Goal: Task Accomplishment & Management: Use online tool/utility

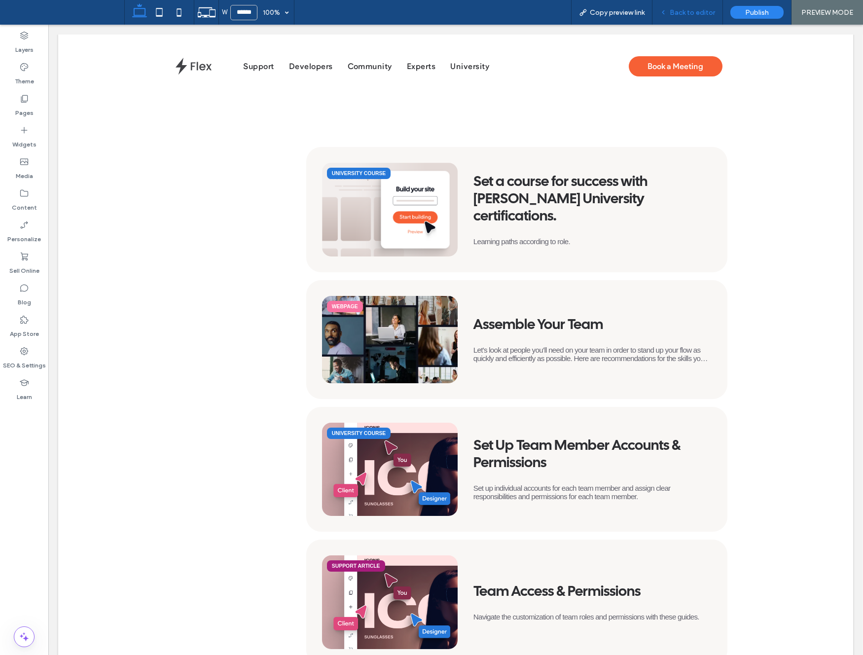
click at [677, 13] on span "Back to editor" at bounding box center [692, 12] width 45 height 8
click at [21, 96] on icon at bounding box center [24, 99] width 10 height 10
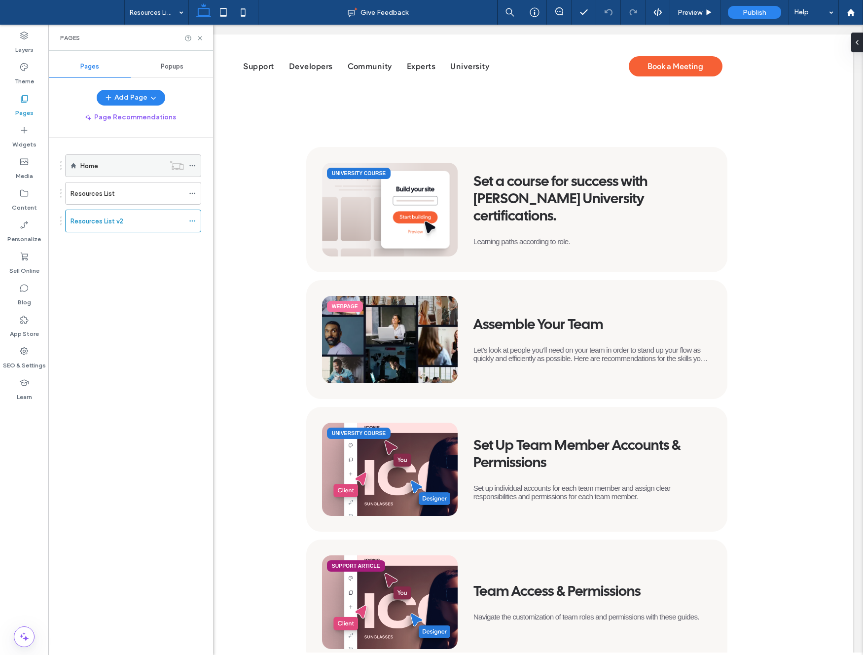
click at [140, 161] on div "Home" at bounding box center [122, 166] width 84 height 10
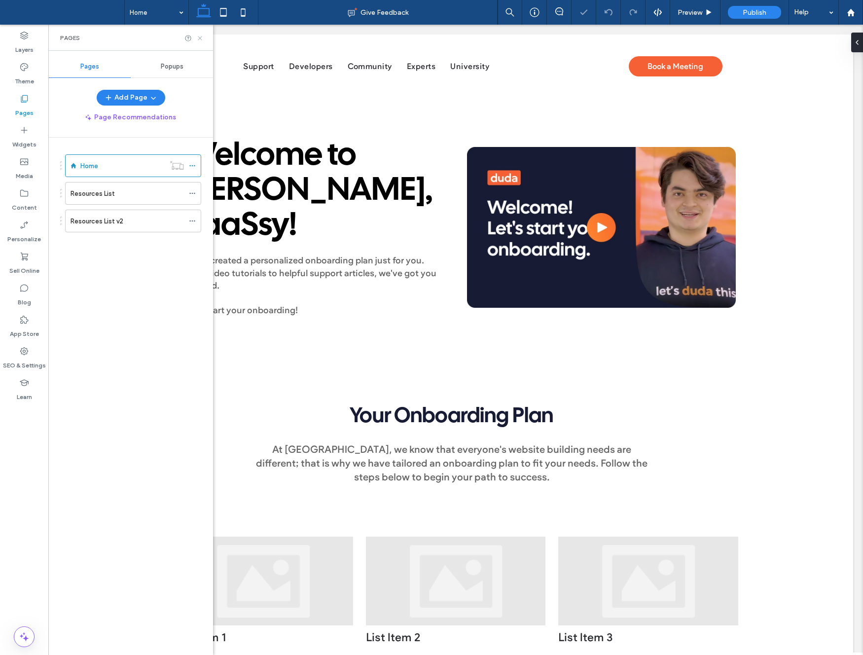
click at [198, 37] on icon at bounding box center [199, 38] width 7 height 7
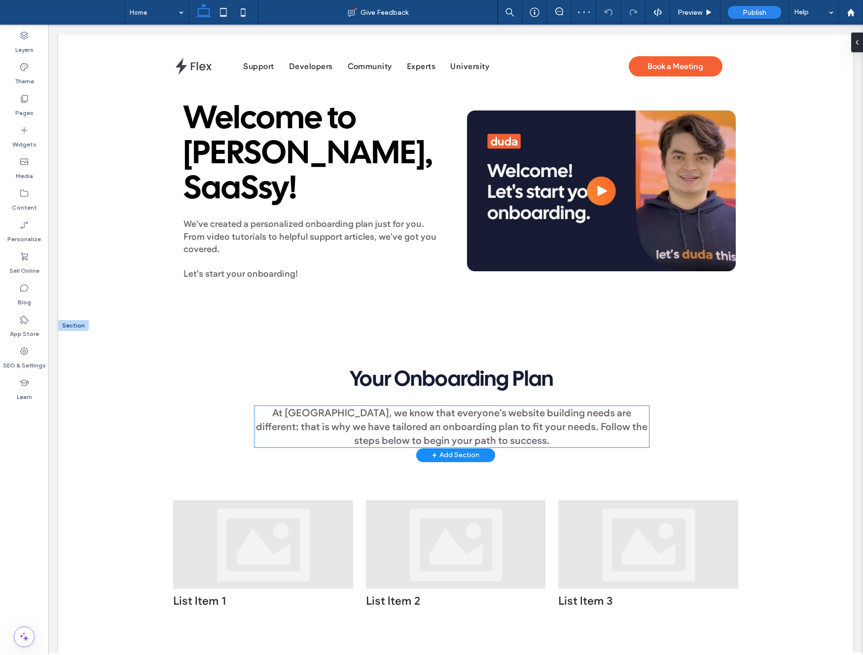
scroll to position [46, 0]
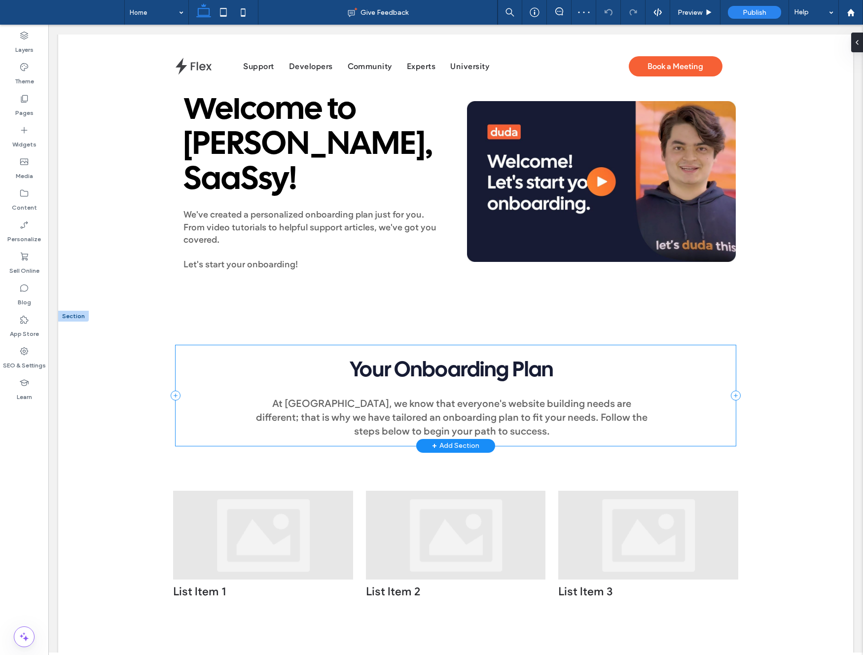
click at [238, 389] on div "At Duda, we know that everyone's website building needs are different; that is …" at bounding box center [456, 395] width 560 height 101
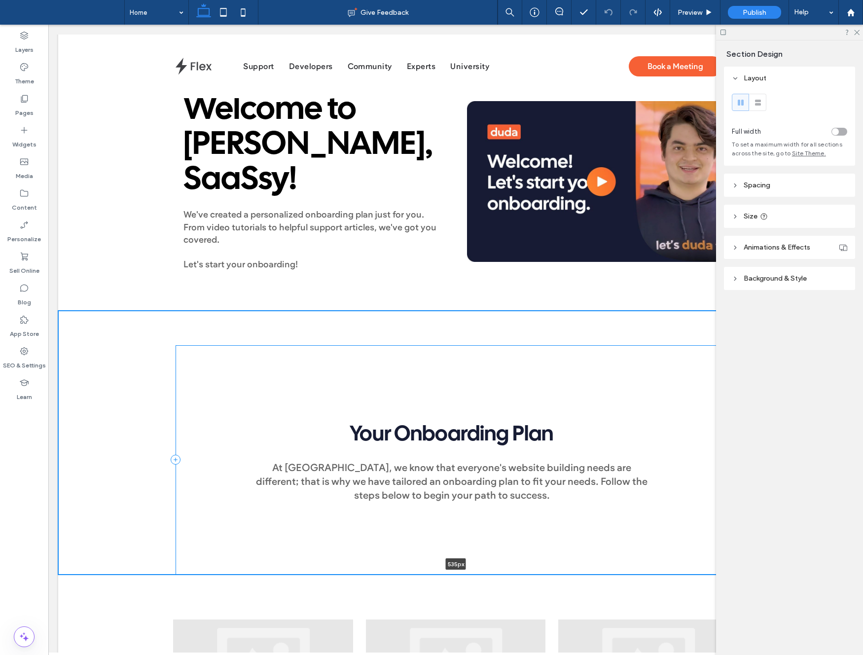
drag, startPoint x: 380, startPoint y: 442, endPoint x: 392, endPoint y: 533, distance: 92.5
type input "***"
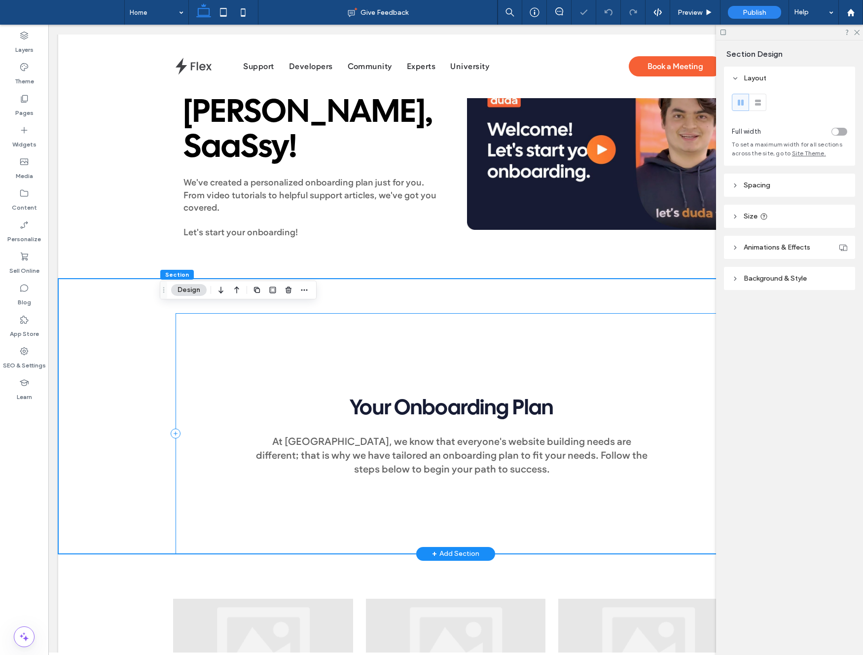
scroll to position [108, 0]
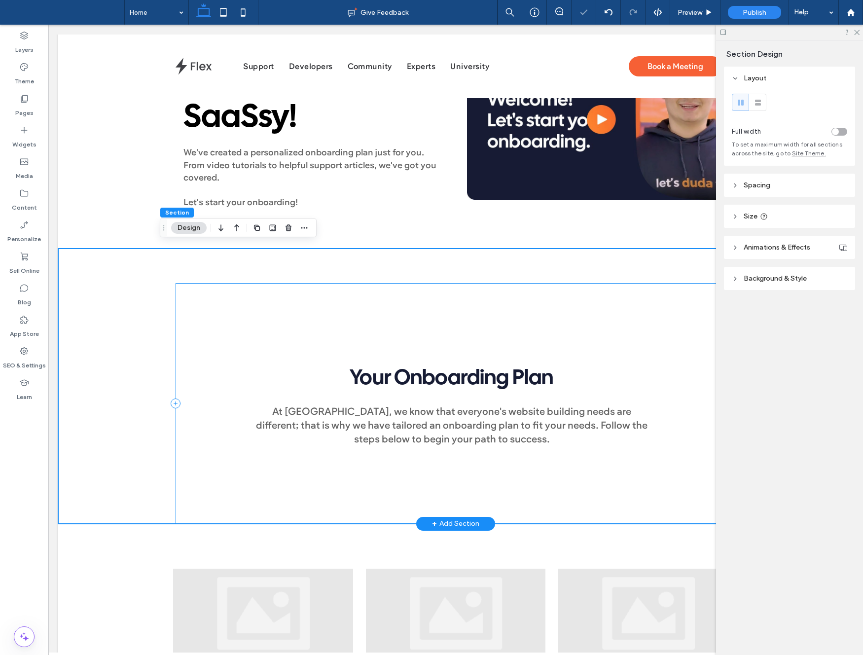
click at [271, 344] on div "At Duda, we know that everyone's website building needs are different; that is …" at bounding box center [456, 403] width 560 height 241
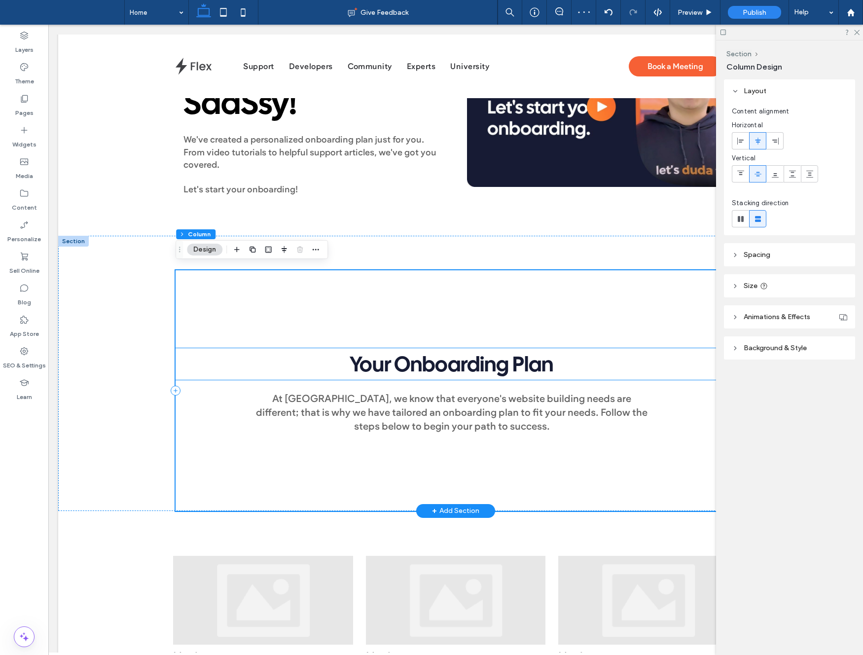
scroll to position [122, 0]
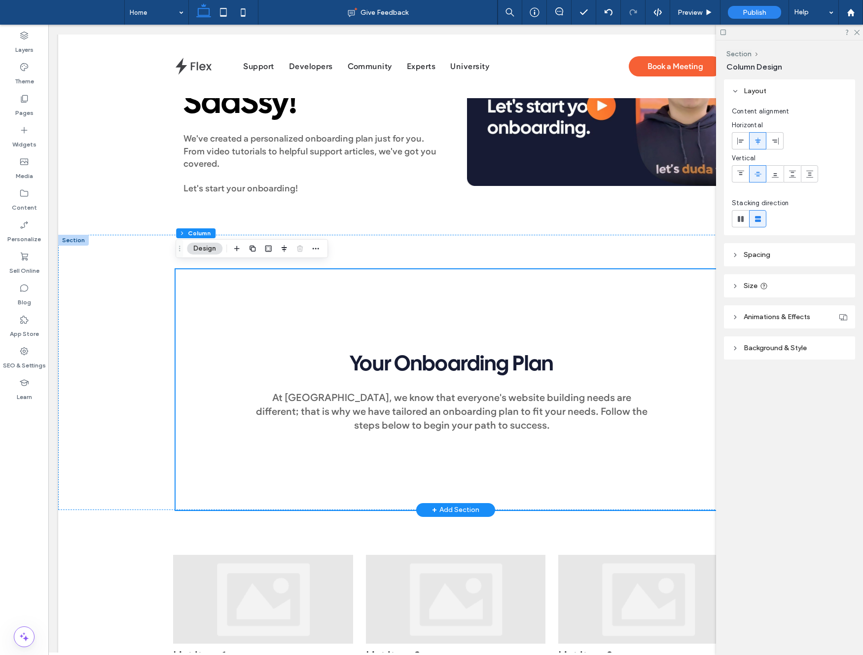
click at [452, 507] on div "+ Add Section" at bounding box center [455, 510] width 47 height 11
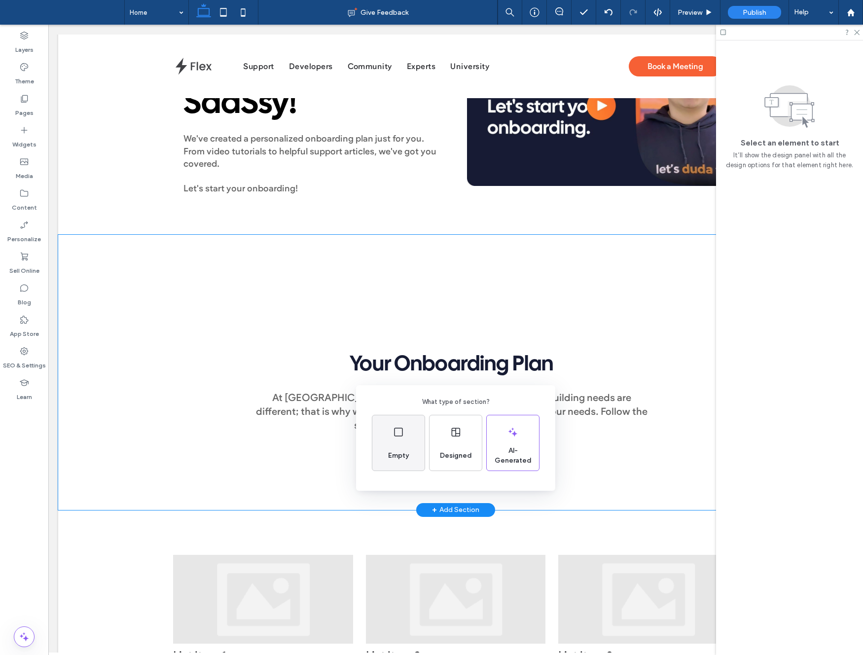
click at [400, 441] on div "Empty" at bounding box center [399, 442] width 52 height 55
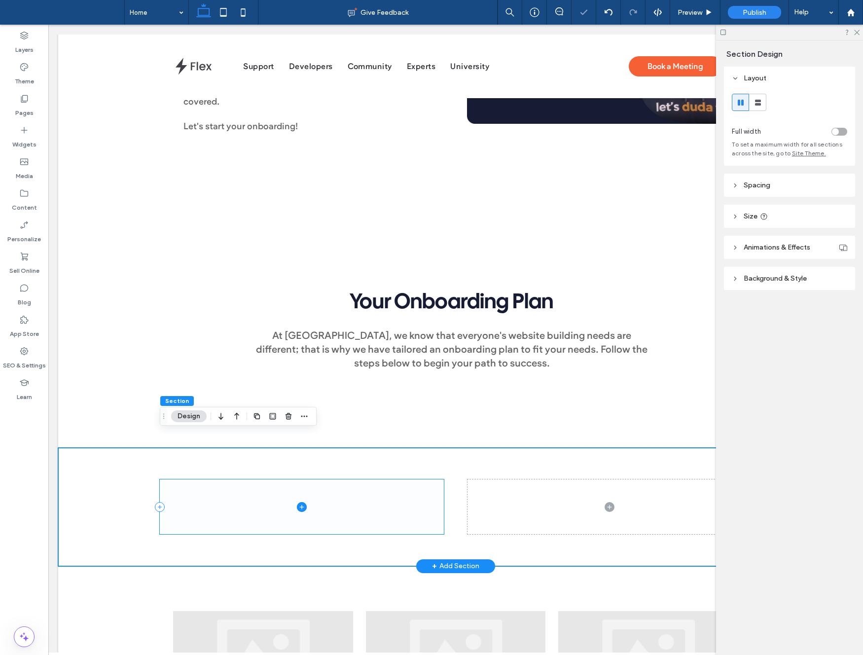
scroll to position [215, 0]
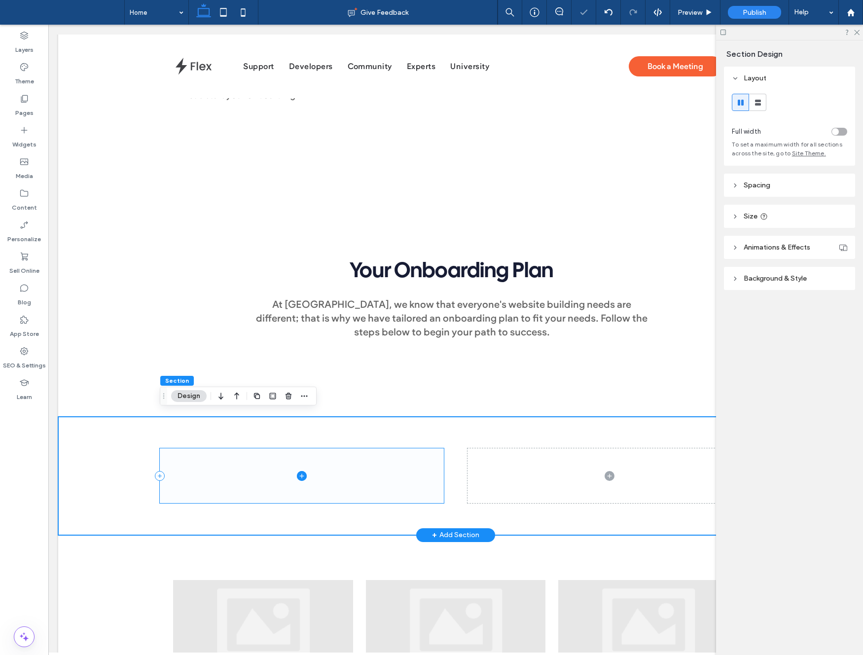
click at [364, 464] on span at bounding box center [302, 475] width 284 height 55
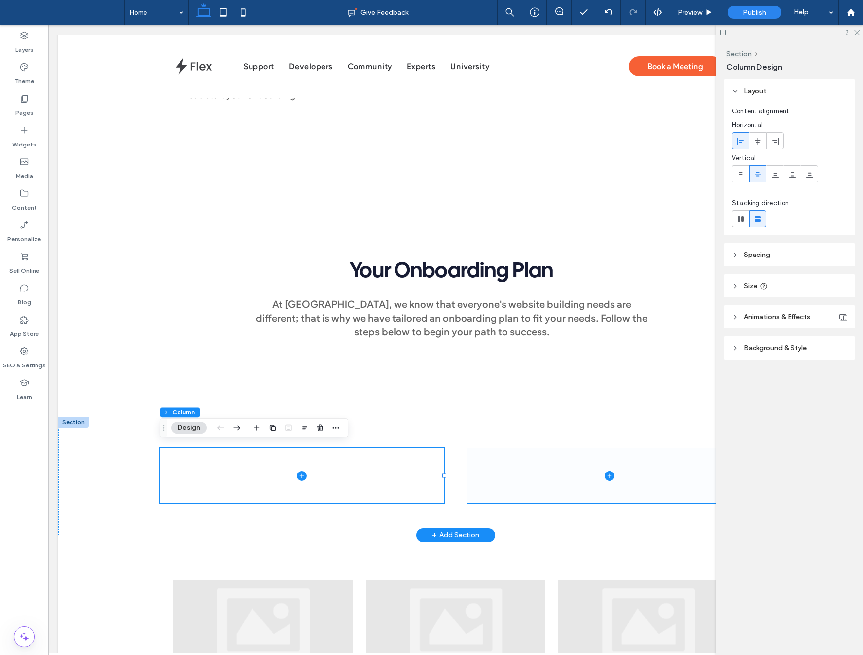
click at [525, 473] on span at bounding box center [610, 475] width 284 height 55
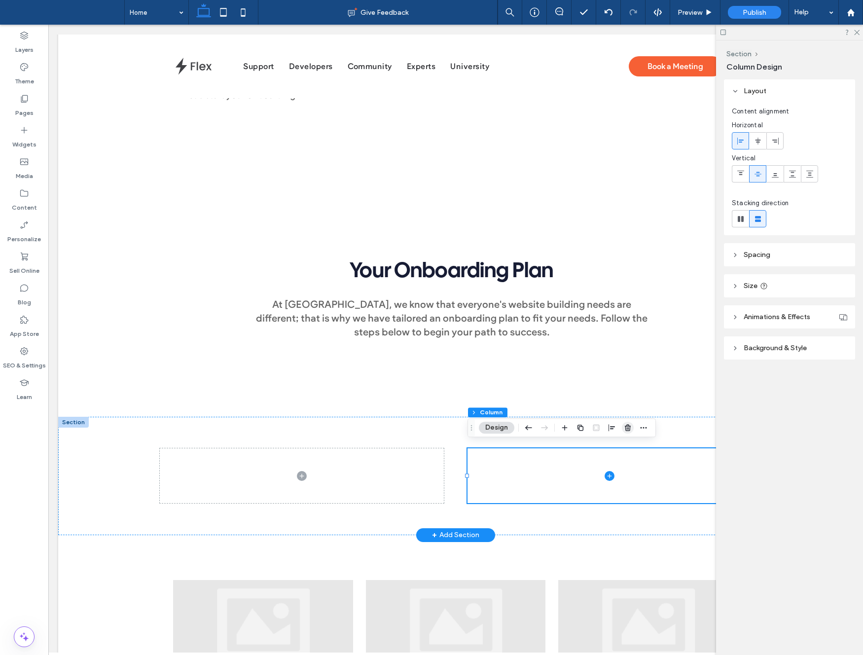
click at [629, 429] on use "button" at bounding box center [628, 428] width 6 height 6
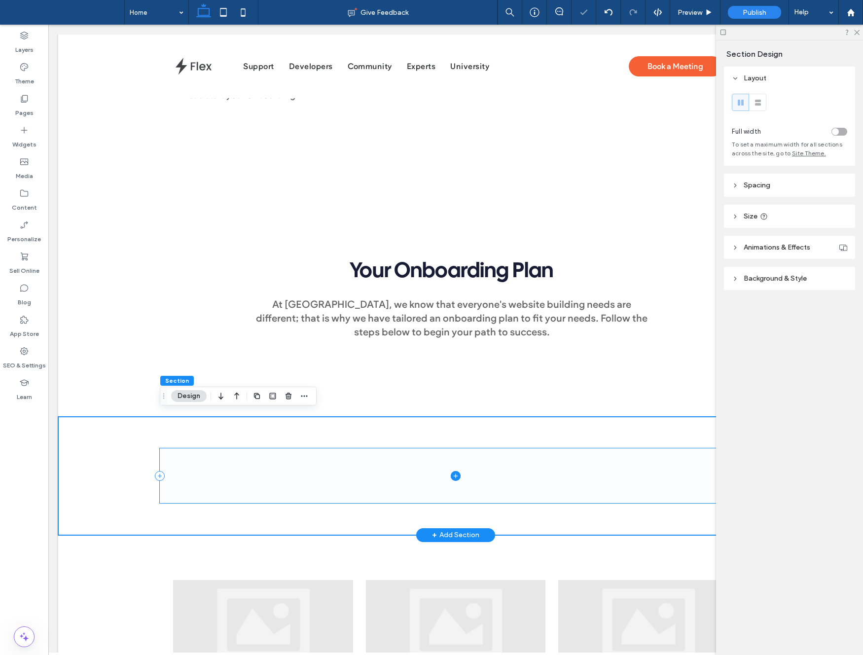
click at [326, 462] on span at bounding box center [456, 475] width 592 height 55
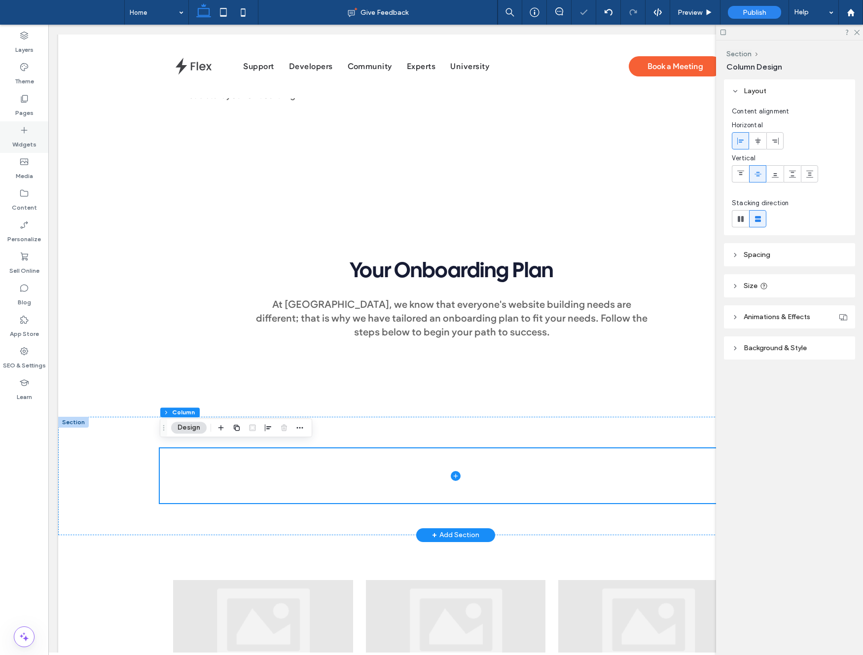
click at [26, 133] on icon at bounding box center [24, 130] width 10 height 10
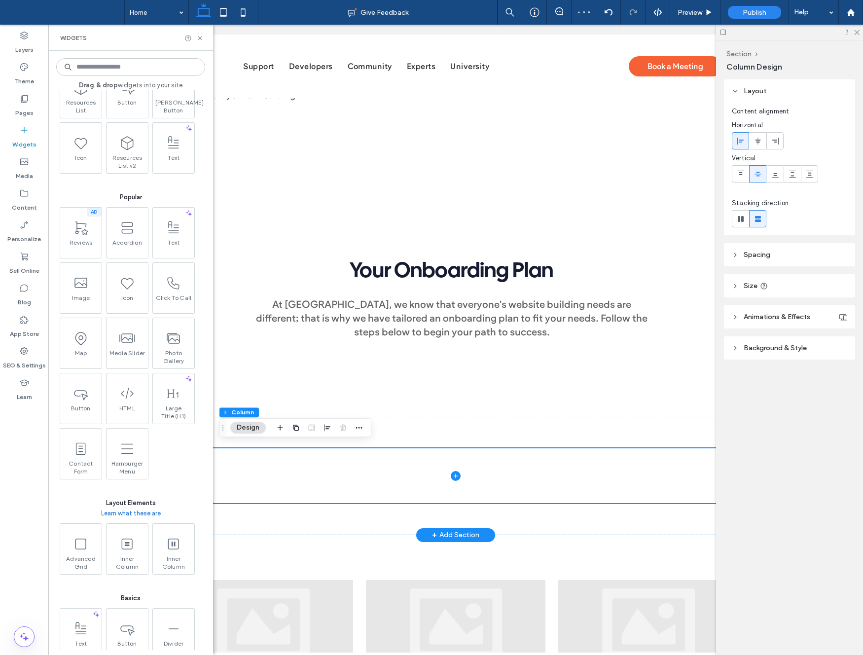
scroll to position [58, 0]
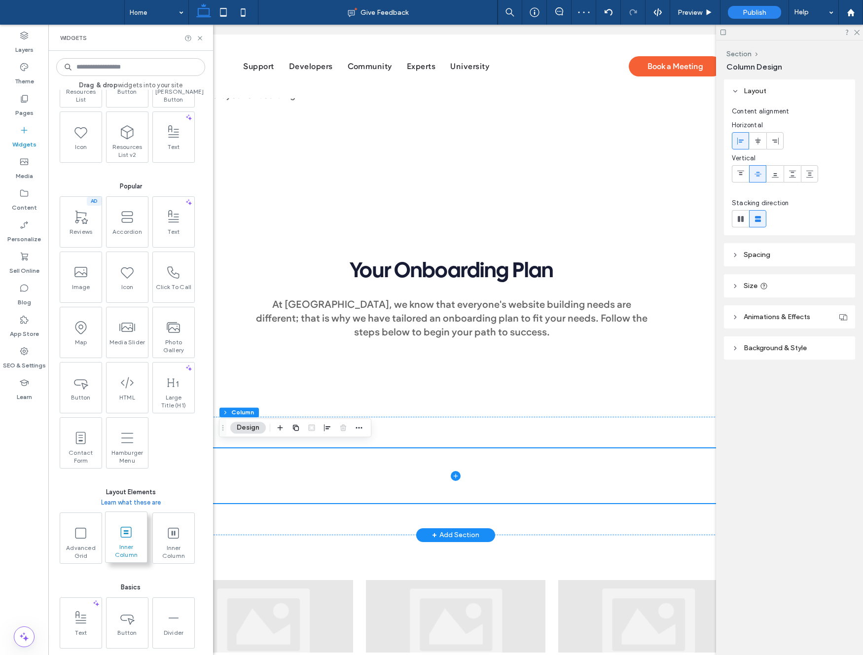
click at [147, 543] on div "Inner Column" at bounding box center [126, 537] width 42 height 51
click at [117, 529] on span at bounding box center [126, 532] width 41 height 22
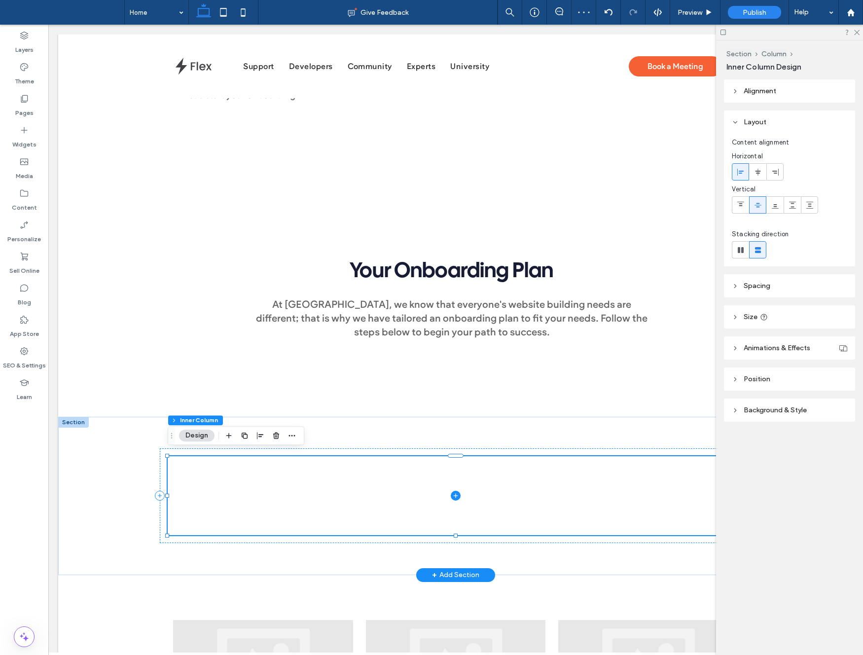
click at [457, 494] on icon at bounding box center [456, 496] width 10 height 10
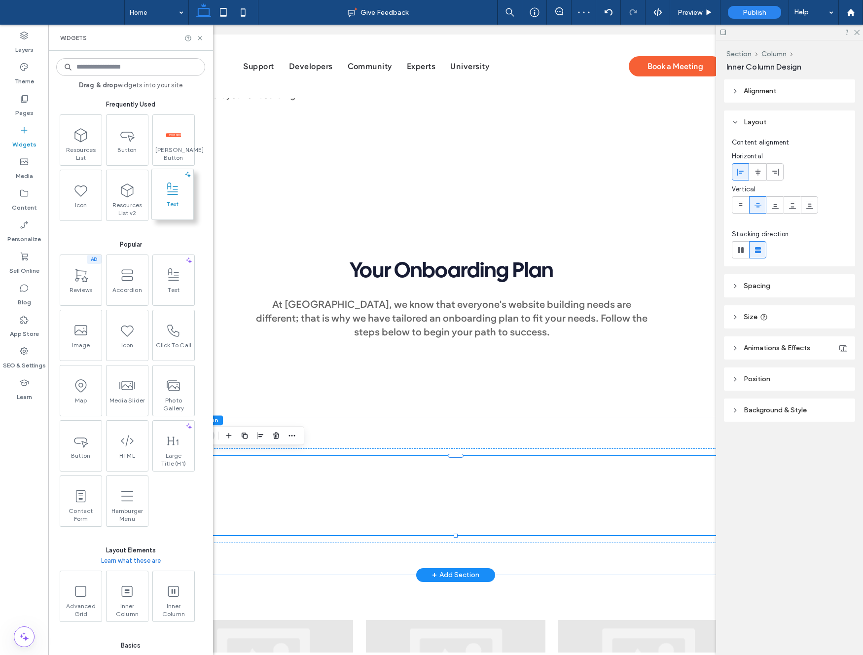
click at [180, 199] on span at bounding box center [172, 189] width 41 height 22
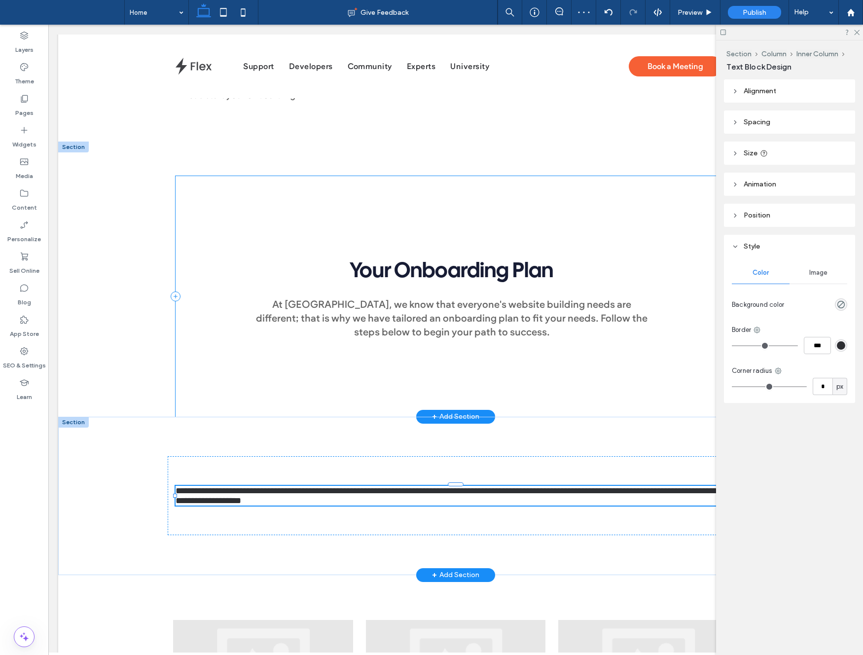
type input "**********"
type input "**"
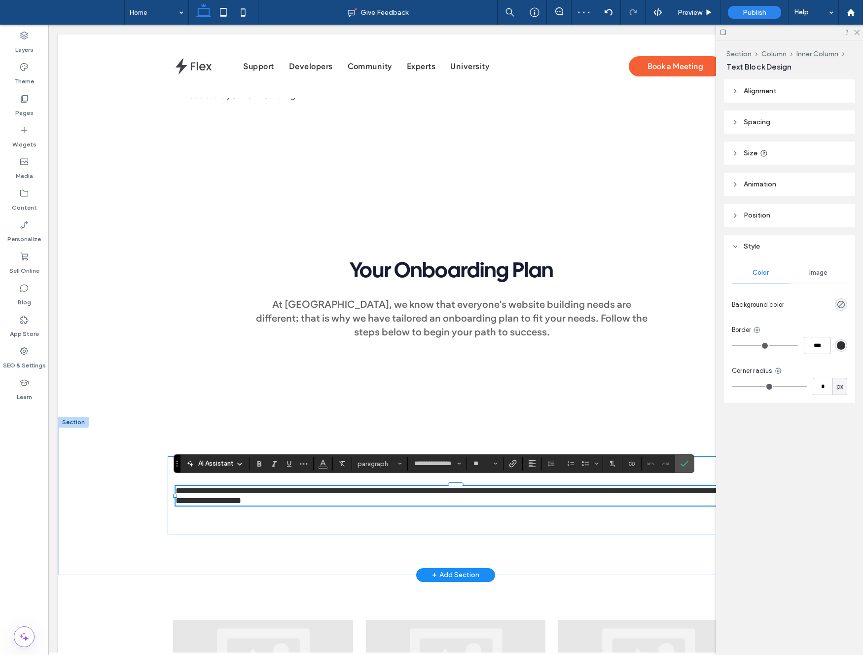
click at [418, 504] on div "**********" at bounding box center [456, 495] width 576 height 79
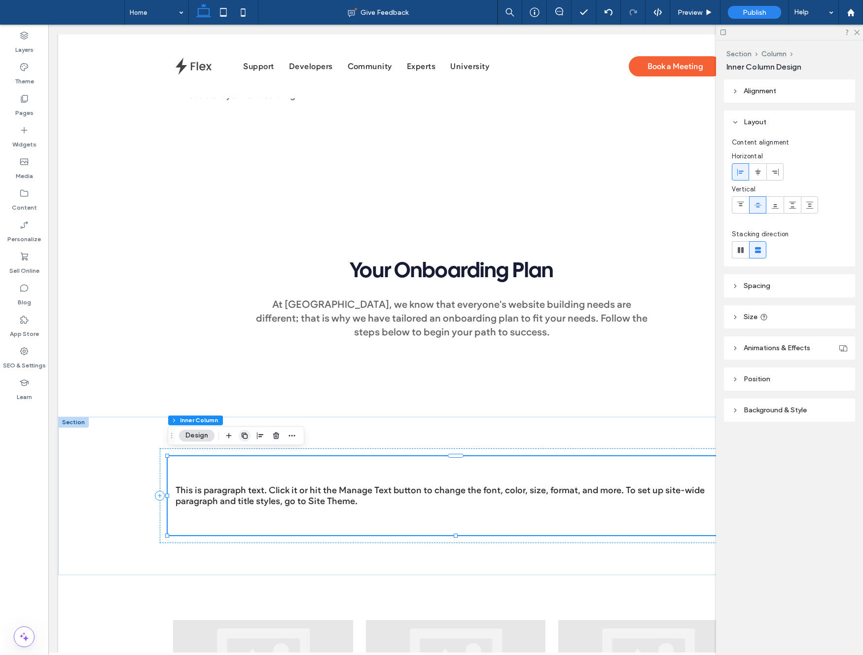
click at [242, 439] on icon "button" at bounding box center [245, 436] width 8 height 8
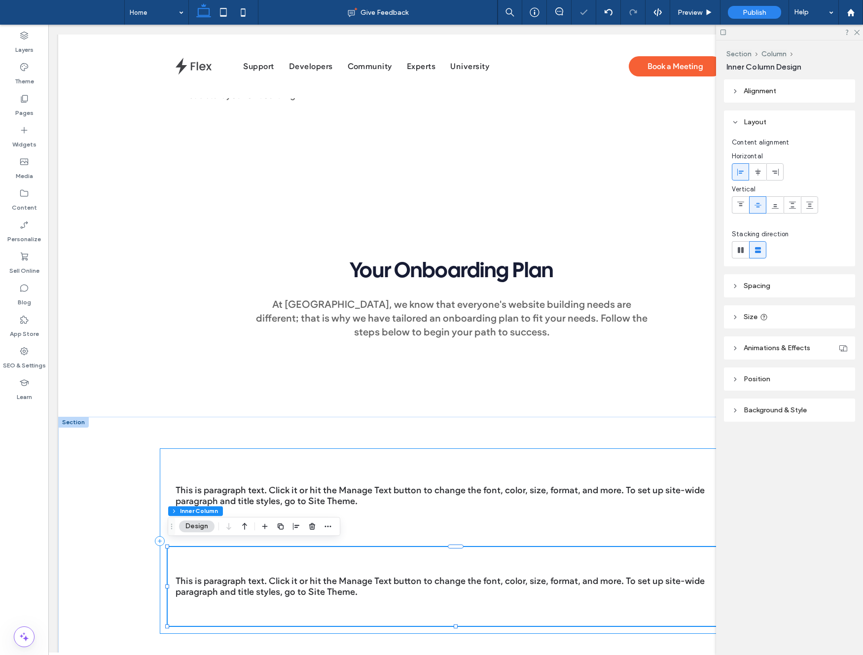
click at [339, 448] on div "This is paragraph text. Click it or hit the Manage Text button to change the fo…" at bounding box center [456, 541] width 592 height 186
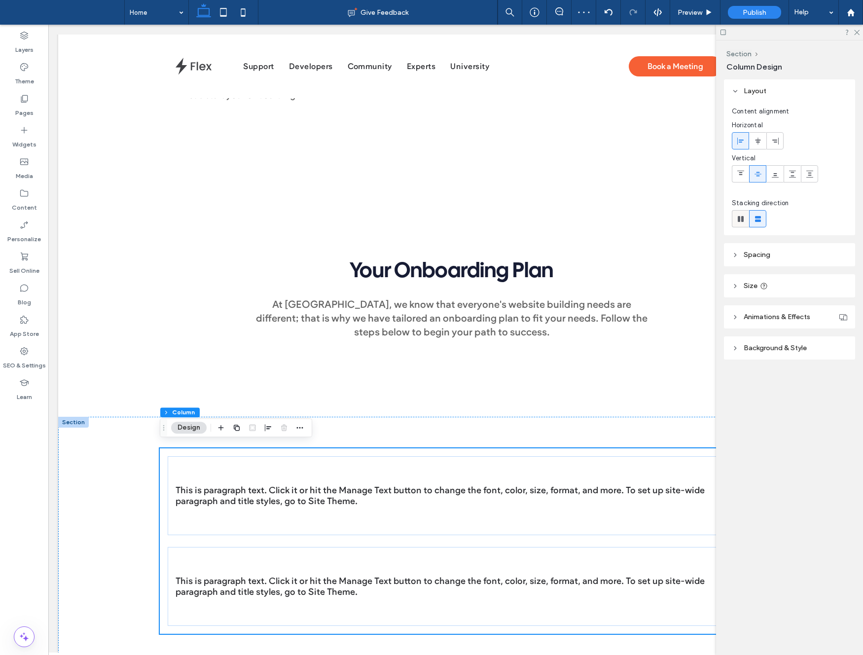
click at [744, 212] on span at bounding box center [741, 219] width 10 height 16
type input "*"
type input "**"
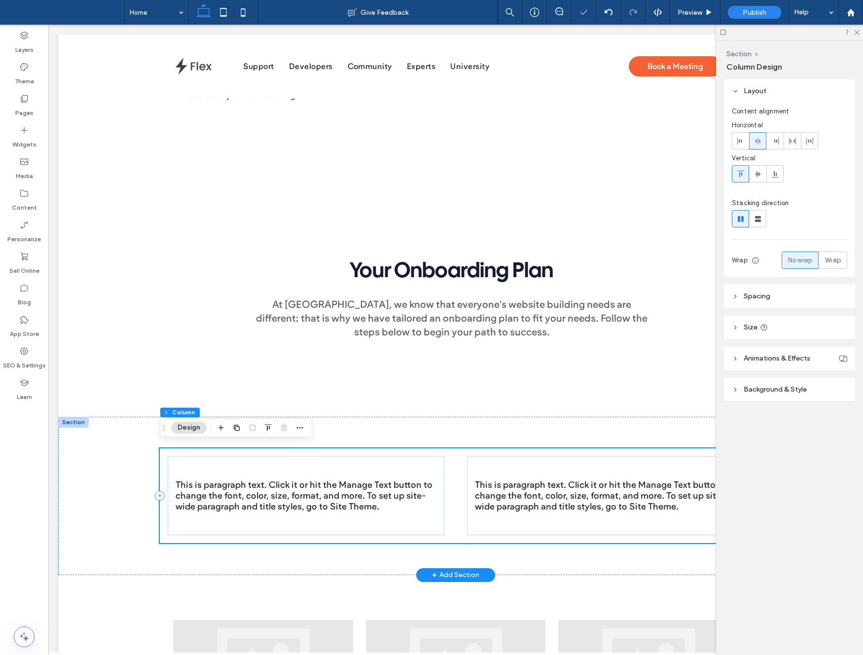
click at [451, 454] on div "This is paragraph text. Click it or hit the Manage Text button to change the fo…" at bounding box center [456, 495] width 592 height 95
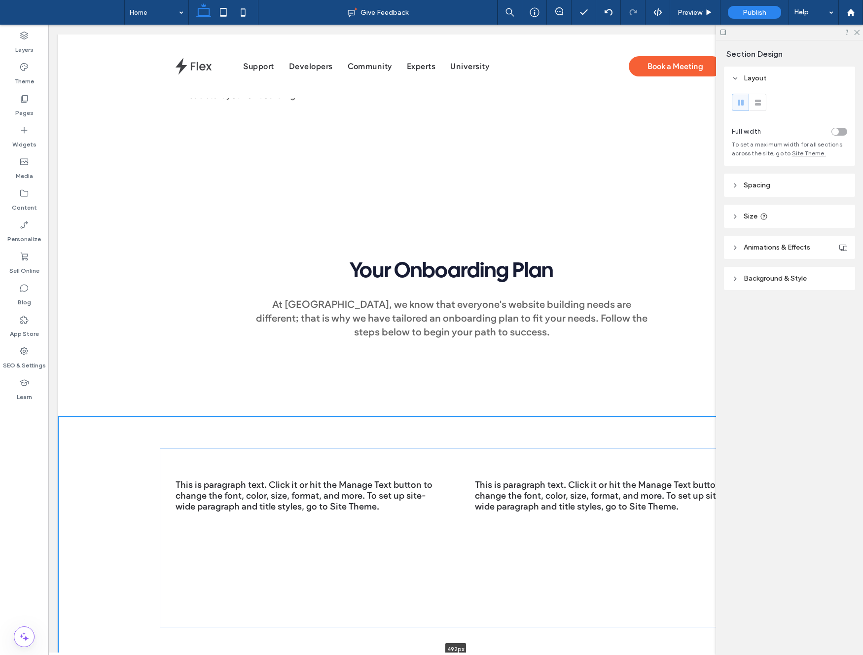
drag, startPoint x: 389, startPoint y: 570, endPoint x: 409, endPoint y: 616, distance: 50.6
type input "***"
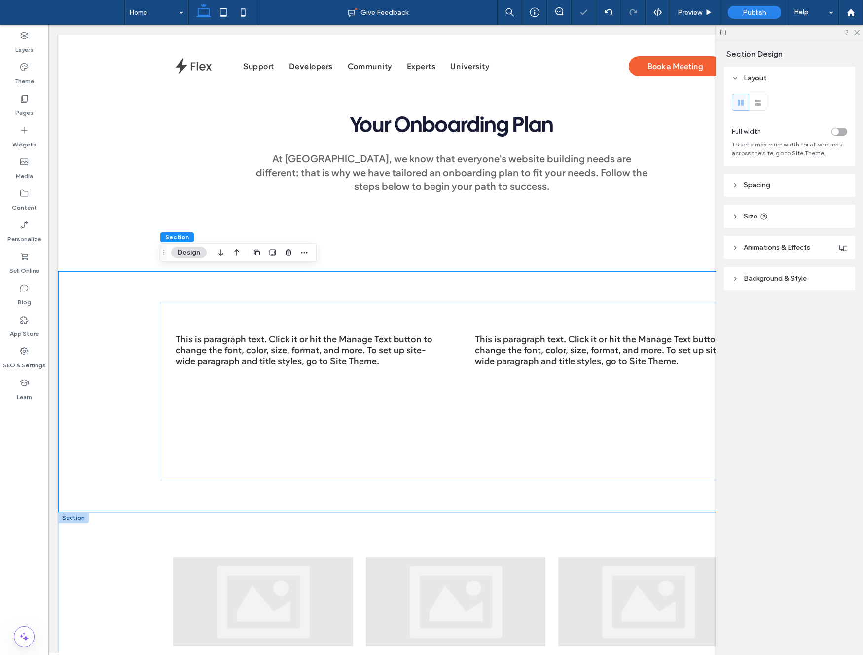
scroll to position [364, 0]
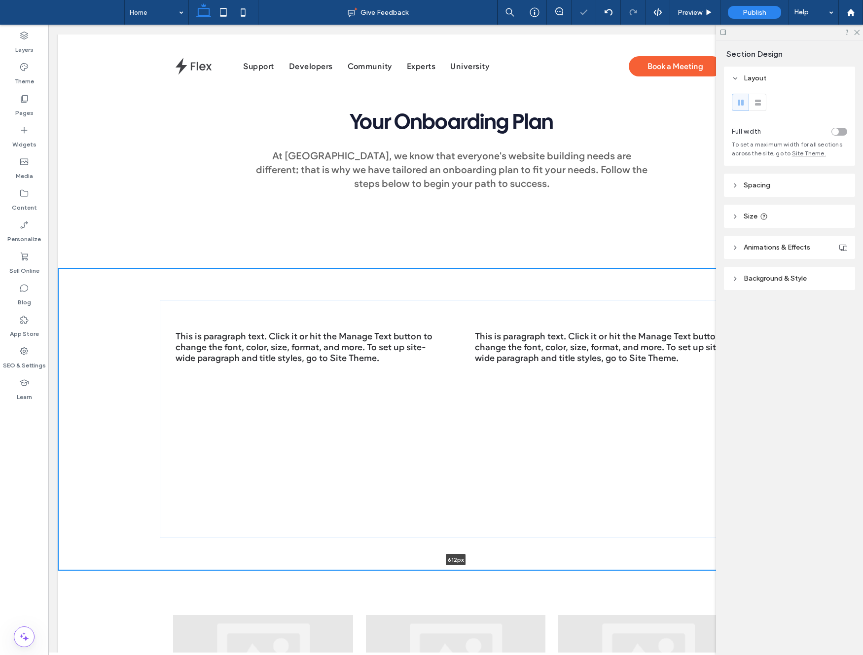
drag, startPoint x: 342, startPoint y: 543, endPoint x: 351, endPoint y: 505, distance: 39.4
type input "***"
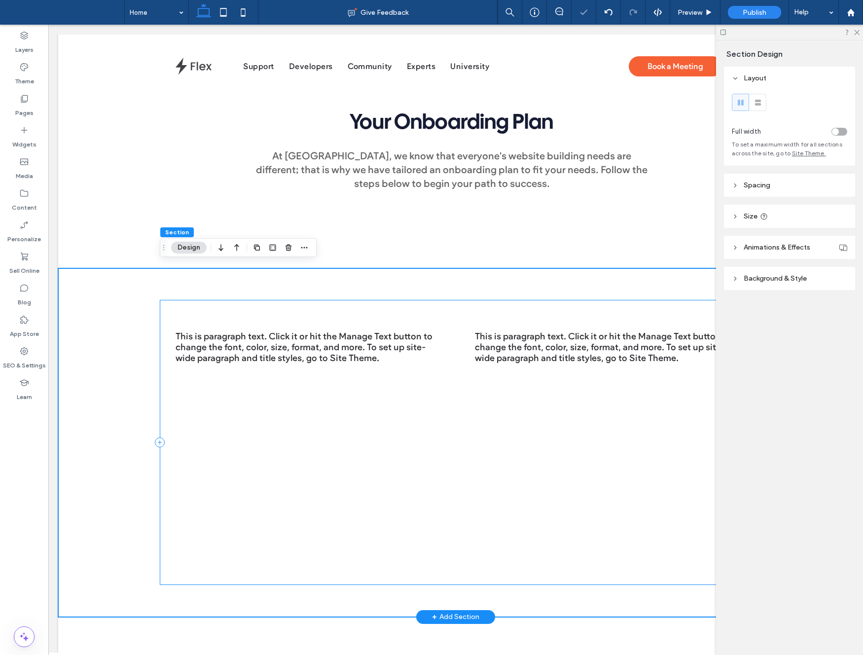
click at [459, 437] on div "This is paragraph text. Click it or hit the Manage Text button to change the fo…" at bounding box center [456, 442] width 592 height 285
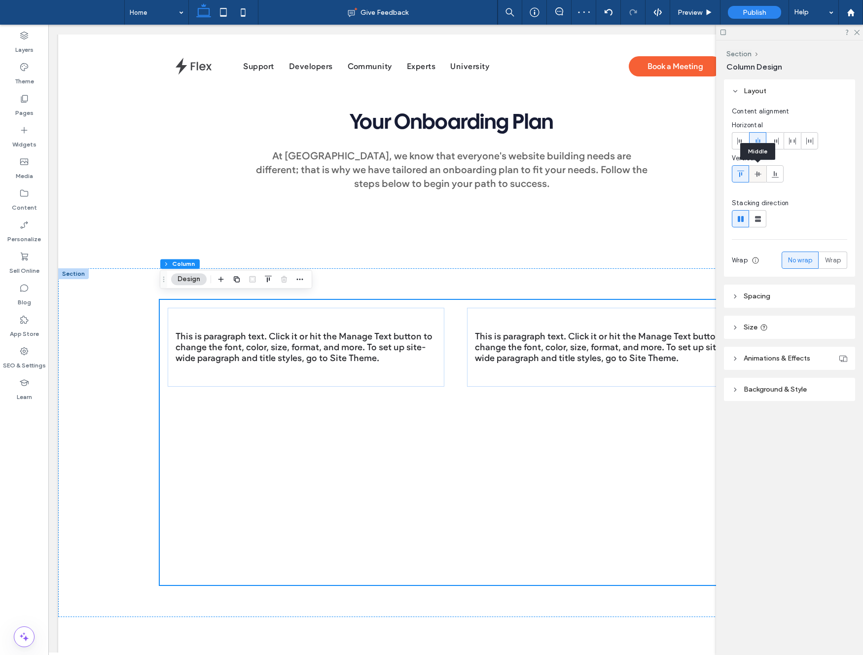
click at [757, 177] on icon at bounding box center [758, 174] width 8 height 8
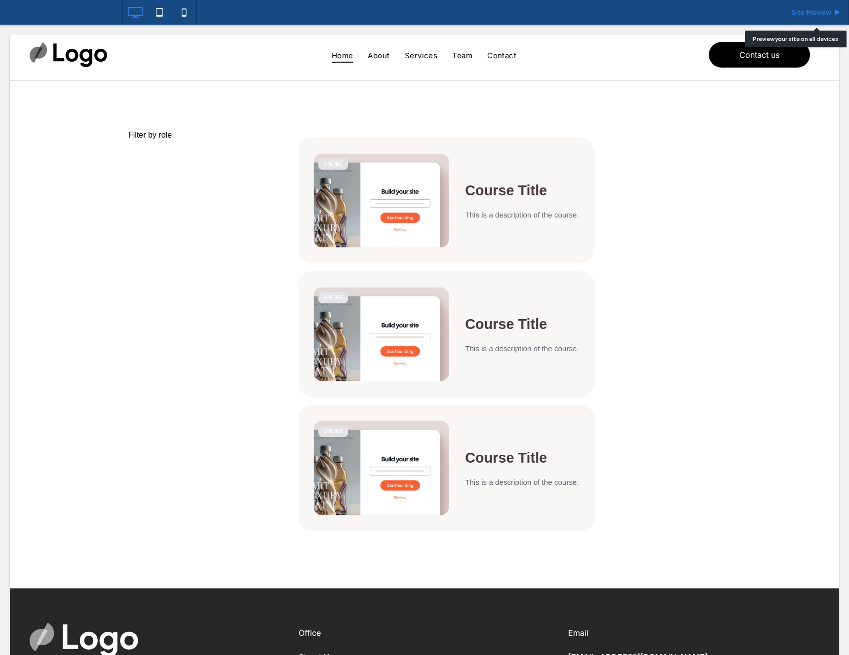
click at [828, 17] on div "Site Preview" at bounding box center [816, 12] width 65 height 25
click at [828, 14] on span "Site Preview" at bounding box center [810, 12] width 39 height 8
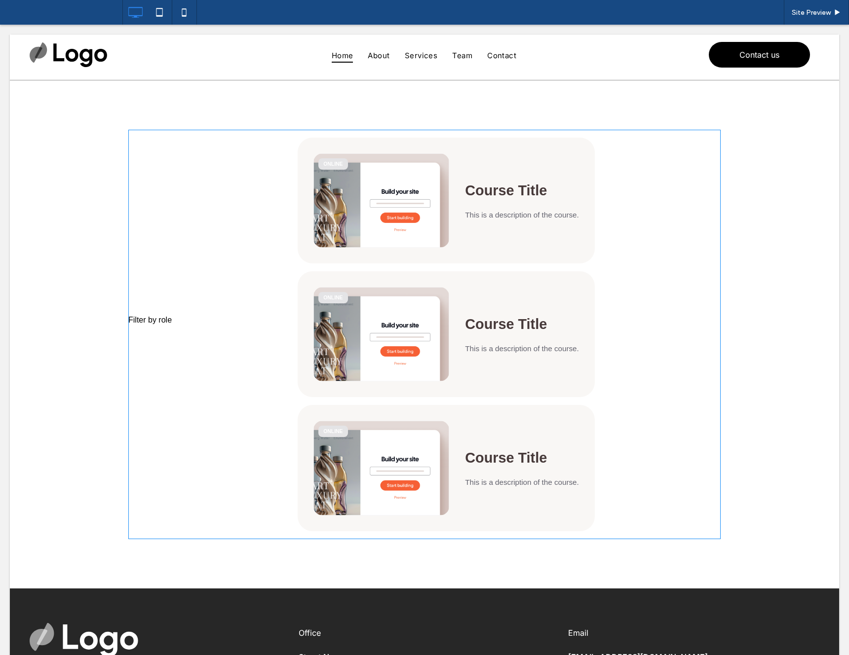
click at [150, 290] on span at bounding box center [424, 335] width 592 height 410
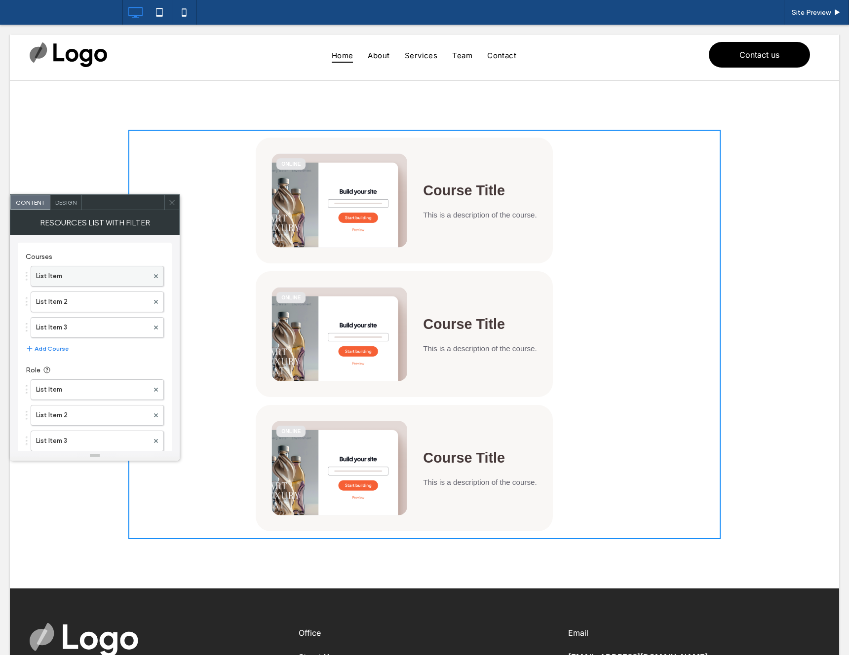
click at [75, 274] on label "List Item" at bounding box center [92, 276] width 112 height 20
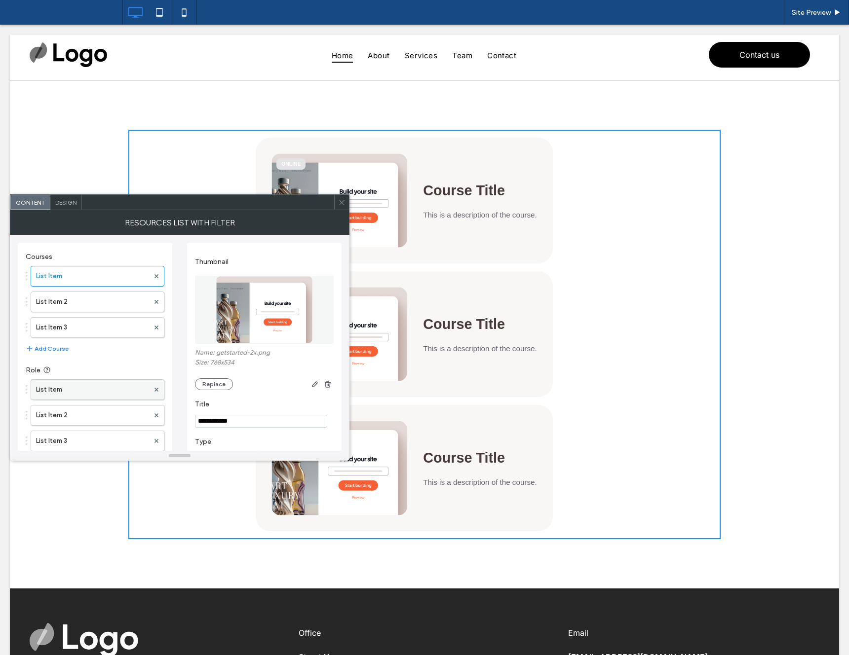
click at [92, 382] on label "List Item" at bounding box center [92, 390] width 113 height 20
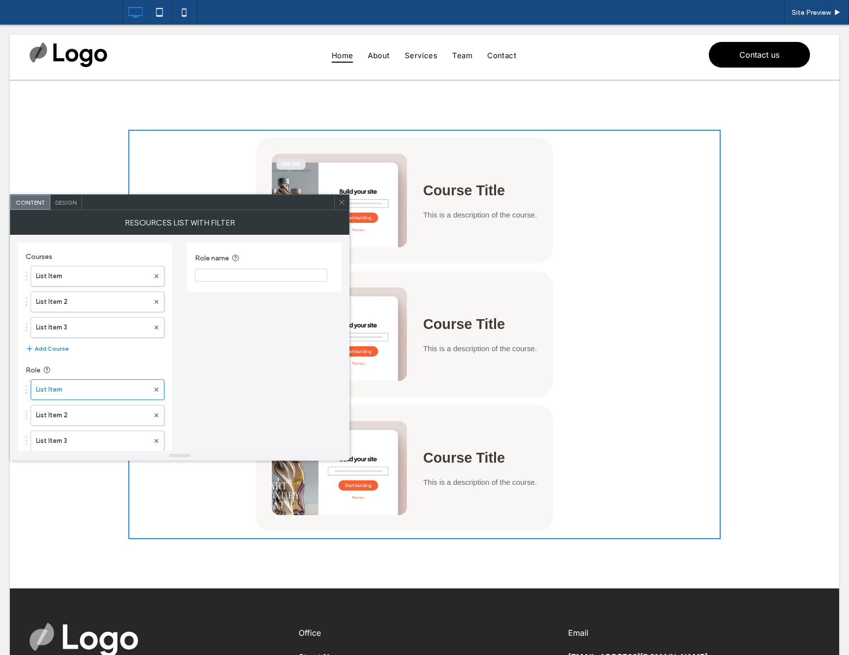
click at [225, 279] on input "Role name" at bounding box center [261, 275] width 132 height 13
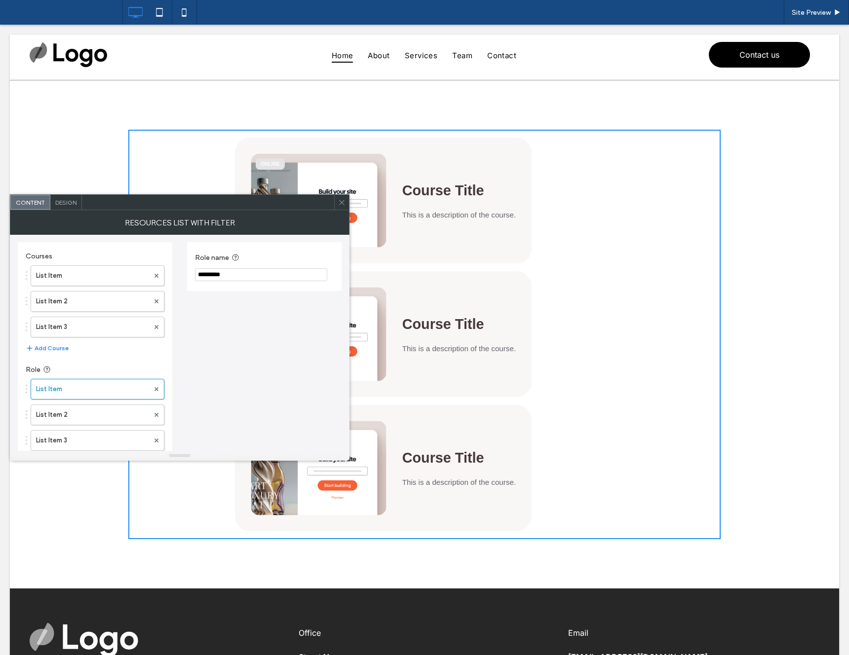
type input "*********"
drag, startPoint x: 109, startPoint y: 409, endPoint x: 156, endPoint y: 353, distance: 73.2
click at [109, 409] on label "List Item 2" at bounding box center [92, 415] width 113 height 20
click at [224, 275] on input "Role name" at bounding box center [261, 274] width 132 height 13
type input "********"
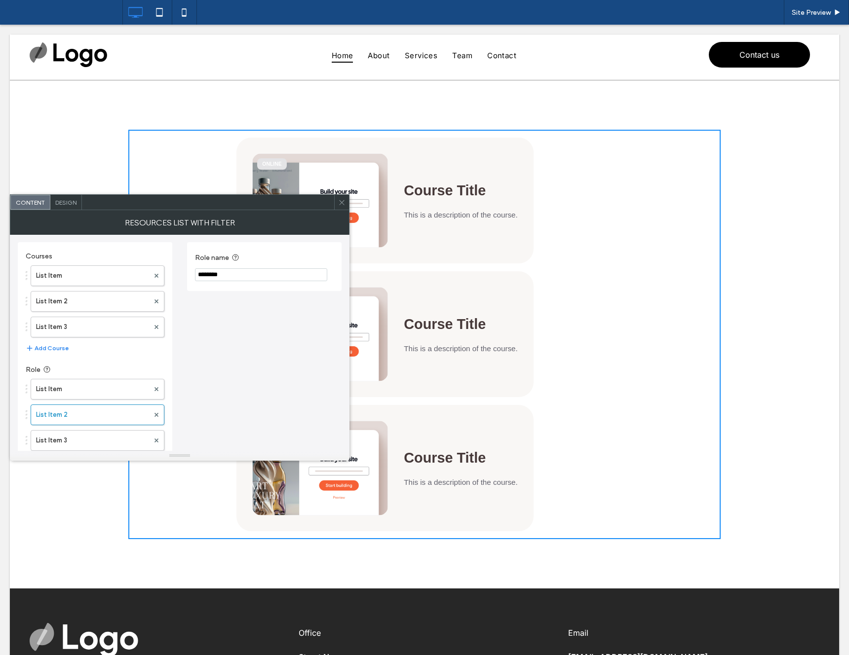
click at [341, 205] on icon at bounding box center [341, 202] width 7 height 7
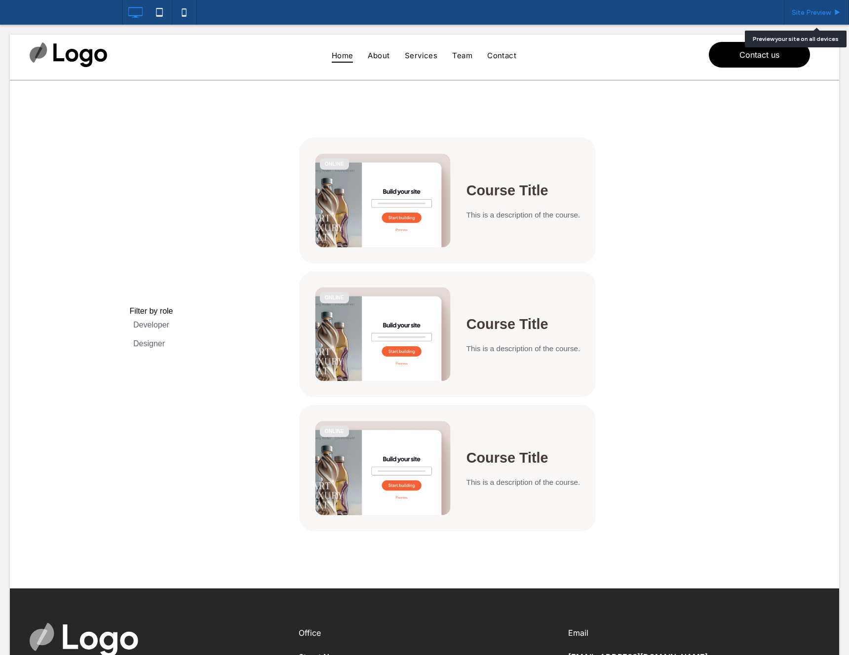
click at [815, 10] on span "Site Preview" at bounding box center [810, 12] width 39 height 8
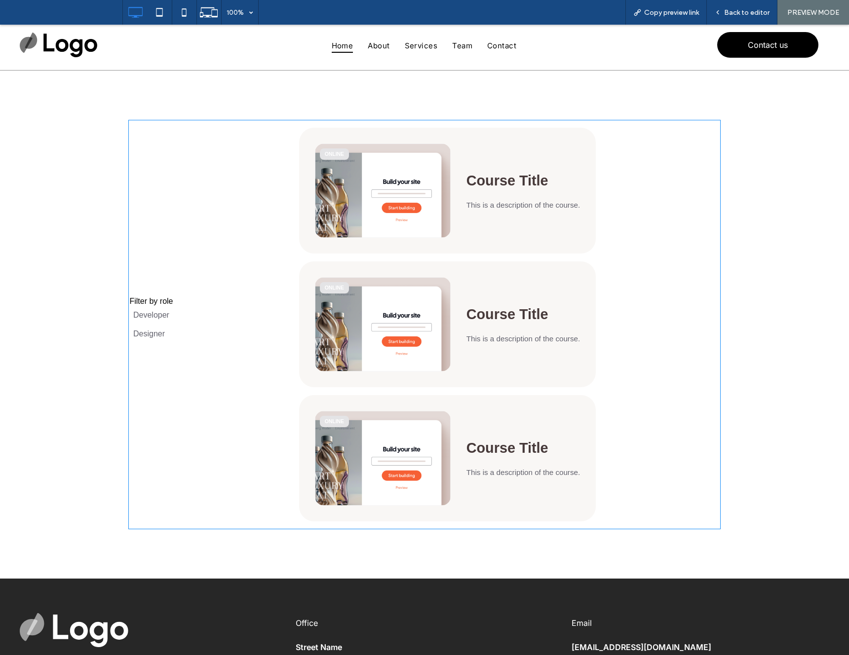
click at [145, 316] on span at bounding box center [424, 325] width 592 height 410
drag, startPoint x: 145, startPoint y: 315, endPoint x: 262, endPoint y: 240, distance: 139.3
click at [145, 316] on span at bounding box center [424, 325] width 592 height 410
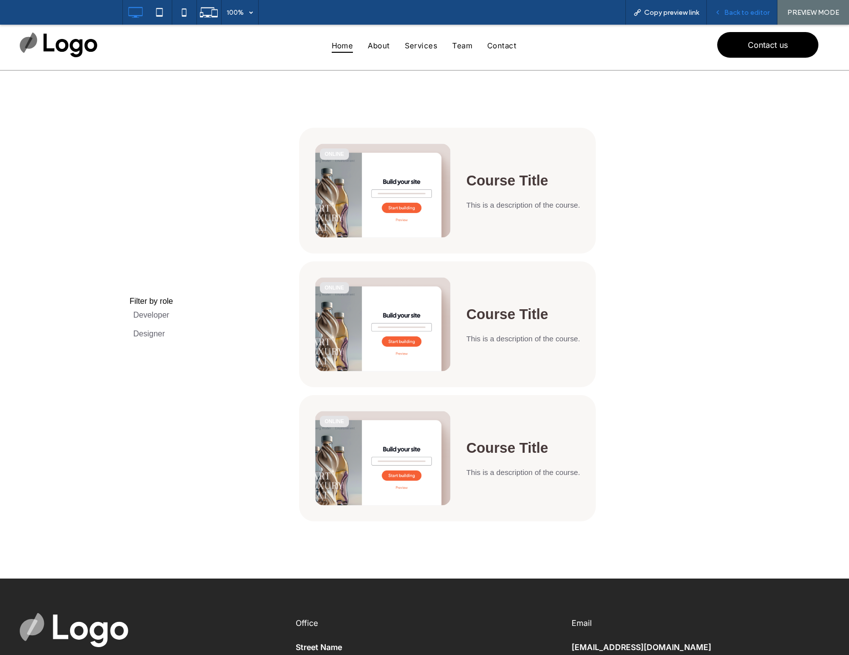
click at [733, 20] on div "Back to editor" at bounding box center [742, 12] width 71 height 25
click at [736, 16] on span "Back to editor" at bounding box center [746, 12] width 45 height 8
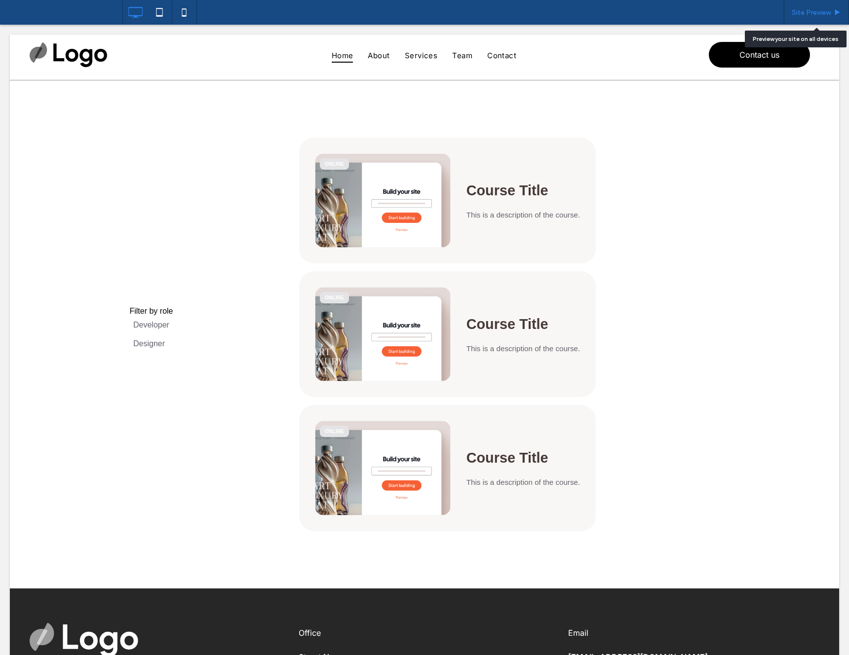
click at [813, 14] on span "Site Preview" at bounding box center [810, 12] width 39 height 8
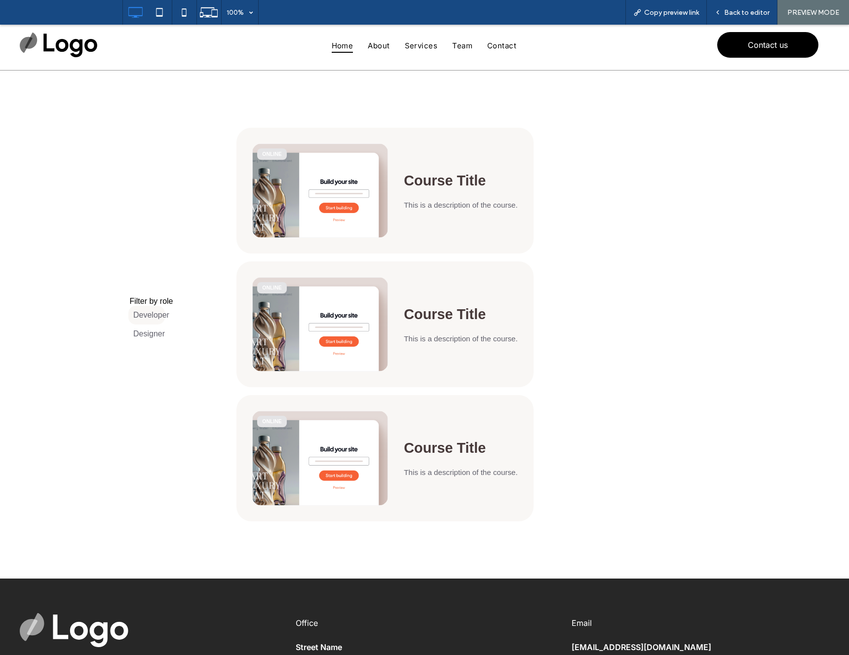
click at [148, 318] on label "Developer" at bounding box center [146, 315] width 37 height 19
click at [160, 333] on label "Designer" at bounding box center [146, 334] width 37 height 19
click at [156, 317] on label "Developer" at bounding box center [146, 315] width 37 height 19
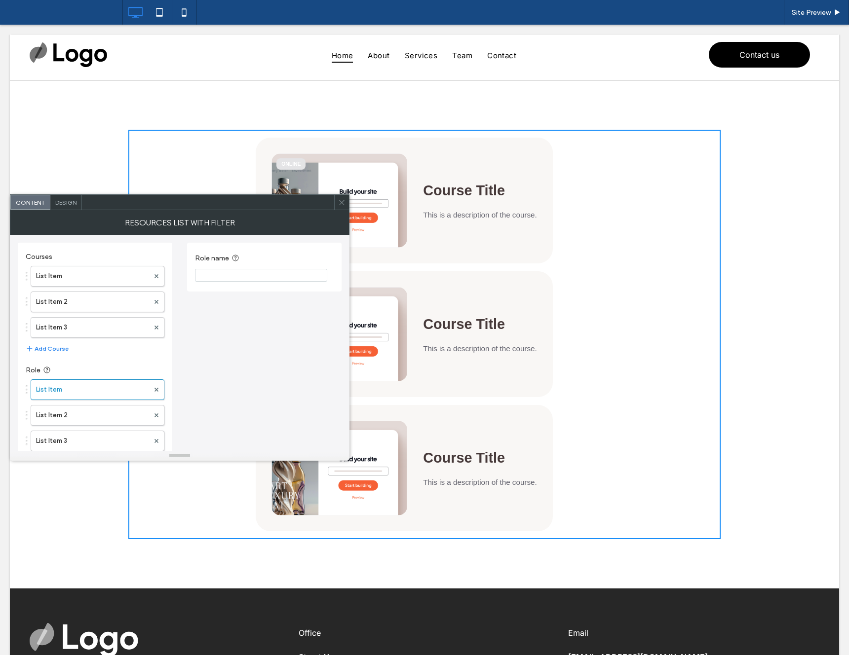
click at [244, 278] on input "Role name" at bounding box center [261, 275] width 132 height 13
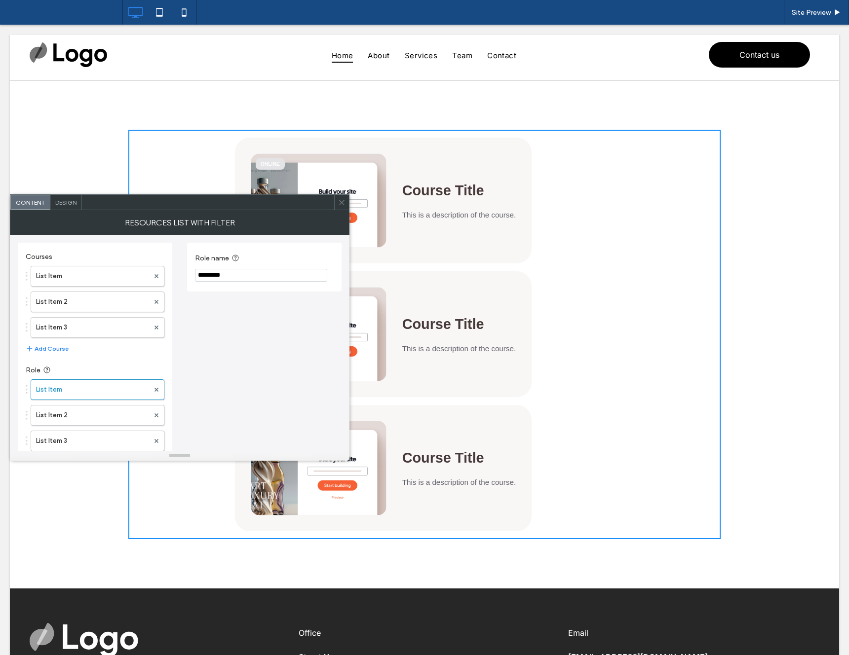
type input "*********"
click at [103, 412] on label "List Item 2" at bounding box center [92, 416] width 113 height 20
click at [227, 275] on input "Role name" at bounding box center [261, 275] width 132 height 13
type input "********"
click at [342, 203] on icon at bounding box center [341, 202] width 7 height 7
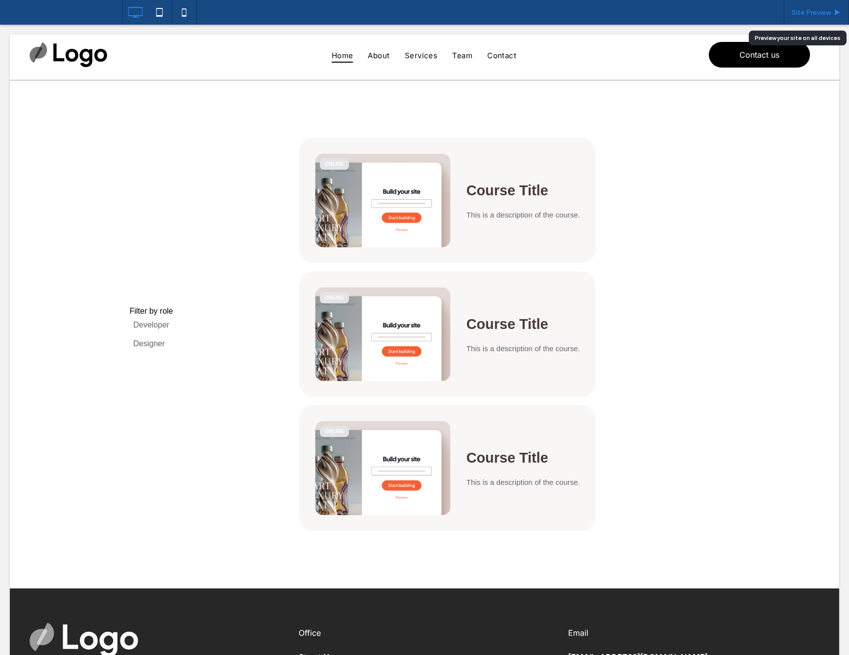
click at [822, 12] on span "Site Preview" at bounding box center [810, 12] width 39 height 8
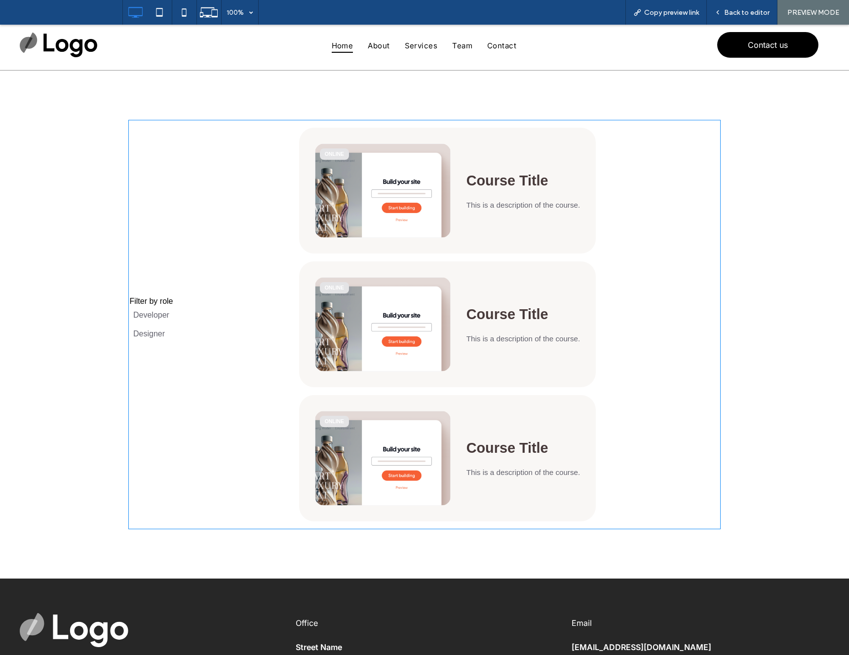
click at [160, 315] on span at bounding box center [424, 325] width 592 height 410
click at [154, 314] on span at bounding box center [424, 325] width 592 height 410
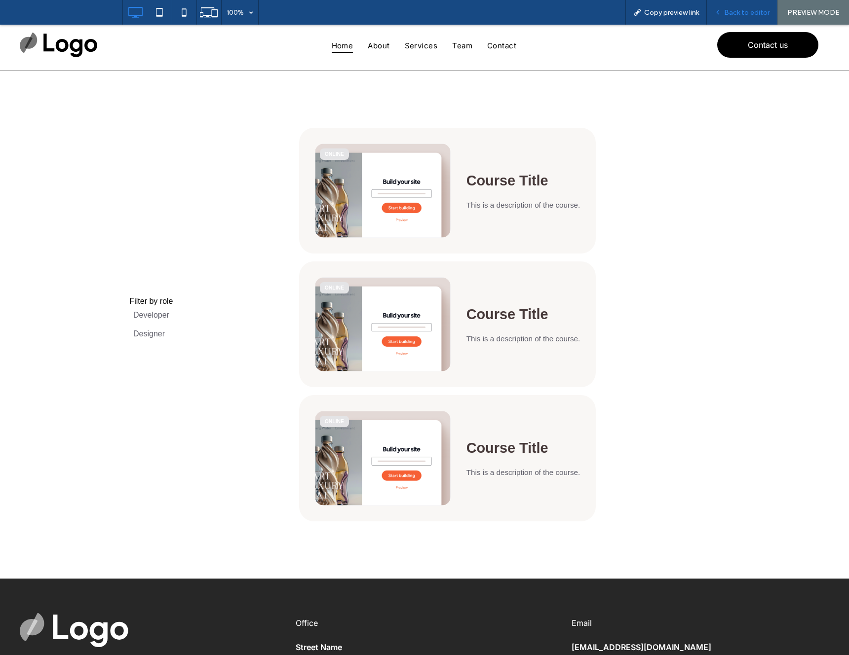
click at [755, 15] on span "Back to editor" at bounding box center [746, 12] width 45 height 8
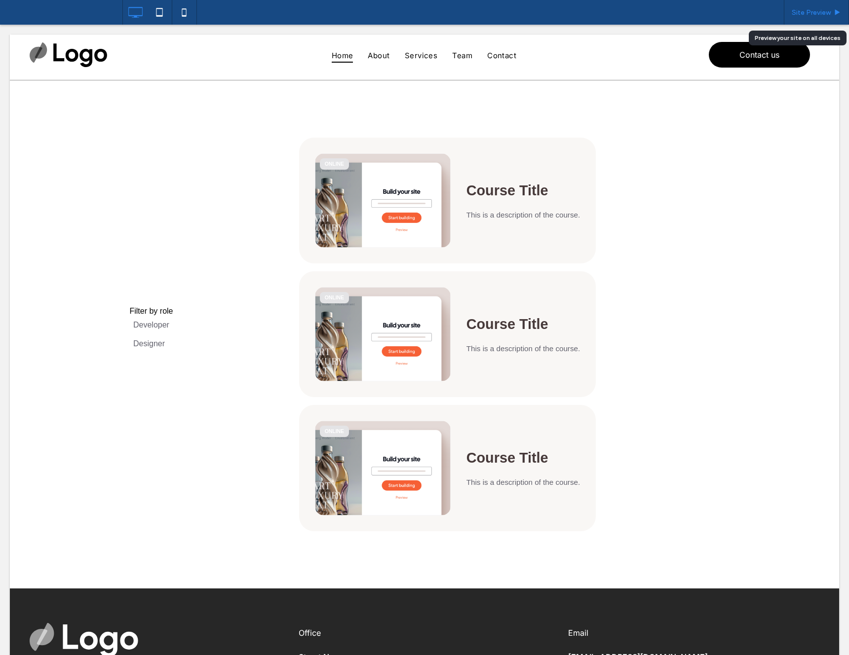
click at [828, 12] on span "Site Preview" at bounding box center [810, 12] width 39 height 8
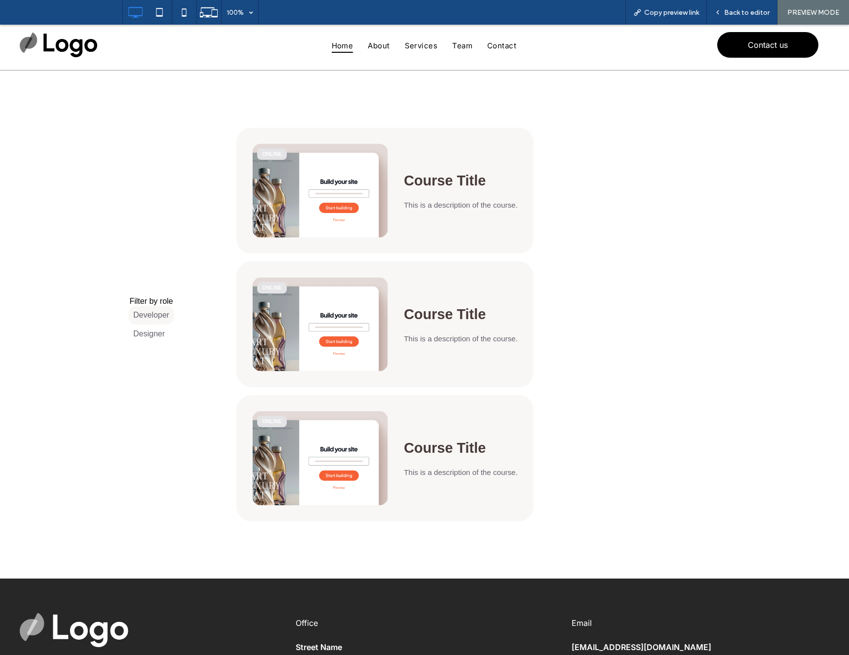
click at [152, 316] on label "Developer" at bounding box center [151, 315] width 46 height 19
click at [156, 330] on label "Designer" at bounding box center [148, 334] width 41 height 19
click at [148, 318] on label "Developer" at bounding box center [151, 315] width 46 height 19
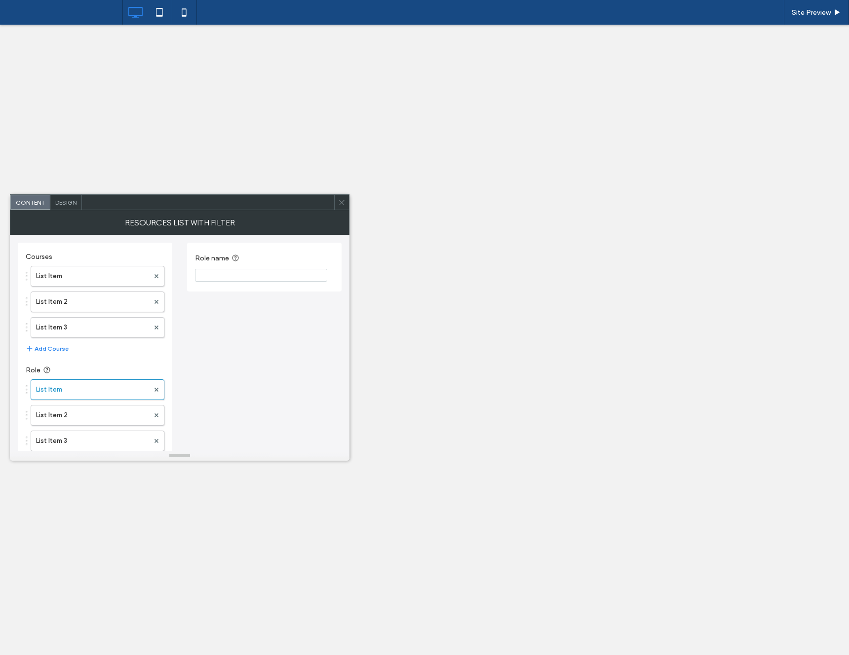
click at [235, 274] on input "Role name" at bounding box center [261, 275] width 132 height 13
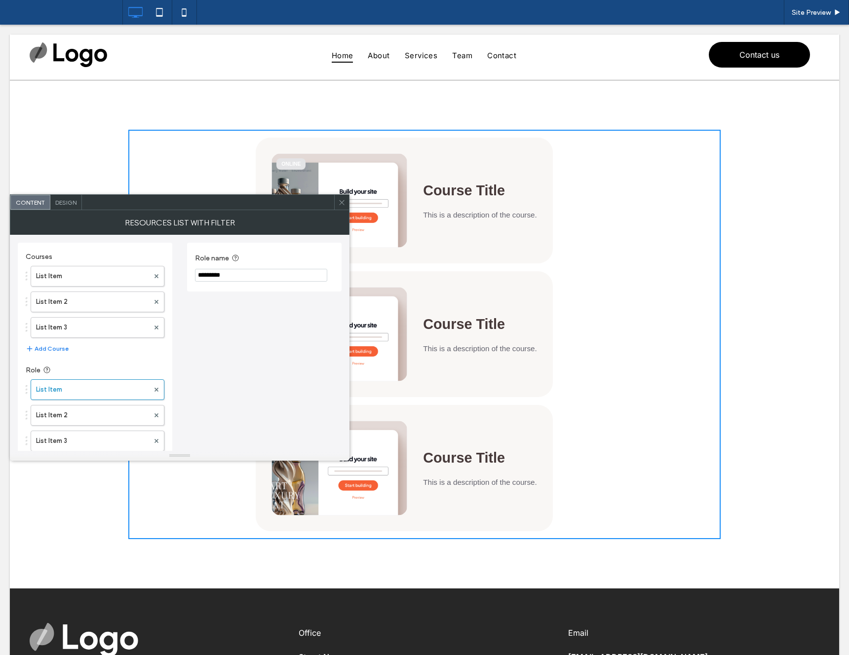
type input "*********"
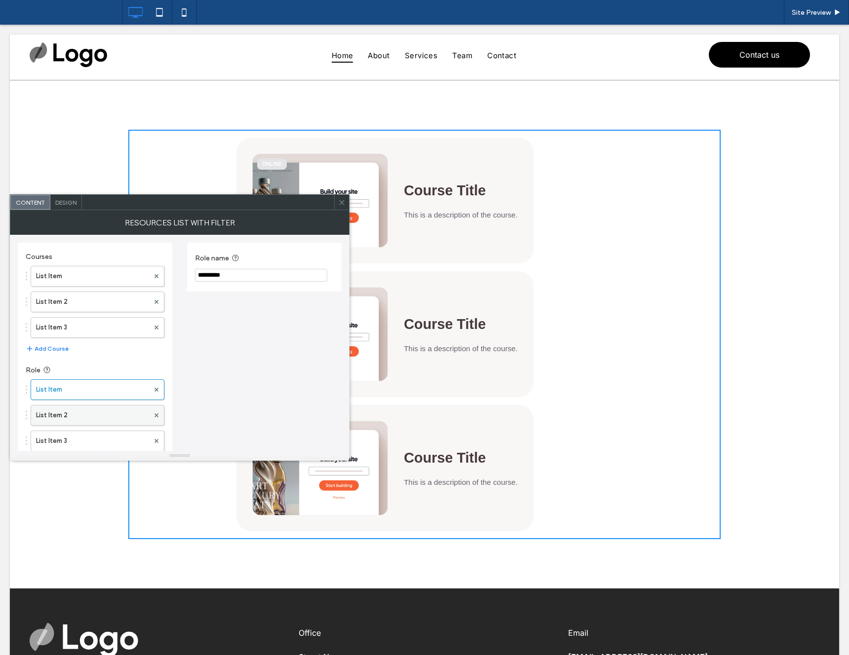
click at [98, 417] on label "List Item 2" at bounding box center [92, 416] width 113 height 20
click at [220, 271] on input "Role name" at bounding box center [261, 275] width 132 height 13
type input "********"
click at [340, 203] on use at bounding box center [341, 202] width 5 height 5
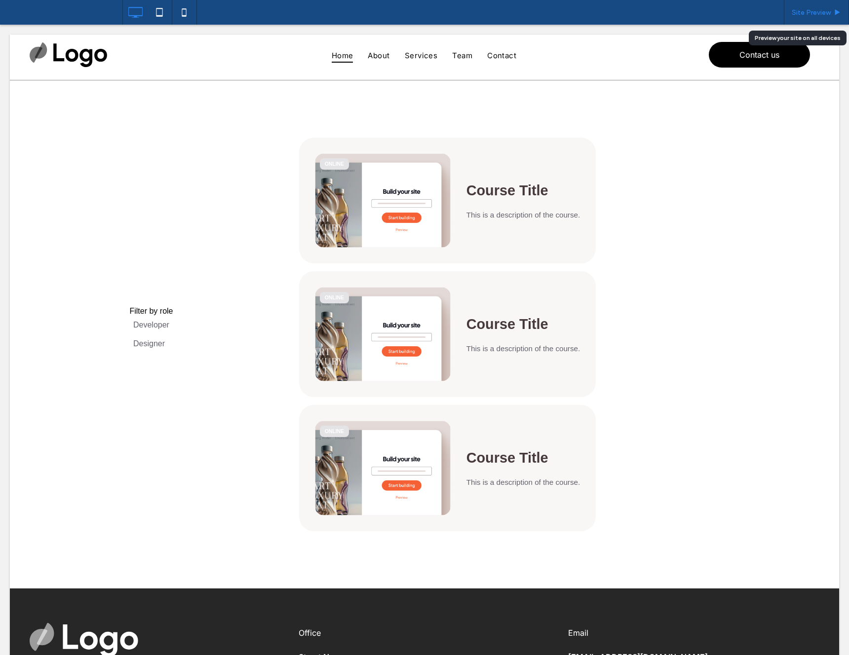
click at [802, 14] on span "Site Preview" at bounding box center [810, 12] width 39 height 8
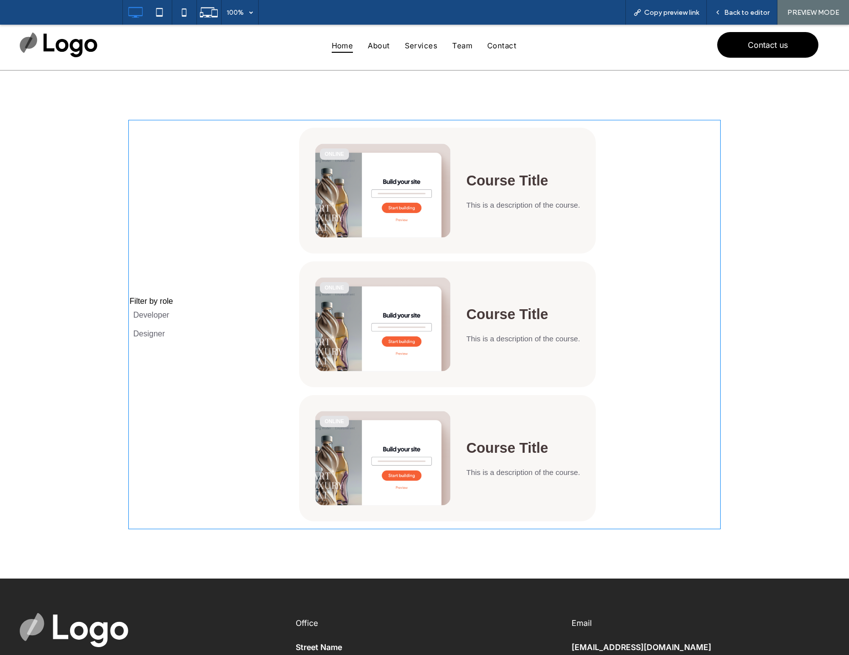
click at [153, 312] on span at bounding box center [424, 325] width 592 height 410
drag, startPoint x: 153, startPoint y: 313, endPoint x: 154, endPoint y: 325, distance: 11.9
click at [153, 314] on span at bounding box center [424, 325] width 592 height 410
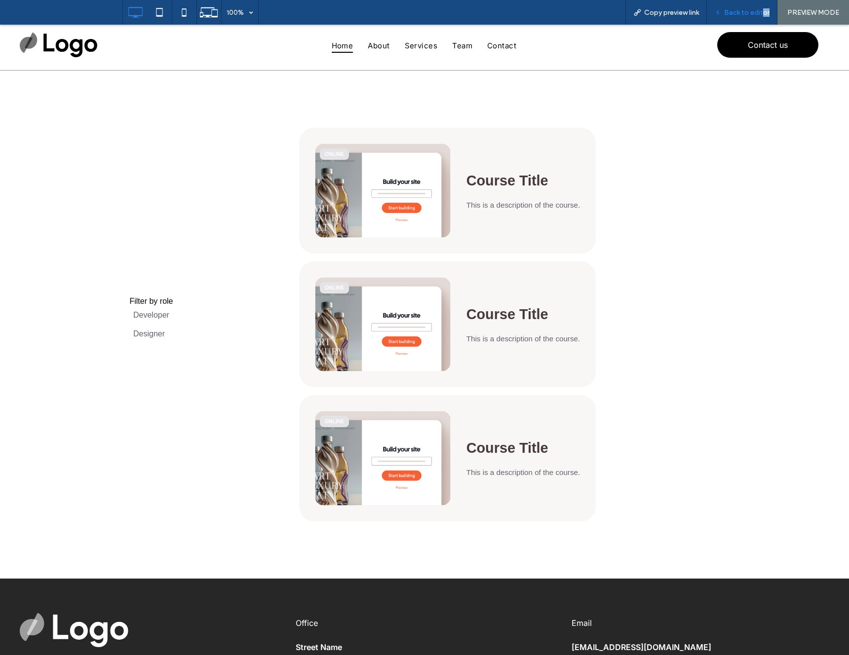
drag, startPoint x: 761, startPoint y: 16, endPoint x: 743, endPoint y: 14, distance: 18.8
click at [754, 16] on div "Back to editor" at bounding box center [742, 12] width 71 height 25
click at [743, 14] on span "Back to editor" at bounding box center [746, 12] width 45 height 8
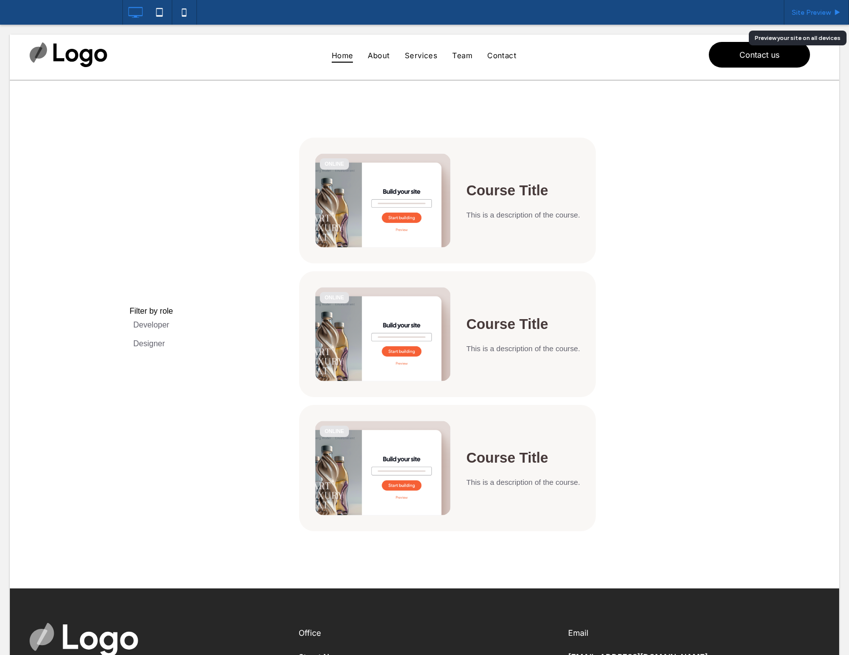
click at [832, 10] on div "Site Preview" at bounding box center [816, 12] width 64 height 8
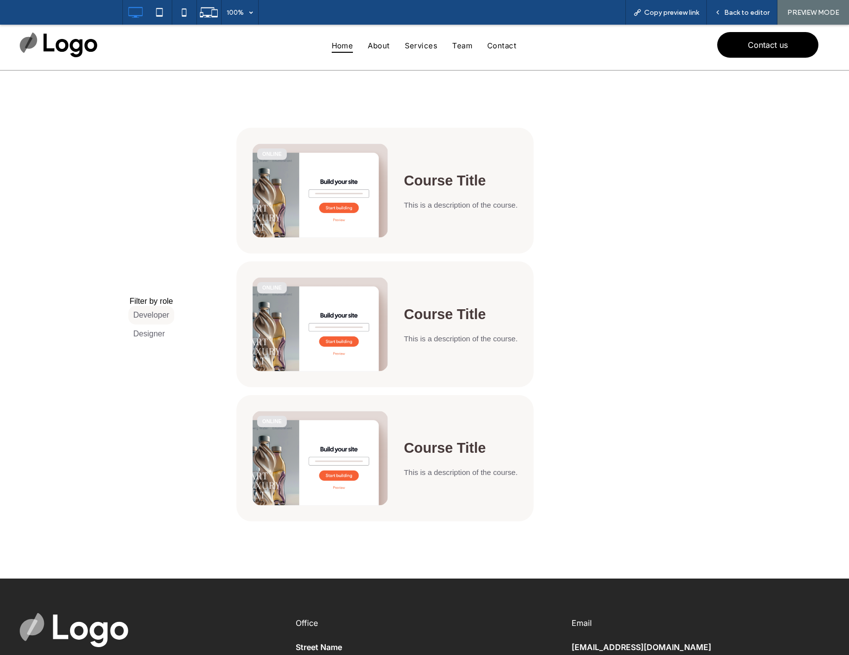
drag, startPoint x: 164, startPoint y: 322, endPoint x: 154, endPoint y: 317, distance: 11.3
click at [160, 319] on label "Developer" at bounding box center [151, 315] width 46 height 19
click at [146, 336] on label "Designer" at bounding box center [148, 334] width 41 height 19
click at [161, 317] on label "Developer" at bounding box center [151, 315] width 46 height 19
click at [164, 336] on label "Designer" at bounding box center [148, 334] width 41 height 19
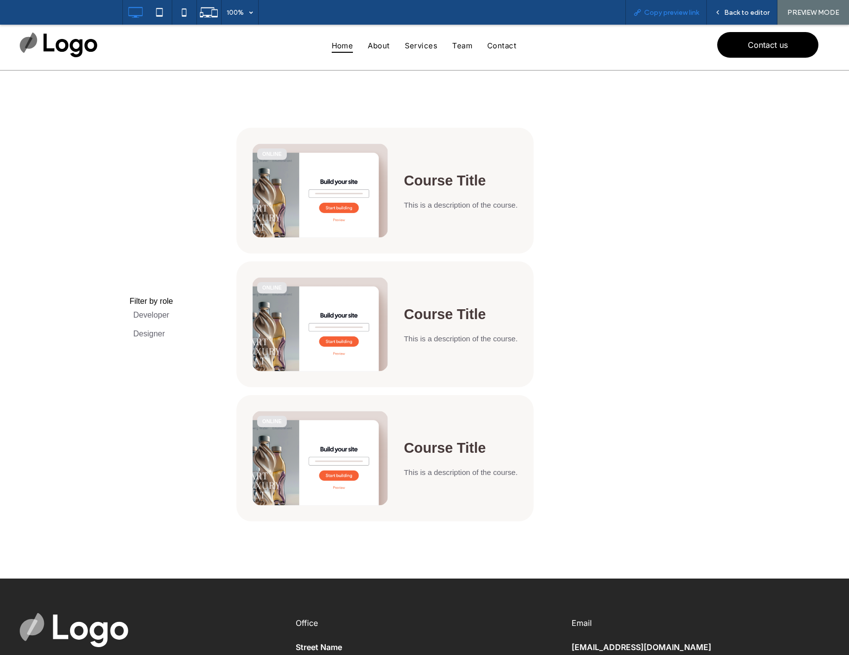
click at [653, 14] on span "Copy preview link" at bounding box center [671, 12] width 55 height 8
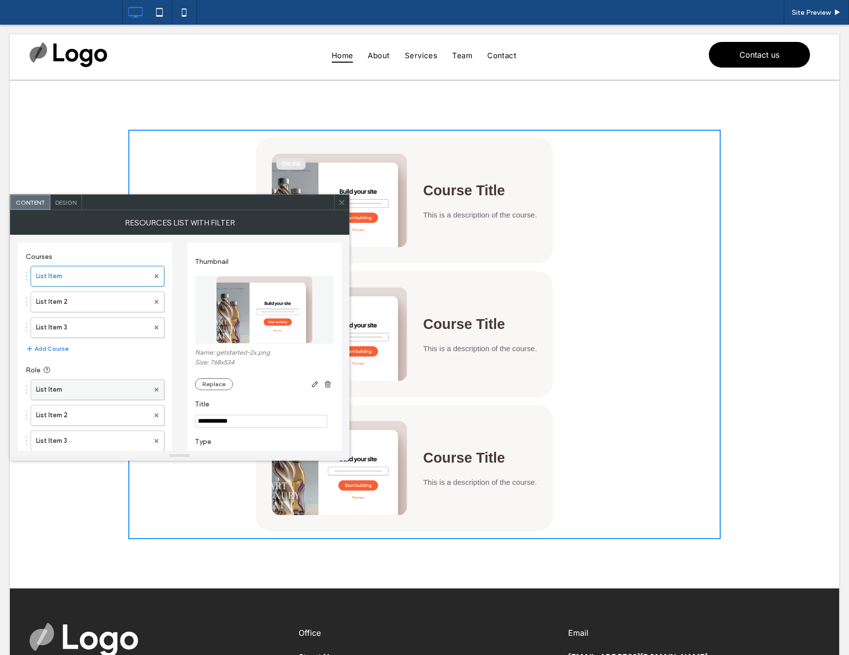
click at [83, 390] on label "List Item" at bounding box center [92, 390] width 113 height 20
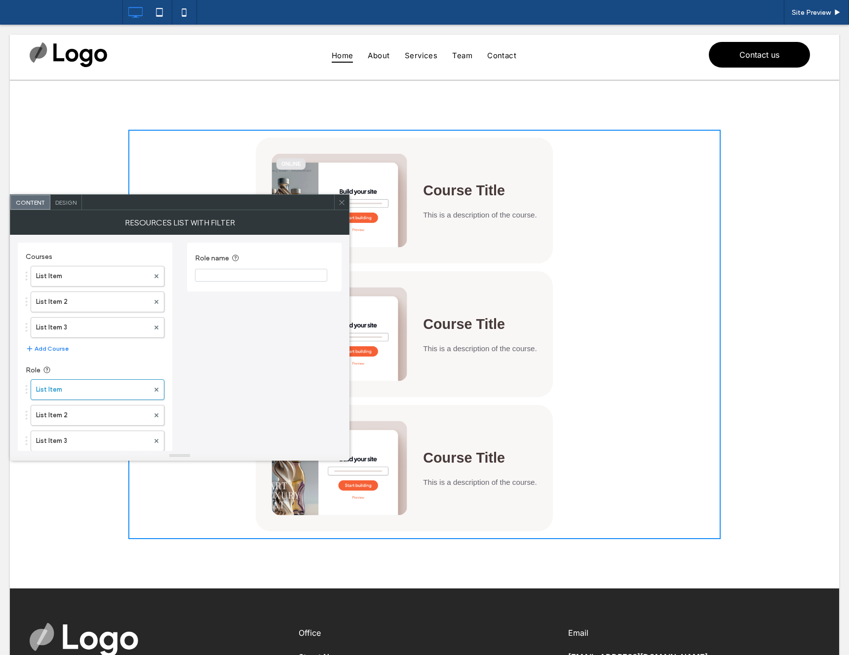
click at [220, 276] on input "Role name" at bounding box center [261, 275] width 132 height 13
type input "*********"
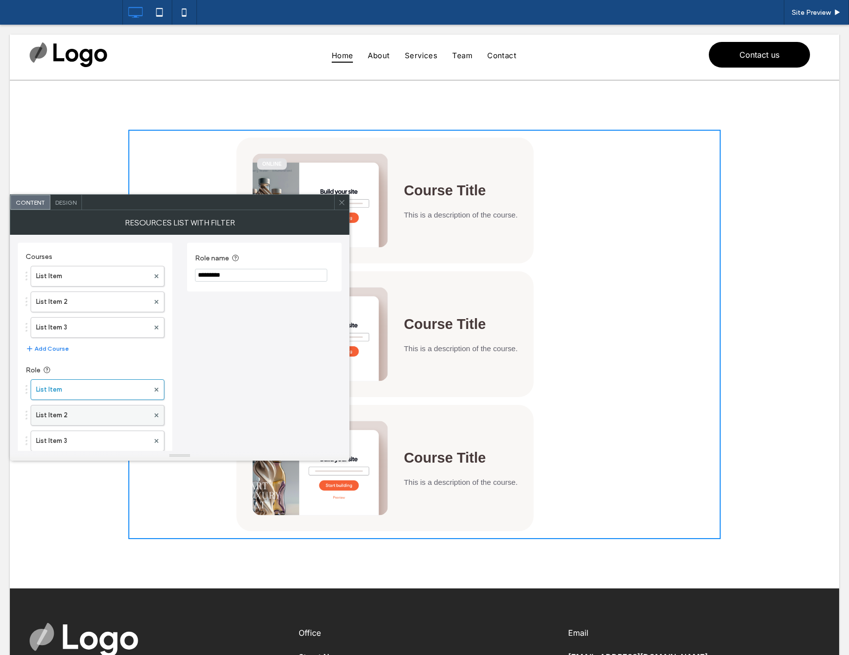
click at [95, 413] on label "List Item 2" at bounding box center [92, 416] width 113 height 20
click at [218, 279] on input "Role name" at bounding box center [261, 275] width 132 height 13
type input "********"
click at [338, 206] on span at bounding box center [341, 202] width 7 height 15
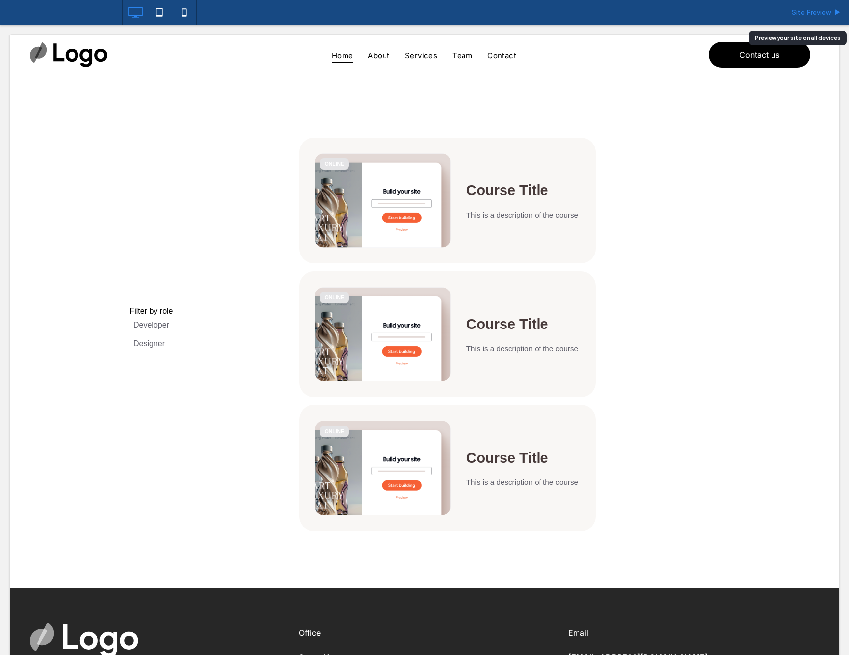
click at [822, 10] on span "Site Preview" at bounding box center [810, 12] width 39 height 8
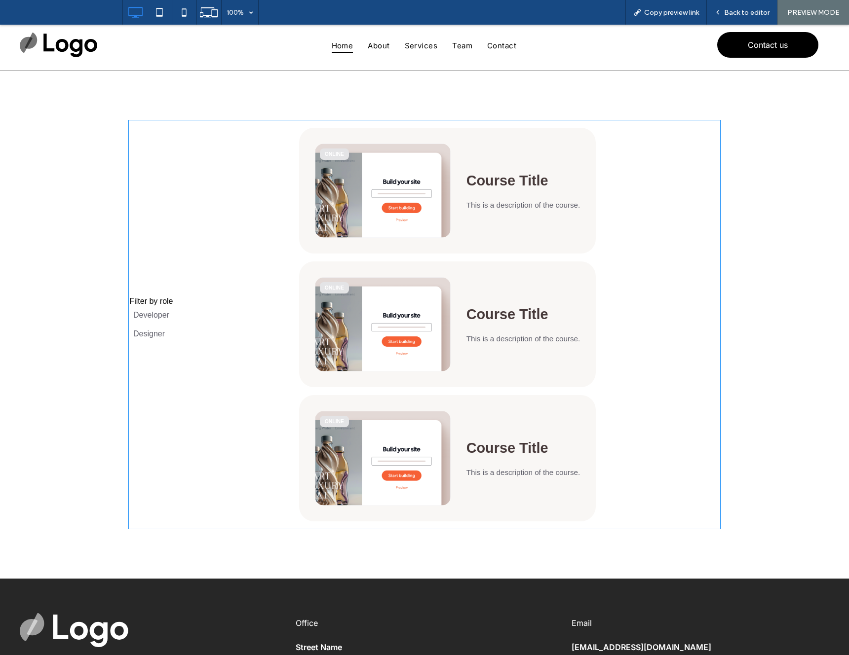
click at [148, 308] on span at bounding box center [424, 325] width 592 height 410
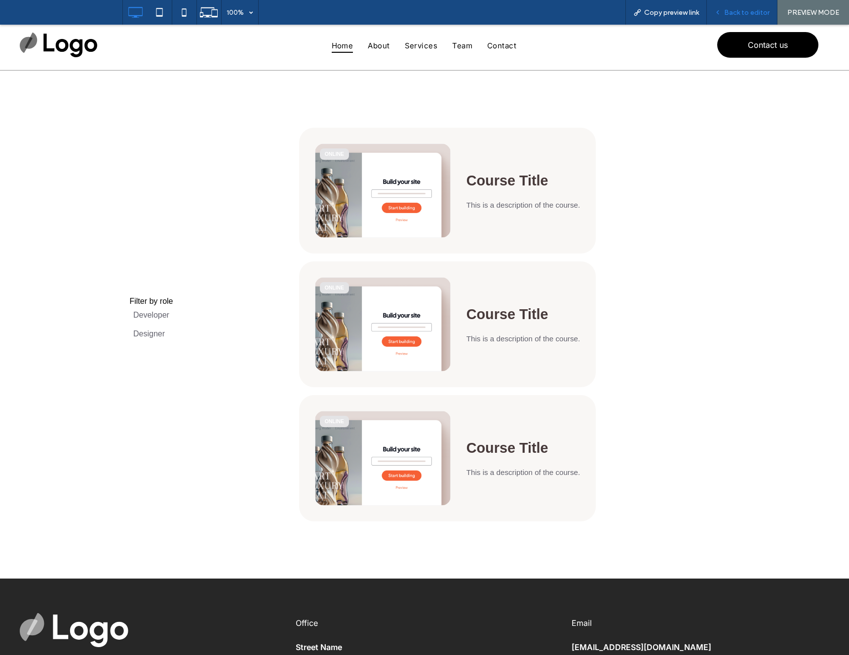
click at [720, 15] on icon at bounding box center [717, 12] width 7 height 7
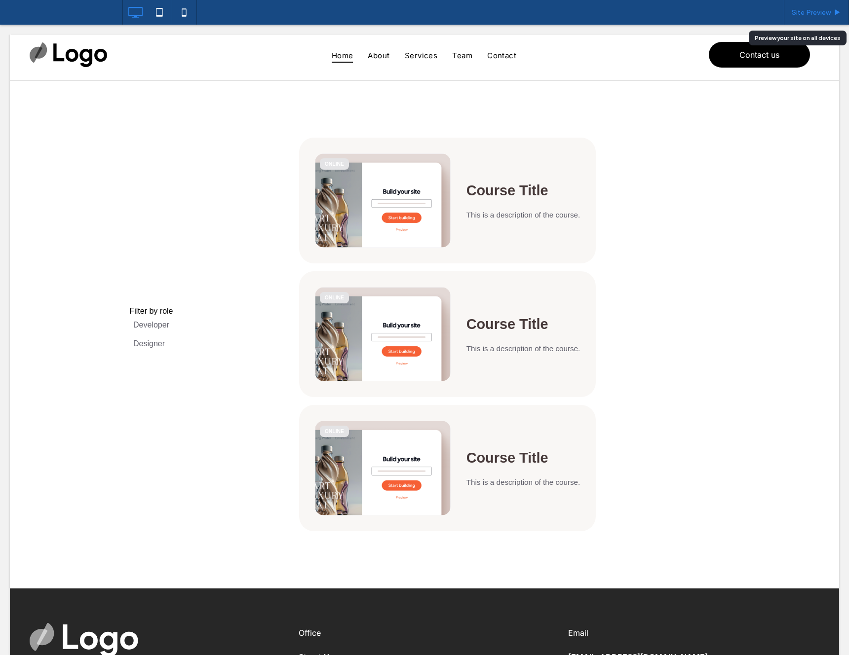
click at [799, 12] on span "Site Preview" at bounding box center [810, 12] width 39 height 8
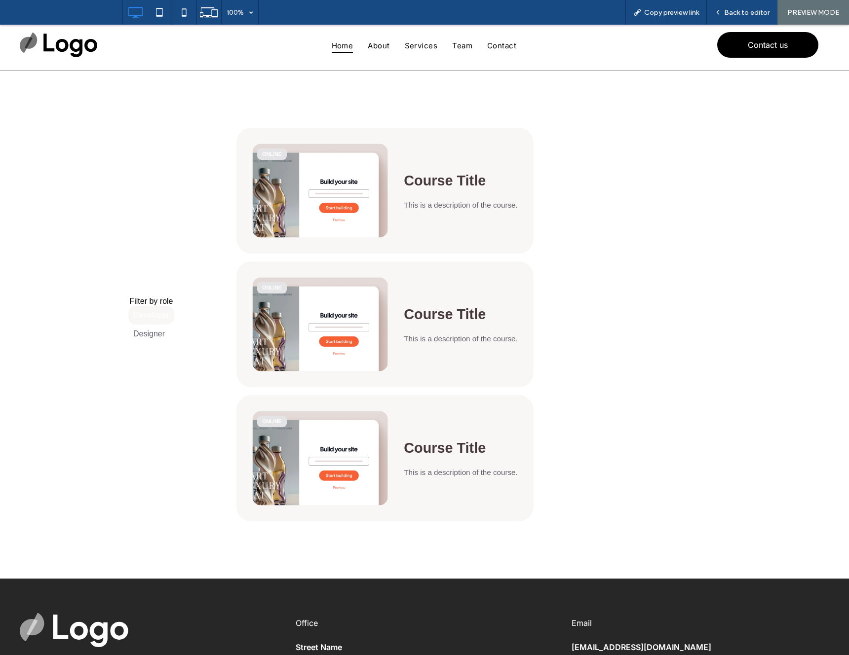
click at [152, 319] on label "Developer" at bounding box center [151, 315] width 46 height 19
click at [155, 336] on label "Designer" at bounding box center [151, 334] width 46 height 19
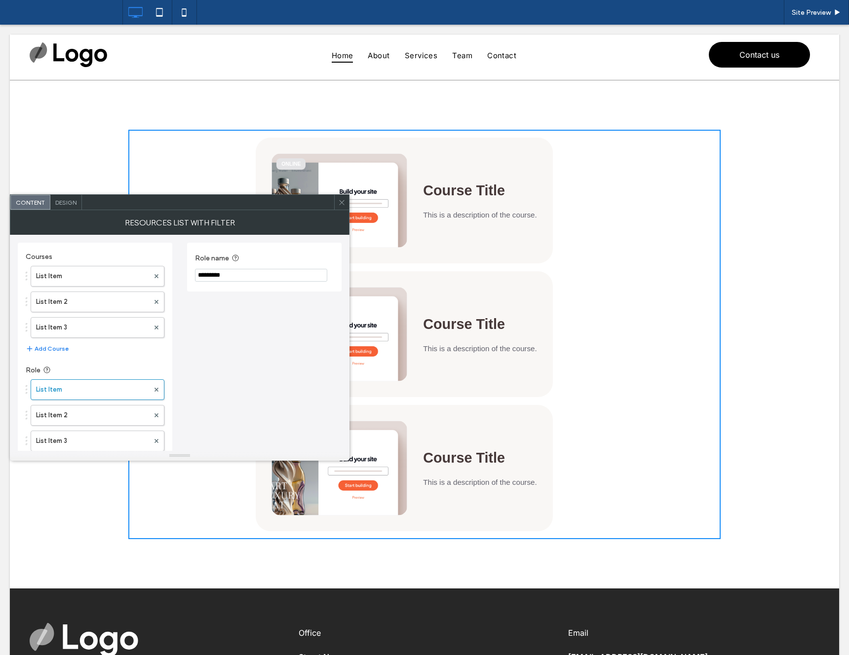
type input "*********"
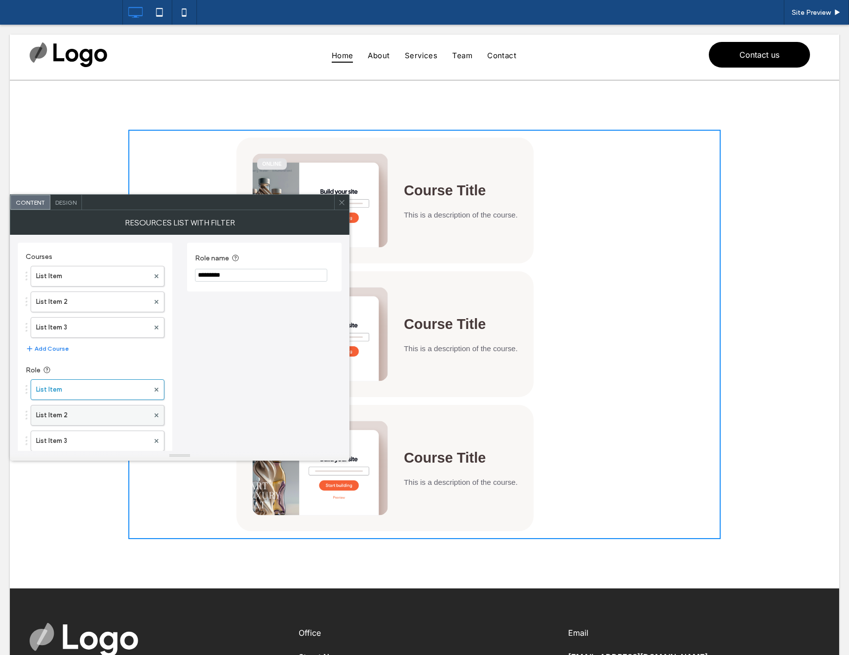
click at [110, 412] on label "List Item 2" at bounding box center [92, 416] width 113 height 20
click at [221, 270] on input "Role name" at bounding box center [261, 275] width 132 height 13
type input "********"
click at [341, 208] on span at bounding box center [341, 202] width 7 height 15
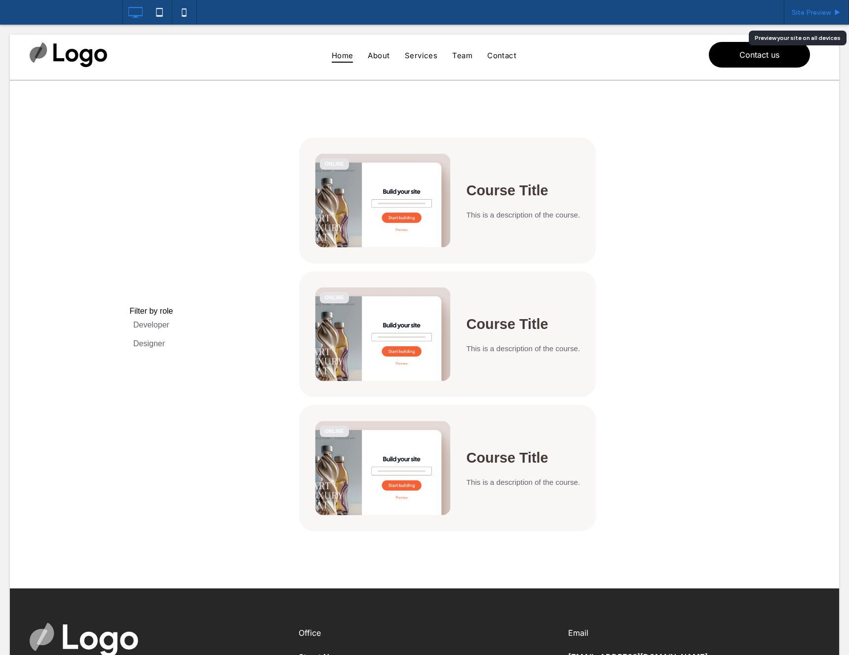
click at [815, 16] on div "Site Preview" at bounding box center [816, 12] width 65 height 25
click at [838, 18] on div "Site Preview" at bounding box center [816, 12] width 65 height 25
click at [833, 16] on div "Site Preview" at bounding box center [816, 12] width 64 height 8
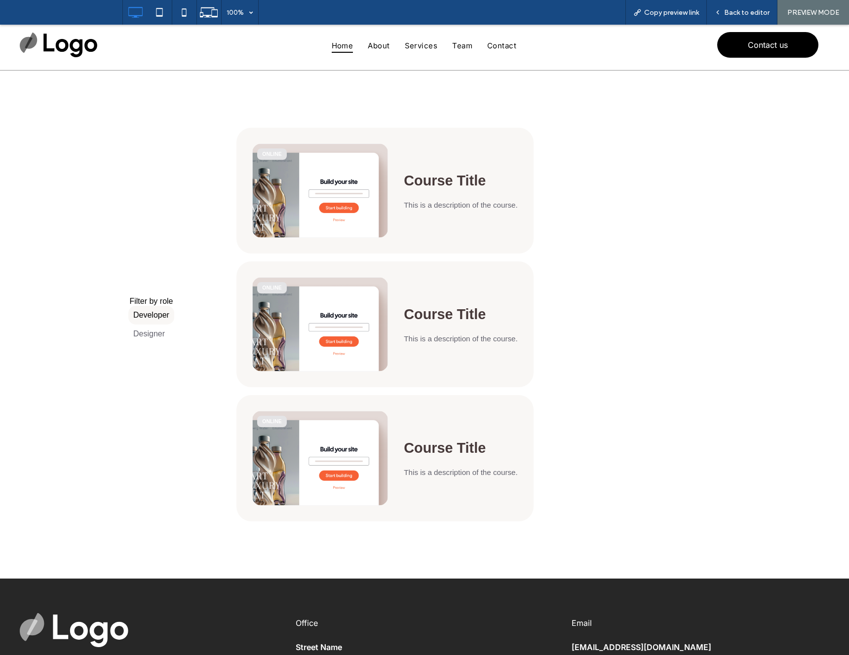
click at [147, 314] on label "Developer" at bounding box center [151, 315] width 46 height 19
click at [158, 316] on label "Developer" at bounding box center [151, 315] width 46 height 19
click at [157, 331] on label "Designer" at bounding box center [151, 334] width 46 height 19
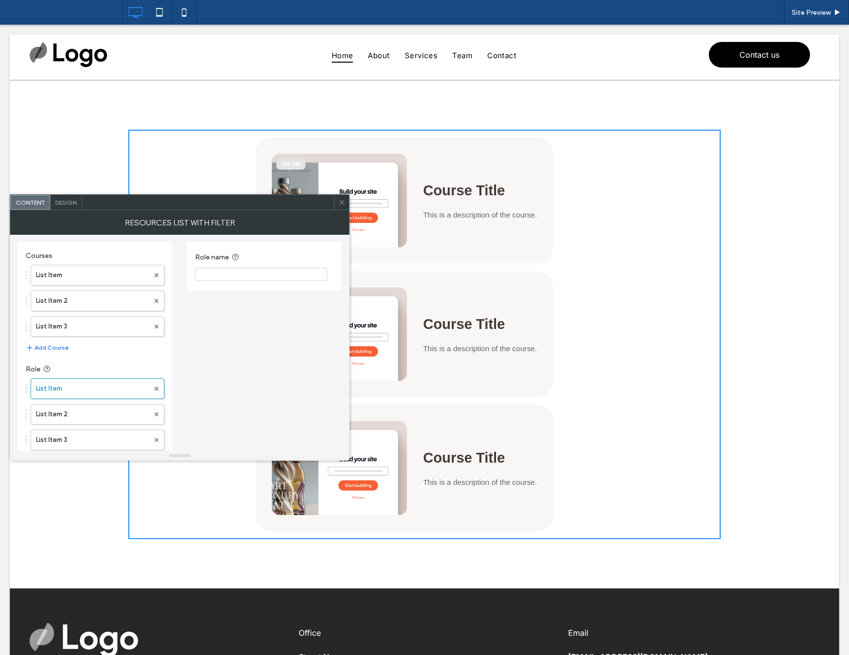
click at [209, 278] on input "Role name" at bounding box center [261, 274] width 132 height 13
type input "*********"
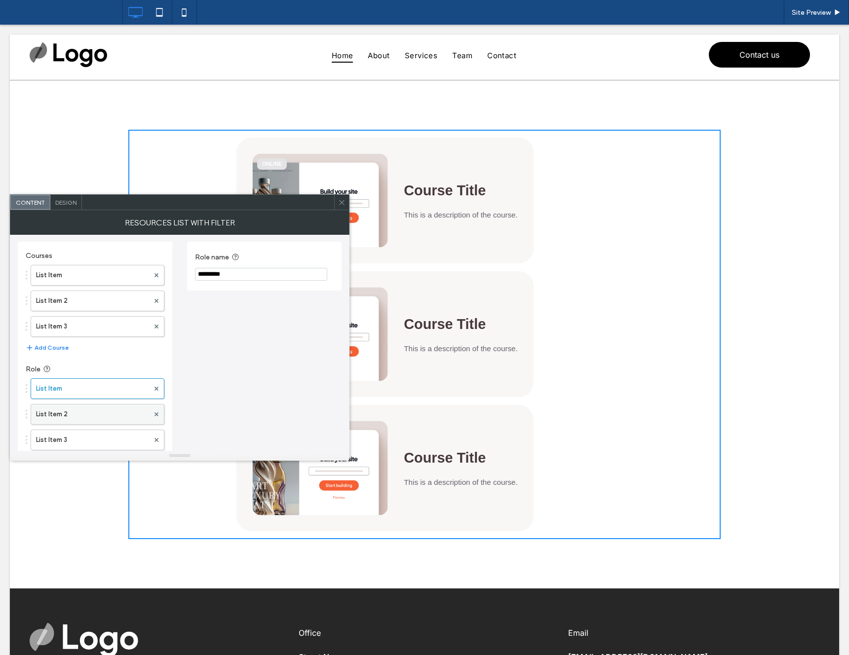
click at [92, 419] on label "List Item 2" at bounding box center [92, 415] width 113 height 20
click at [216, 278] on input "Role name" at bounding box center [261, 274] width 132 height 13
type input "********"
drag, startPoint x: 341, startPoint y: 200, endPoint x: 336, endPoint y: 209, distance: 10.2
click at [341, 200] on icon at bounding box center [341, 202] width 7 height 7
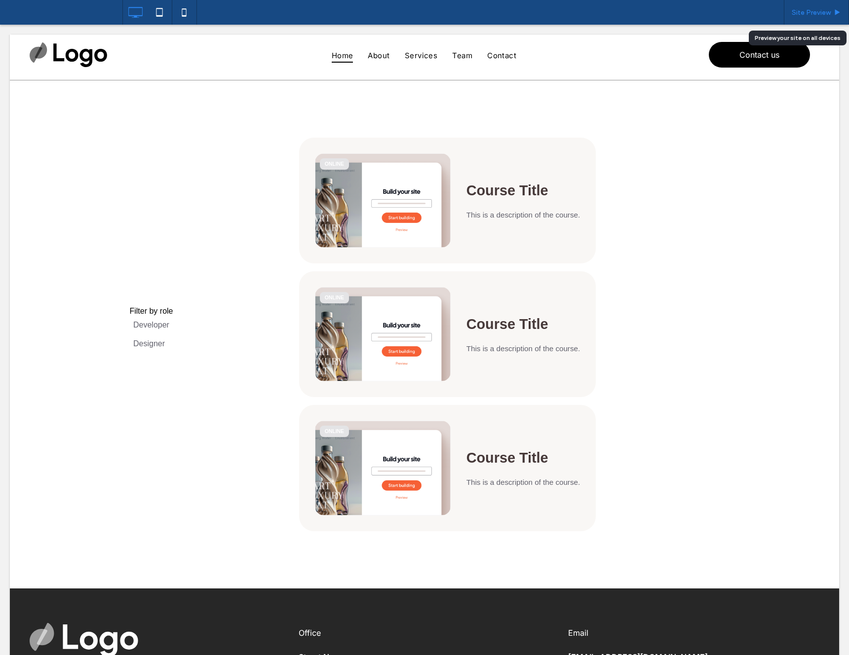
click at [800, 11] on span "Site Preview" at bounding box center [810, 12] width 39 height 8
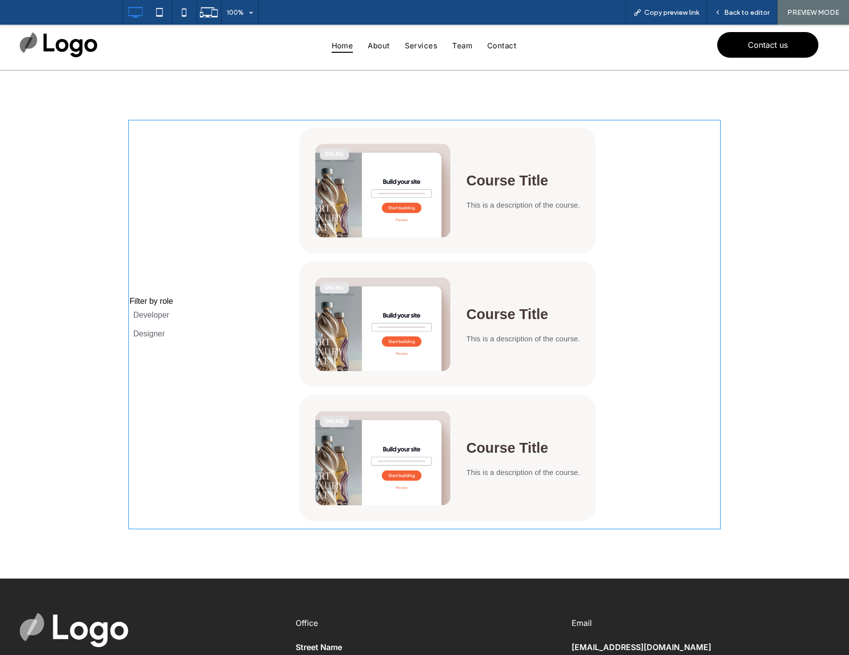
drag, startPoint x: 166, startPoint y: 302, endPoint x: 163, endPoint y: 308, distance: 6.6
click at [166, 303] on span at bounding box center [424, 325] width 592 height 410
drag, startPoint x: 162, startPoint y: 317, endPoint x: 165, endPoint y: 334, distance: 17.5
click at [162, 317] on span at bounding box center [424, 325] width 592 height 410
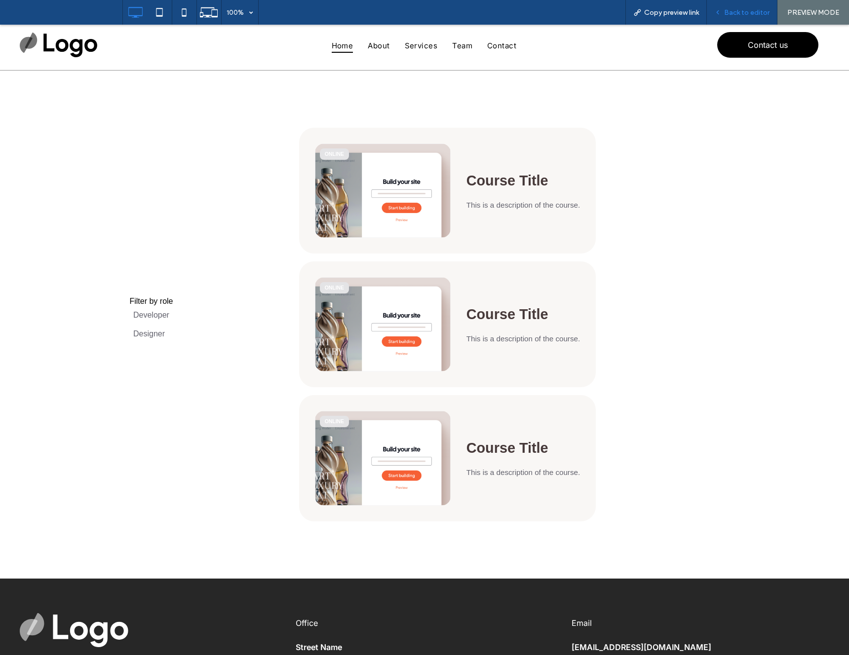
click at [758, 15] on span "Back to editor" at bounding box center [746, 12] width 45 height 8
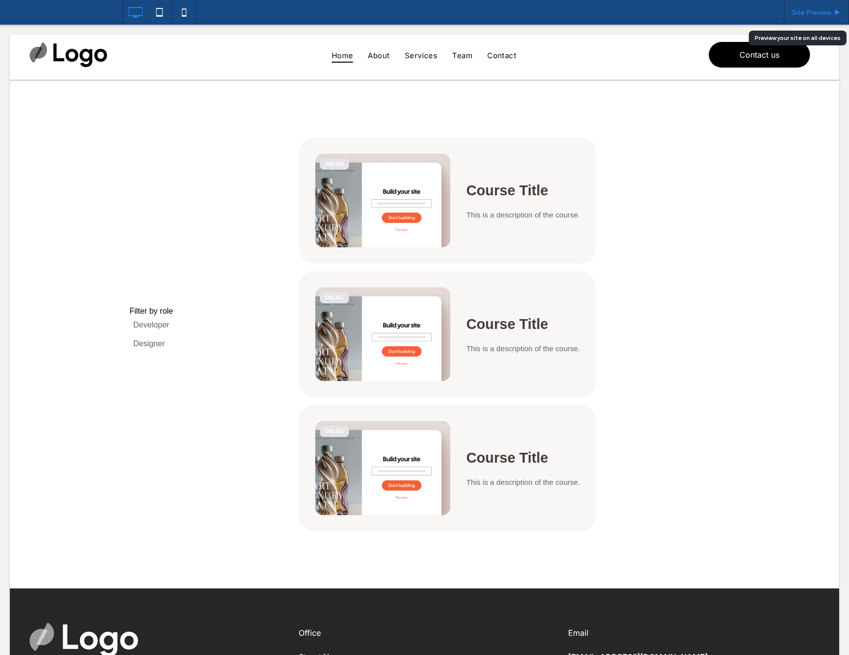
click at [805, 13] on span "Site Preview" at bounding box center [810, 12] width 39 height 8
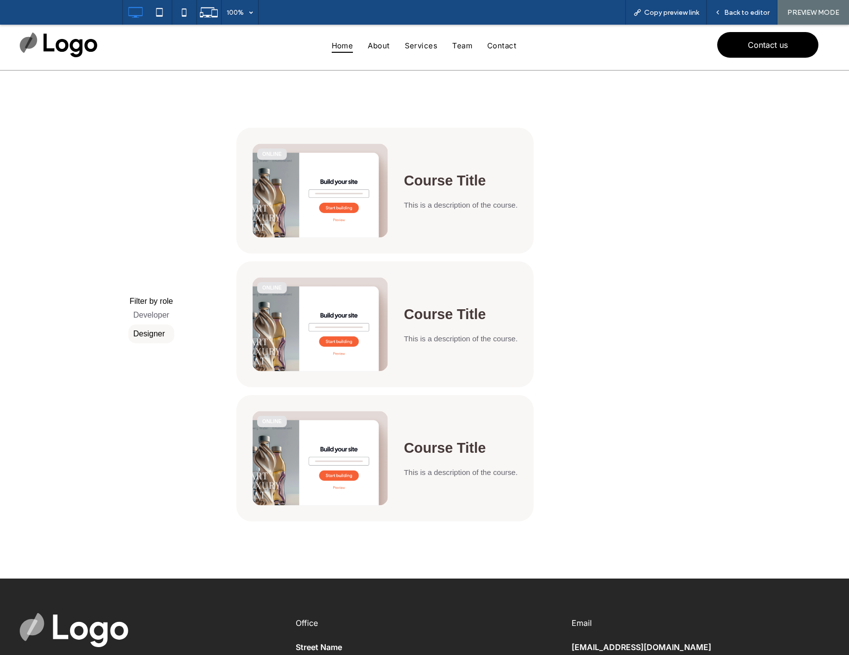
click at [158, 335] on label "Designer" at bounding box center [151, 334] width 46 height 19
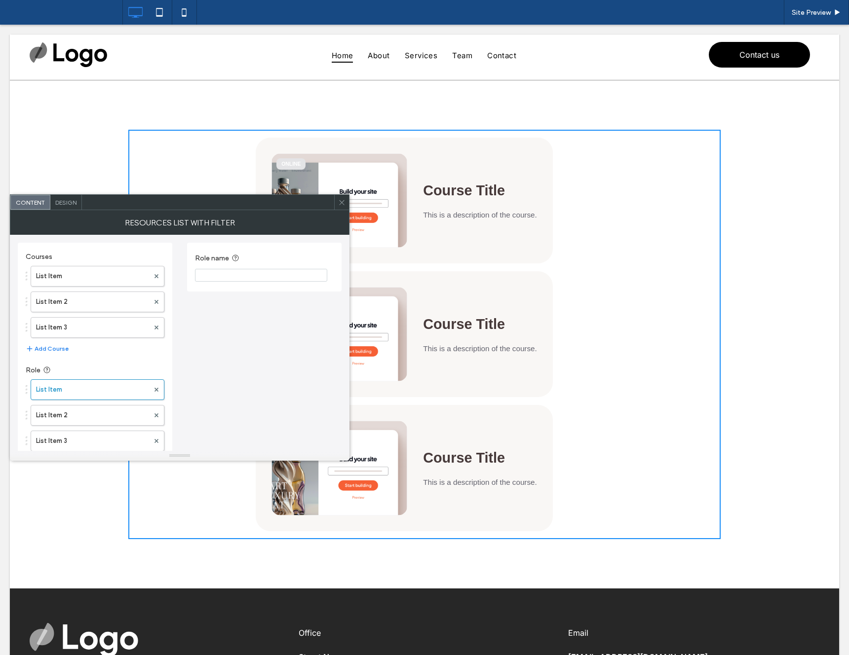
click at [236, 276] on input "Role name" at bounding box center [261, 275] width 132 height 13
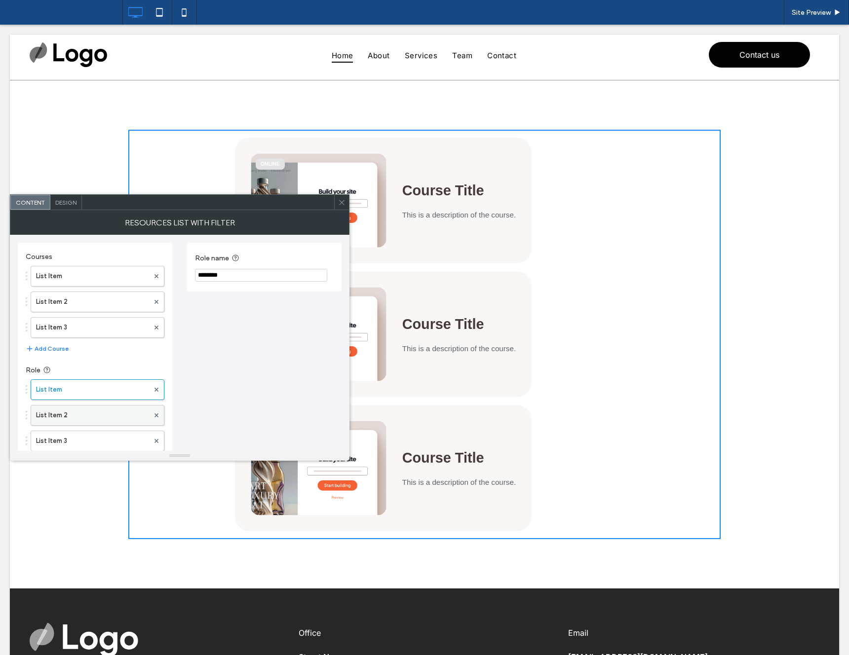
type input "********"
click at [61, 417] on label "List Item 2" at bounding box center [92, 416] width 113 height 20
click at [248, 275] on input "Role name" at bounding box center [261, 275] width 132 height 13
type input "*********"
click at [343, 201] on icon at bounding box center [341, 202] width 7 height 7
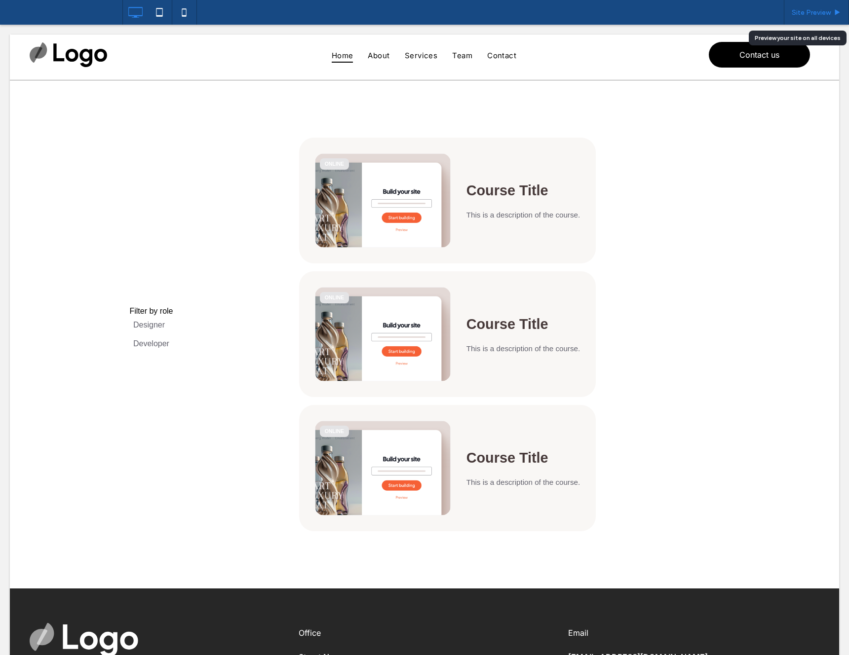
click at [805, 17] on div "Site Preview" at bounding box center [816, 12] width 65 height 25
click at [830, 6] on div "Site Preview" at bounding box center [816, 12] width 65 height 25
click at [831, 10] on div "Site Preview" at bounding box center [816, 12] width 64 height 8
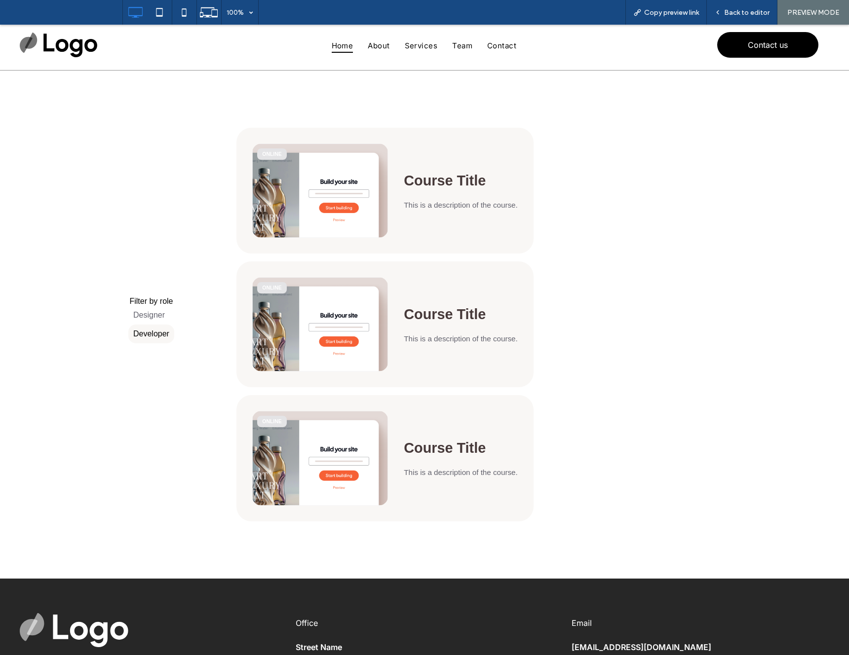
click at [152, 335] on label "Developer" at bounding box center [151, 334] width 46 height 19
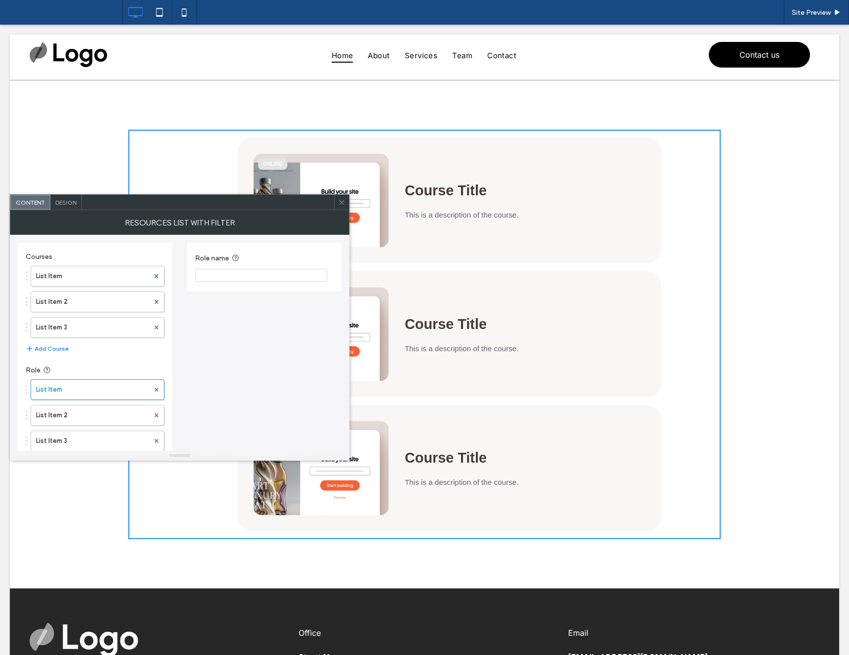
click at [242, 270] on input "Role name" at bounding box center [261, 275] width 132 height 13
type input "********"
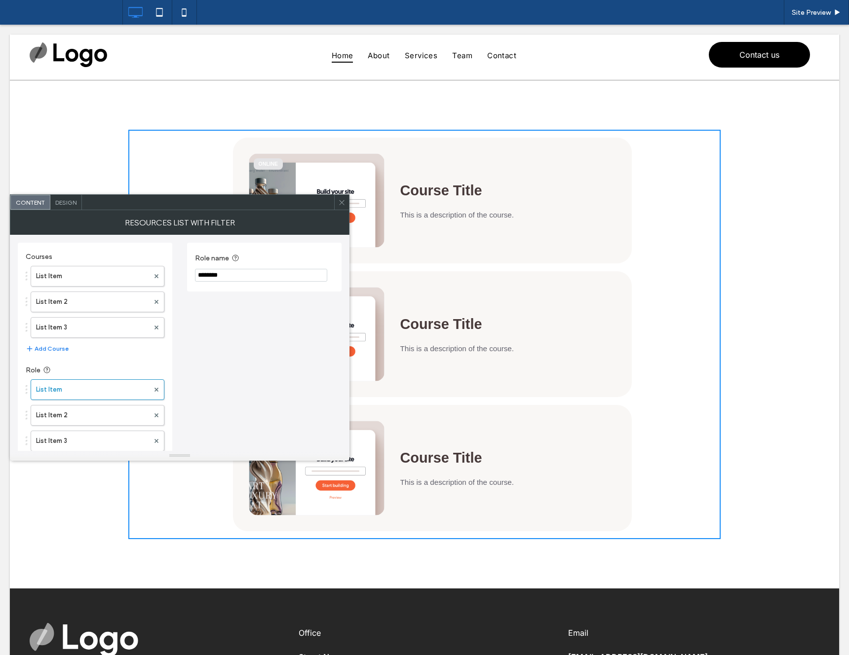
click at [341, 205] on icon at bounding box center [341, 202] width 7 height 7
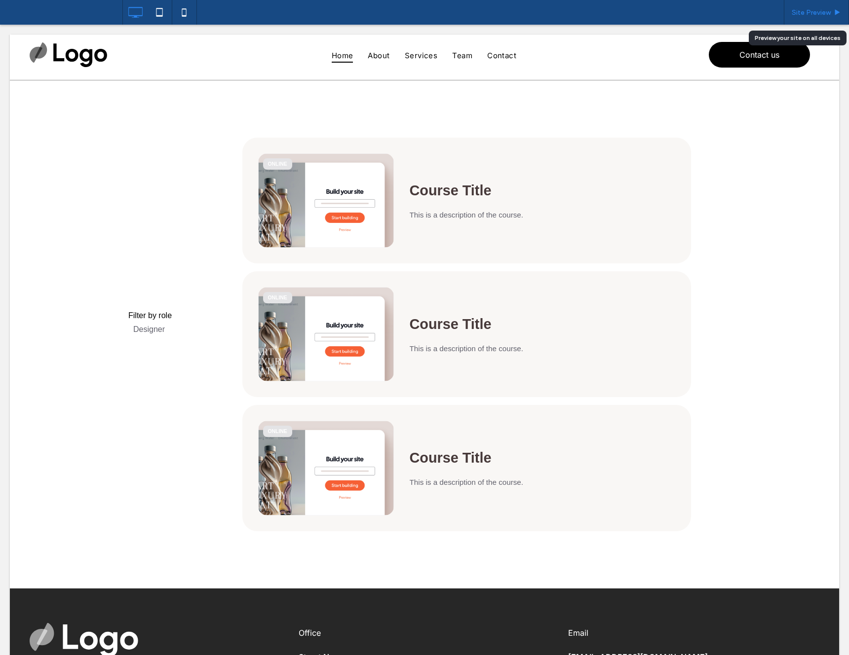
click at [816, 13] on span "Site Preview" at bounding box center [810, 12] width 39 height 8
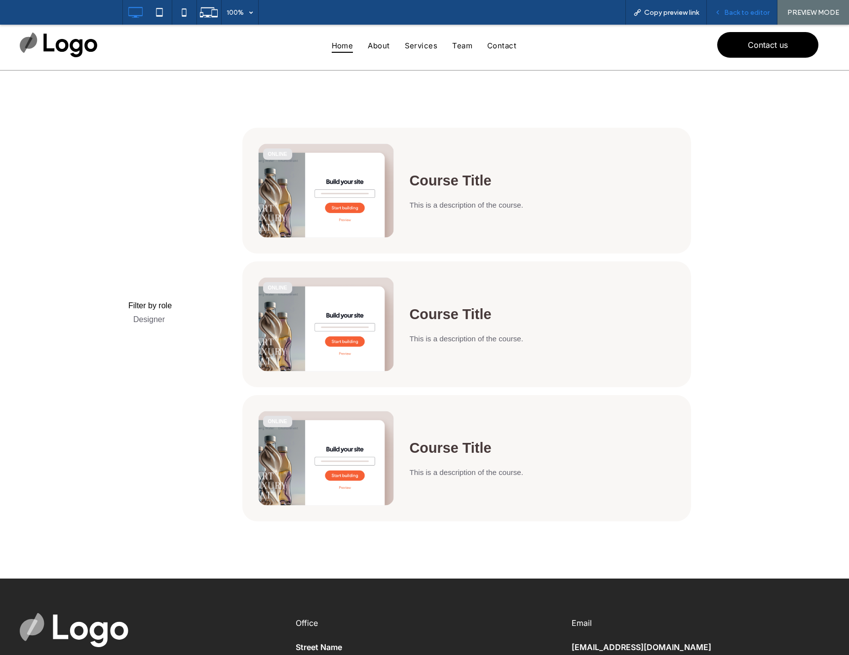
click at [737, 16] on div "Back to editor" at bounding box center [742, 12] width 71 height 25
click at [744, 14] on span "Back to editor" at bounding box center [746, 12] width 45 height 8
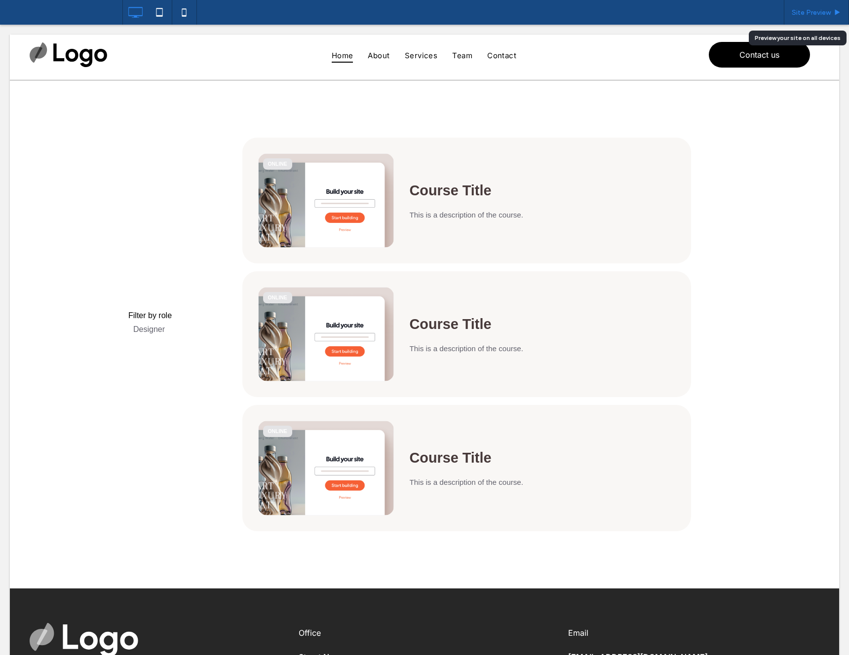
click at [801, 14] on span "Site Preview" at bounding box center [810, 12] width 39 height 8
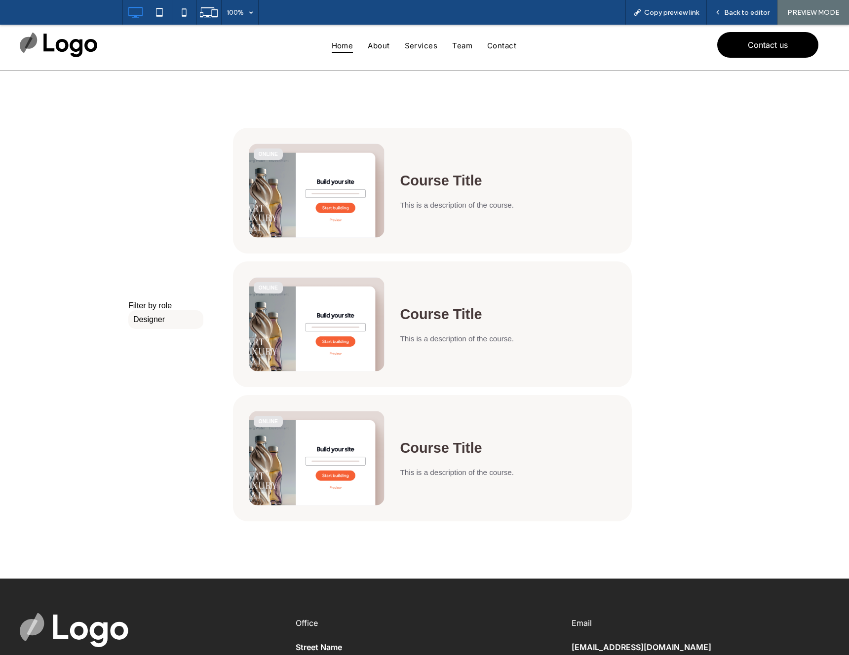
click at [150, 320] on label "Designer" at bounding box center [165, 319] width 75 height 19
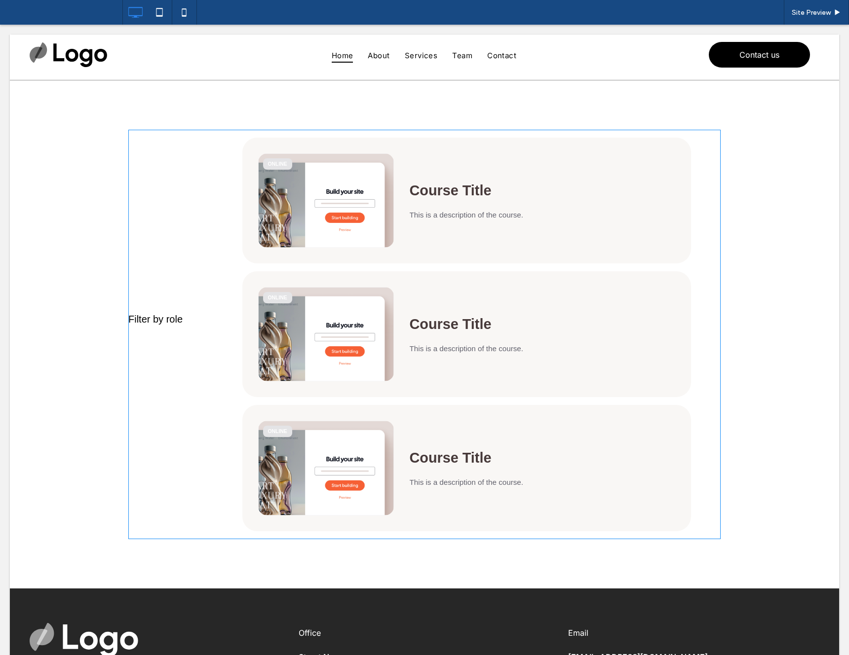
click at [178, 326] on span at bounding box center [424, 335] width 592 height 410
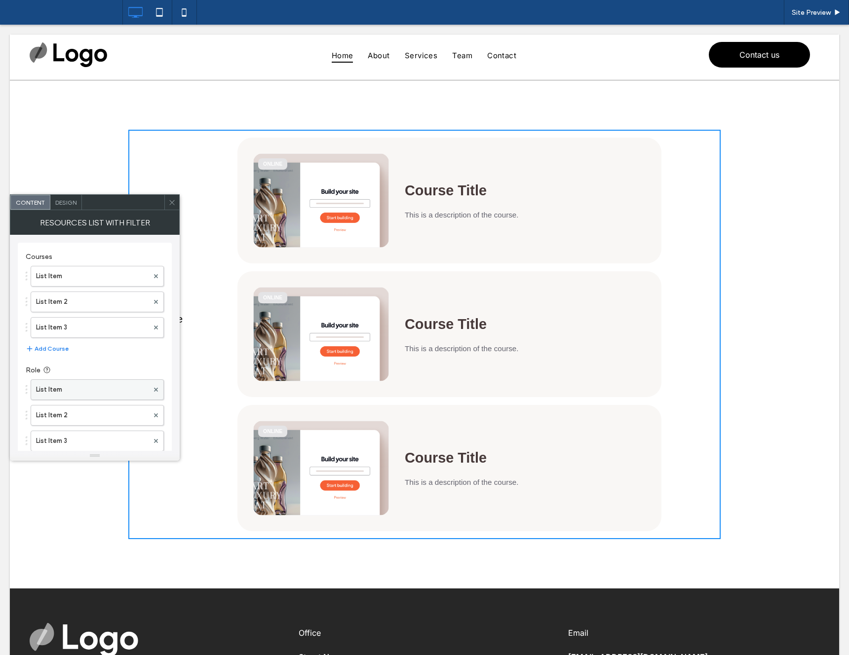
click at [85, 394] on label "List Item" at bounding box center [92, 390] width 112 height 20
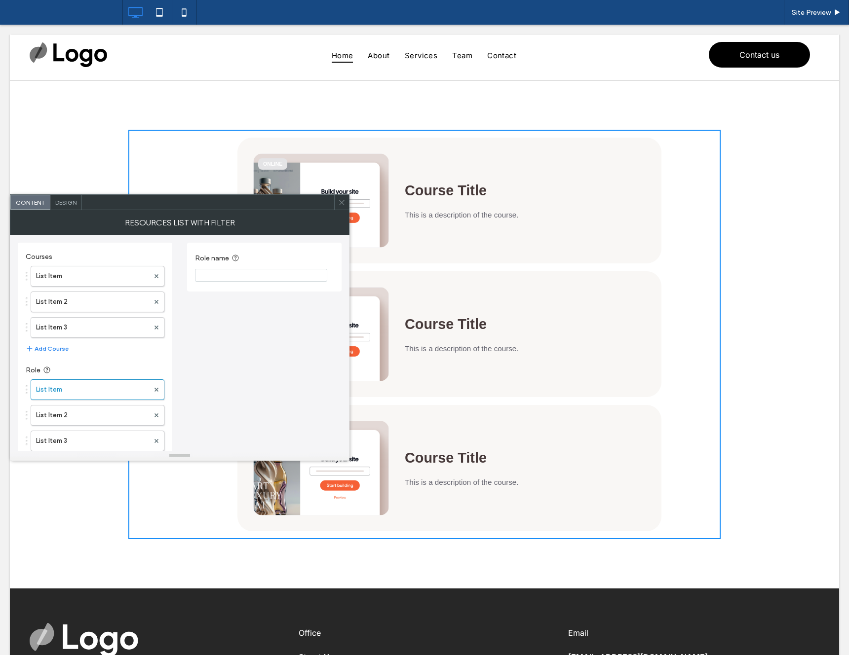
click at [234, 279] on input "Role name" at bounding box center [261, 275] width 132 height 13
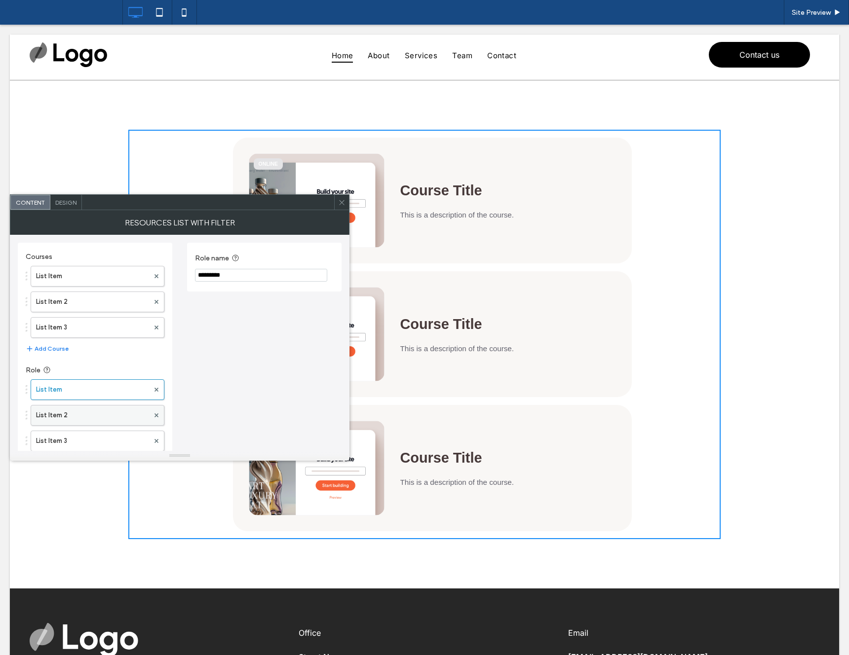
type input "*********"
click at [63, 413] on label "List Item 2" at bounding box center [92, 416] width 113 height 20
click at [231, 278] on input "Role name" at bounding box center [261, 275] width 132 height 13
type input "********"
click at [345, 201] on icon at bounding box center [341, 202] width 7 height 7
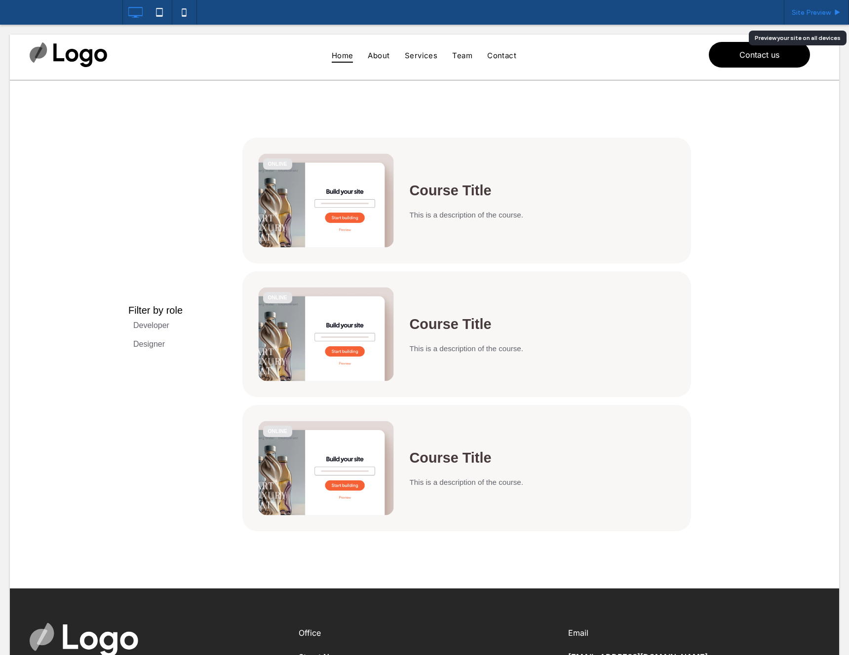
click at [805, 11] on span "Site Preview" at bounding box center [810, 12] width 39 height 8
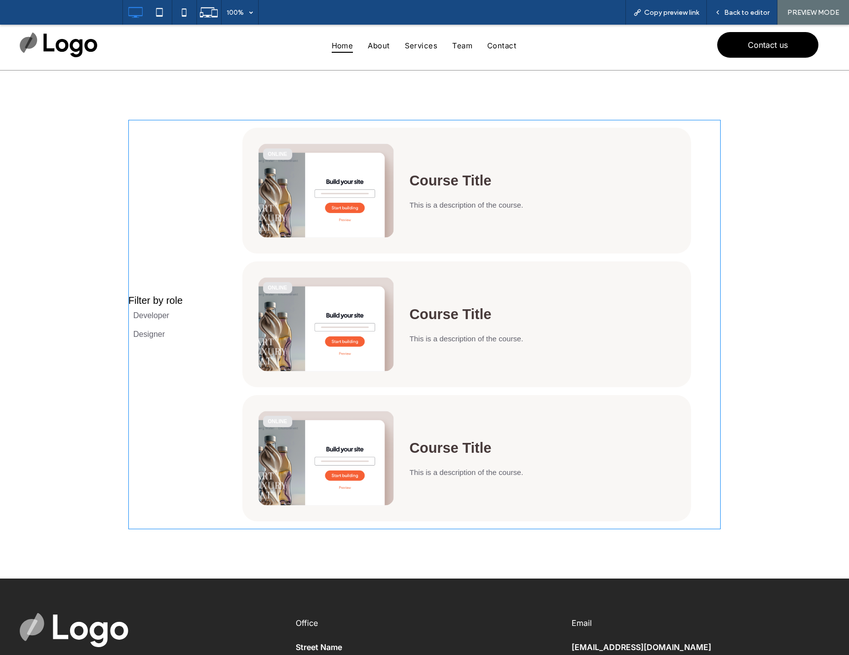
click at [147, 319] on span at bounding box center [424, 325] width 592 height 410
drag, startPoint x: 172, startPoint y: 354, endPoint x: 173, endPoint y: 337, distance: 16.8
click at [172, 354] on span at bounding box center [424, 325] width 592 height 410
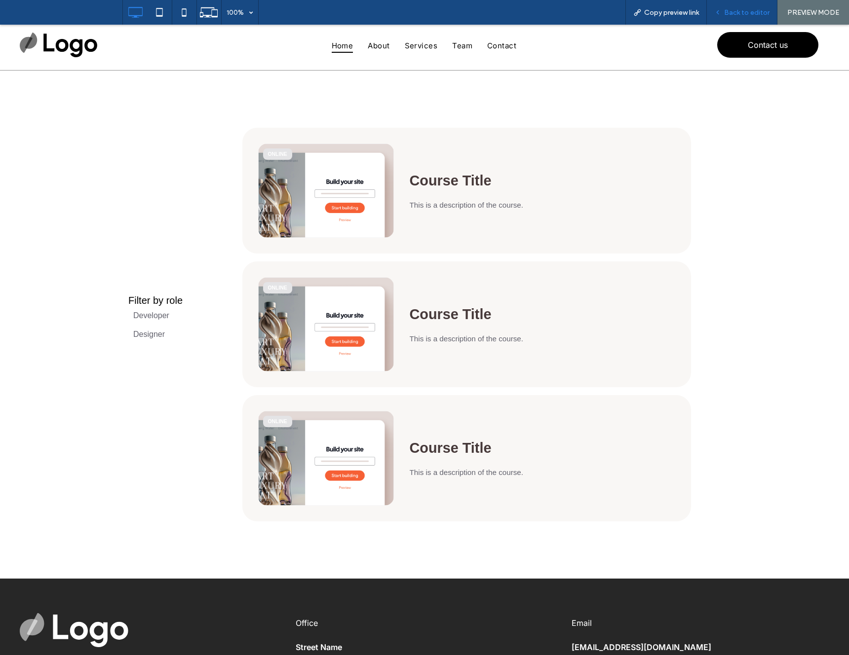
click at [752, 12] on span "Back to editor" at bounding box center [746, 12] width 45 height 8
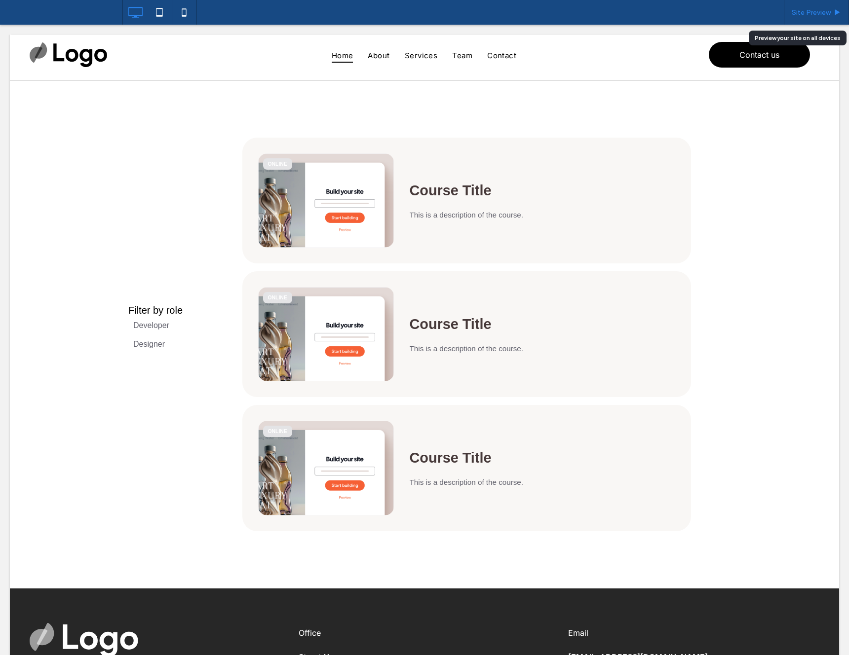
click at [803, 12] on span "Site Preview" at bounding box center [810, 12] width 39 height 8
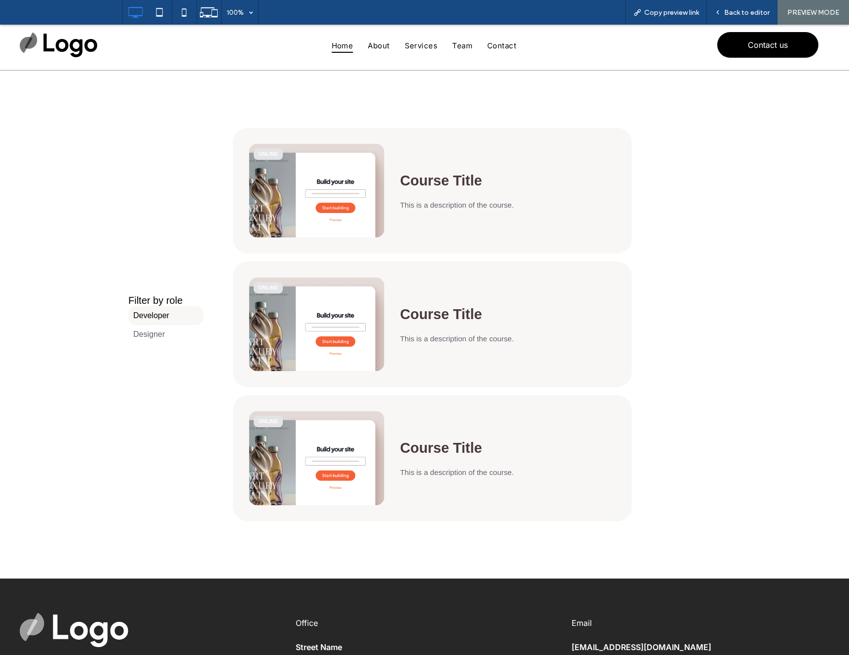
click at [150, 319] on label "Developer" at bounding box center [165, 315] width 75 height 19
click at [169, 336] on label "Designer" at bounding box center [165, 334] width 75 height 19
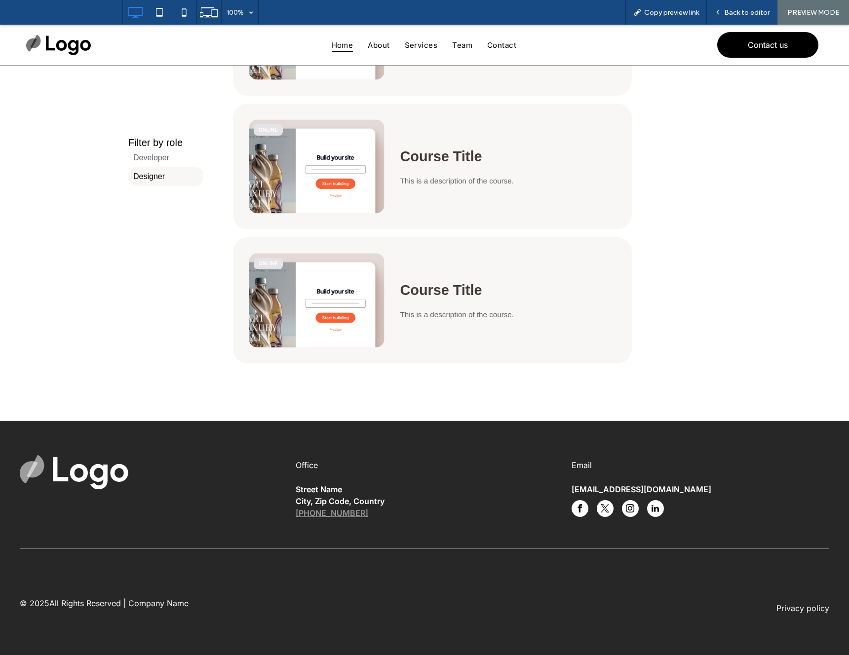
scroll to position [161, 0]
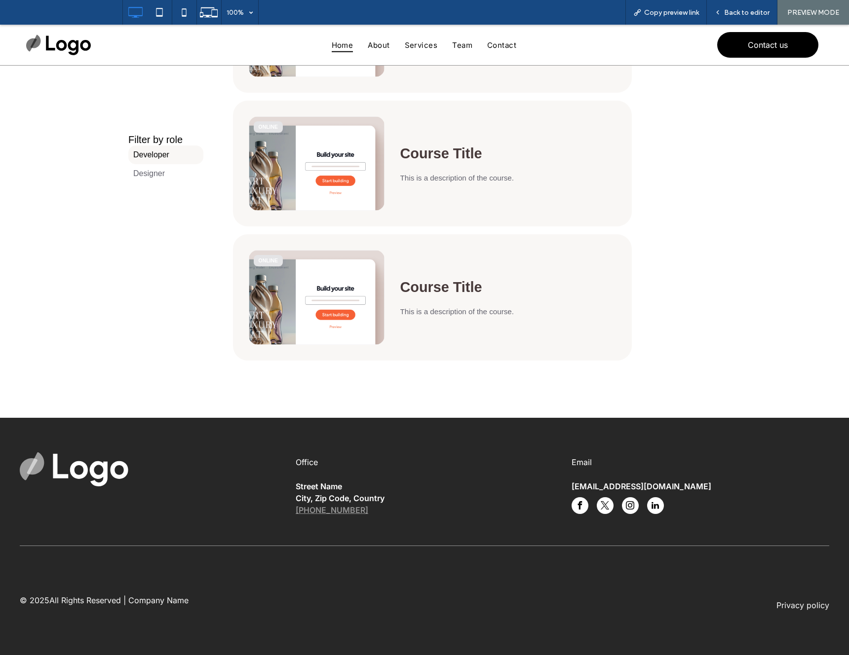
click at [170, 156] on label "Developer" at bounding box center [165, 155] width 75 height 19
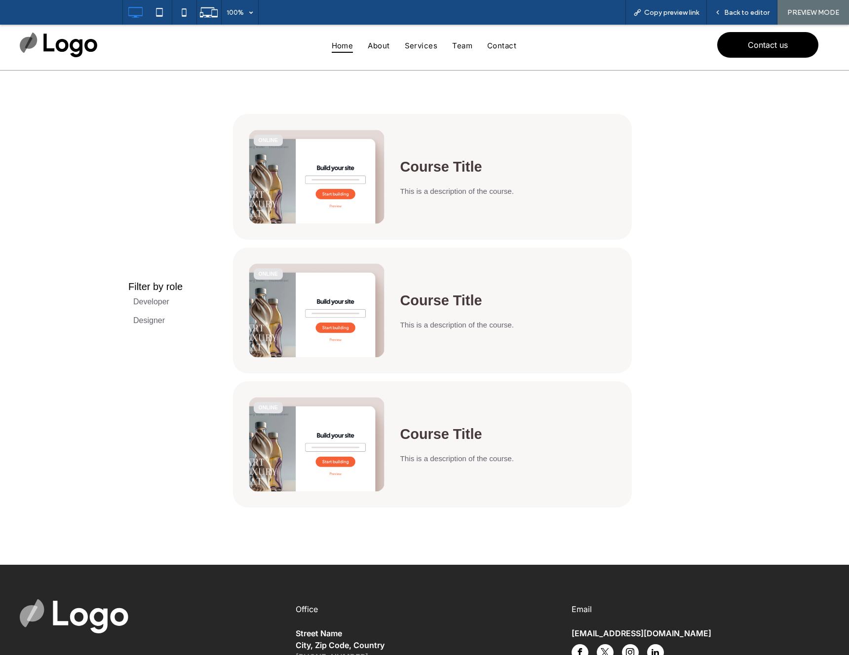
scroll to position [0, 0]
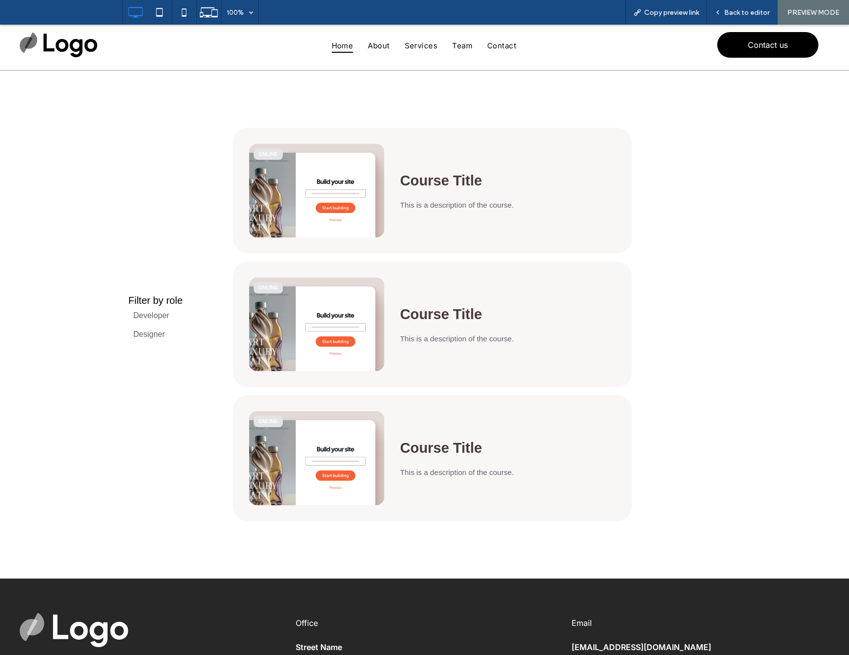
click at [168, 305] on span "Filter by role" at bounding box center [155, 300] width 54 height 11
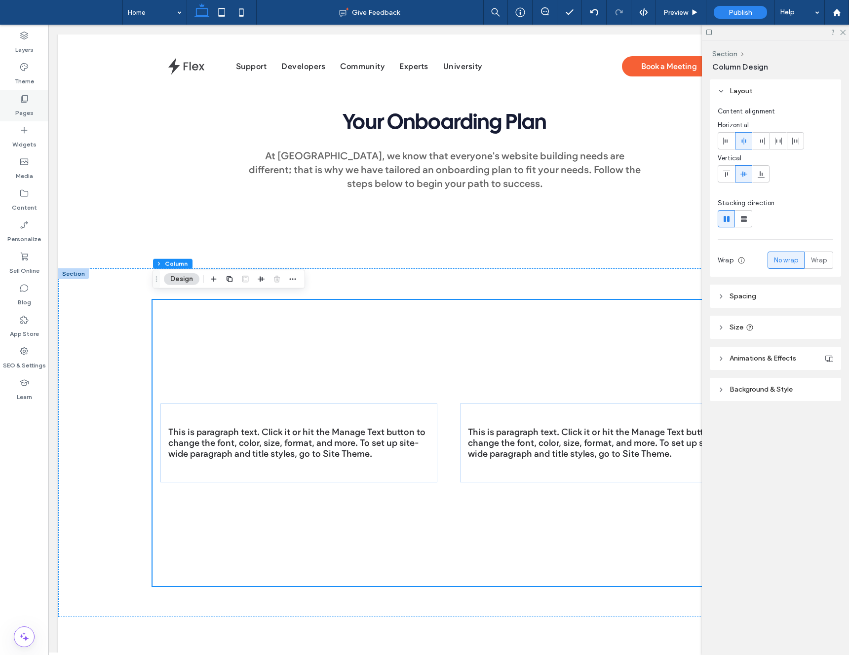
click at [24, 109] on label "Pages" at bounding box center [24, 111] width 18 height 14
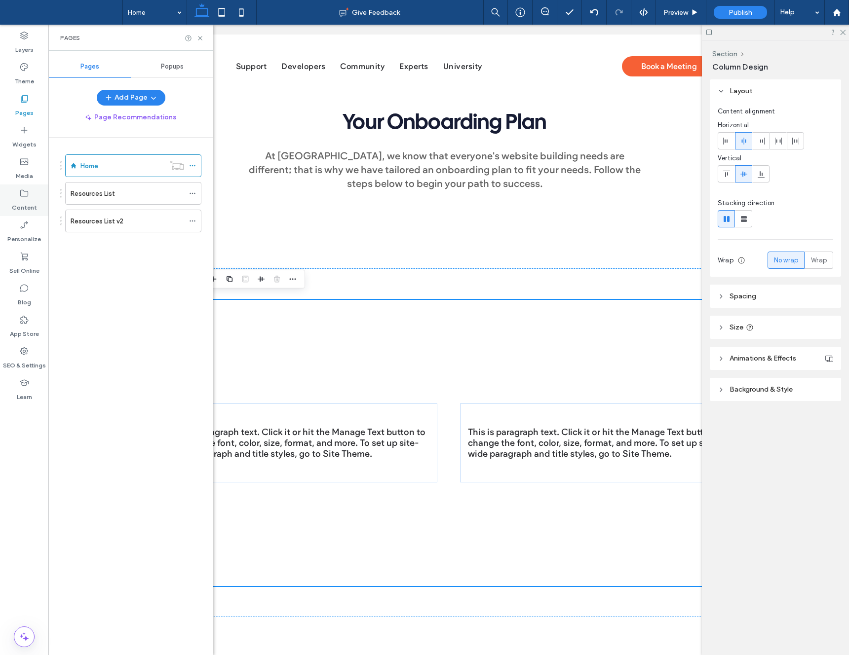
click at [15, 186] on div "Content" at bounding box center [24, 201] width 48 height 32
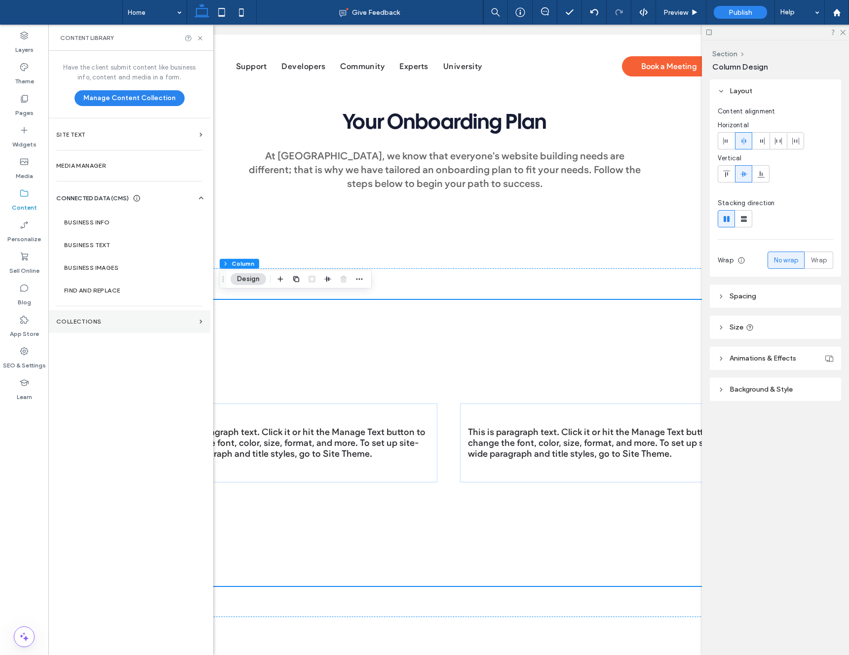
click at [116, 320] on label "Collections" at bounding box center [125, 321] width 139 height 7
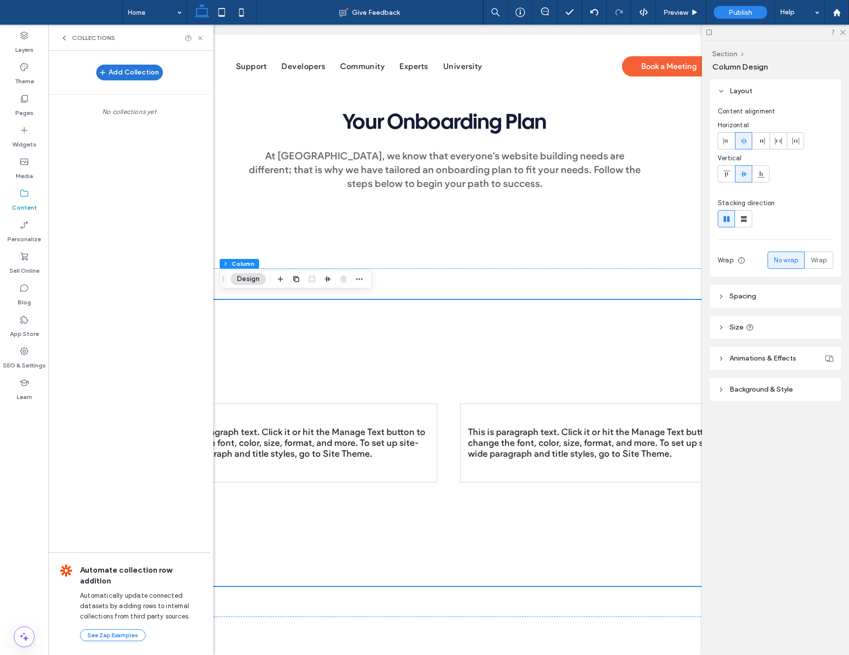
click at [114, 74] on button "Add Collection" at bounding box center [129, 73] width 67 height 16
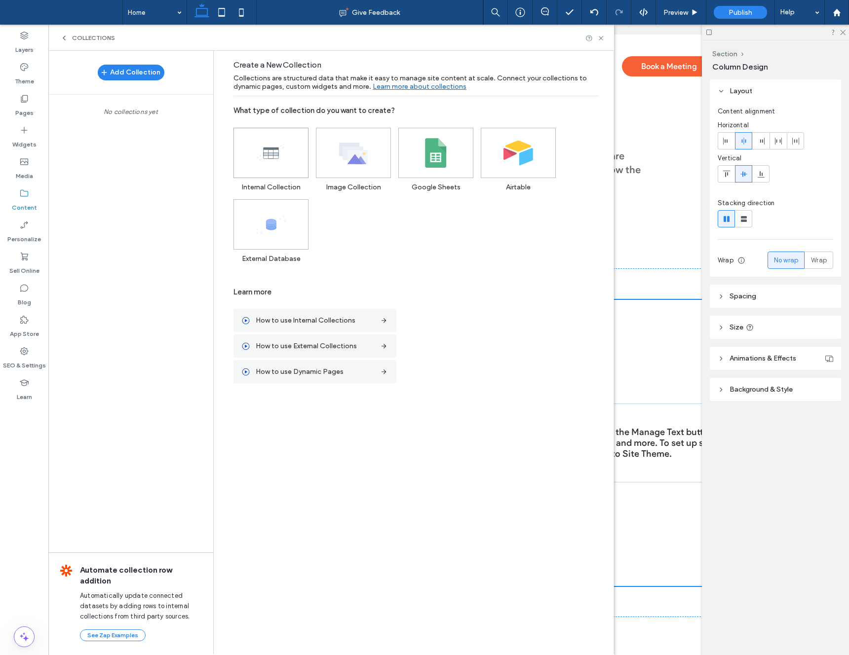
click at [279, 154] on icon at bounding box center [271, 153] width 30 height 30
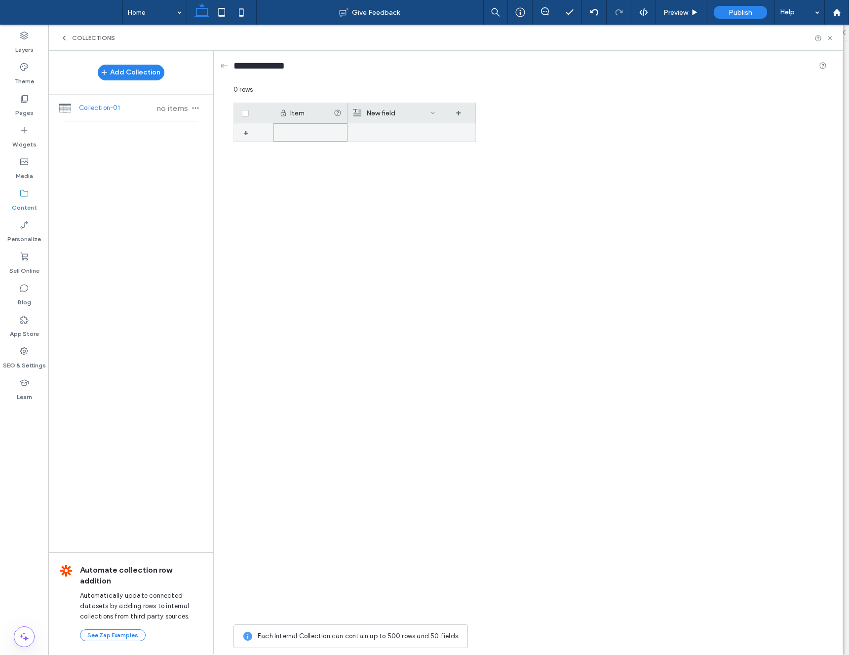
click at [309, 134] on div at bounding box center [310, 132] width 74 height 18
click at [293, 131] on div "1" at bounding box center [310, 132] width 74 height 19
click at [284, 130] on input "*" at bounding box center [310, 133] width 73 height 18
drag, startPoint x: 281, startPoint y: 131, endPoint x: 271, endPoint y: 130, distance: 9.9
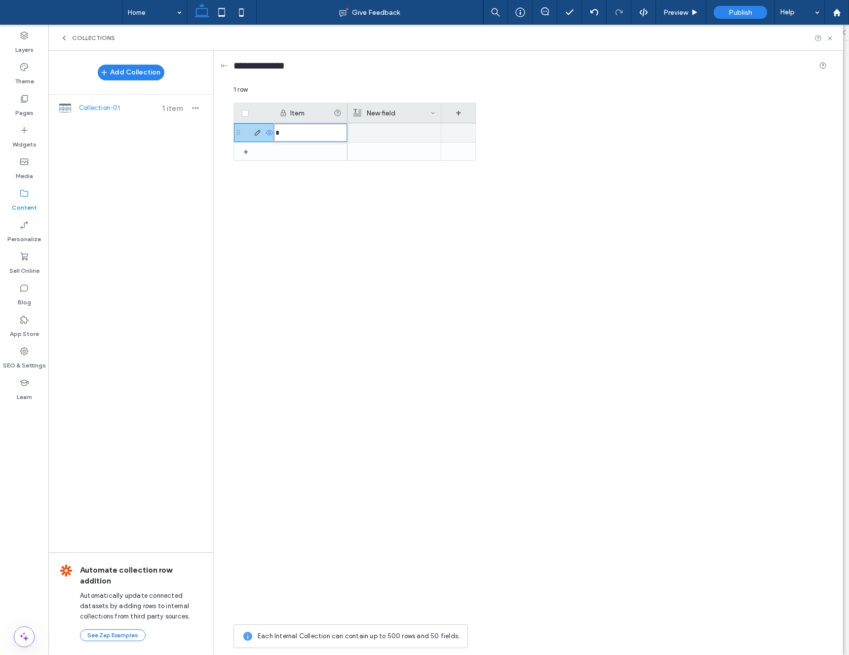
click at [271, 130] on div "*" at bounding box center [290, 132] width 113 height 19
drag, startPoint x: 311, startPoint y: 136, endPoint x: 300, endPoint y: 134, distance: 11.0
click at [311, 136] on input "*" at bounding box center [310, 133] width 73 height 18
drag, startPoint x: 298, startPoint y: 133, endPoint x: 276, endPoint y: 133, distance: 22.2
click at [276, 133] on input "*" at bounding box center [310, 133] width 73 height 18
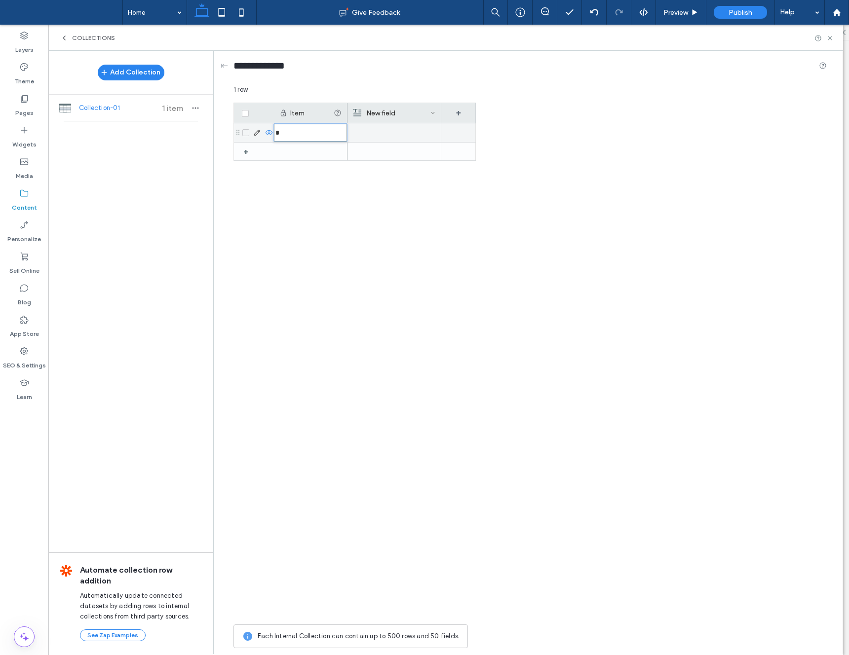
click at [361, 135] on div at bounding box center [394, 132] width 82 height 19
click at [366, 133] on div at bounding box center [394, 133] width 82 height 18
click at [427, 184] on div "Build a site with Editor 2.0" at bounding box center [411, 371] width 128 height 496
click at [387, 115] on div "New field" at bounding box center [391, 113] width 77 height 20
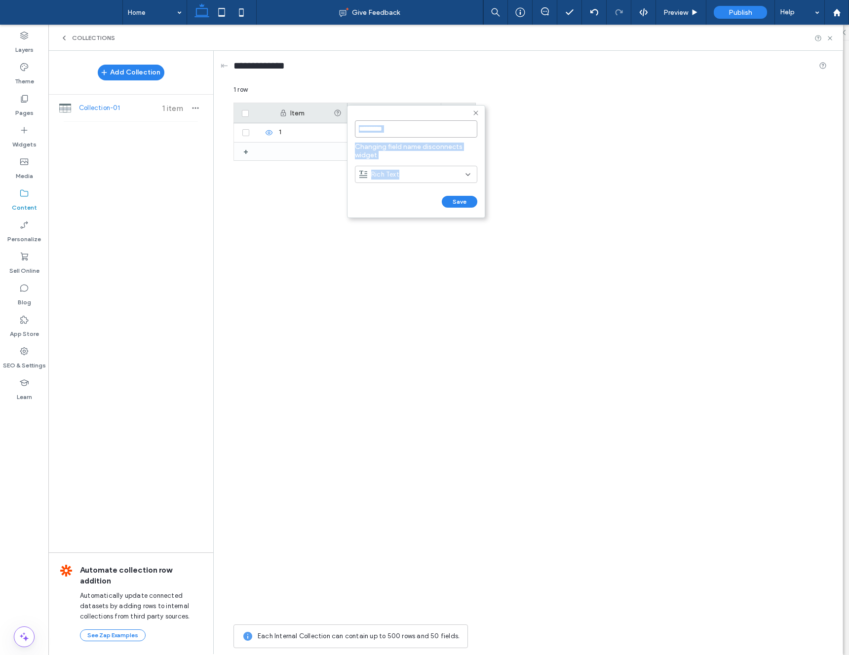
click at [397, 123] on input "*********" at bounding box center [416, 128] width 122 height 17
drag, startPoint x: 374, startPoint y: 128, endPoint x: 278, endPoint y: 114, distance: 96.7
click at [278, 114] on div "********* Changing field name disconnects widget Rich Text Save ****** 1 row Dr…" at bounding box center [529, 369] width 593 height 568
type input "*****"
click at [457, 203] on button "Save" at bounding box center [460, 202] width 36 height 12
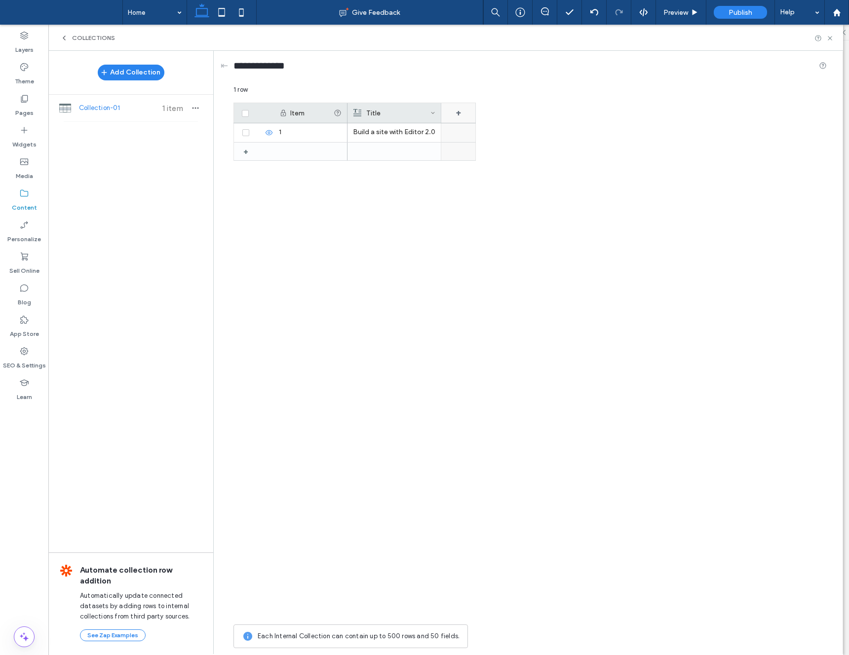
click at [455, 110] on div "+" at bounding box center [458, 113] width 35 height 20
drag, startPoint x: 479, startPoint y: 131, endPoint x: 428, endPoint y: 131, distance: 50.8
click at [428, 131] on div "******* Rich Text Save ****** 1 row Drag here to set row groups Drag here to se…" at bounding box center [529, 369] width 593 height 568
type input "*"
type input "****"
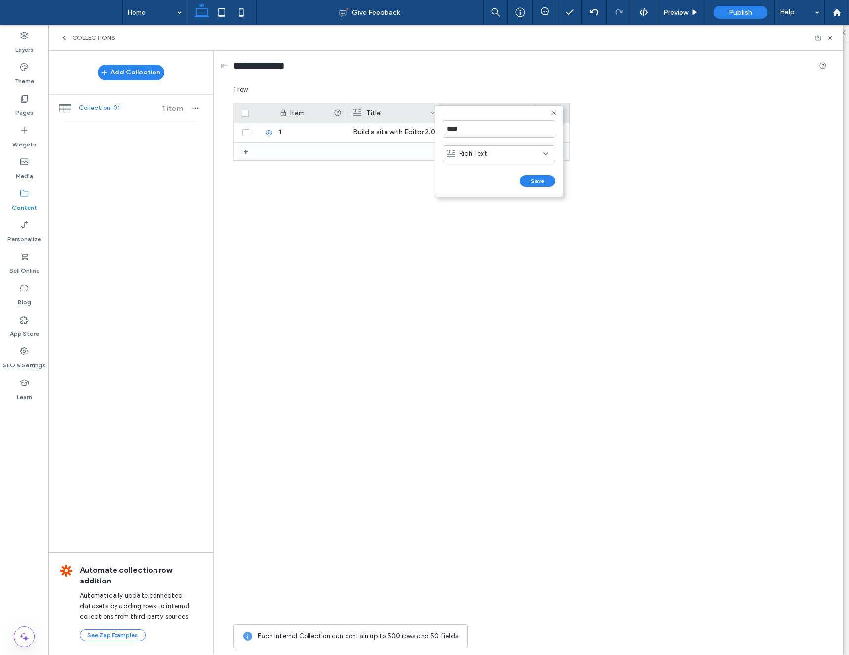
click at [484, 157] on span "Rich Text" at bounding box center [473, 154] width 28 height 10
click at [477, 221] on div "Link" at bounding box center [499, 222] width 112 height 17
click at [537, 181] on button "Save" at bounding box center [538, 181] width 36 height 12
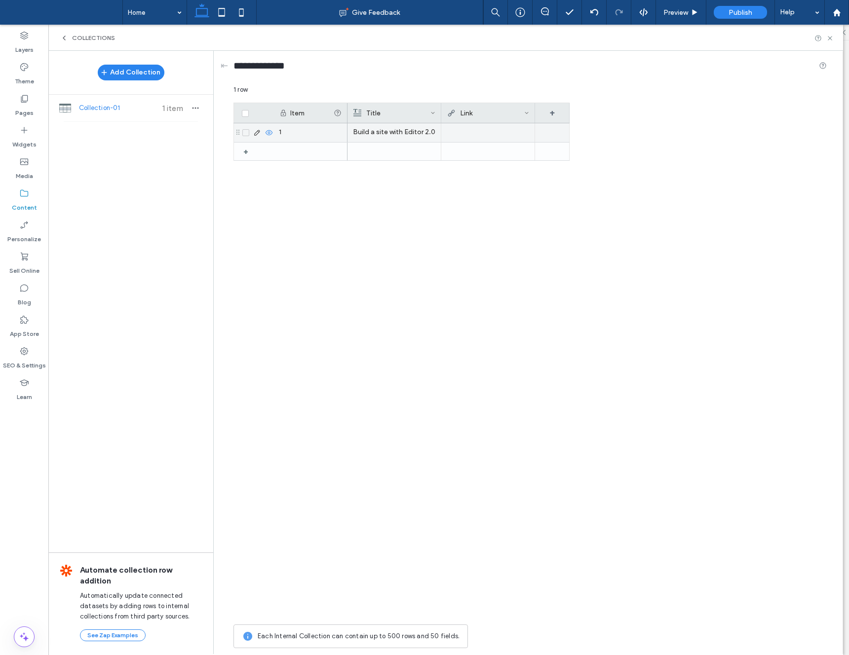
click at [464, 134] on div at bounding box center [488, 132] width 82 height 18
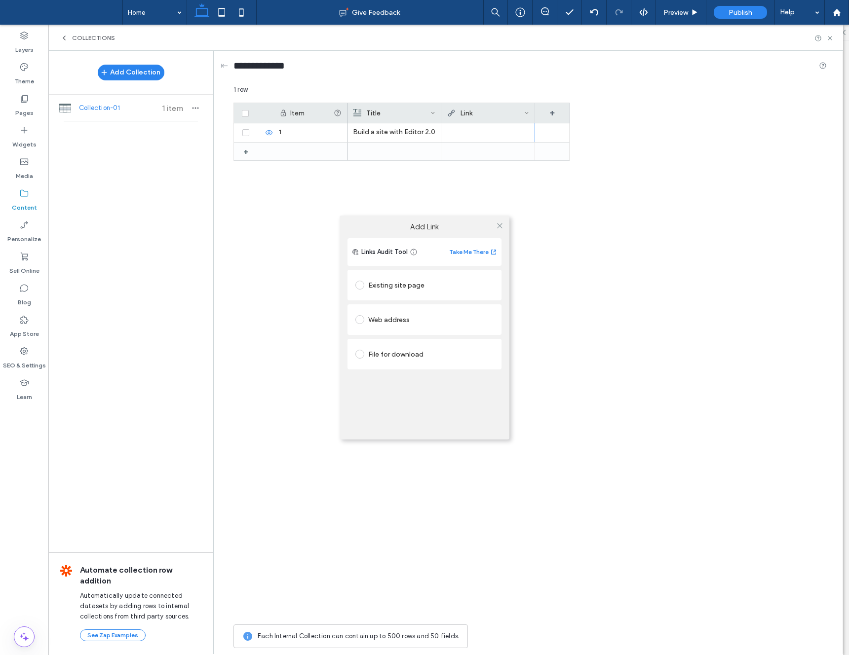
click at [464, 133] on div "Add Link Links Audit Tool Take Me There Existing site page Web address File for…" at bounding box center [424, 327] width 849 height 655
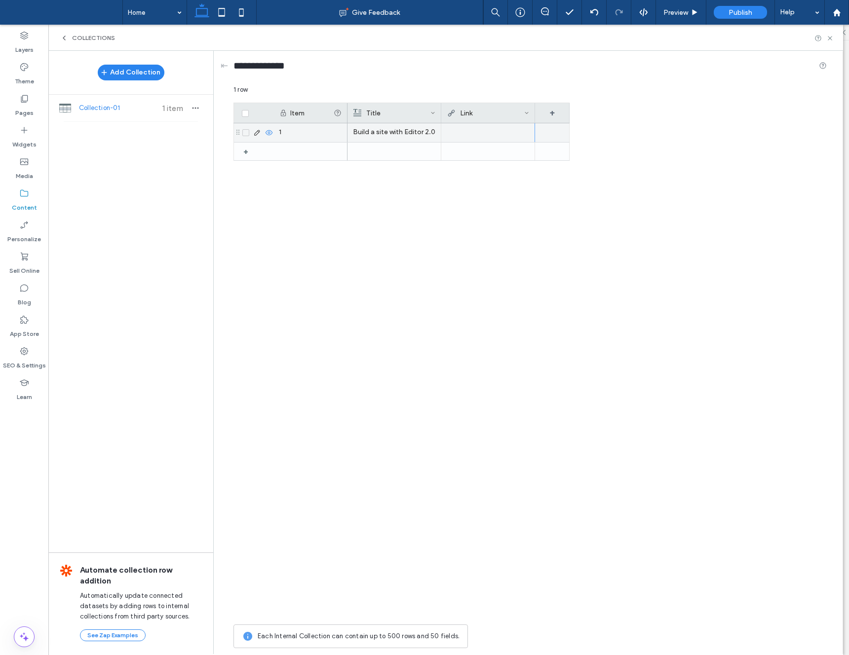
click at [457, 131] on div at bounding box center [488, 132] width 82 height 18
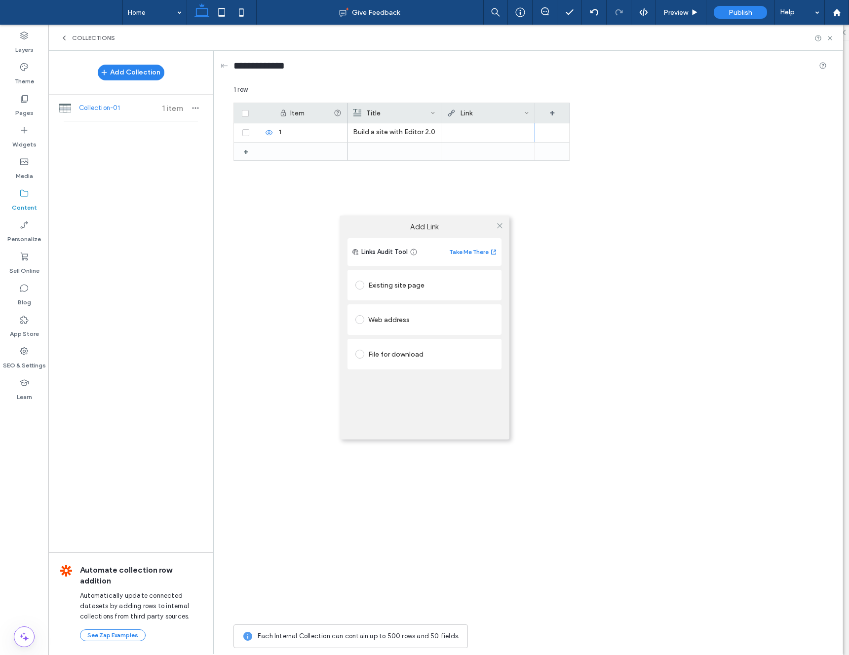
click at [457, 130] on div "Add Link Links Audit Tool Take Me There Existing site page Web address File for…" at bounding box center [424, 327] width 849 height 655
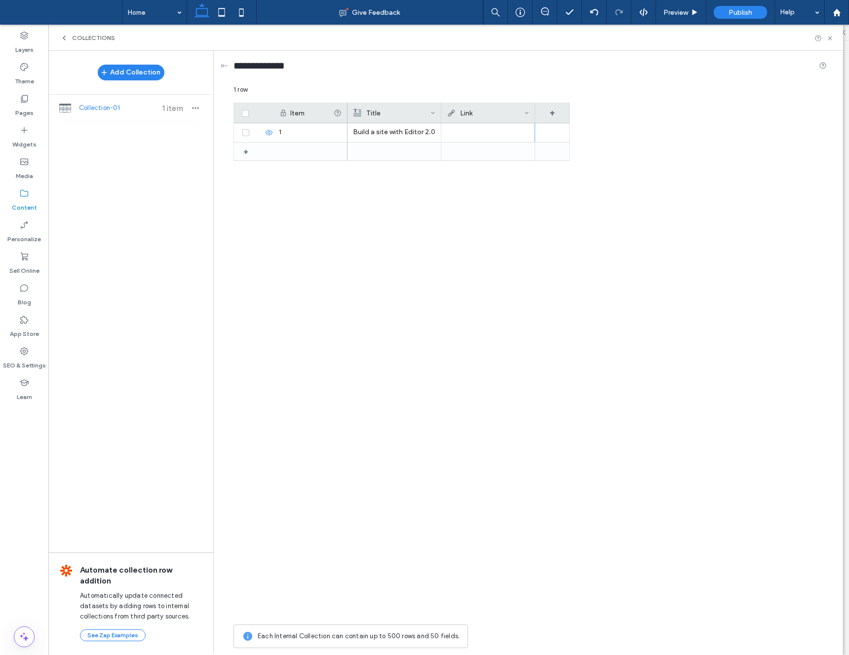
click at [468, 110] on div "Link" at bounding box center [485, 113] width 77 height 20
click at [560, 112] on icon at bounding box center [560, 113] width 8 height 8
drag, startPoint x: 490, startPoint y: 112, endPoint x: 487, endPoint y: 118, distance: 7.3
click at [477, 131] on div at bounding box center [488, 133] width 82 height 18
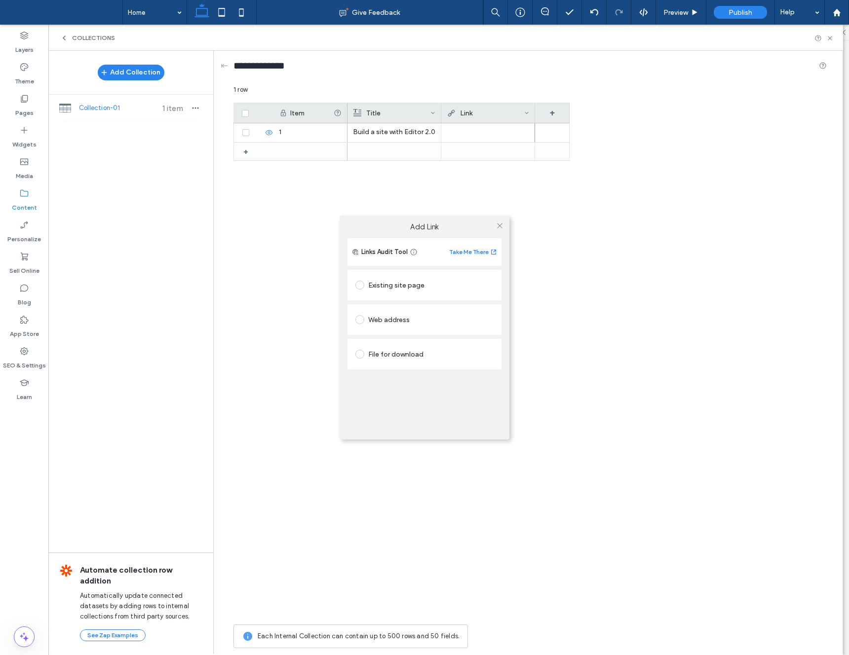
click at [473, 131] on div "Add Link Links Audit Tool Take Me There Existing site page Web address File for…" at bounding box center [424, 327] width 849 height 655
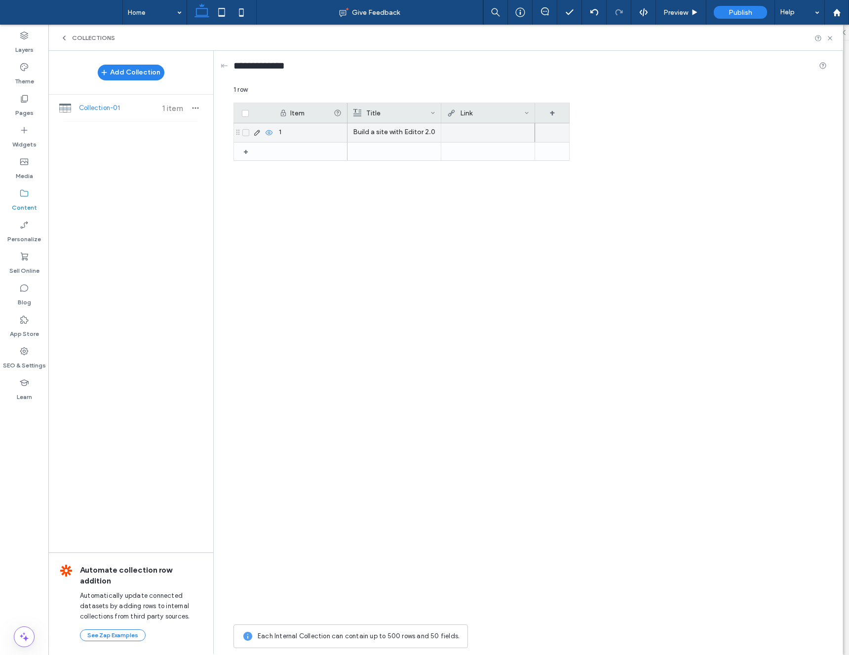
click at [473, 131] on div at bounding box center [488, 132] width 82 height 18
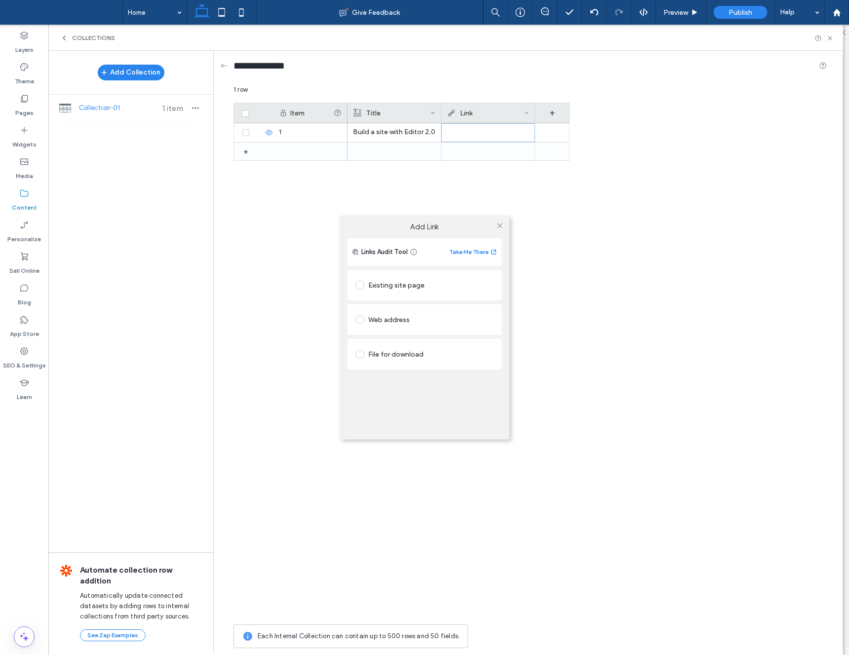
click at [397, 319] on div "Web address" at bounding box center [424, 320] width 138 height 16
click at [395, 338] on input "url" at bounding box center [424, 339] width 138 height 13
paste input "**********"
type input "**********"
type input "*******"
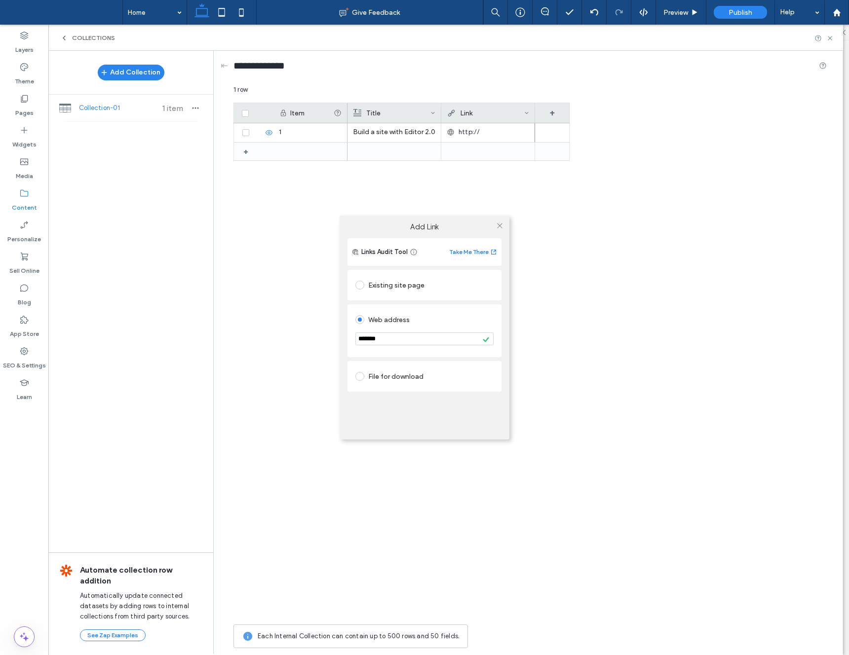
drag, startPoint x: 401, startPoint y: 340, endPoint x: 325, endPoint y: 332, distance: 76.5
click at [325, 332] on div "Add Link Links Audit Tool Take Me There Existing site page Web address ******* …" at bounding box center [424, 327] width 849 height 655
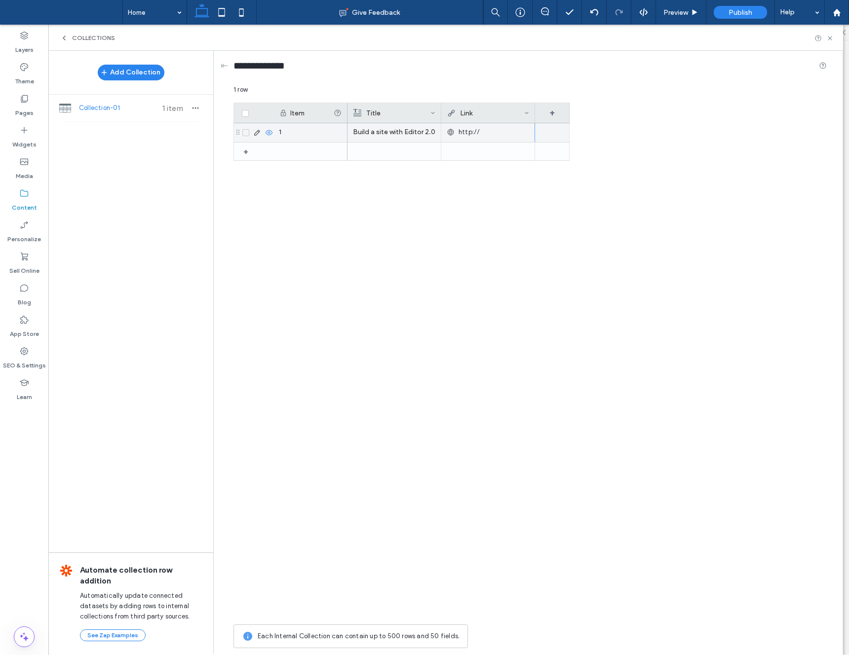
click at [497, 133] on div "http://" at bounding box center [488, 132] width 82 height 18
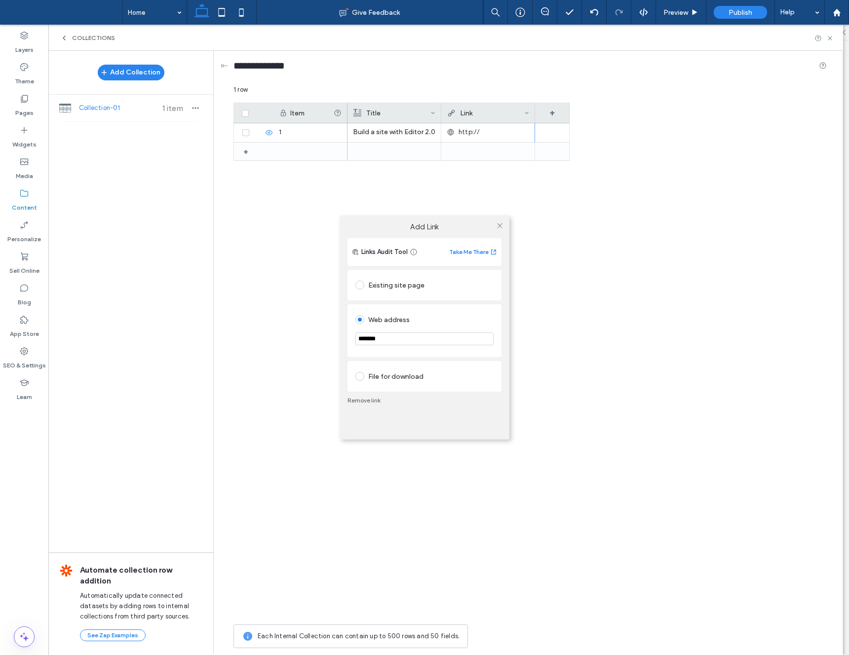
drag, startPoint x: 379, startPoint y: 339, endPoint x: 346, endPoint y: 336, distance: 33.2
click at [346, 336] on div "Links Audit Tool Take Me There Existing site page Web address ******* File for …" at bounding box center [424, 338] width 170 height 201
paste input "**********"
type input "**********"
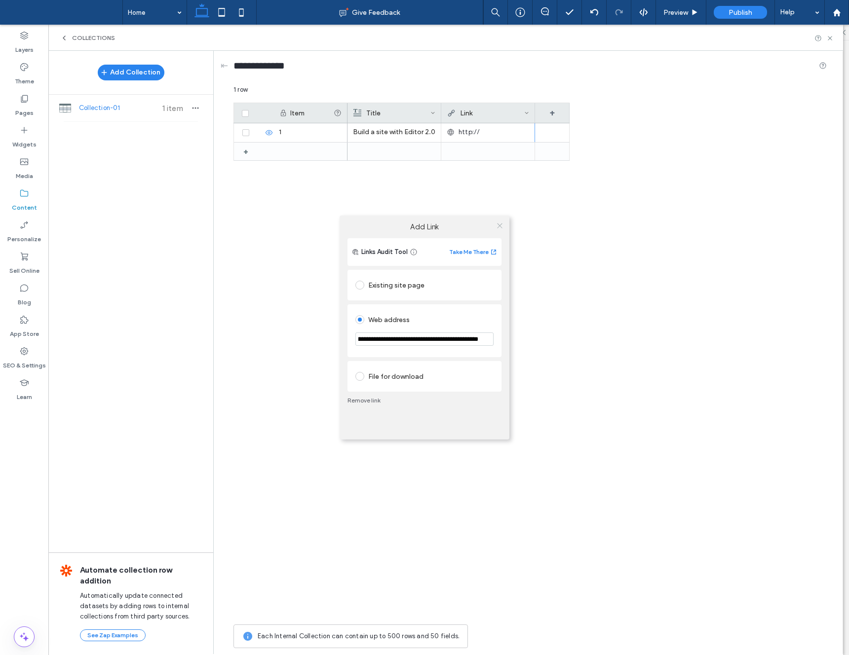
click at [498, 223] on icon at bounding box center [499, 225] width 7 height 7
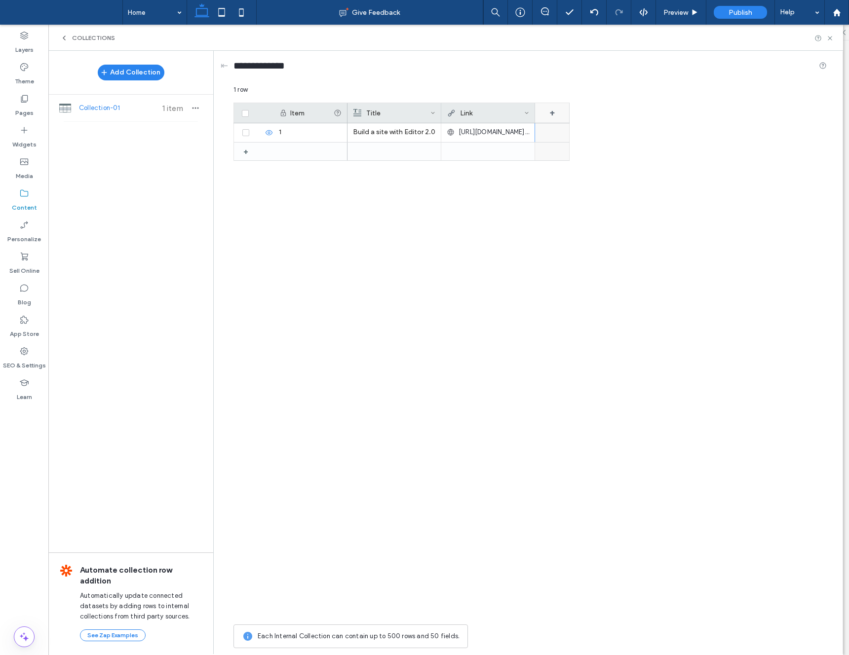
click at [551, 109] on div "+" at bounding box center [552, 113] width 35 height 20
drag, startPoint x: 559, startPoint y: 128, endPoint x: 528, endPoint y: 126, distance: 31.2
click at [528, 126] on form "******* Rich Text Save ******" at bounding box center [592, 151] width 128 height 92
type input "**********"
drag, startPoint x: 628, startPoint y: 183, endPoint x: 597, endPoint y: 162, distance: 37.5
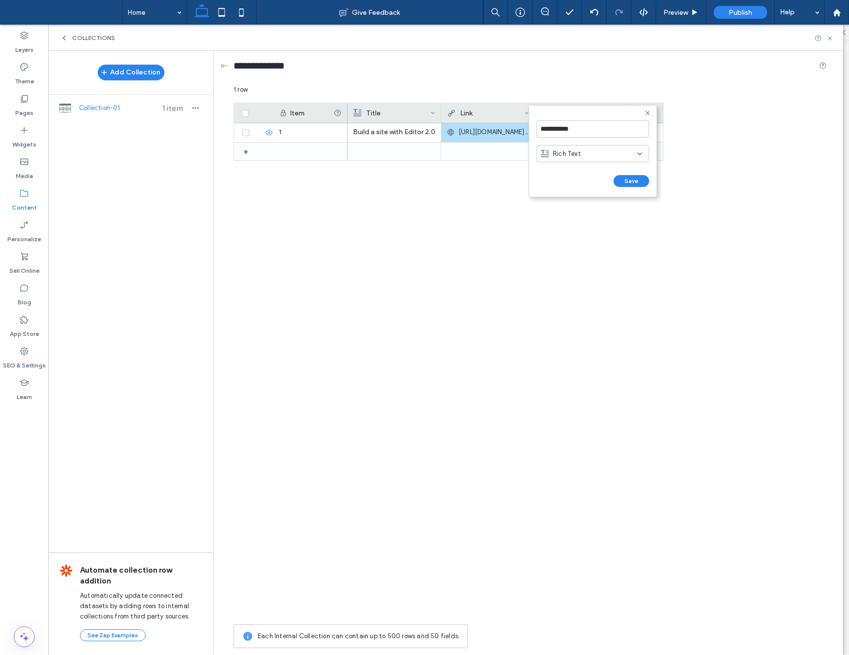
click at [628, 183] on button "Save" at bounding box center [631, 181] width 36 height 12
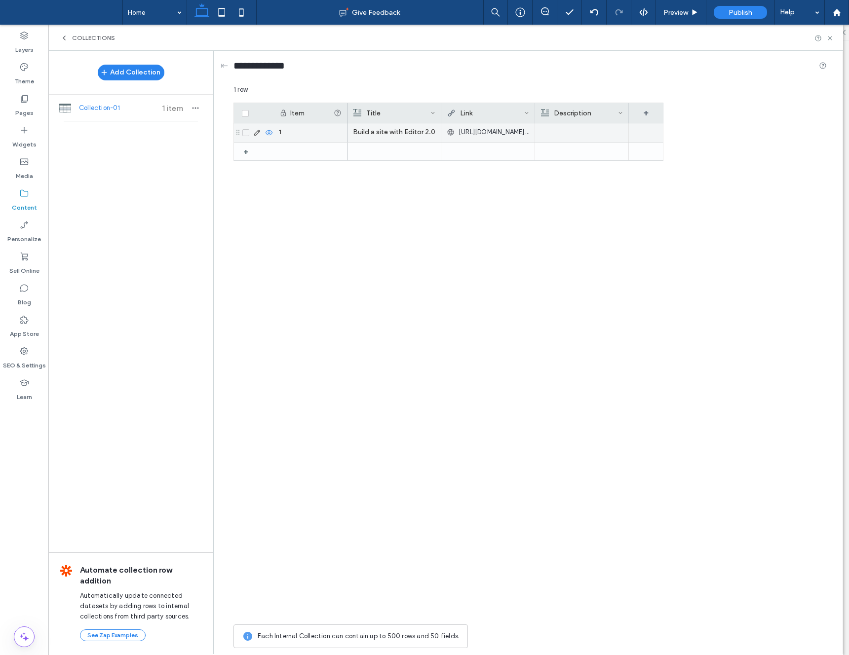
click at [556, 133] on div at bounding box center [581, 132] width 82 height 19
click at [556, 133] on div at bounding box center [582, 133] width 82 height 18
click at [613, 196] on div "Build a site with Editor 2.0 https://university.duda.co/path/build-an-editor-2-…" at bounding box center [505, 371] width 316 height 496
click at [643, 113] on div "+" at bounding box center [646, 113] width 35 height 20
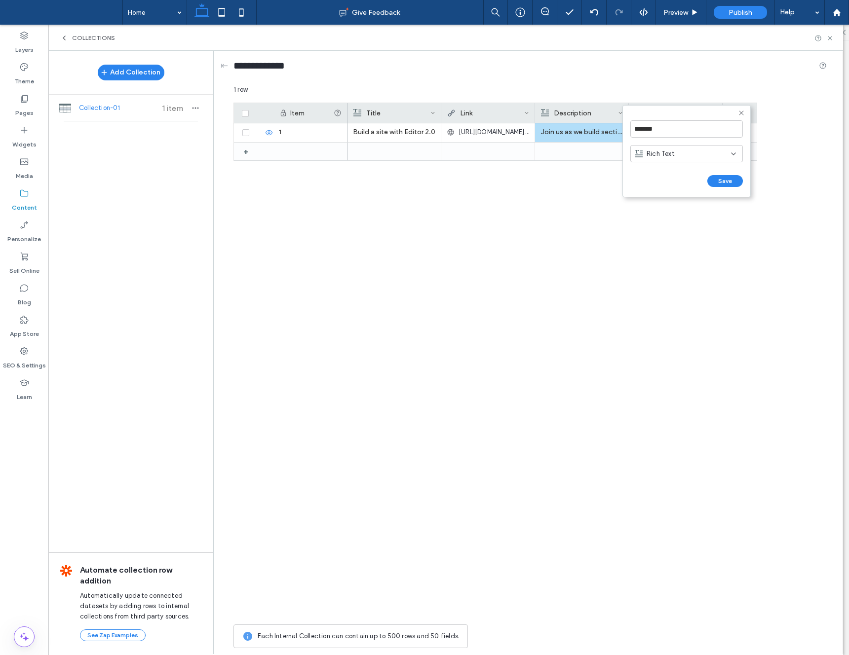
click at [668, 155] on span "Rich Text" at bounding box center [660, 154] width 28 height 10
click at [668, 203] on div "Image" at bounding box center [687, 205] width 112 height 17
drag, startPoint x: 662, startPoint y: 132, endPoint x: 626, endPoint y: 131, distance: 36.5
click at [626, 131] on form "******* Image Save ******" at bounding box center [686, 151] width 128 height 92
type input "*********"
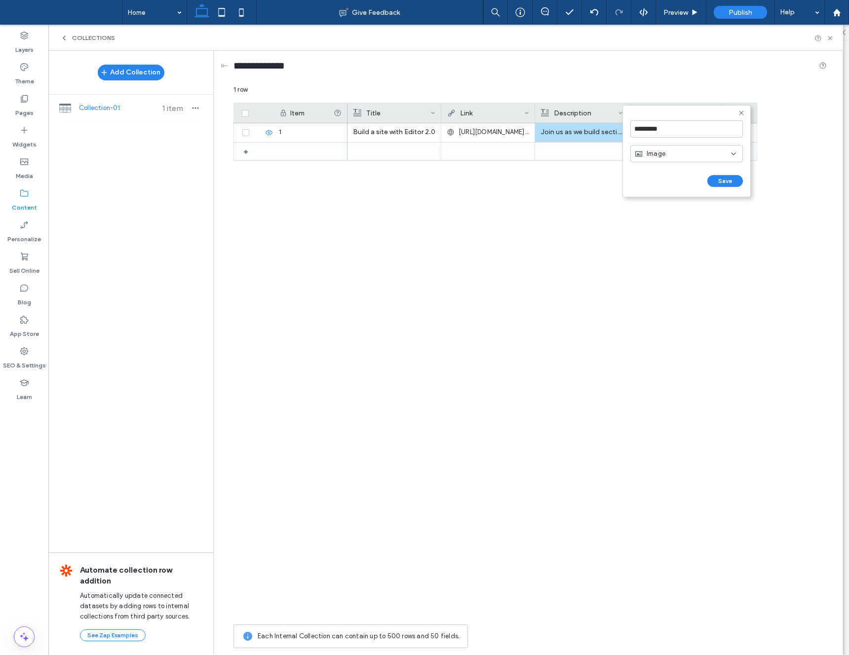
click at [714, 177] on button "Save" at bounding box center [725, 181] width 36 height 12
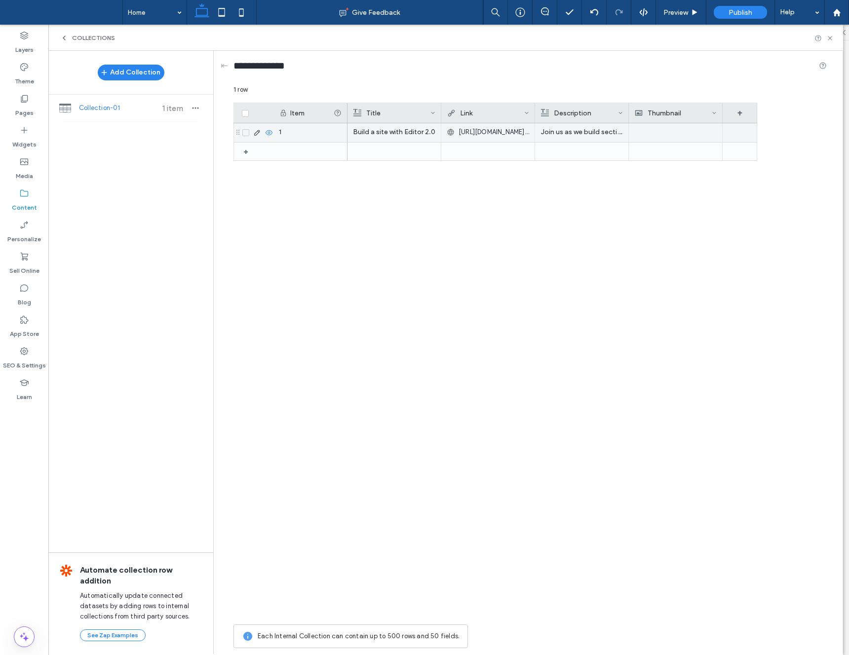
click at [663, 133] on div at bounding box center [675, 132] width 82 height 19
click at [663, 134] on div at bounding box center [676, 133] width 82 height 18
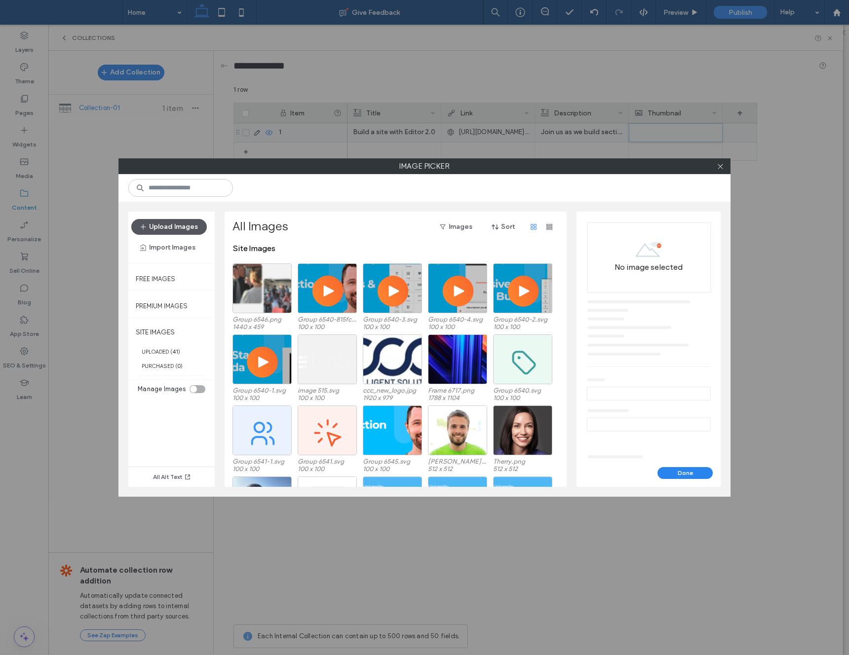
click at [188, 227] on button "Upload Images" at bounding box center [168, 227] width 75 height 16
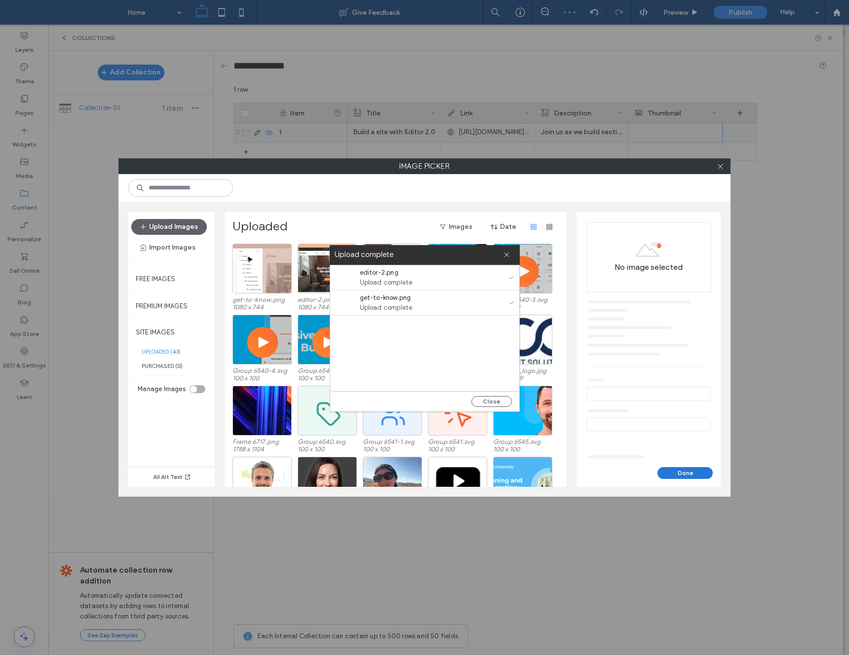
click at [667, 473] on button "Done" at bounding box center [684, 473] width 55 height 12
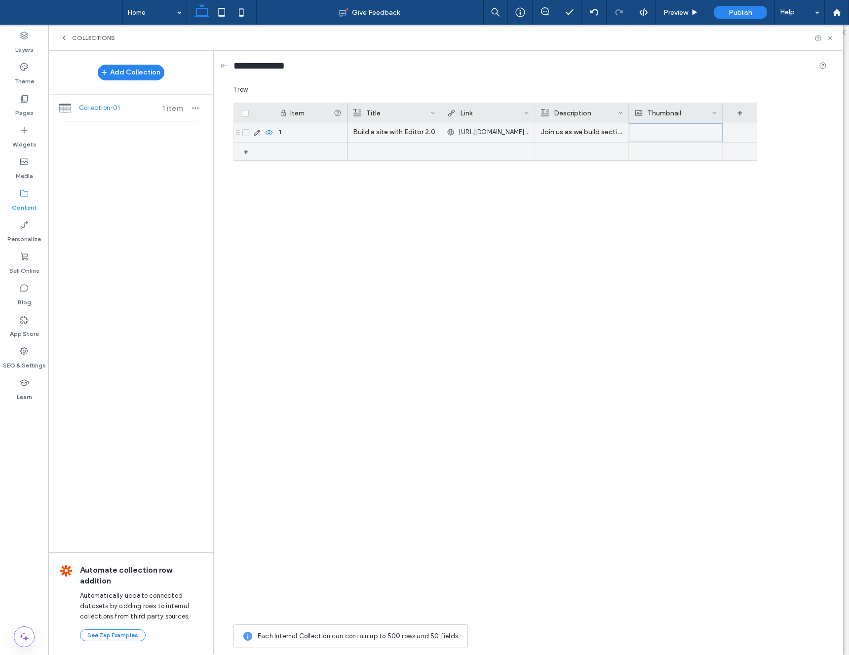
drag, startPoint x: 656, startPoint y: 148, endPoint x: 659, endPoint y: 140, distance: 8.4
click at [656, 148] on div at bounding box center [675, 152] width 82 height 18
click at [658, 135] on div at bounding box center [675, 132] width 82 height 19
click at [652, 132] on div at bounding box center [676, 133] width 82 height 18
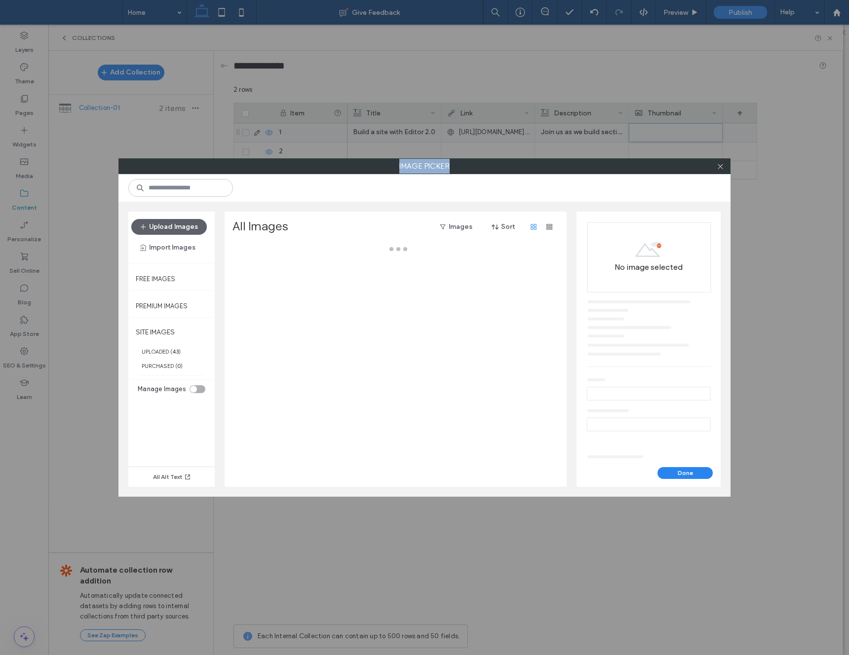
click at [652, 132] on div "Image Picker Upload Images Import Images Free Images Premium Images SITE IMAGES…" at bounding box center [424, 327] width 849 height 655
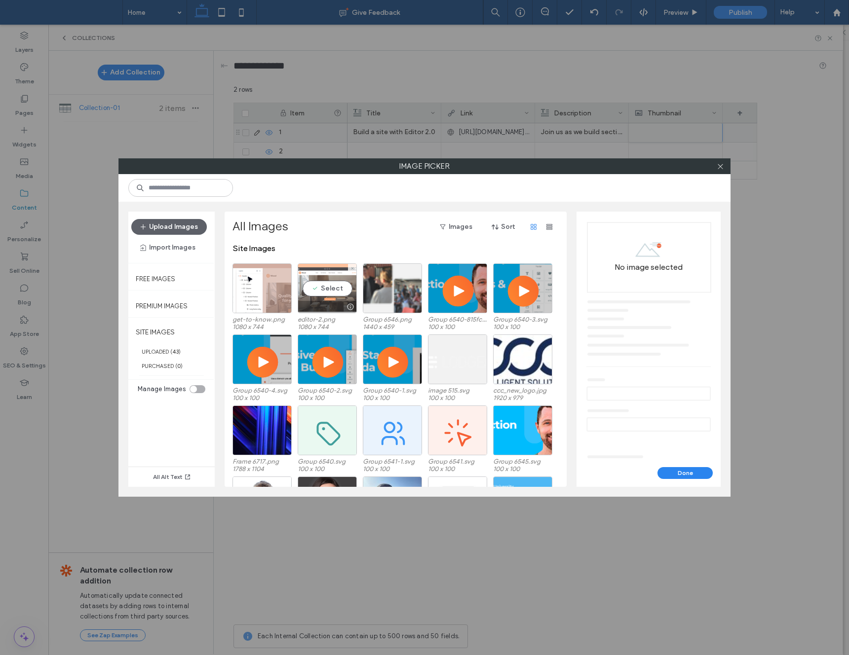
click at [333, 284] on div "Select" at bounding box center [327, 288] width 59 height 50
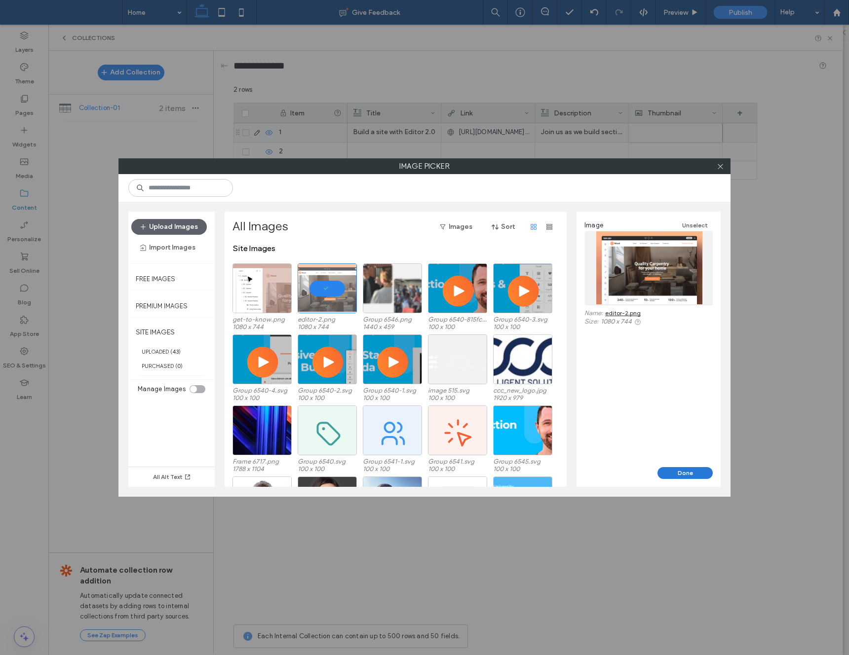
click at [689, 468] on button "Done" at bounding box center [684, 473] width 55 height 12
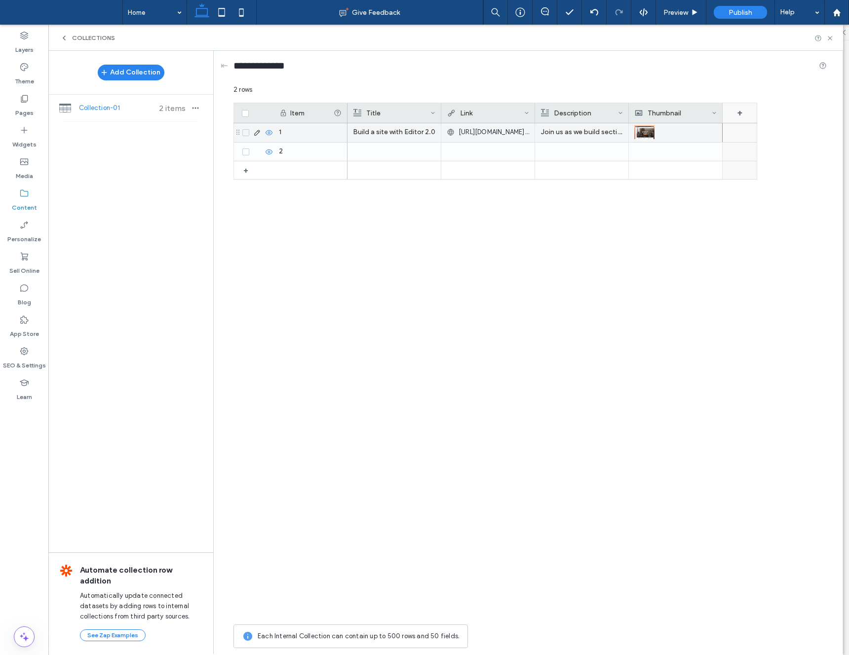
click at [745, 111] on div "+" at bounding box center [739, 113] width 35 height 20
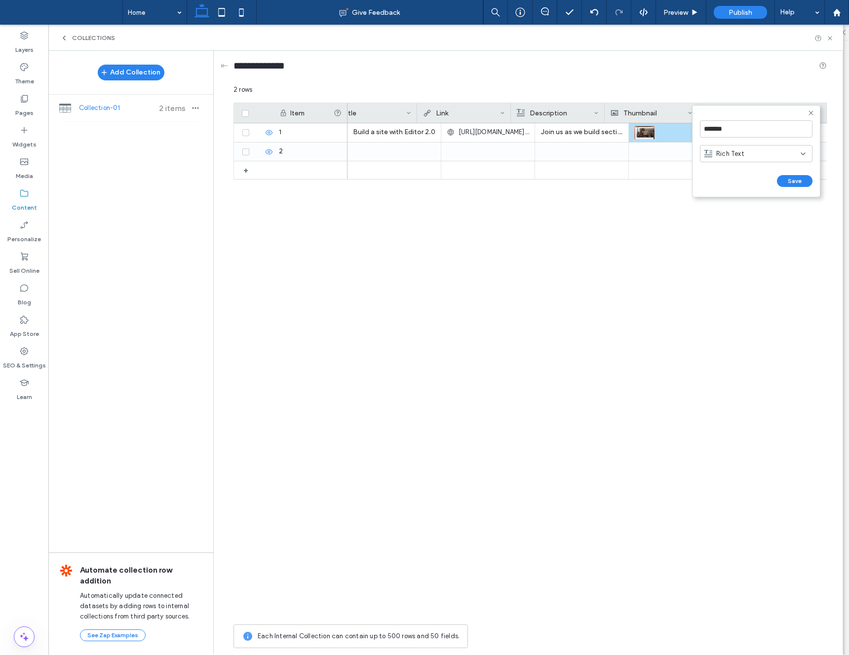
scroll to position [0, 24]
drag, startPoint x: 718, startPoint y: 128, endPoint x: 695, endPoint y: 127, distance: 22.7
click at [695, 127] on form "******* Rich Text Save ******" at bounding box center [756, 151] width 128 height 92
type input "****"
click at [799, 182] on button "Save" at bounding box center [795, 181] width 36 height 12
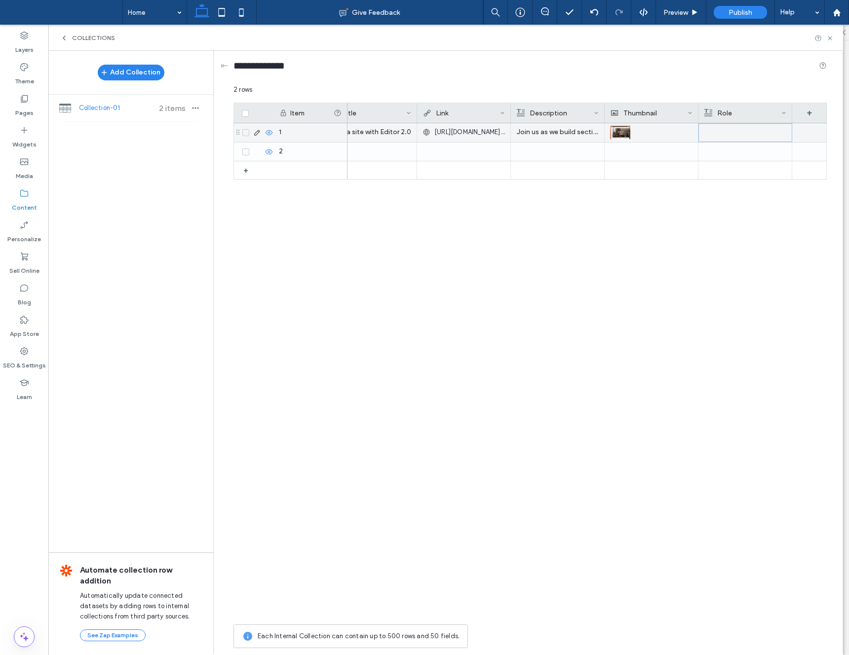
click at [726, 130] on div at bounding box center [745, 133] width 82 height 18
click at [721, 131] on div at bounding box center [745, 133] width 82 height 18
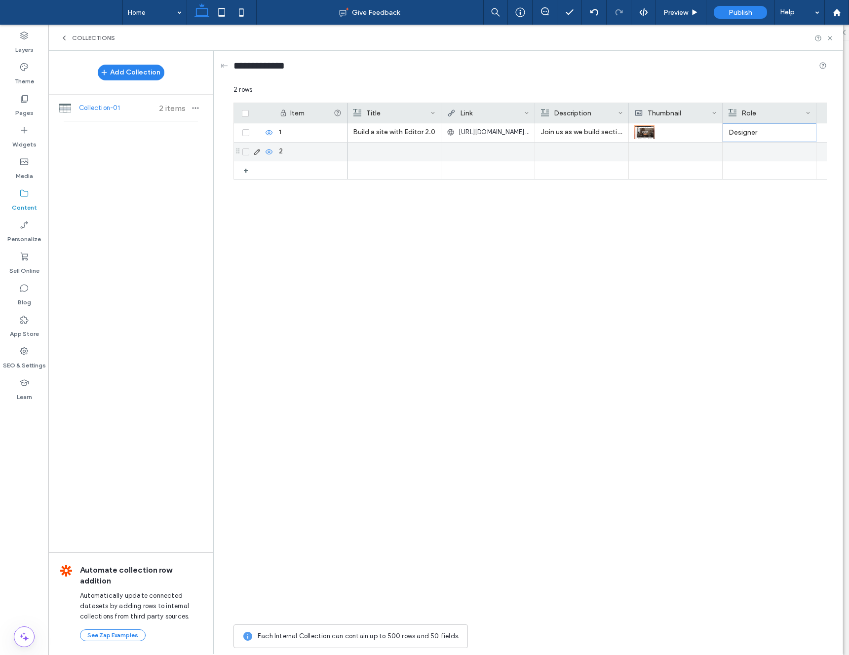
click at [381, 152] on div at bounding box center [394, 152] width 82 height 18
click at [381, 152] on div at bounding box center [394, 151] width 82 height 17
click at [368, 146] on div "Rich Text Editor" at bounding box center [401, 144] width 104 height 7
click at [483, 193] on div "Build a site with Editor 2.0 https://university.duda.co/path/build-an-editor-2-…" at bounding box center [586, 371] width 479 height 496
click at [460, 150] on div at bounding box center [488, 152] width 82 height 18
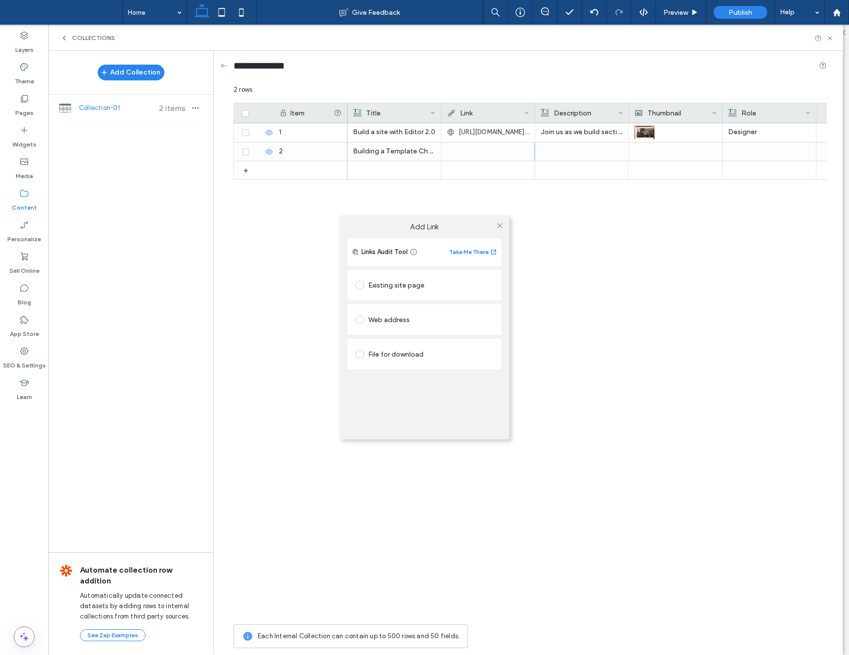
click at [393, 320] on div "Web address" at bounding box center [424, 320] width 138 height 16
click at [399, 337] on input "url" at bounding box center [424, 339] width 138 height 13
paste input "**********"
type input "**********"
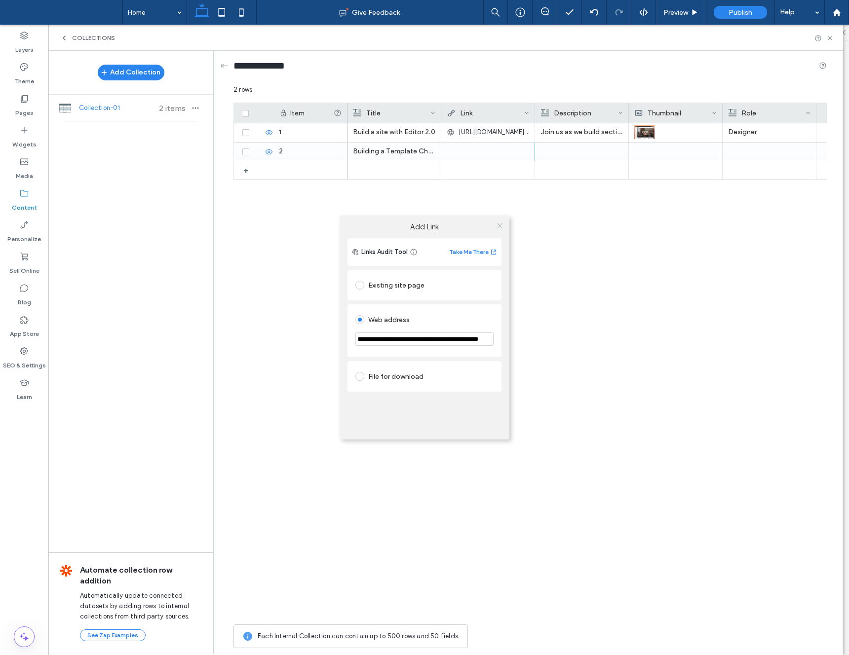
click at [498, 226] on use at bounding box center [499, 225] width 5 height 5
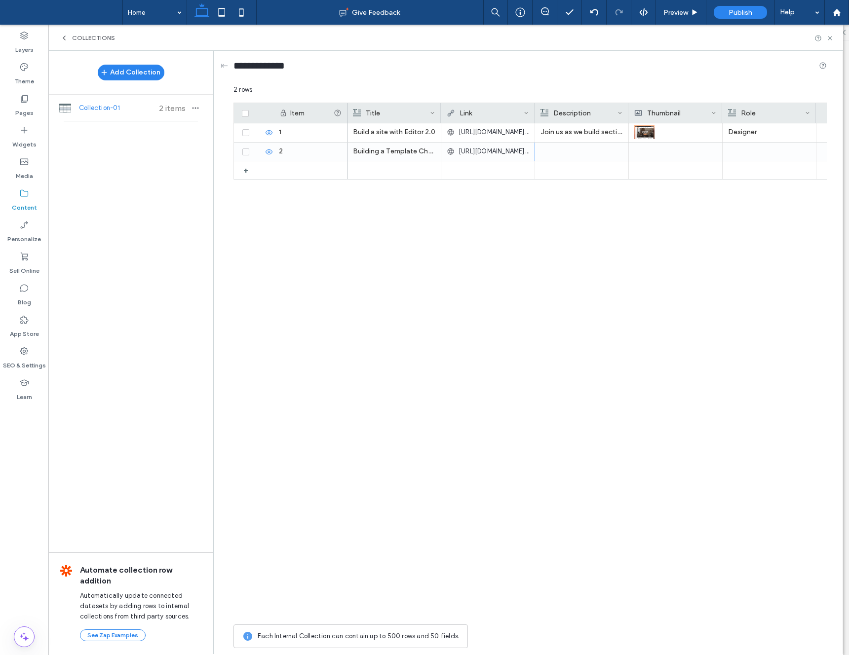
scroll to position [0, 0]
click at [550, 150] on div at bounding box center [581, 151] width 82 height 17
click at [631, 226] on div "Build a site with Editor 2.0 https://university.duda.co/path/build-an-editor-2-…" at bounding box center [586, 371] width 479 height 496
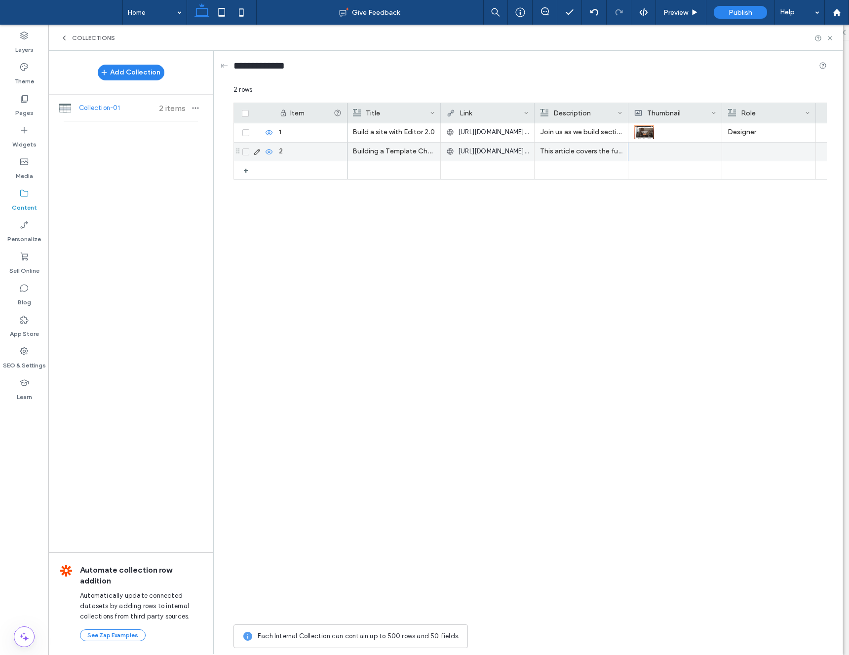
click at [664, 157] on div at bounding box center [675, 152] width 82 height 18
click at [662, 152] on div at bounding box center [675, 151] width 82 height 17
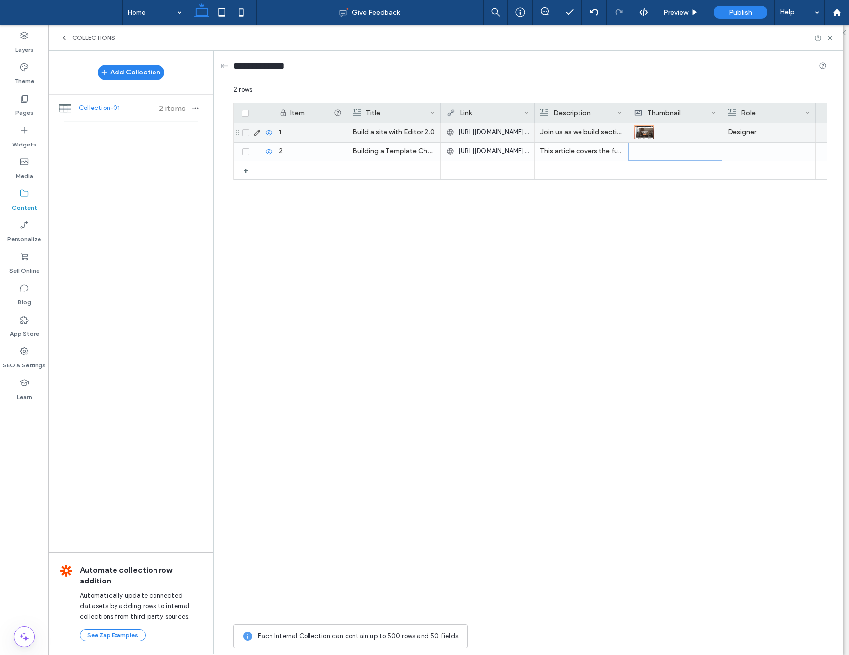
scroll to position [0, 24]
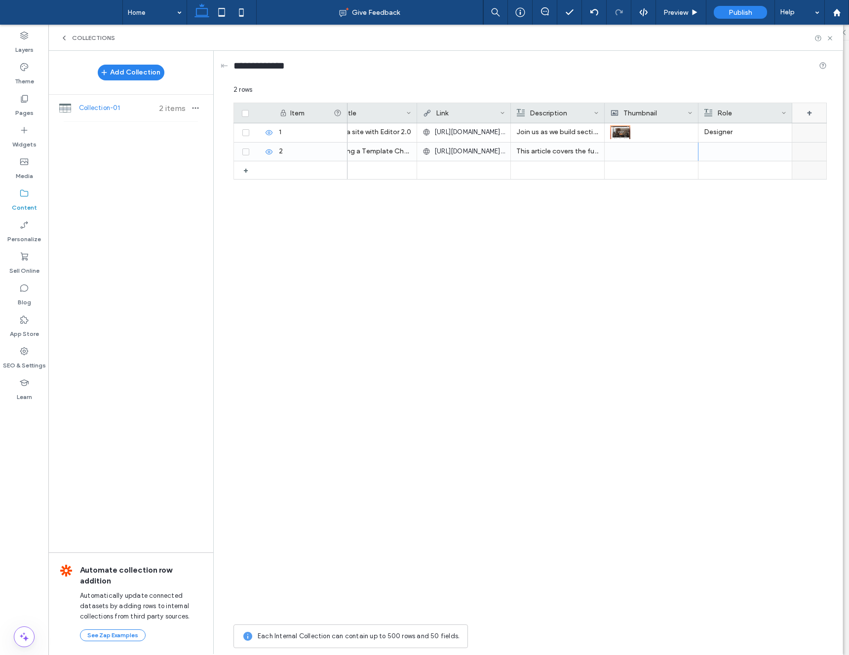
click at [816, 112] on div "+" at bounding box center [809, 113] width 35 height 20
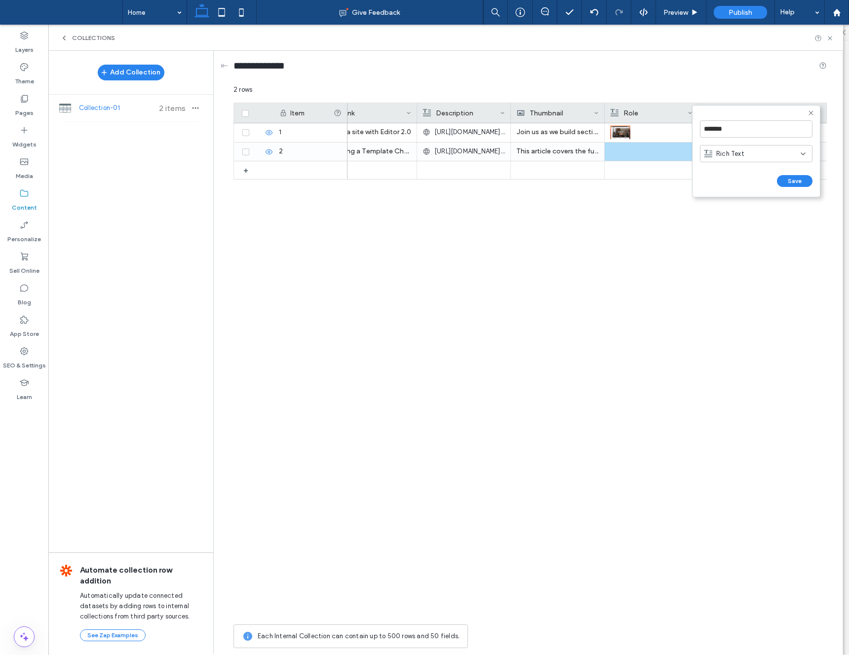
scroll to position [0, 118]
drag, startPoint x: 736, startPoint y: 129, endPoint x: 697, endPoint y: 127, distance: 39.5
click at [697, 127] on form "******* Rich Text Save ******" at bounding box center [756, 151] width 128 height 92
type input "*"
type input "****"
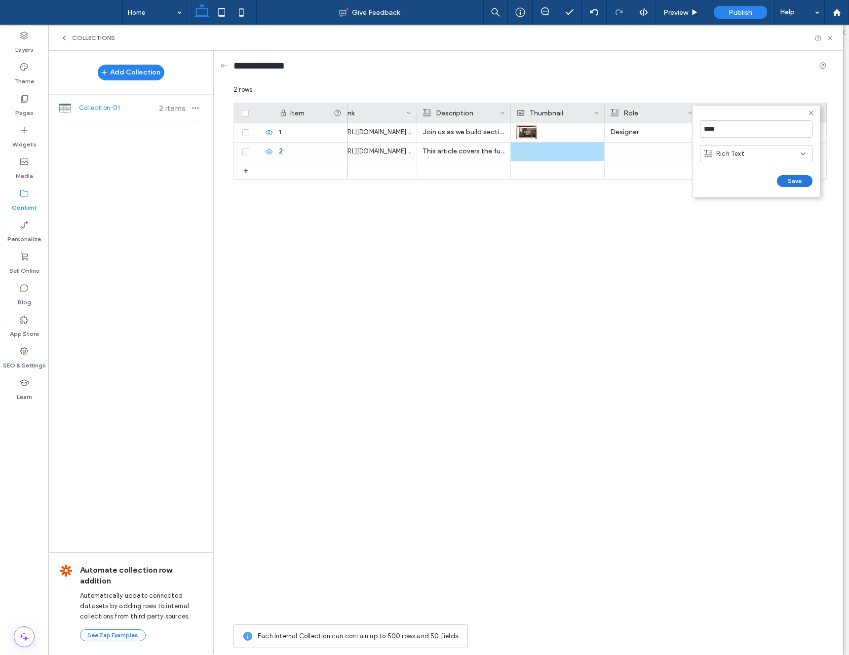
click at [796, 187] on form "**** Rich Text Save ******" at bounding box center [756, 151] width 128 height 92
click at [796, 184] on button "Save" at bounding box center [795, 181] width 36 height 12
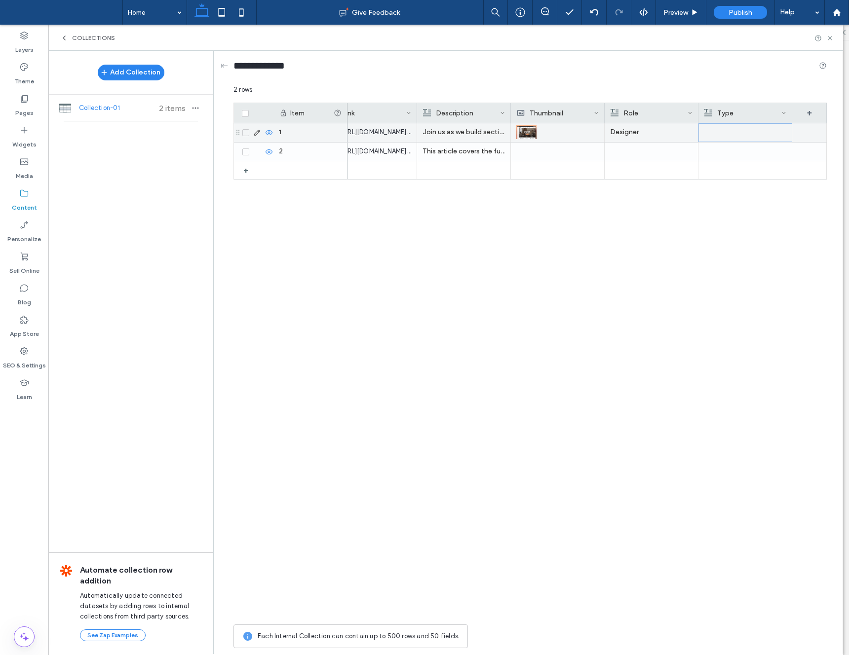
click at [742, 133] on div at bounding box center [745, 133] width 82 height 18
click at [725, 132] on div at bounding box center [745, 133] width 82 height 18
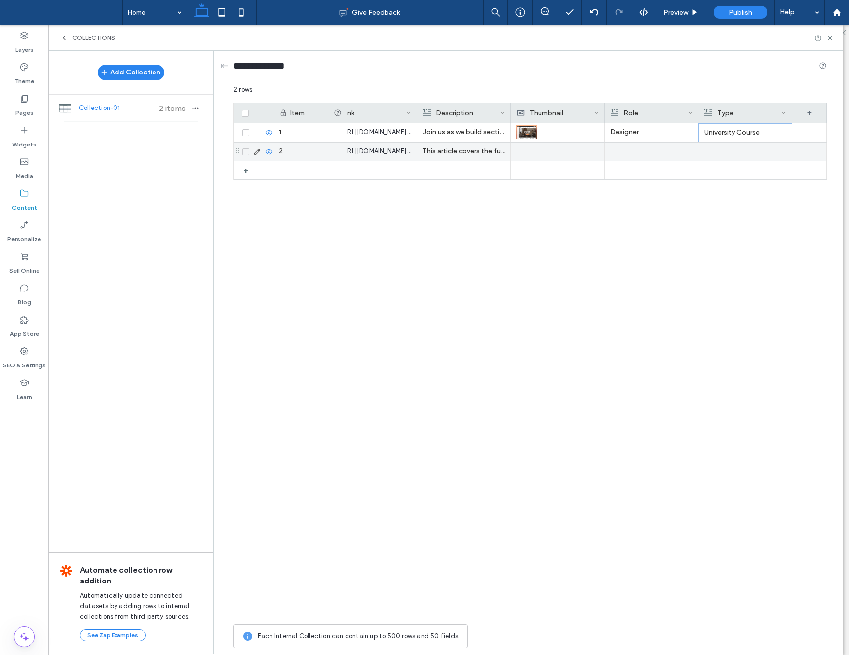
click at [729, 150] on div at bounding box center [745, 152] width 82 height 18
click at [729, 150] on div at bounding box center [745, 151] width 82 height 17
click at [763, 260] on div "Build a site with Editor 2.0 https://university.duda.co/path/build-an-editor-2-…" at bounding box center [586, 371] width 479 height 496
click at [632, 159] on div at bounding box center [651, 151] width 82 height 17
click at [631, 155] on div at bounding box center [651, 151] width 82 height 17
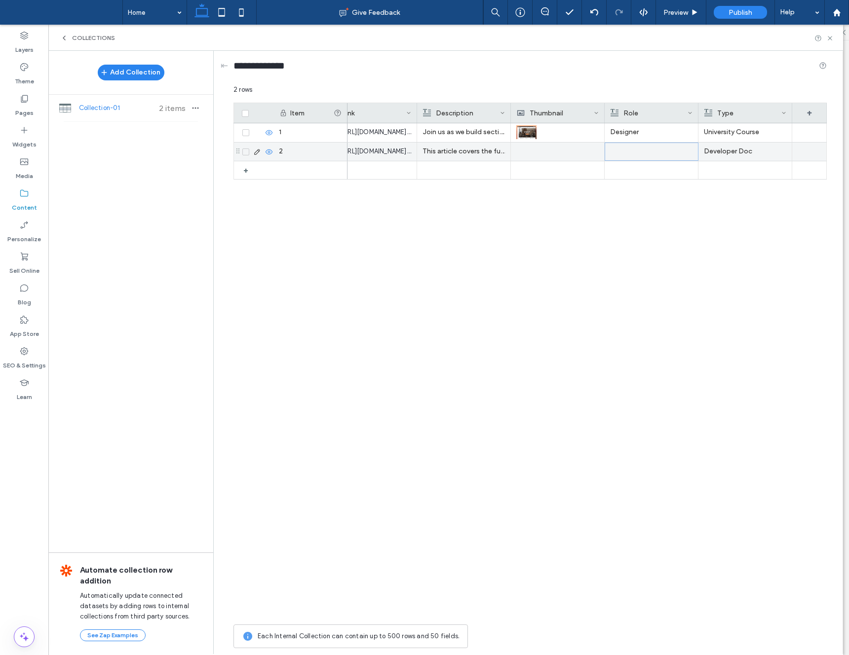
click at [631, 155] on div at bounding box center [651, 151] width 82 height 17
click at [543, 148] on div at bounding box center [558, 151] width 82 height 17
click at [536, 147] on div at bounding box center [558, 151] width 82 height 17
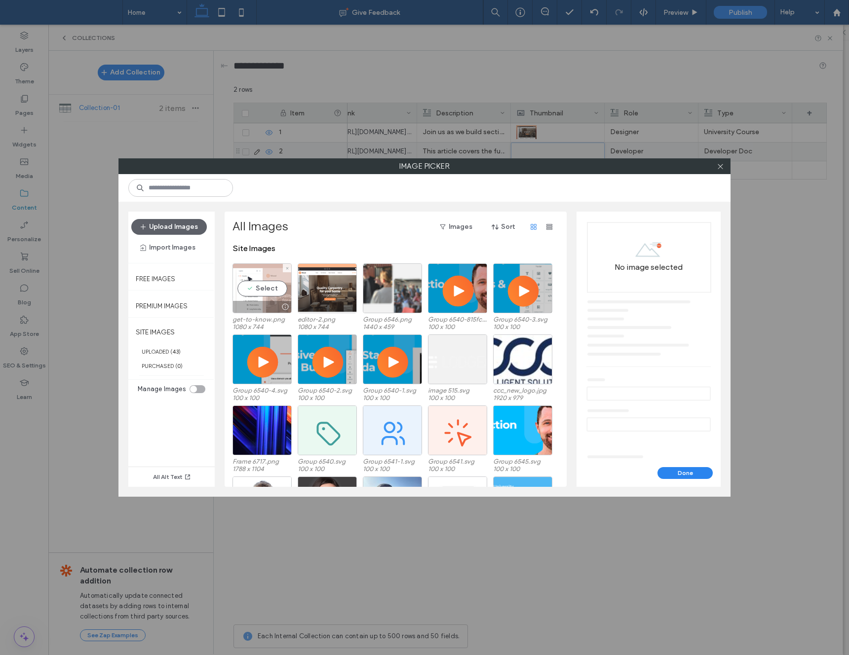
click at [269, 286] on div "Select" at bounding box center [261, 288] width 59 height 50
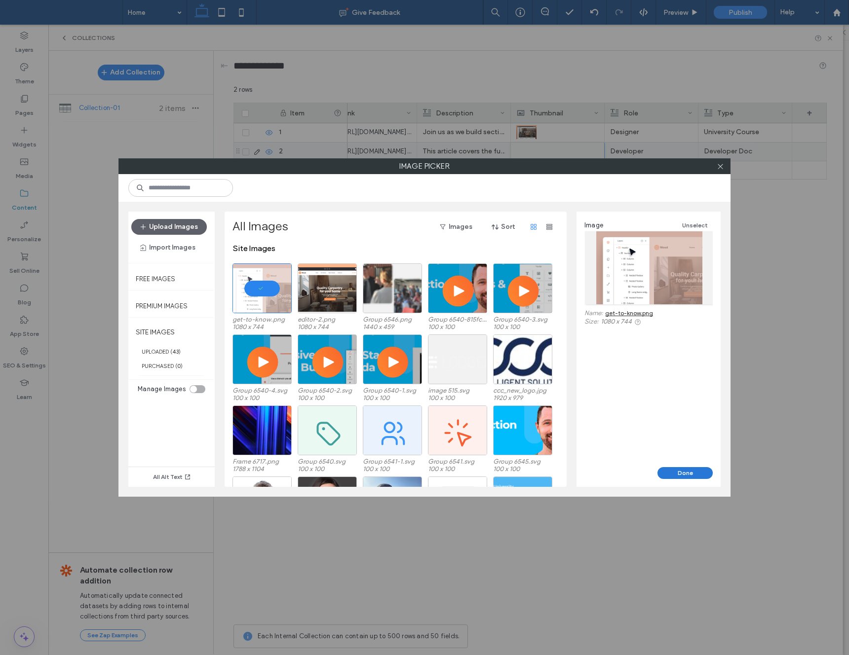
click at [683, 469] on button "Done" at bounding box center [684, 473] width 55 height 12
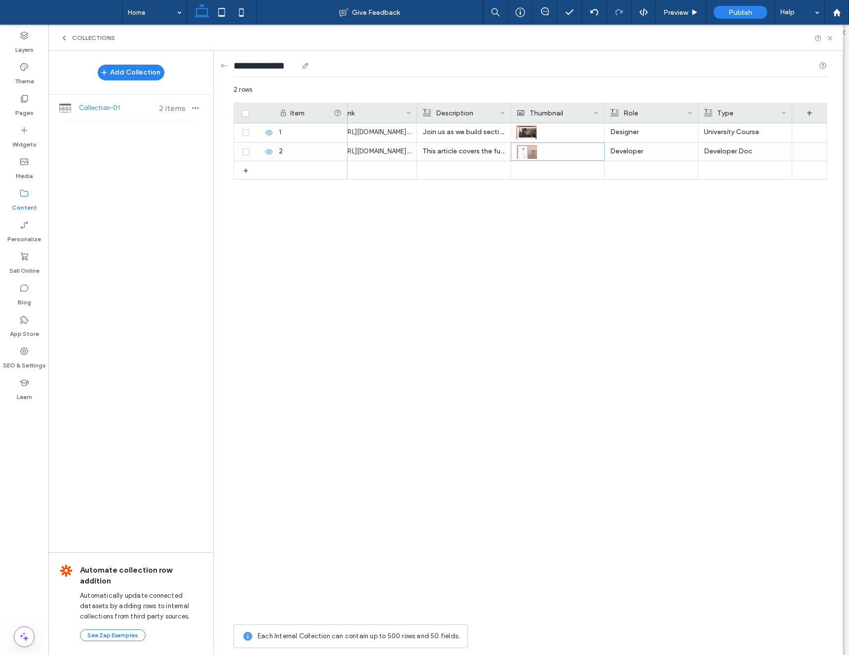
click at [264, 63] on input "**********" at bounding box center [265, 66] width 64 height 14
click at [264, 65] on input "**********" at bounding box center [265, 66] width 64 height 14
type input "*"
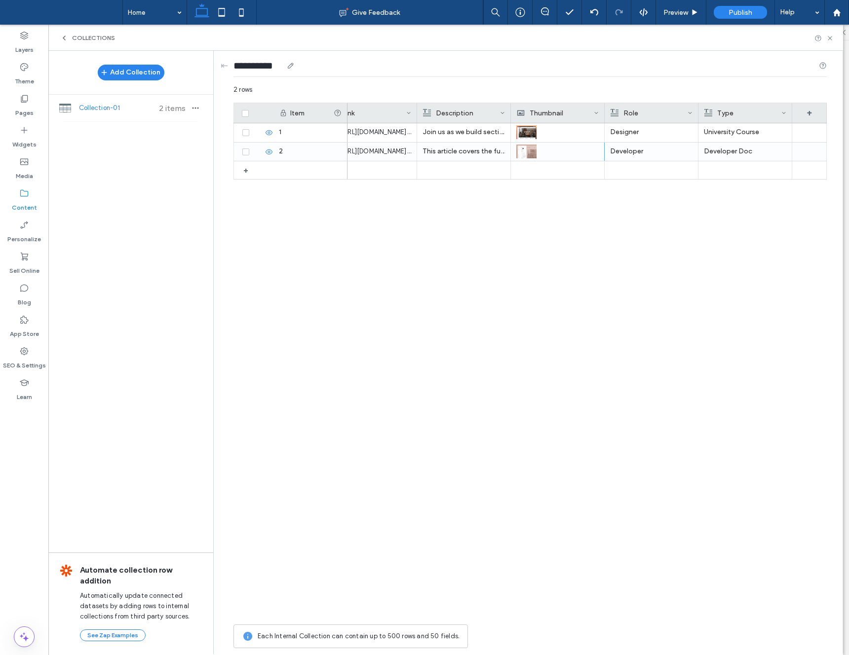
type input "**********"
click at [344, 267] on div "+ 1 2 Build a site with Editor 2.0 https://university.duda.co/path/build-an-edi…" at bounding box center [529, 371] width 593 height 496
click at [197, 106] on icon "button" at bounding box center [195, 108] width 8 height 8
click at [261, 150] on span "Publish Collection" at bounding box center [252, 152] width 54 height 10
click at [501, 213] on div "Build a site with Editor 2.0 https://university.duda.co/path/build-an-editor-2-…" at bounding box center [586, 371] width 479 height 496
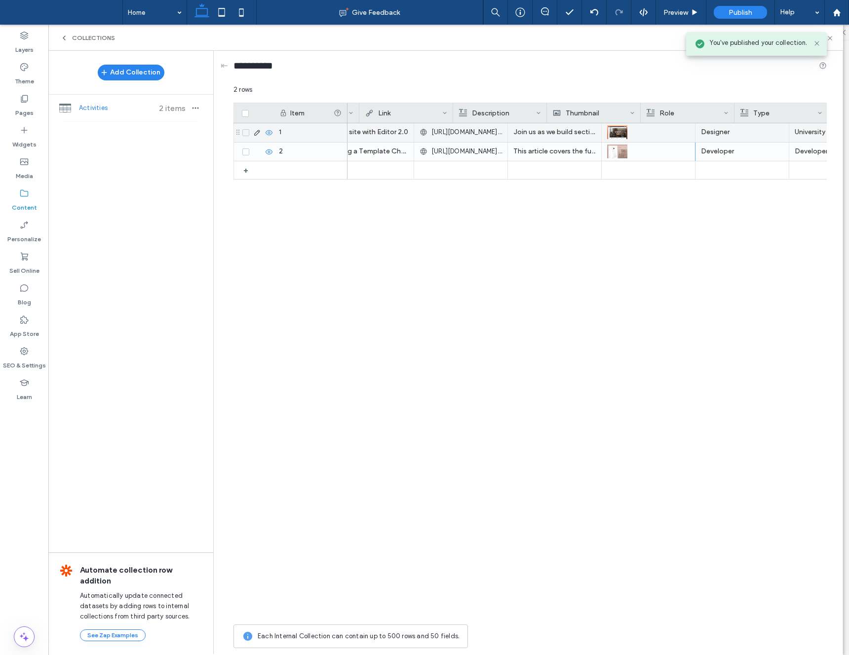
scroll to position [0, 0]
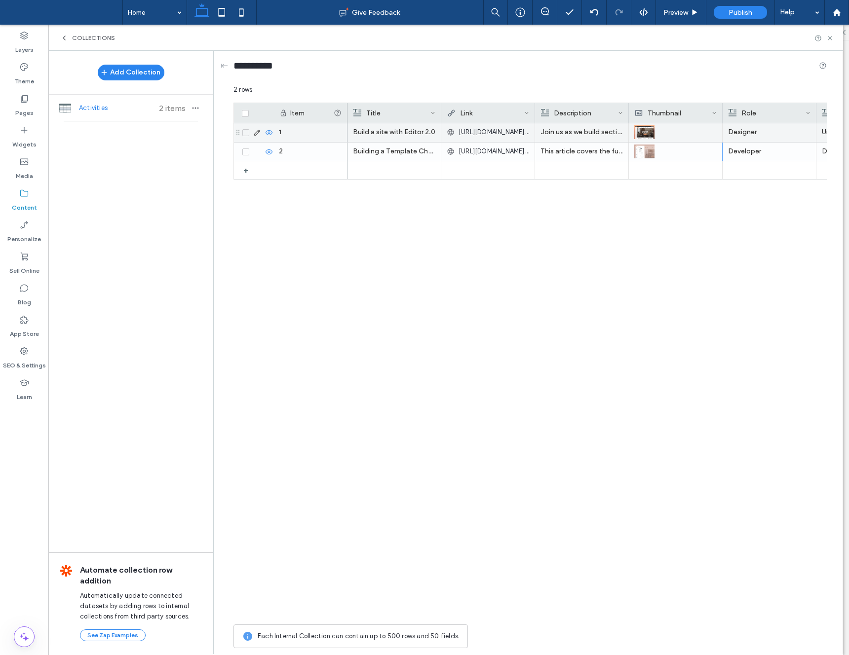
click at [293, 128] on div "1" at bounding box center [310, 132] width 74 height 19
click at [293, 134] on div "1" at bounding box center [310, 132] width 74 height 19
type input "**********"
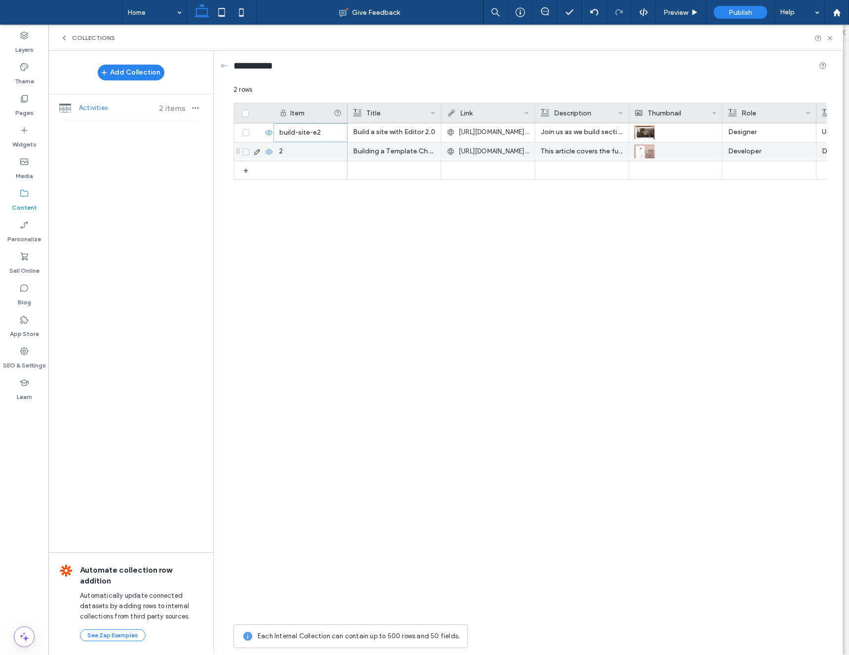
click at [286, 159] on div "2" at bounding box center [310, 152] width 74 height 18
click at [287, 149] on div "2" at bounding box center [310, 152] width 74 height 18
type input "**********"
click at [829, 36] on icon at bounding box center [829, 38] width 7 height 7
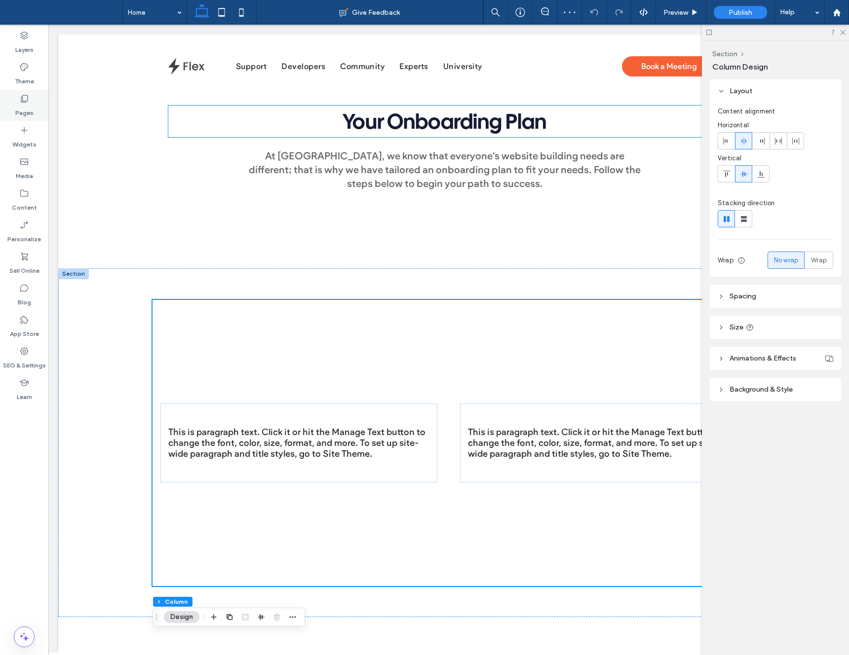
click at [13, 106] on div "Pages" at bounding box center [24, 106] width 48 height 32
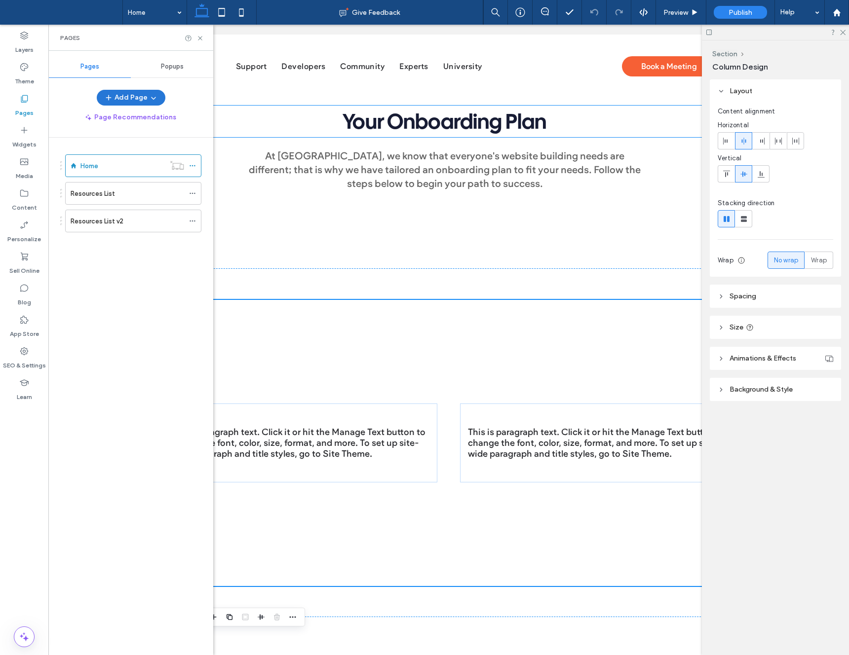
click at [132, 95] on button "Add Page" at bounding box center [131, 98] width 69 height 16
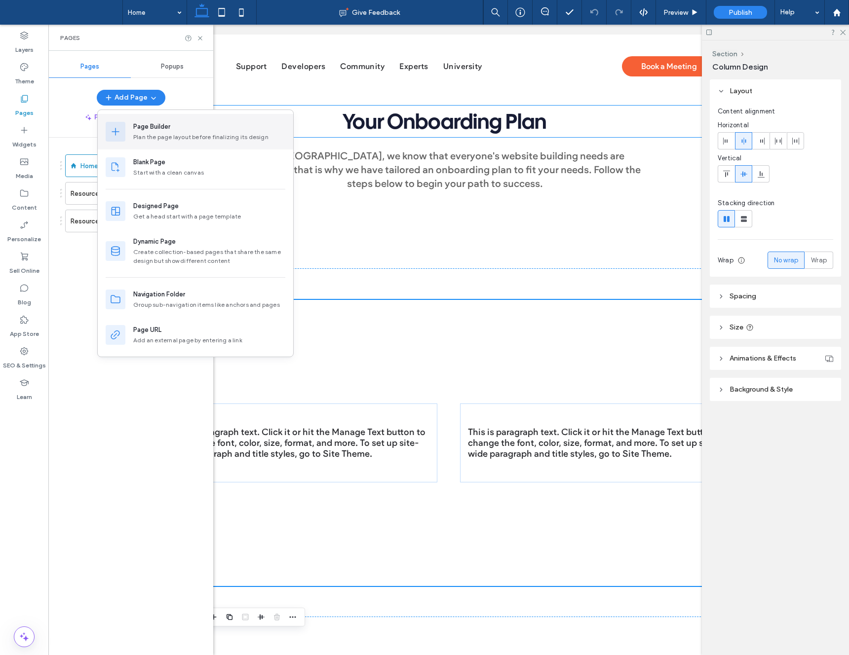
click at [150, 132] on div "Page Builder Plan the page layout before finalizing its design" at bounding box center [209, 132] width 152 height 20
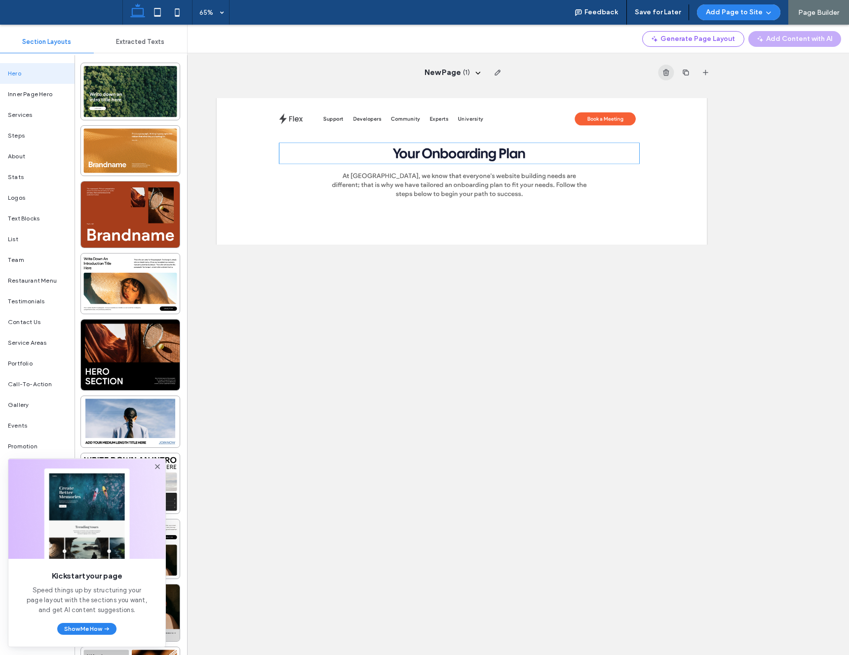
click at [665, 74] on use "button" at bounding box center [666, 72] width 6 height 6
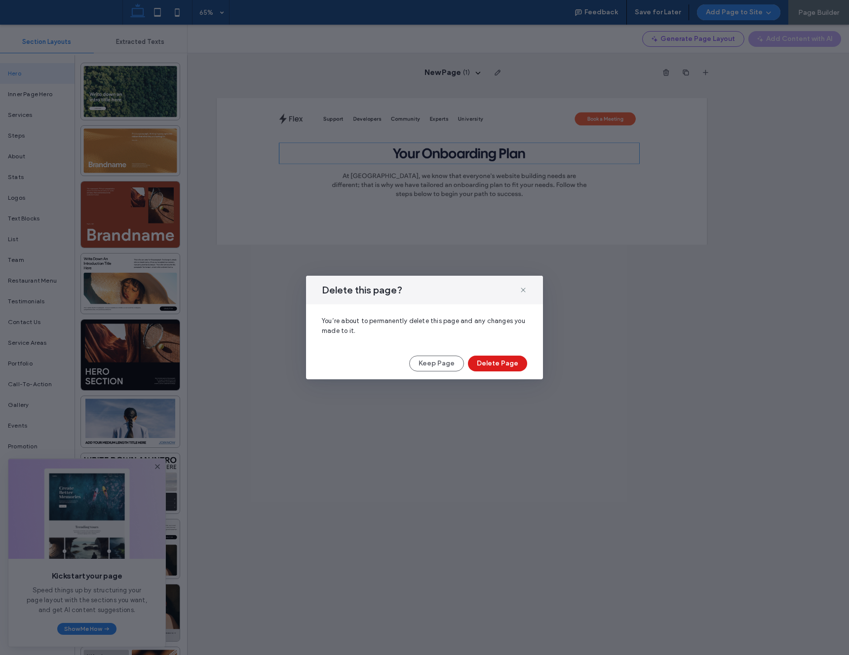
click at [501, 370] on button "Delete Page" at bounding box center [497, 364] width 59 height 16
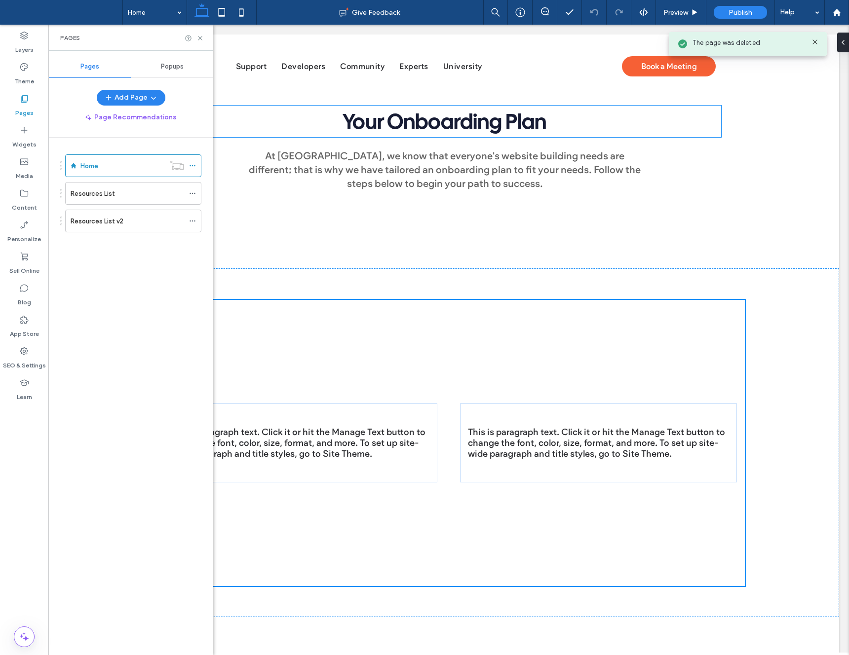
click at [130, 107] on div "Add Page Page Recommendations" at bounding box center [130, 108] width 165 height 36
click at [30, 203] on label "Content" at bounding box center [24, 205] width 25 height 14
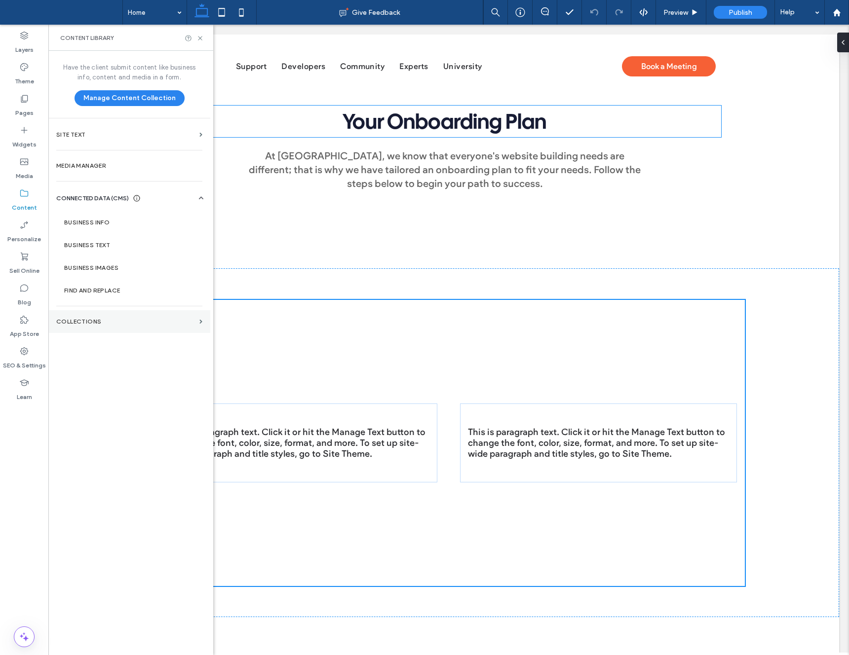
click at [102, 326] on section "Collections" at bounding box center [129, 321] width 162 height 23
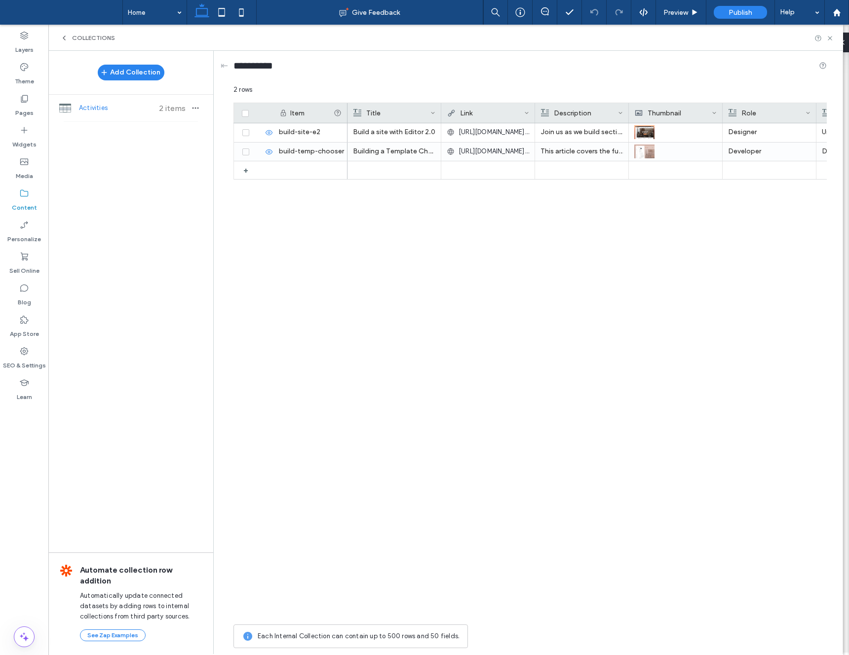
click at [104, 107] on span "Activities" at bounding box center [116, 108] width 74 height 10
copy span "Activities"
drag, startPoint x: 830, startPoint y: 38, endPoint x: 839, endPoint y: 35, distance: 9.5
click at [832, 37] on icon at bounding box center [829, 38] width 7 height 7
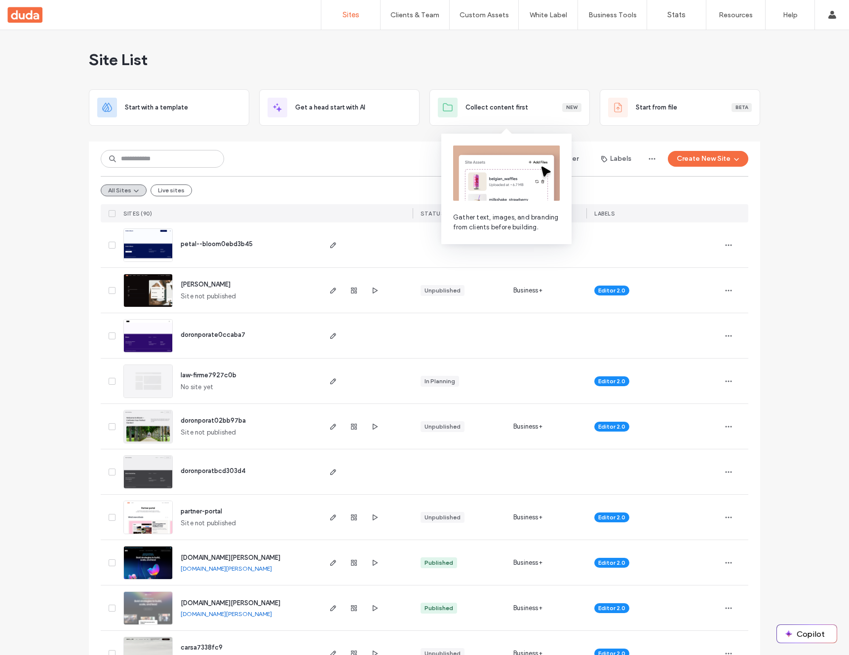
scroll to position [1, 0]
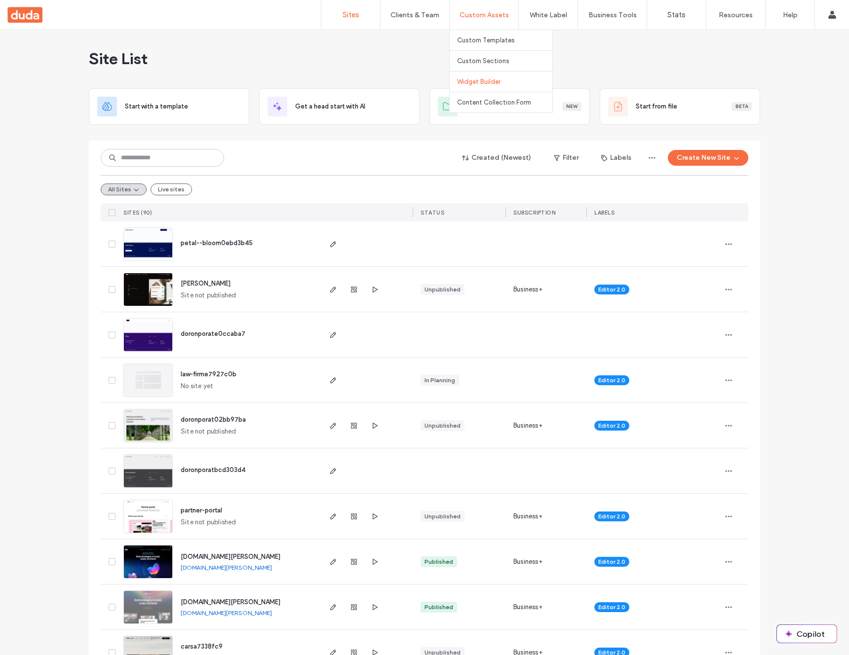
click at [471, 86] on link "Widget Builder" at bounding box center [504, 82] width 95 height 20
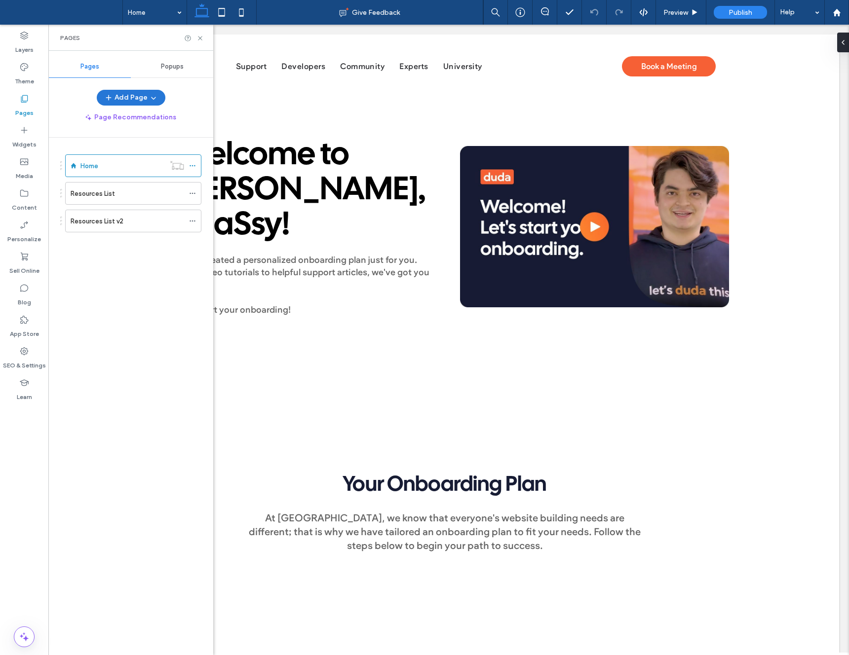
click at [131, 99] on button "Add Page" at bounding box center [131, 98] width 69 height 16
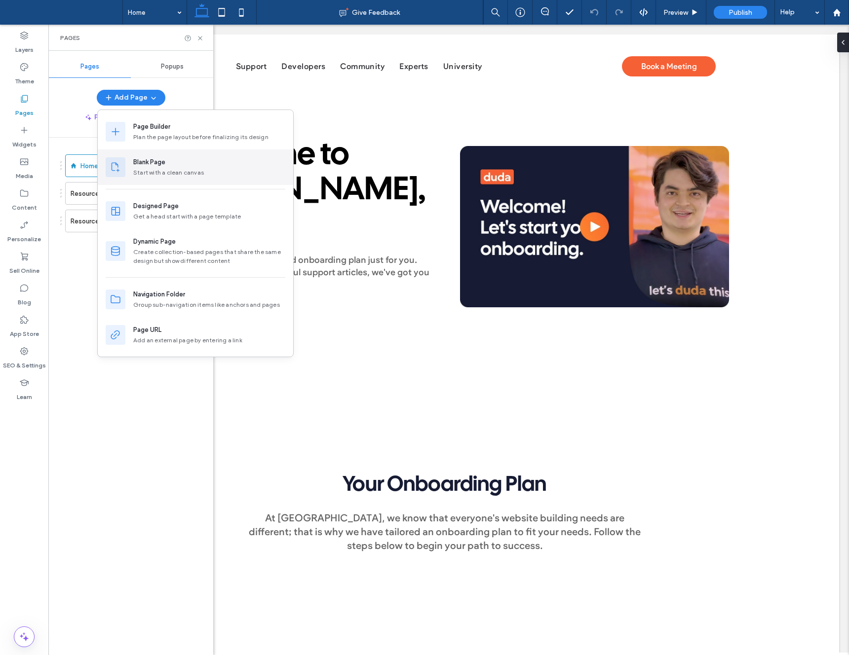
click at [153, 161] on div "Blank Page" at bounding box center [149, 162] width 32 height 10
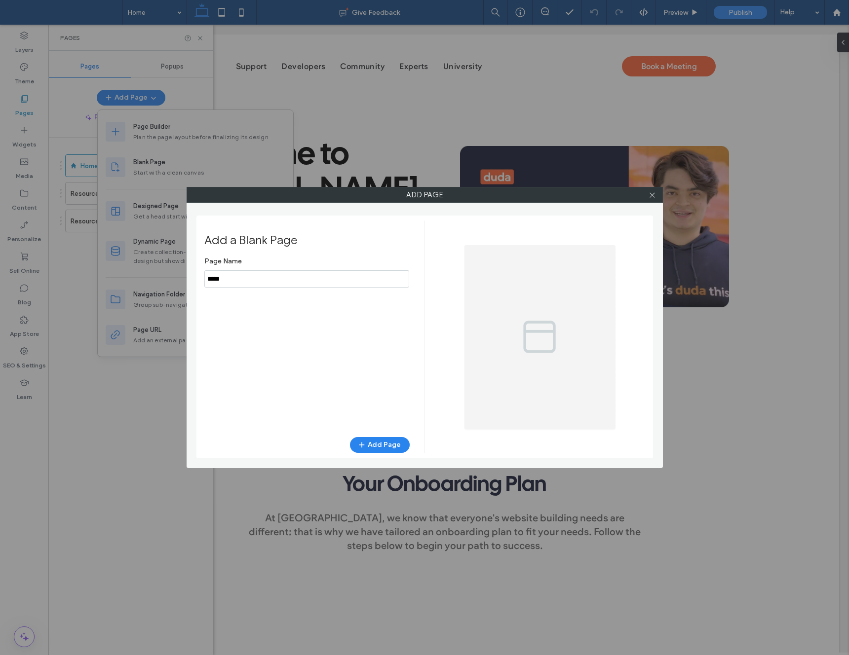
click at [151, 271] on div "Add Page Add a Blank Page Page Name Add Page" at bounding box center [424, 327] width 849 height 655
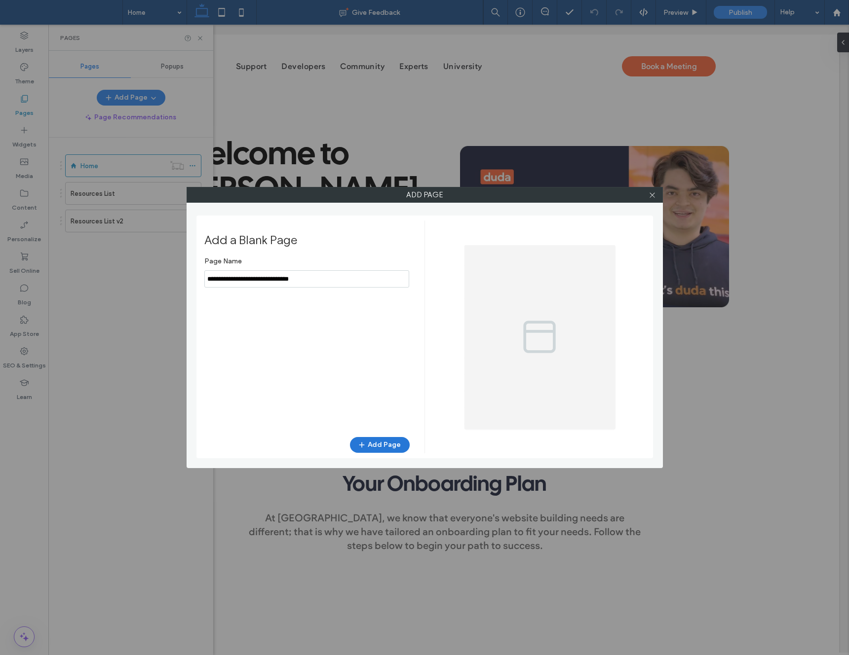
type input "**********"
click at [381, 445] on button "Add Page" at bounding box center [380, 445] width 60 height 16
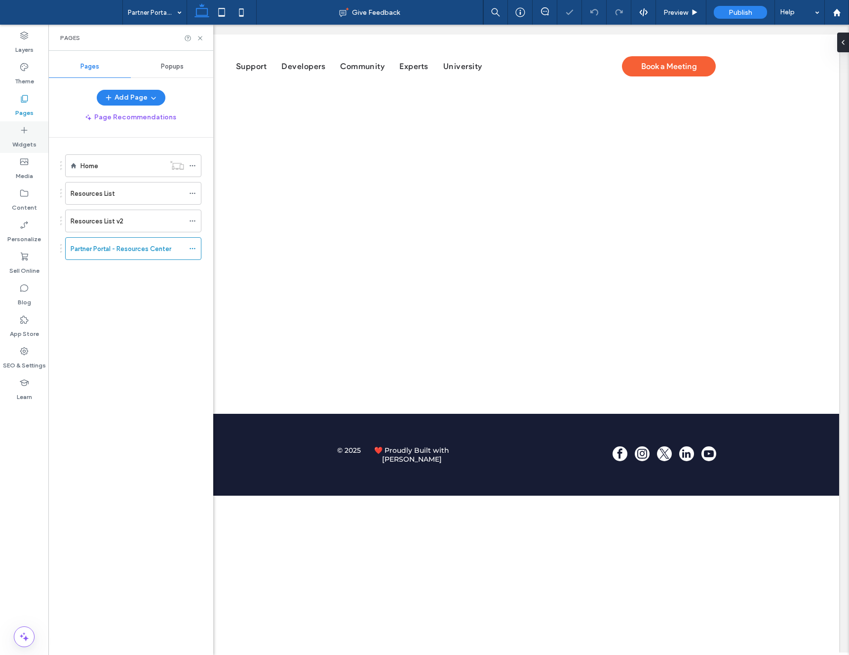
click at [31, 138] on label "Widgets" at bounding box center [24, 142] width 24 height 14
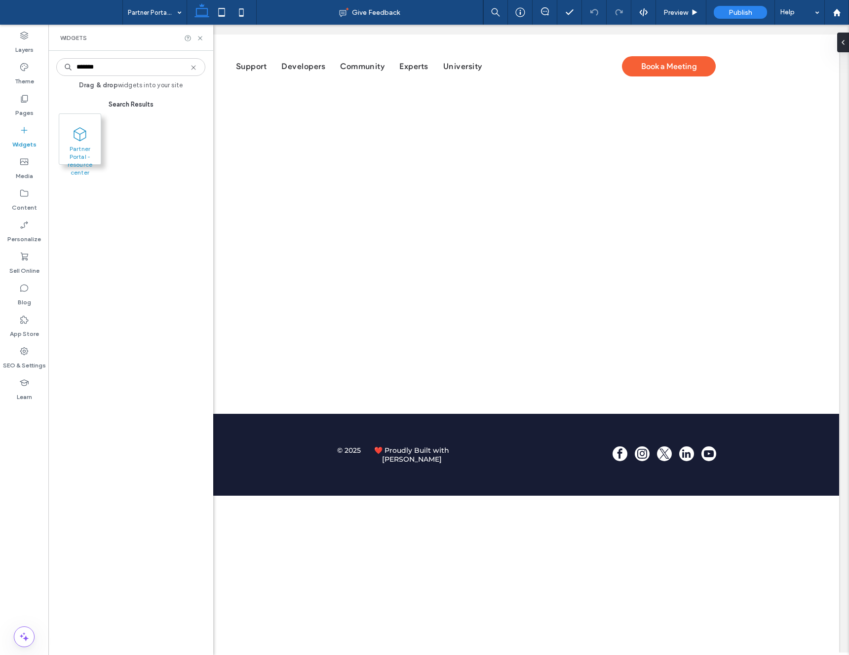
type input "*******"
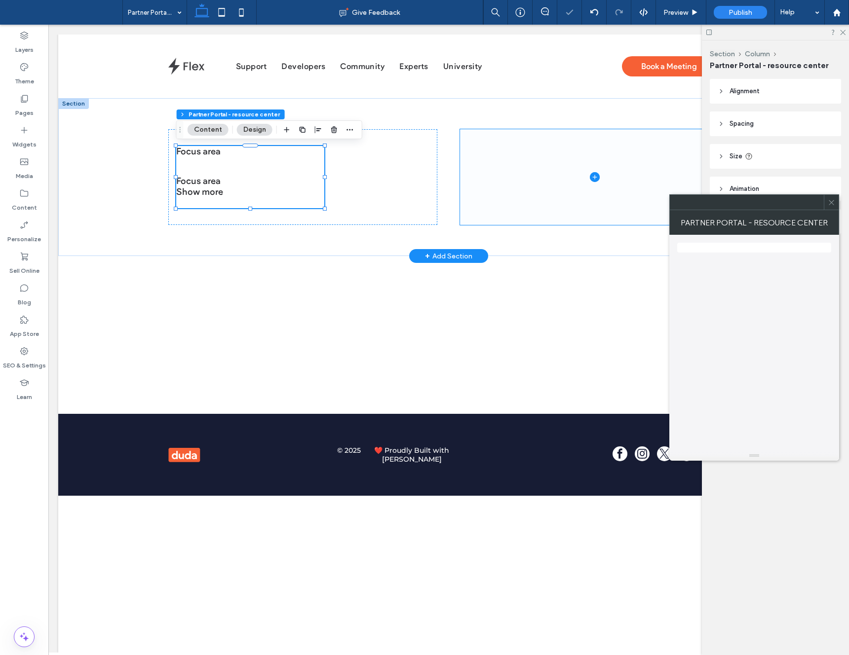
click at [538, 184] on span at bounding box center [594, 176] width 269 height 95
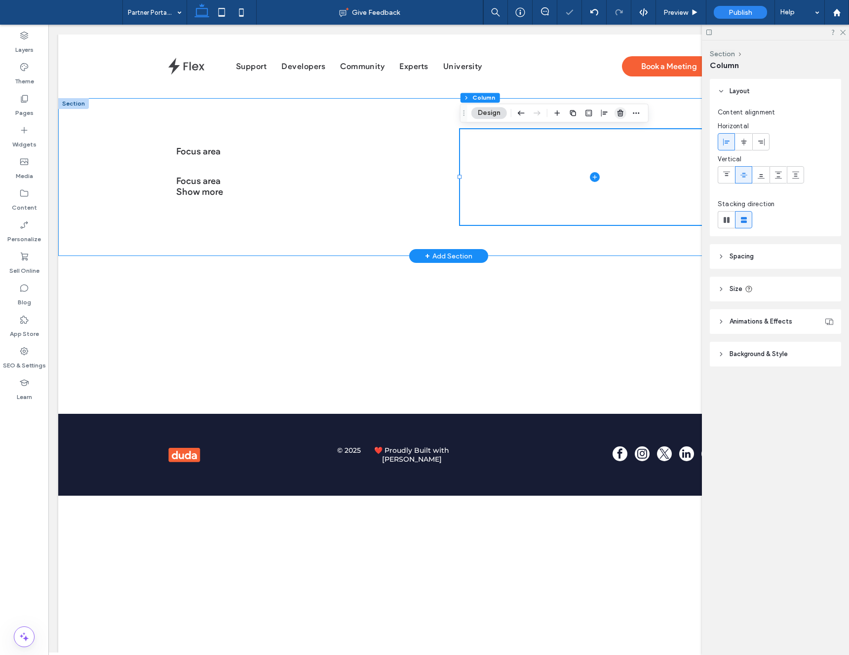
click at [624, 111] on icon "button" at bounding box center [620, 113] width 8 height 8
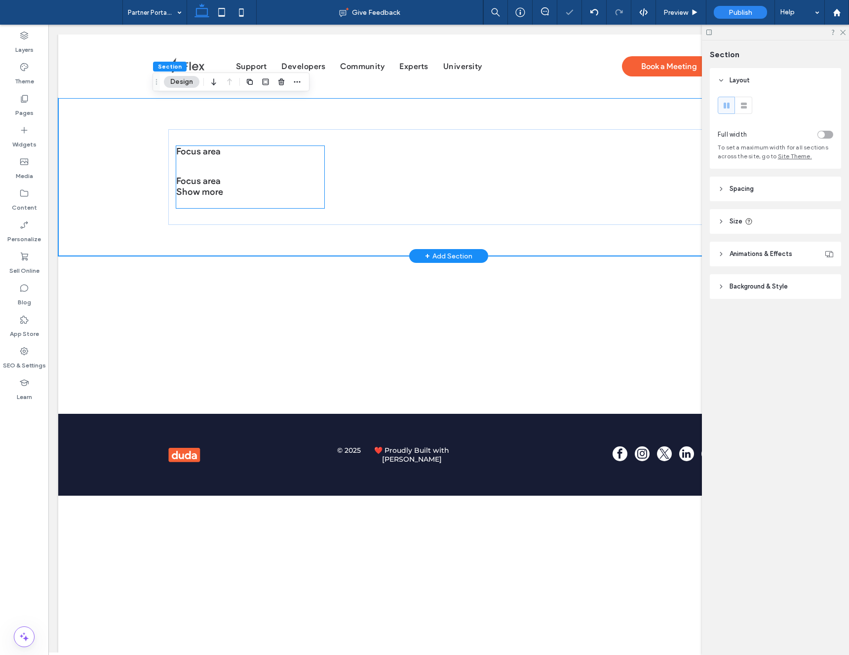
click at [199, 179] on div "Focus area" at bounding box center [250, 181] width 148 height 11
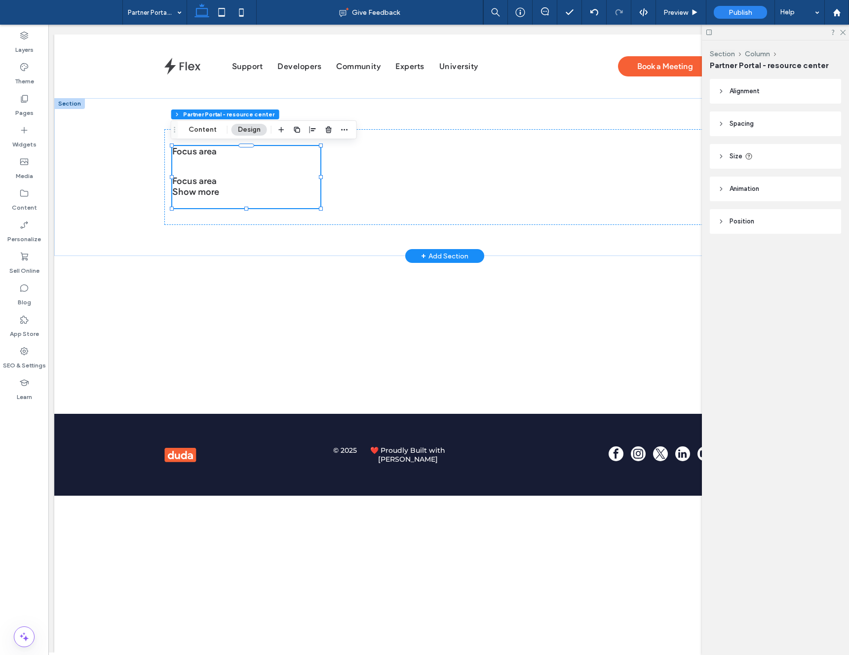
scroll to position [0, 5]
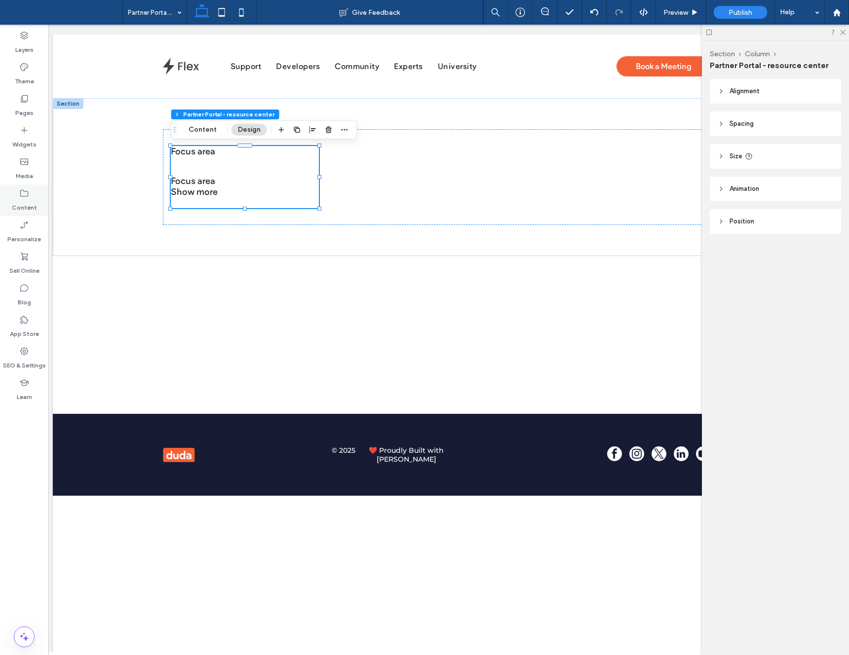
click at [26, 196] on icon at bounding box center [24, 193] width 10 height 10
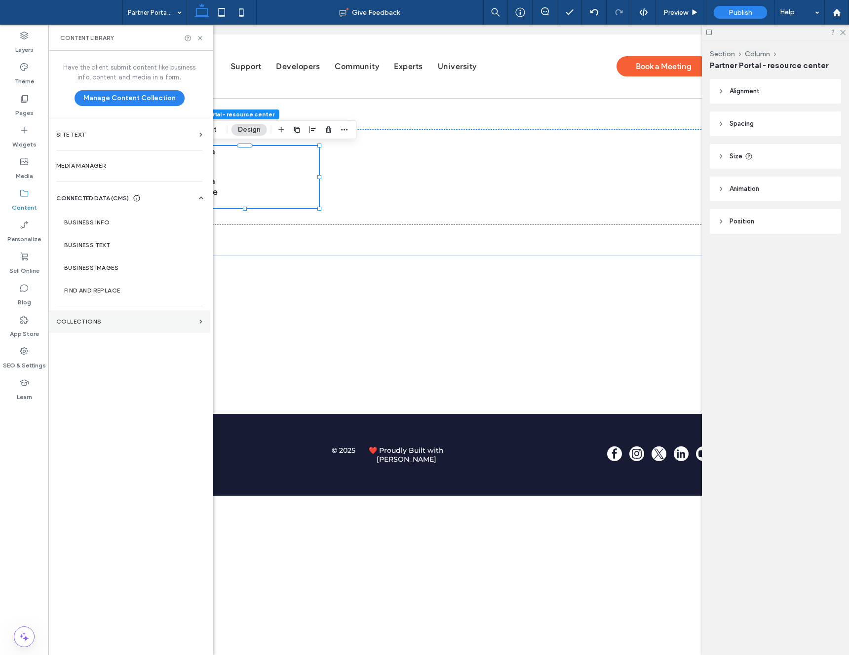
click at [93, 314] on section "Collections" at bounding box center [129, 321] width 162 height 23
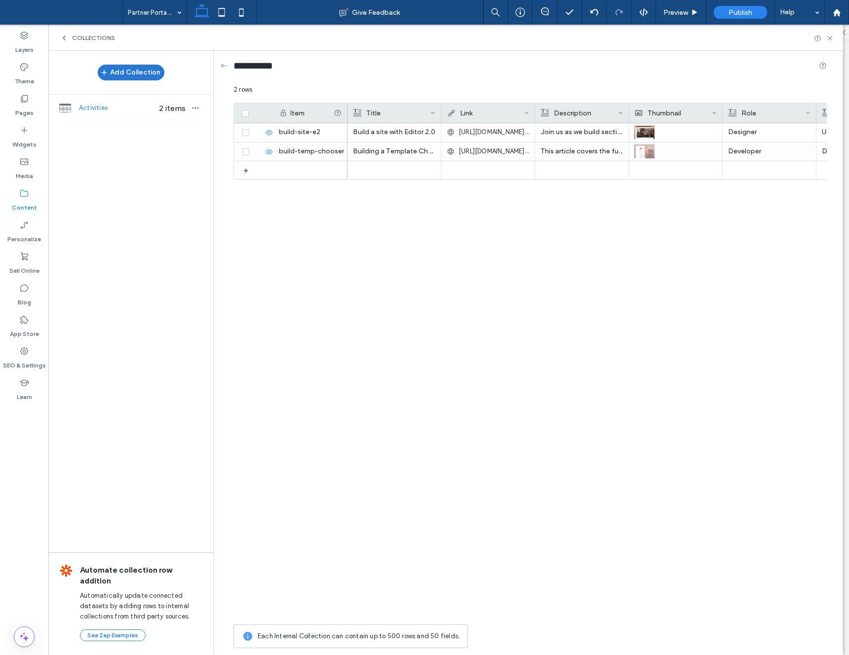
click at [133, 72] on button "Add Collection" at bounding box center [131, 73] width 67 height 16
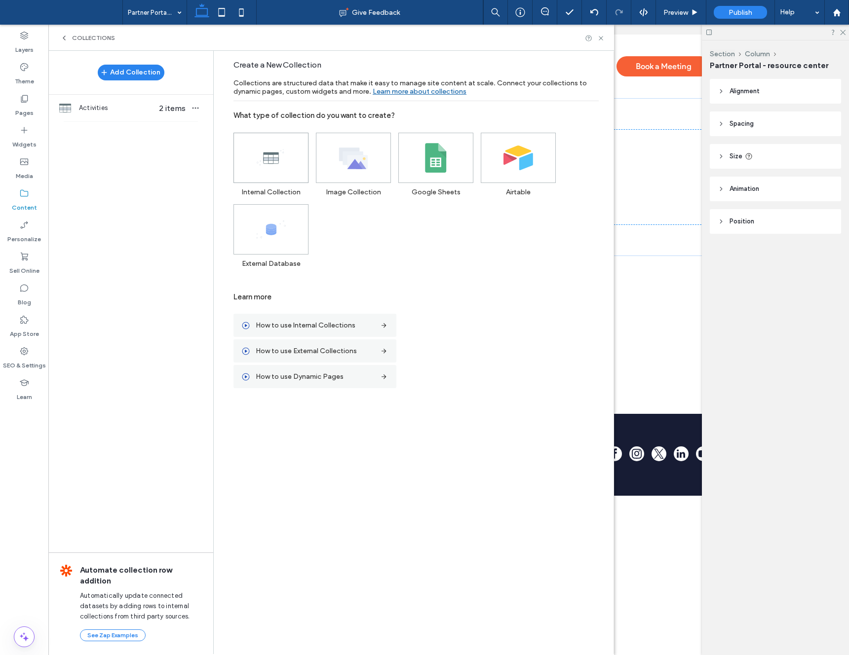
click at [268, 159] on use at bounding box center [270, 157] width 27 height 16
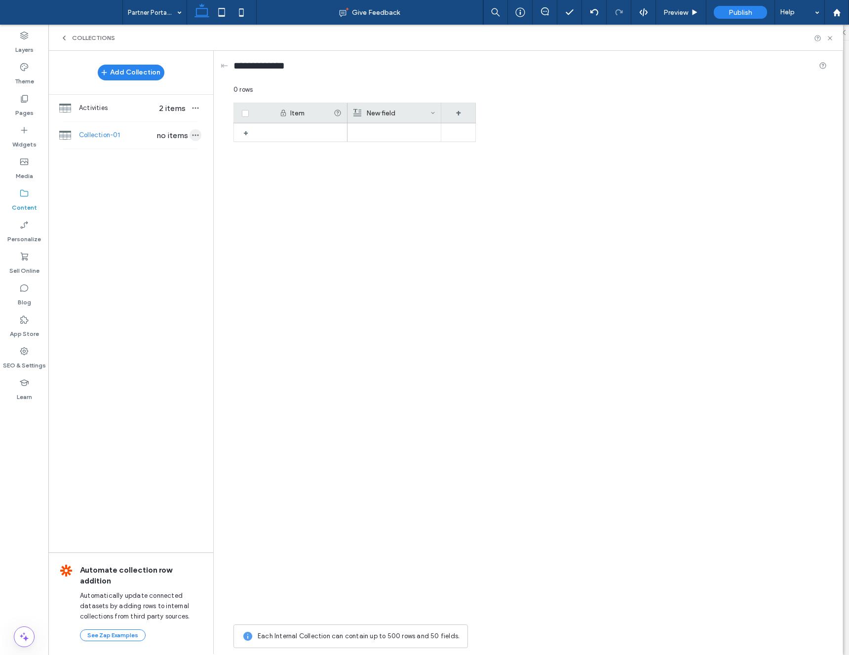
click at [194, 133] on icon "button" at bounding box center [195, 135] width 8 height 8
click at [242, 144] on span "Import from CSV" at bounding box center [250, 142] width 51 height 10
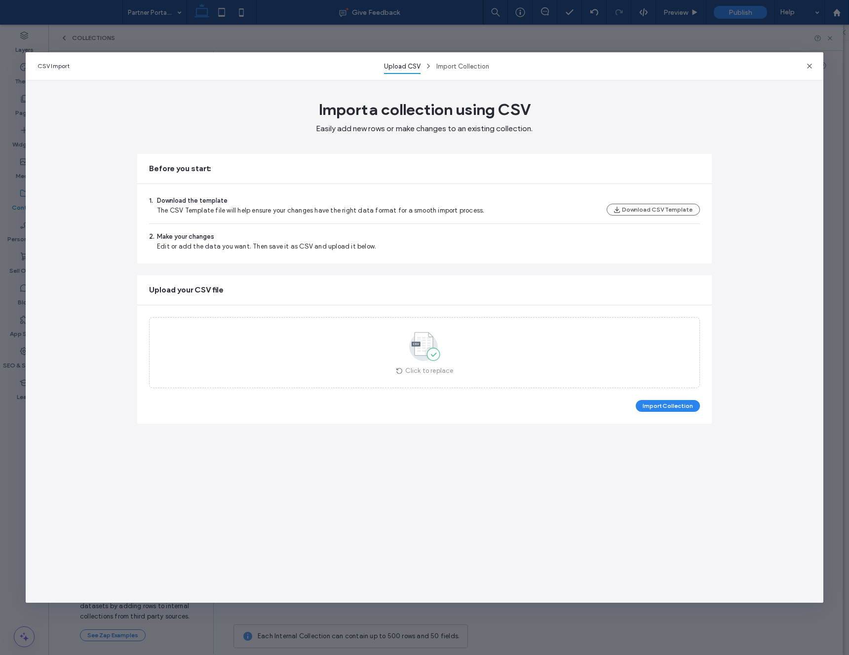
click at [666, 407] on button "Import Collection" at bounding box center [667, 406] width 64 height 12
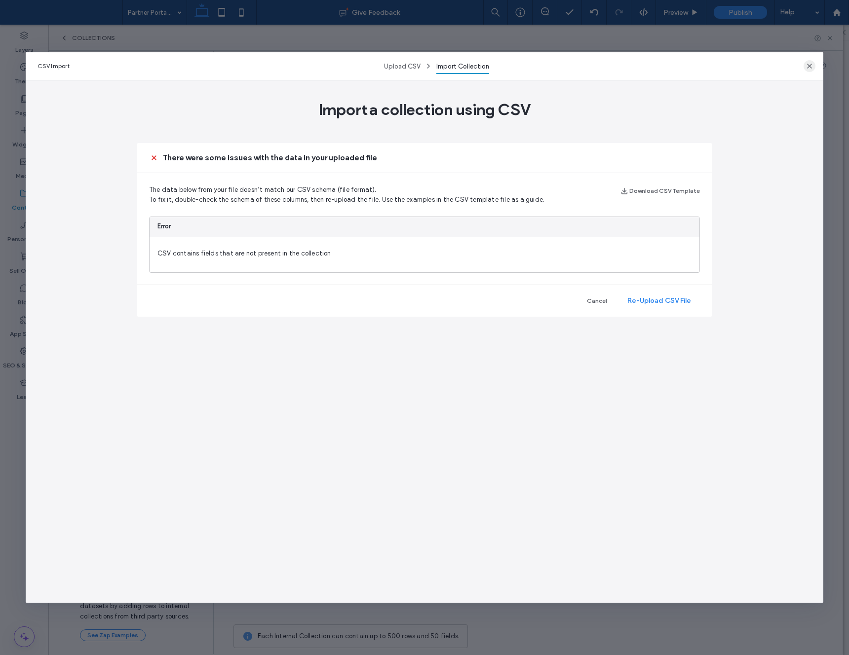
click at [808, 60] on span "button" at bounding box center [809, 66] width 12 height 12
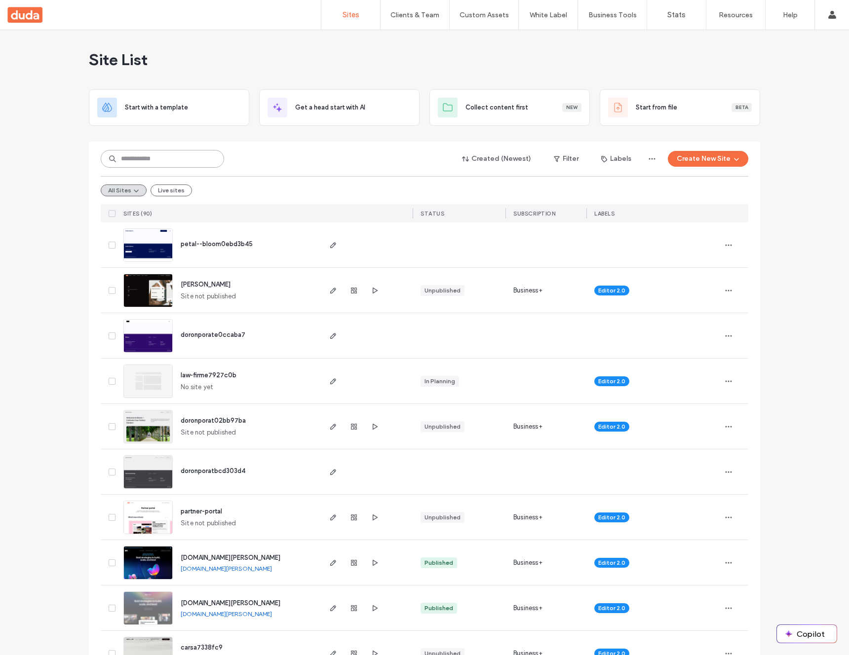
click at [169, 152] on input at bounding box center [162, 159] width 123 height 18
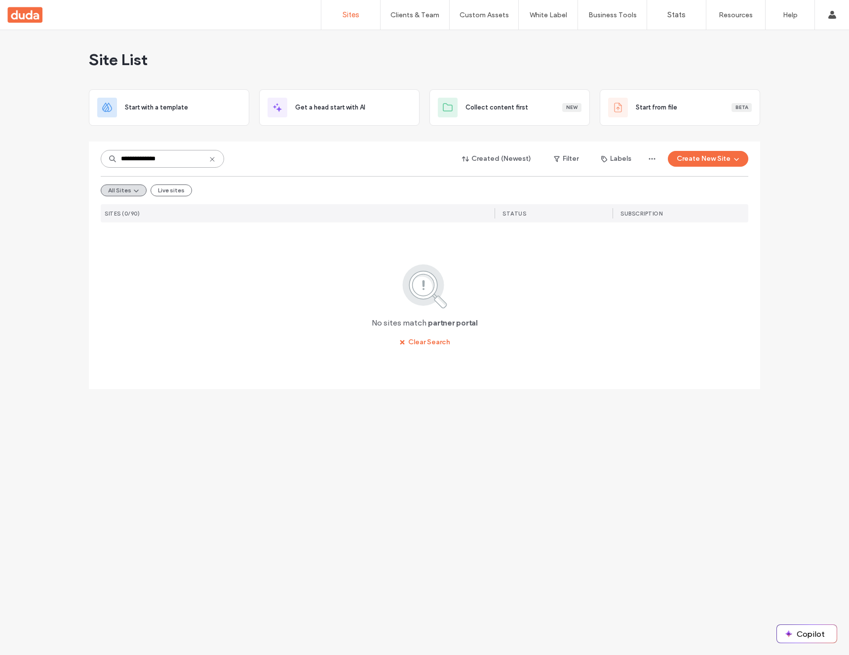
drag, startPoint x: 144, startPoint y: 160, endPoint x: 229, endPoint y: 168, distance: 85.2
click at [227, 168] on div "**********" at bounding box center [424, 158] width 647 height 19
type input "*******"
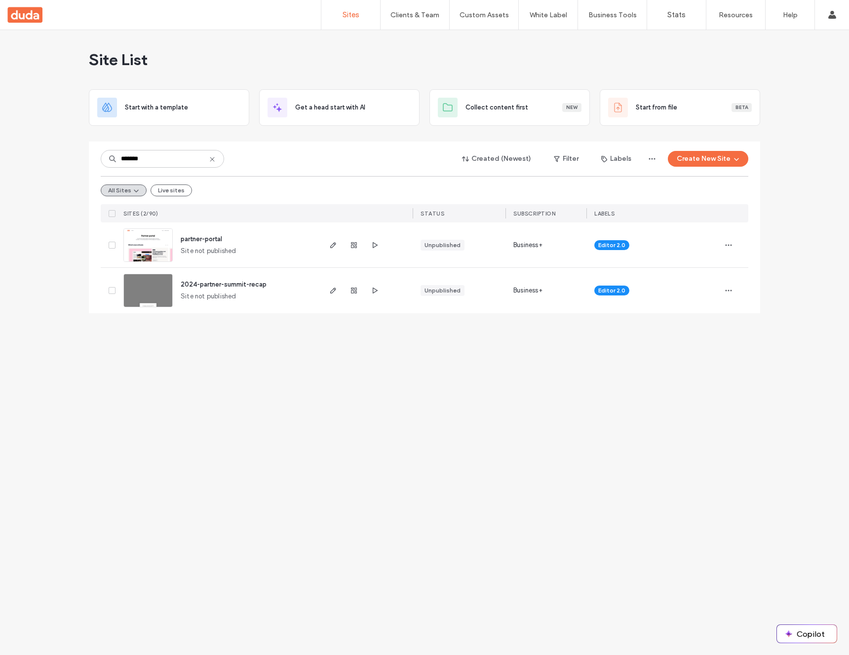
click at [325, 243] on div at bounding box center [365, 245] width 93 height 45
click at [333, 243] on use "button" at bounding box center [333, 245] width 6 height 6
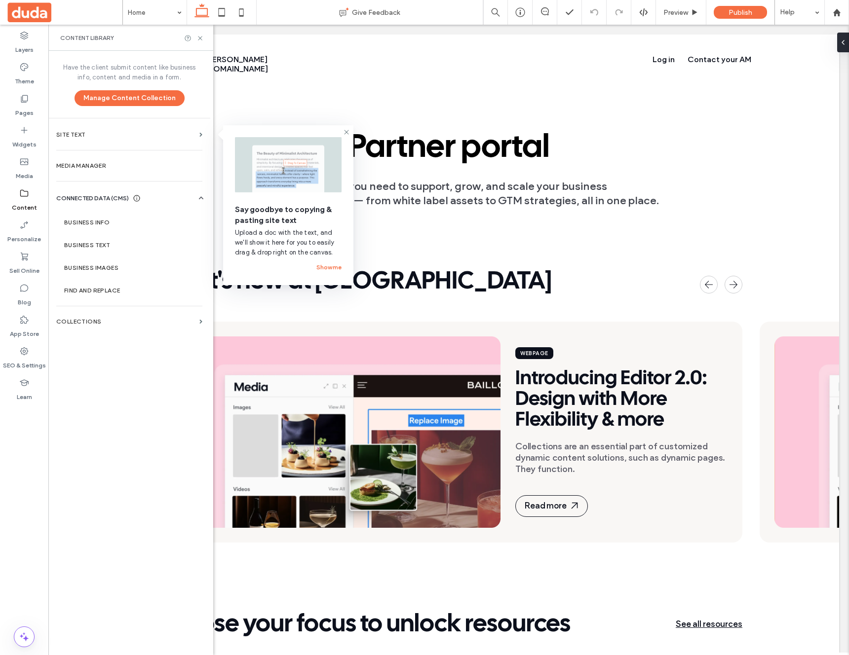
click at [128, 340] on div "Have the client submit content like business info, content and media in a form.…" at bounding box center [129, 352] width 162 height 602
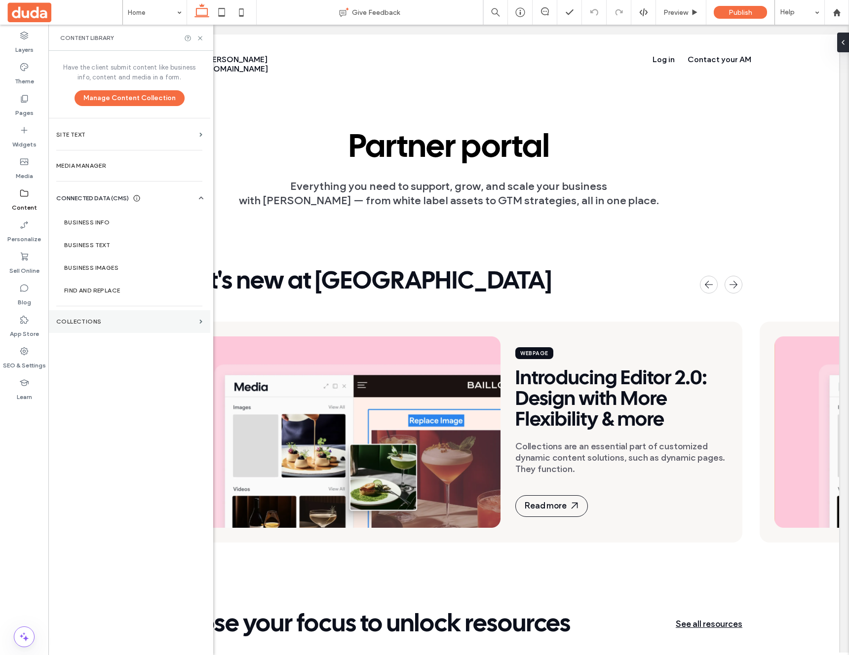
drag, startPoint x: 133, startPoint y: 331, endPoint x: 135, endPoint y: 326, distance: 5.1
click at [133, 331] on section "Collections" at bounding box center [129, 321] width 162 height 23
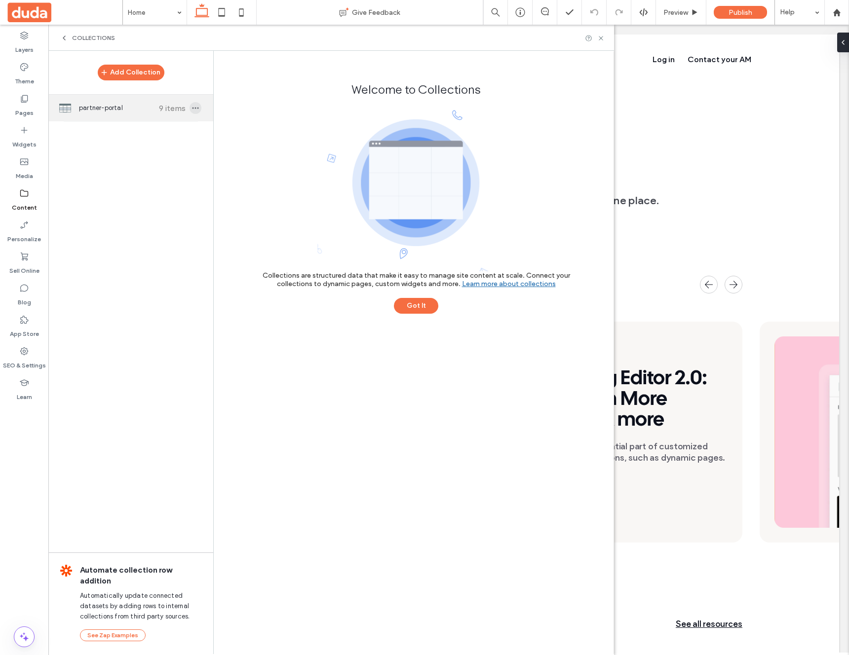
click at [195, 107] on icon "button" at bounding box center [195, 108] width 8 height 8
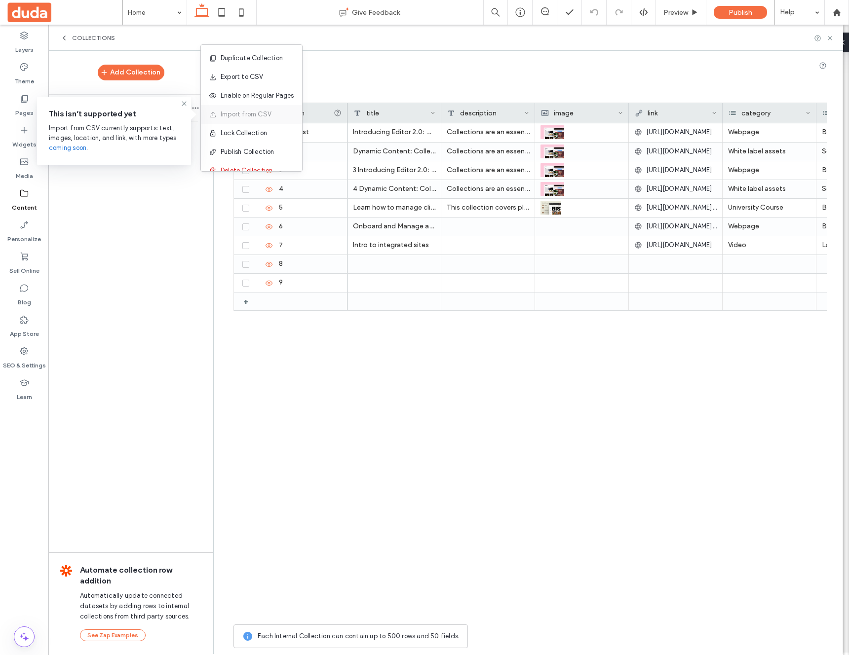
scroll to position [13, 0]
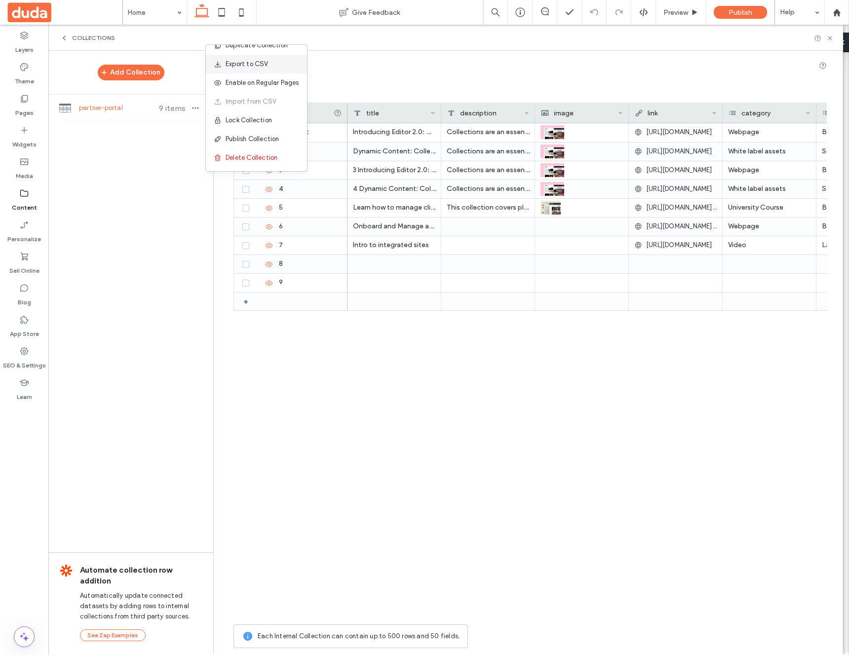
click at [253, 63] on span "Export to CSV" at bounding box center [246, 64] width 43 height 10
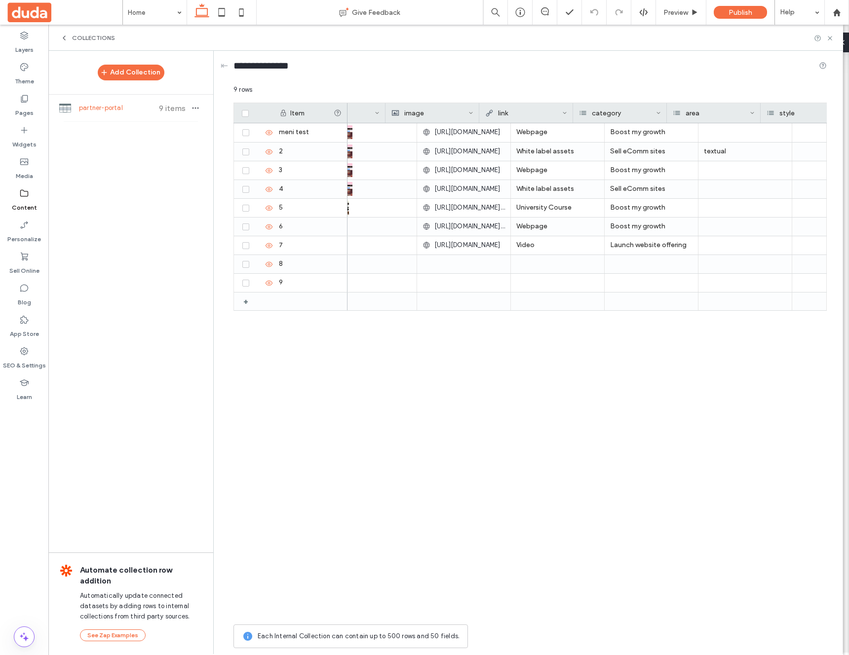
scroll to position [0, 0]
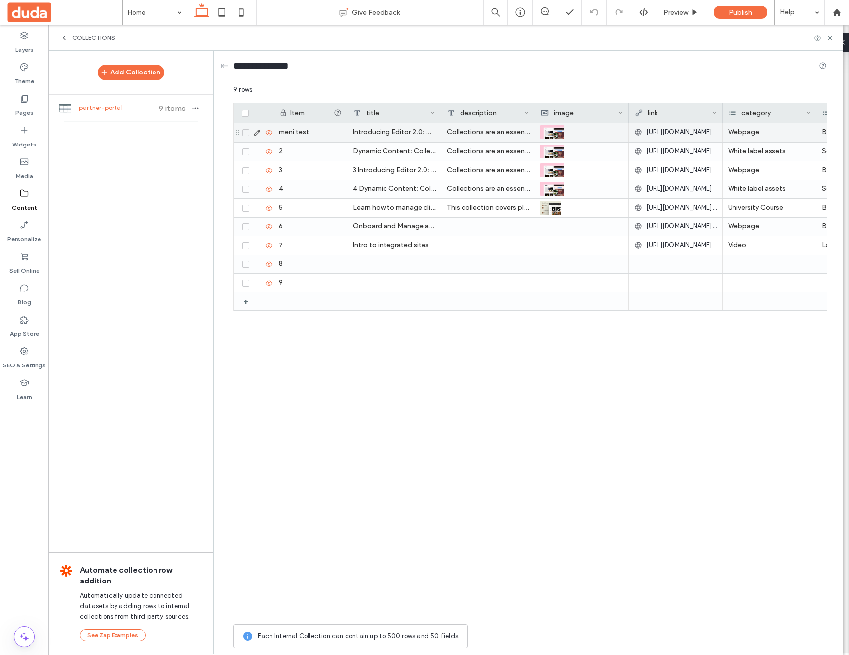
click at [395, 130] on div "Introducing Editor 2.0: Design with More Flexibility & more" at bounding box center [394, 132] width 94 height 19
drag, startPoint x: 386, startPoint y: 131, endPoint x: 628, endPoint y: 135, distance: 241.3
click at [628, 135] on div "Introducing Editor 2.0: Design with More Flexibility & more Collections are an …" at bounding box center [692, 132] width 691 height 19
drag, startPoint x: 736, startPoint y: 137, endPoint x: 768, endPoint y: 136, distance: 31.6
click at [768, 136] on div "Introducing Editor 2.0: Design with More Flexibility & more Collections are an …" at bounding box center [692, 132] width 691 height 19
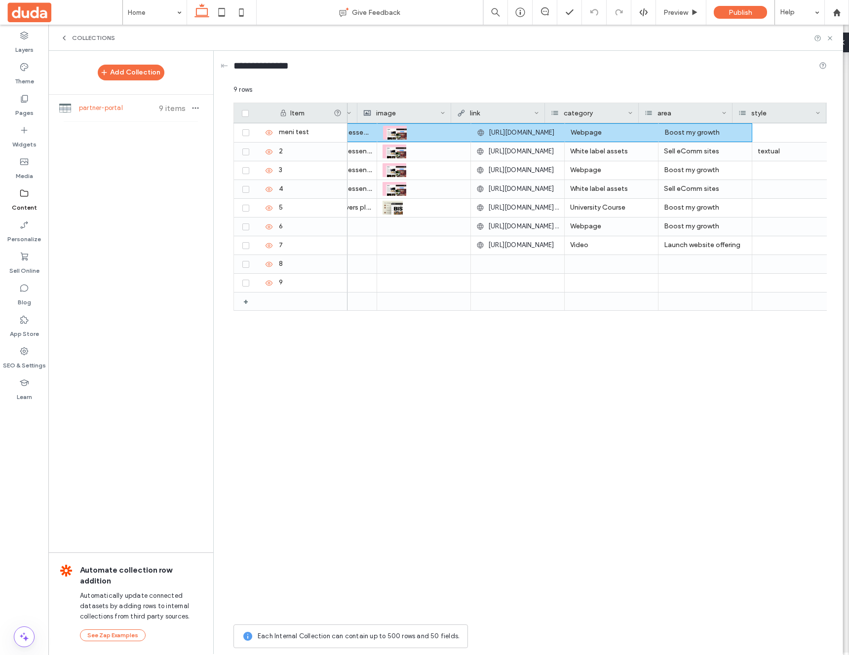
scroll to position [0, 212]
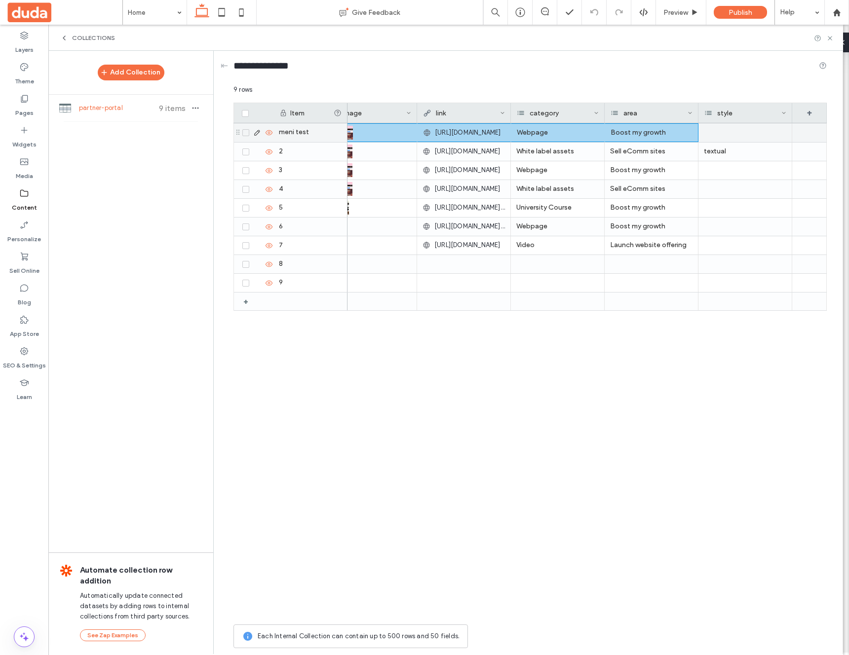
drag, startPoint x: 357, startPoint y: 132, endPoint x: 686, endPoint y: 136, distance: 329.1
click at [686, 136] on div "Introducing Editor 2.0: Design with More Flexibility & more Collections are an …" at bounding box center [481, 132] width 691 height 19
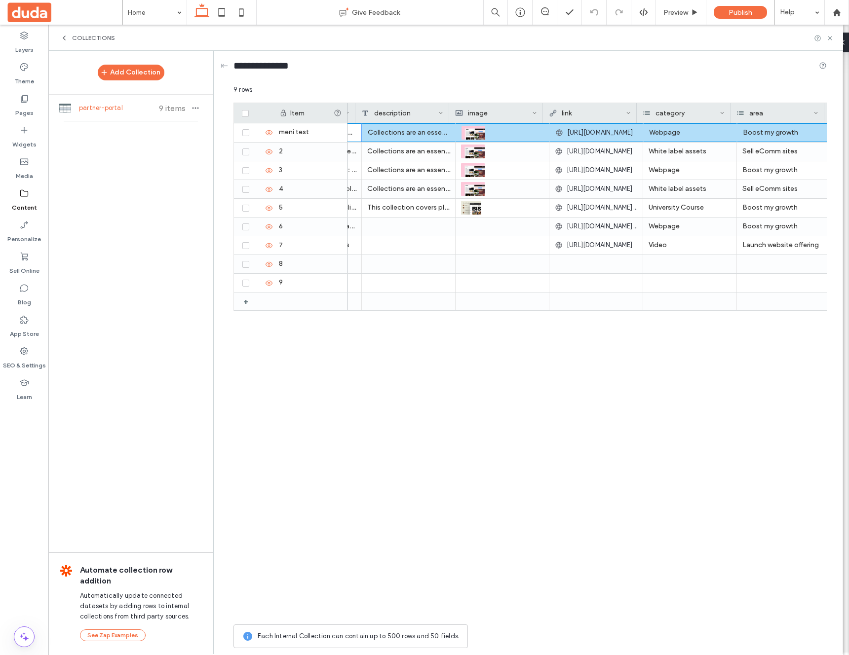
scroll to position [0, 88]
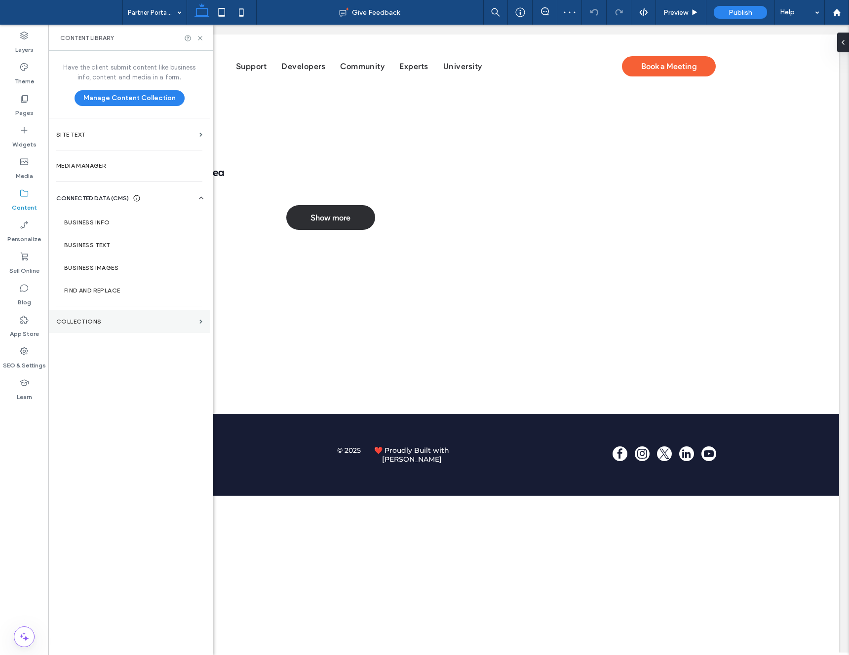
click at [98, 318] on label "Collections" at bounding box center [125, 321] width 139 height 7
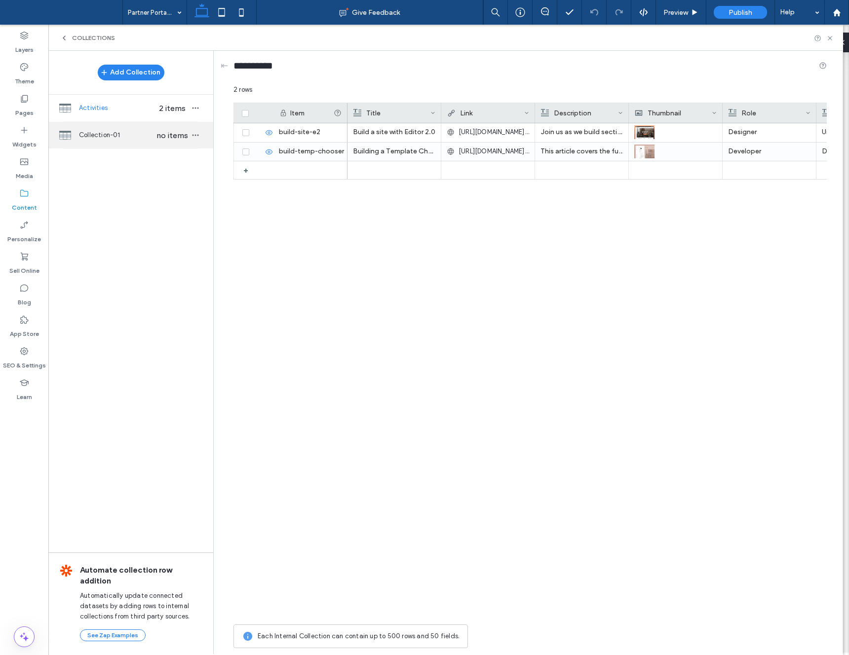
click at [140, 132] on span "Collection-01" at bounding box center [117, 135] width 76 height 10
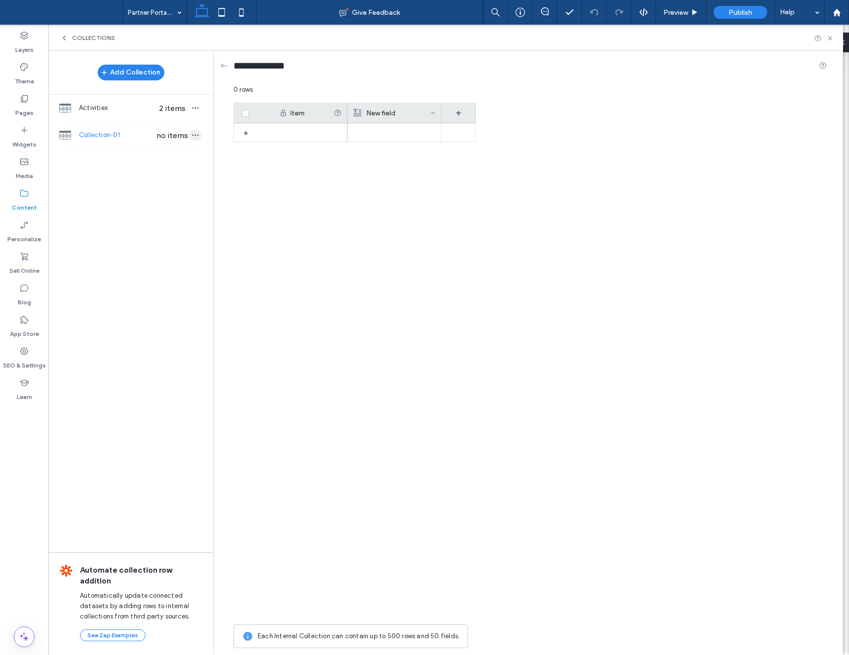
click at [199, 132] on icon "button" at bounding box center [195, 135] width 8 height 8
click at [252, 141] on span "Import from CSV" at bounding box center [250, 140] width 51 height 10
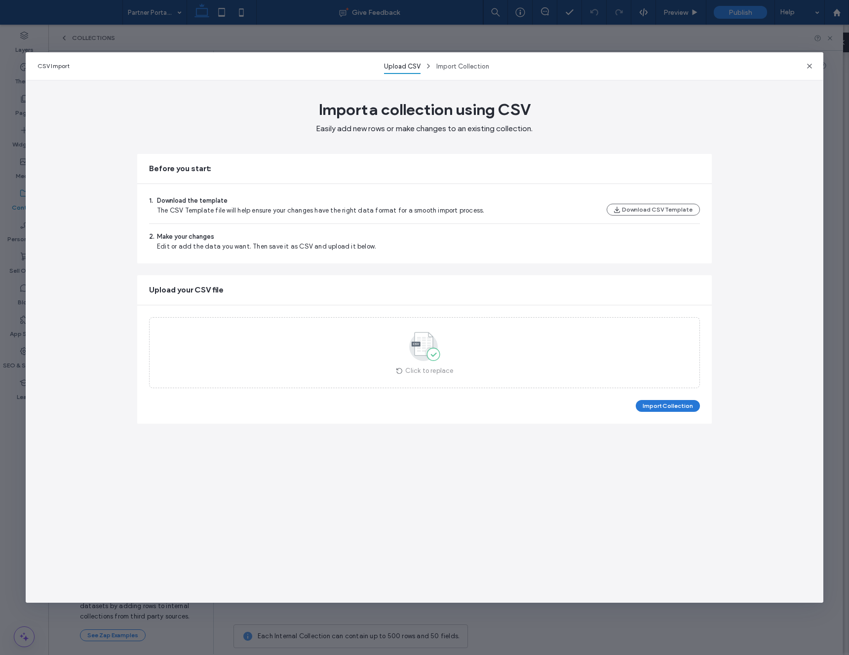
click at [657, 408] on button "Import Collection" at bounding box center [667, 406] width 64 height 12
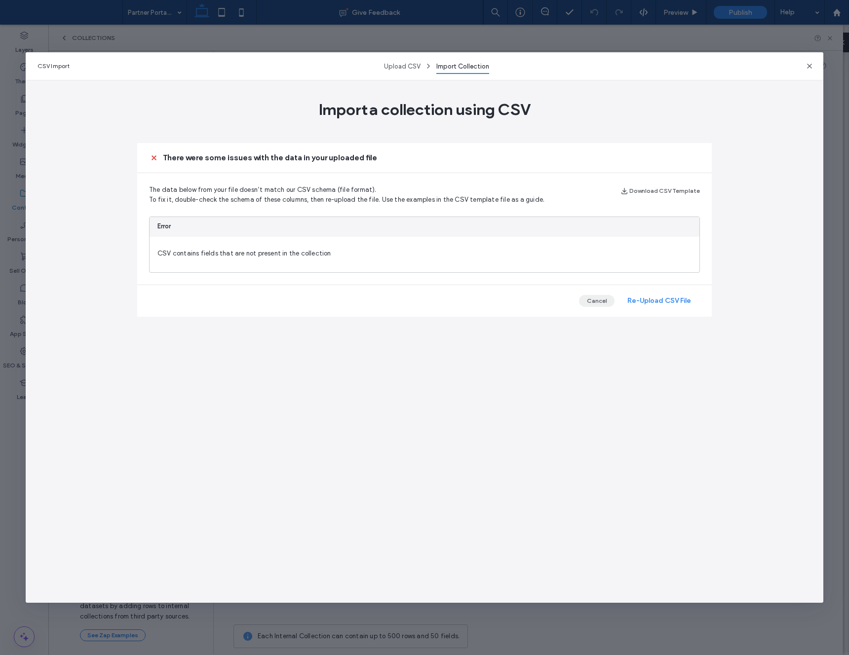
click at [599, 304] on button "Cancel" at bounding box center [597, 301] width 36 height 12
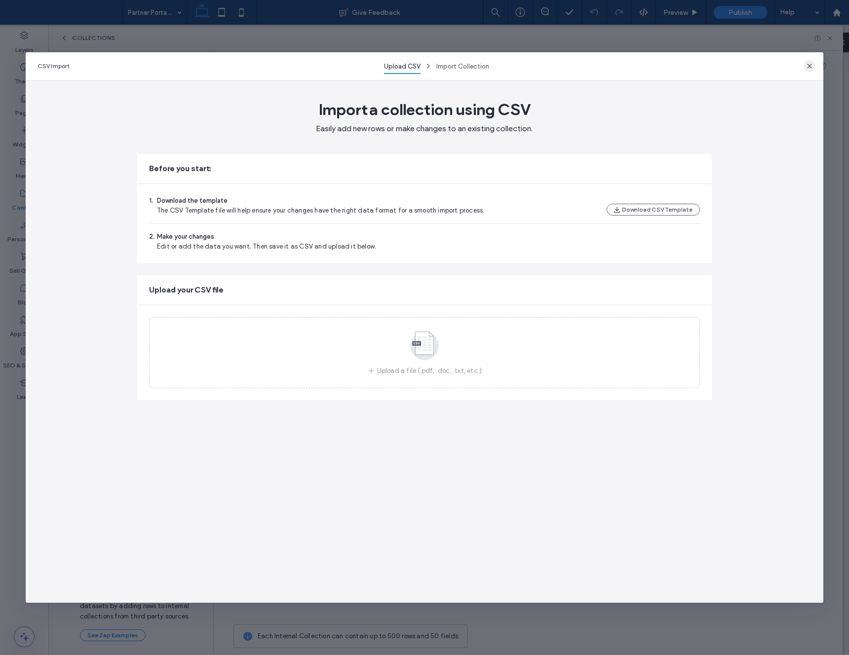
drag, startPoint x: 819, startPoint y: 65, endPoint x: 810, endPoint y: 66, distance: 9.4
click at [818, 65] on div "CSV Import Upload CSV Import Collection" at bounding box center [425, 66] width 798 height 28
click at [810, 66] on use "button" at bounding box center [809, 66] width 5 height 5
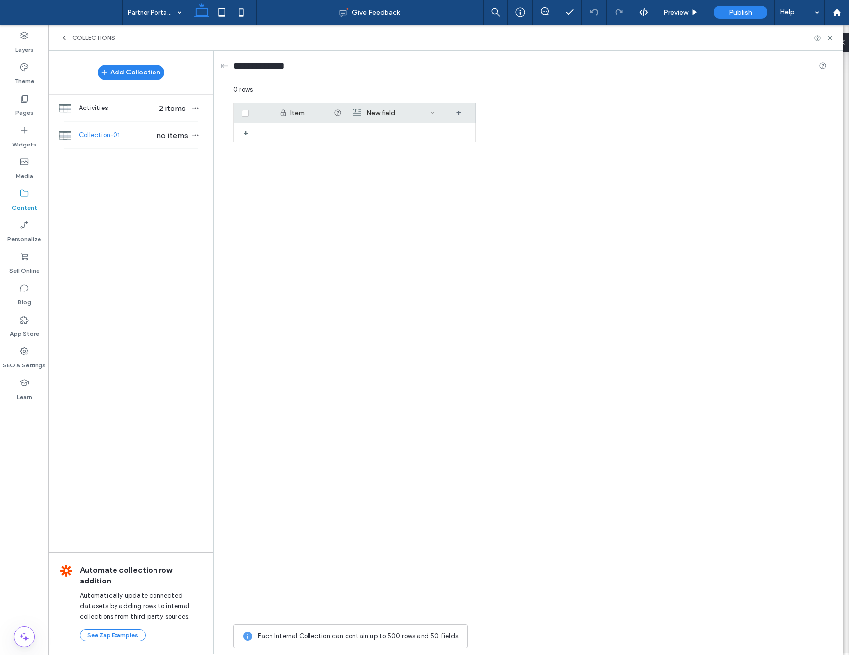
click at [393, 114] on div "New field" at bounding box center [391, 113] width 77 height 20
click at [392, 126] on input "*********" at bounding box center [411, 128] width 112 height 17
drag, startPoint x: 372, startPoint y: 127, endPoint x: 346, endPoint y: 123, distance: 26.4
click at [346, 123] on div "********* Rich Text Save ****** 0 rows Drag here to set row groups Drag here to…" at bounding box center [529, 369] width 593 height 568
click at [373, 130] on input "*********" at bounding box center [411, 128] width 112 height 17
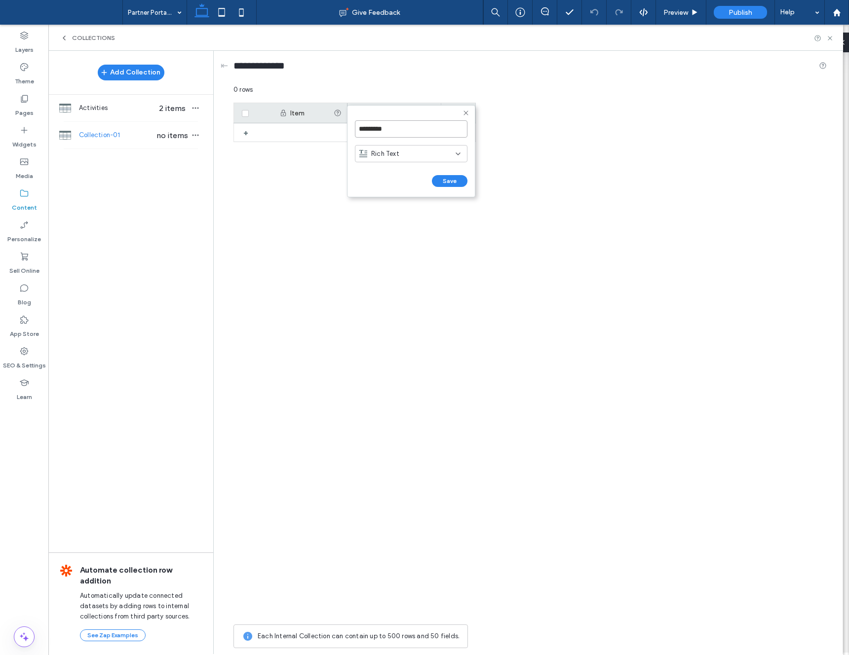
click at [373, 130] on input "*********" at bounding box center [411, 128] width 112 height 17
type input "*****"
click input "******" at bounding box center [366, 191] width 22 height 8
click at [381, 115] on div "title" at bounding box center [391, 113] width 77 height 20
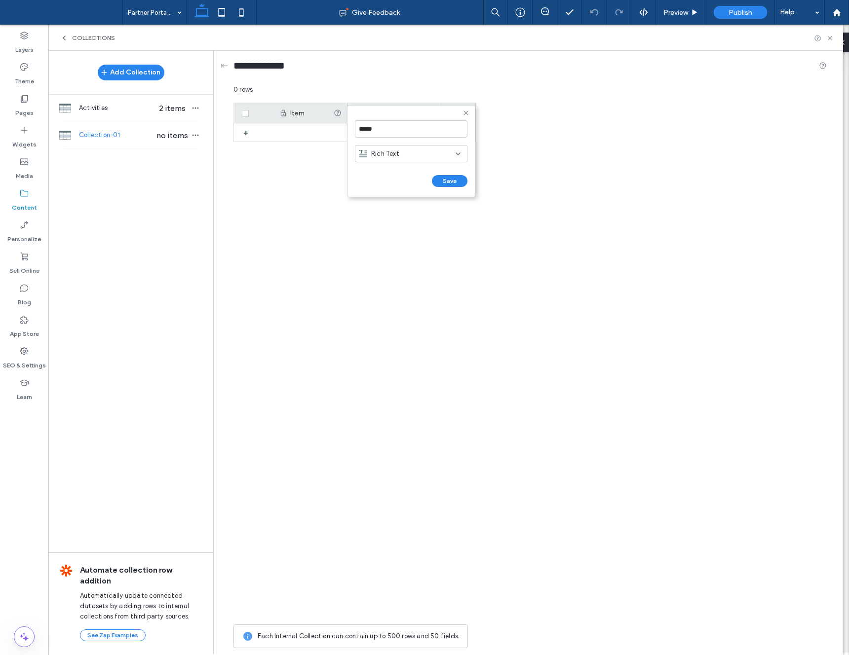
click at [409, 157] on div "Rich Text" at bounding box center [407, 154] width 96 height 10
click at [396, 173] on span "Plain Text" at bounding box center [385, 171] width 29 height 10
click at [442, 177] on button "Save" at bounding box center [450, 181] width 36 height 12
click at [466, 111] on div "+" at bounding box center [458, 113] width 35 height 20
drag, startPoint x: 450, startPoint y: 128, endPoint x: 432, endPoint y: 127, distance: 18.3
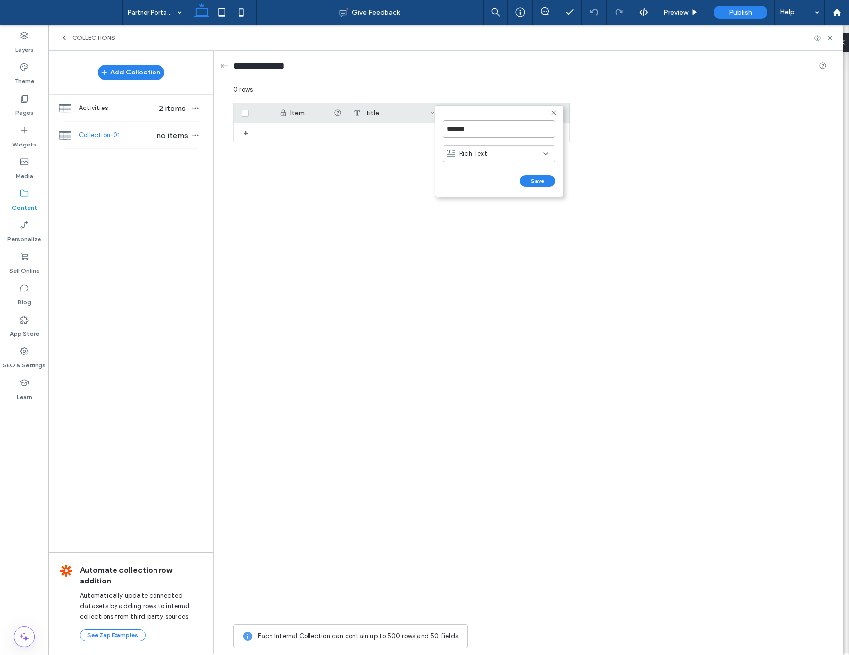
click at [432, 127] on div "******* Rich Text Save ****** 0 rows Drag here to set row groups Drag here to s…" at bounding box center [529, 369] width 593 height 568
type input "*"
type input "**********"
click at [490, 155] on div "Rich Text" at bounding box center [495, 154] width 96 height 10
click at [480, 172] on span "Plain Text" at bounding box center [473, 171] width 29 height 10
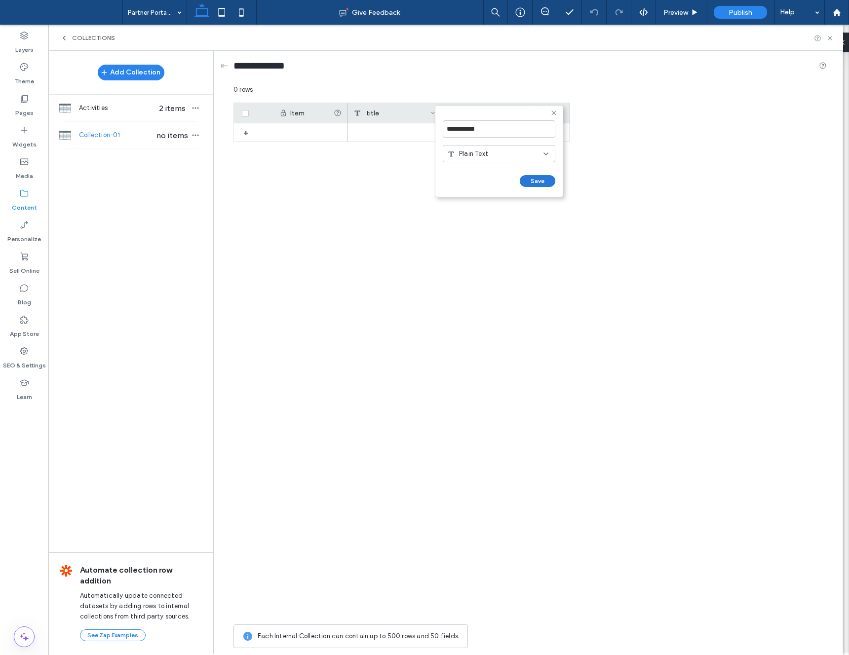
click at [536, 181] on button "Save" at bounding box center [538, 181] width 36 height 12
click at [553, 112] on div "+" at bounding box center [552, 113] width 35 height 20
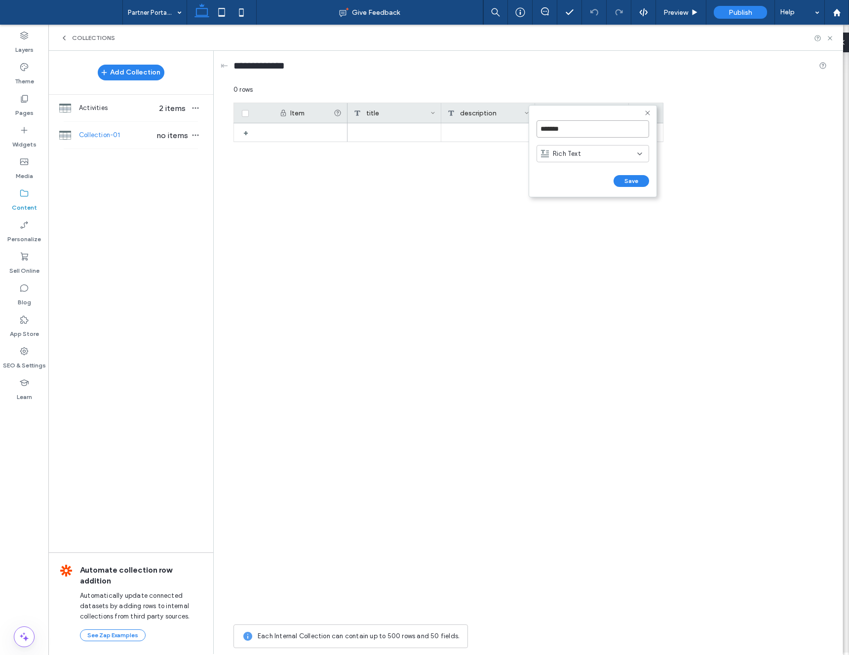
drag, startPoint x: 562, startPoint y: 129, endPoint x: 540, endPoint y: 130, distance: 21.8
click at [540, 130] on input "*******" at bounding box center [592, 128] width 112 height 17
type input "*****"
click at [601, 154] on div "Rich Text" at bounding box center [589, 154] width 96 height 10
click at [575, 205] on div "Image" at bounding box center [593, 205] width 112 height 17
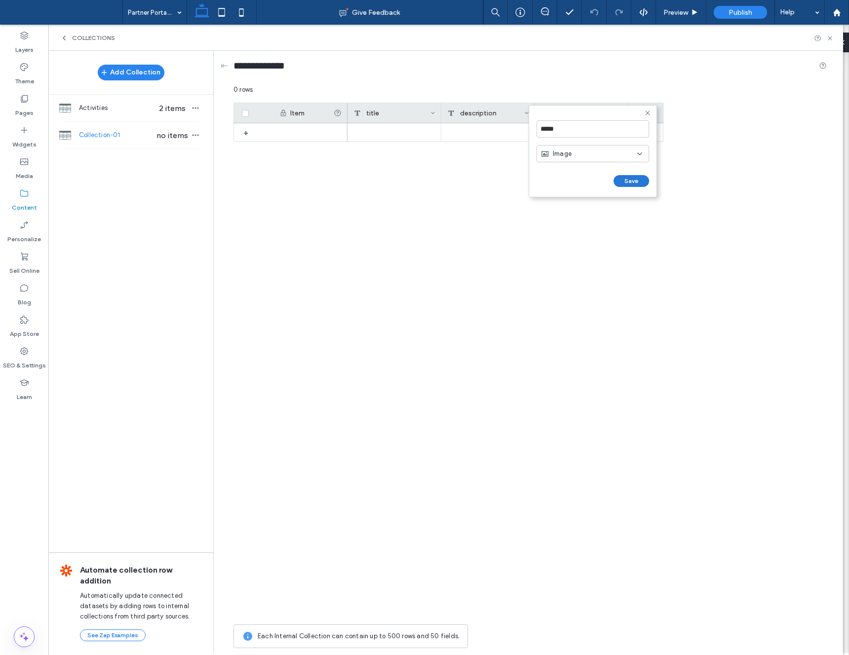
click at [629, 174] on form "***** Image Save ******" at bounding box center [592, 151] width 128 height 92
click at [631, 177] on button "Save" at bounding box center [631, 181] width 36 height 12
click at [647, 117] on div "+" at bounding box center [646, 113] width 35 height 20
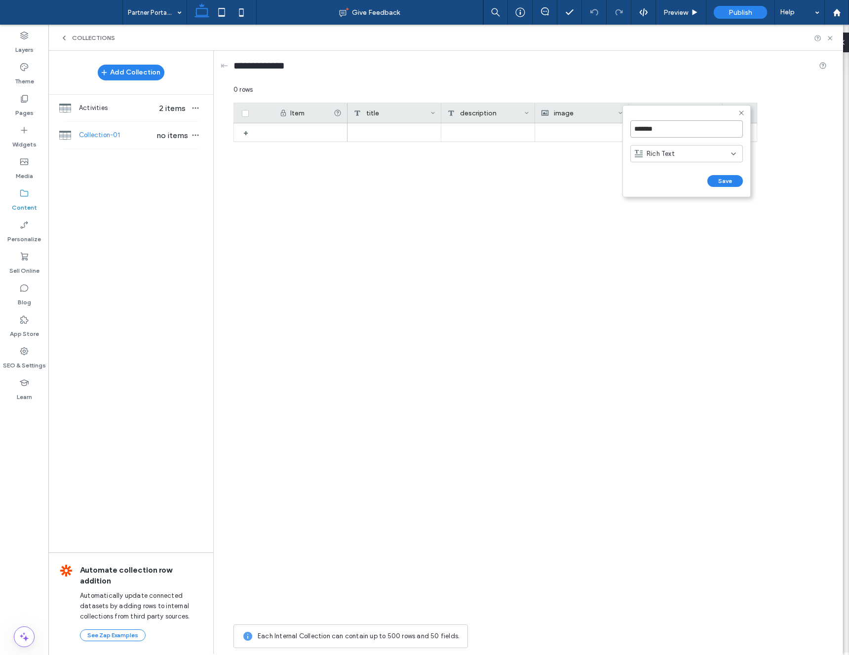
click at [655, 130] on input "*******" at bounding box center [686, 128] width 112 height 17
drag, startPoint x: 662, startPoint y: 129, endPoint x: 627, endPoint y: 129, distance: 35.0
click at [627, 129] on form "******* Rich Text Save ******" at bounding box center [686, 151] width 128 height 92
type input "****"
click at [699, 151] on div "Rich Text" at bounding box center [683, 154] width 96 height 10
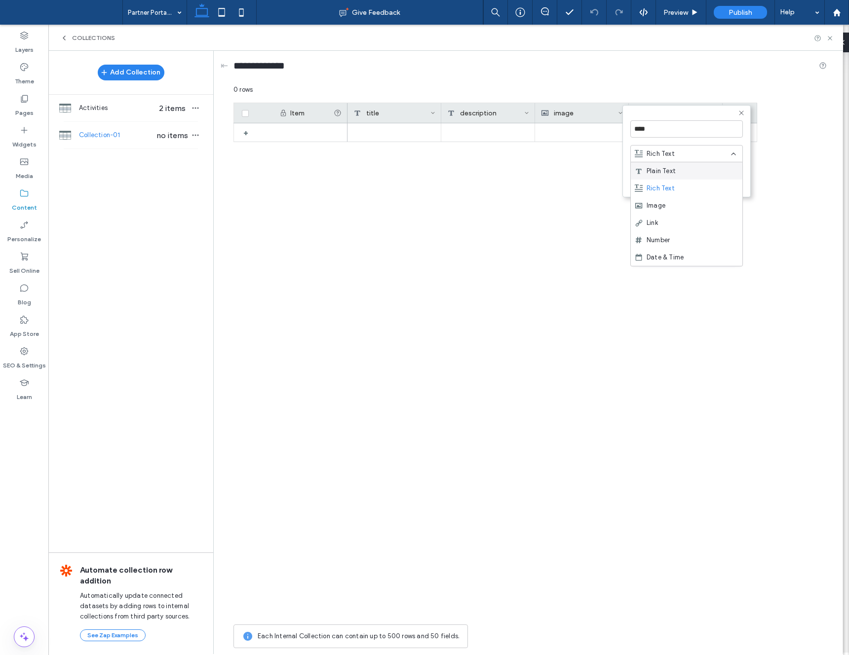
click at [672, 221] on div "Link" at bounding box center [687, 222] width 112 height 17
click at [730, 186] on button "Save" at bounding box center [725, 181] width 36 height 12
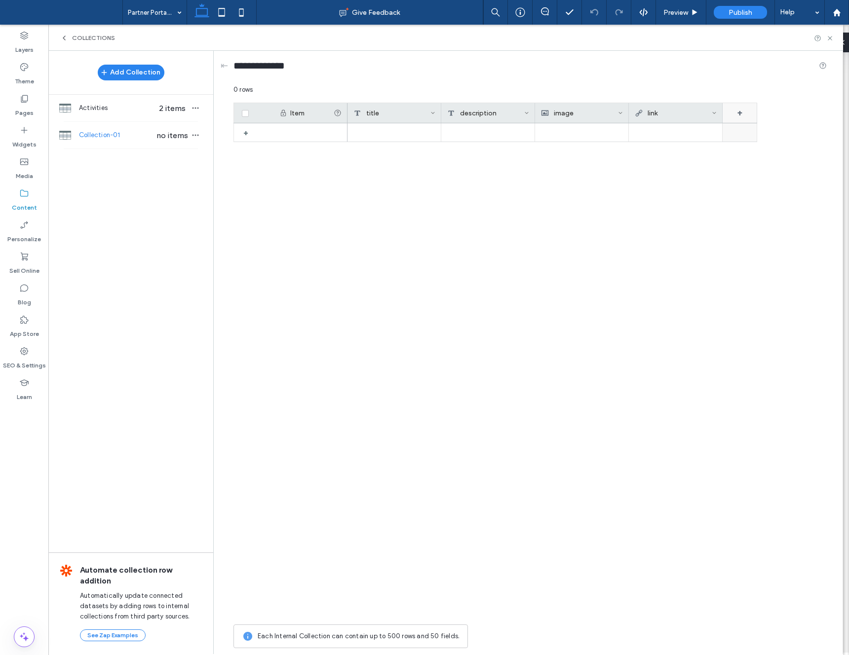
click at [742, 113] on div "+" at bounding box center [739, 113] width 35 height 20
drag, startPoint x: 713, startPoint y: 129, endPoint x: 695, endPoint y: 128, distance: 18.8
click at [695, 128] on form "******* Rich Text Save ******" at bounding box center [756, 151] width 128 height 92
type input "********"
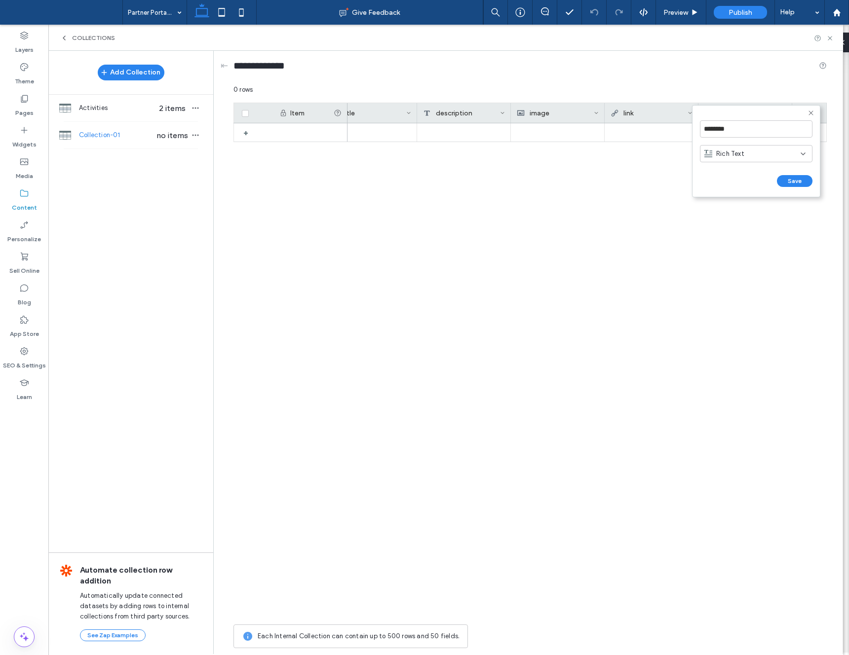
click at [756, 153] on div "Rich Text" at bounding box center [752, 154] width 96 height 10
click at [732, 242] on span "Multi-select" at bounding box center [734, 240] width 37 height 10
click at [723, 215] on div "Add option" at bounding box center [761, 214] width 122 height 7
click at [722, 216] on input at bounding box center [748, 214] width 96 height 17
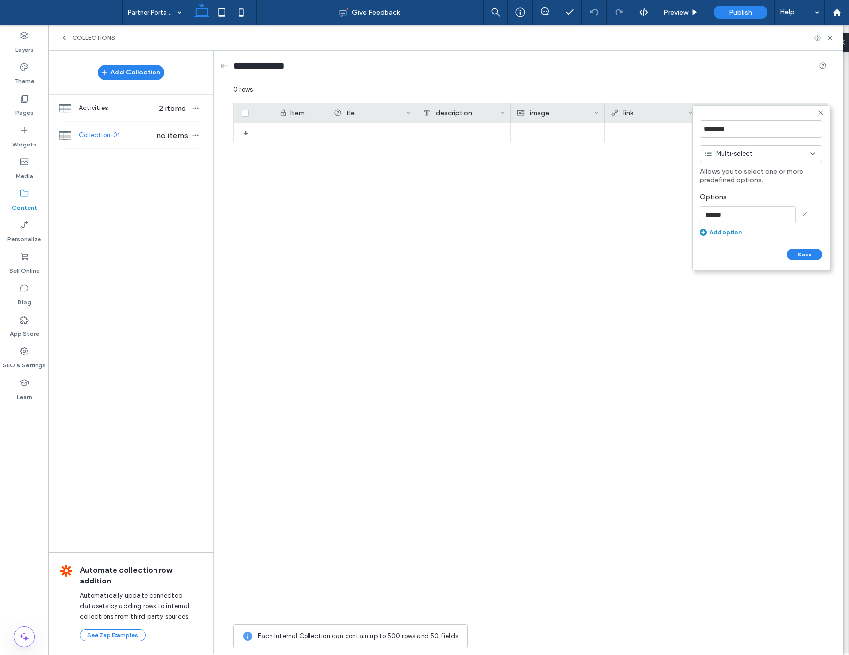
type input "*******"
click input "******" at bounding box center [711, 265] width 22 height 8
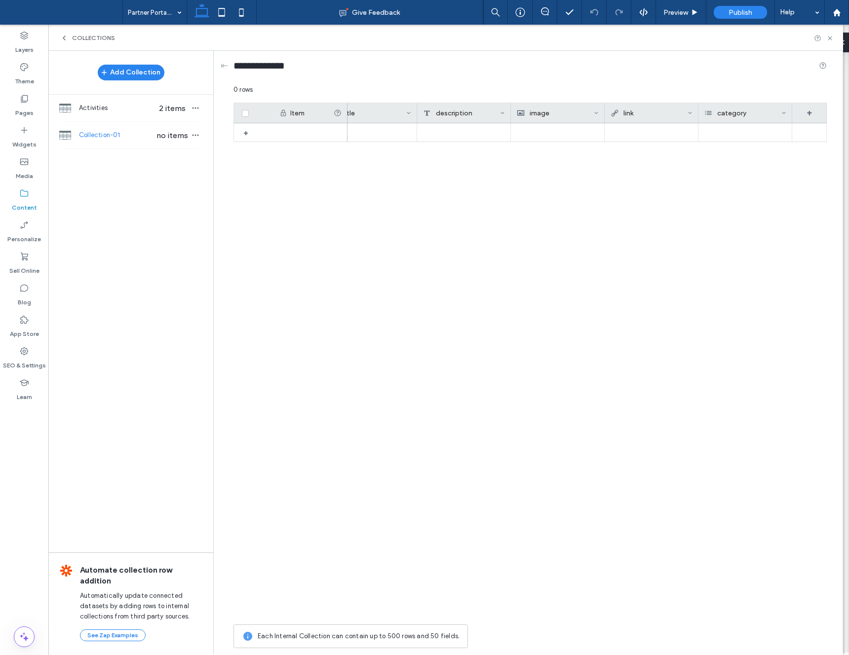
click at [747, 107] on div "category" at bounding box center [742, 113] width 77 height 20
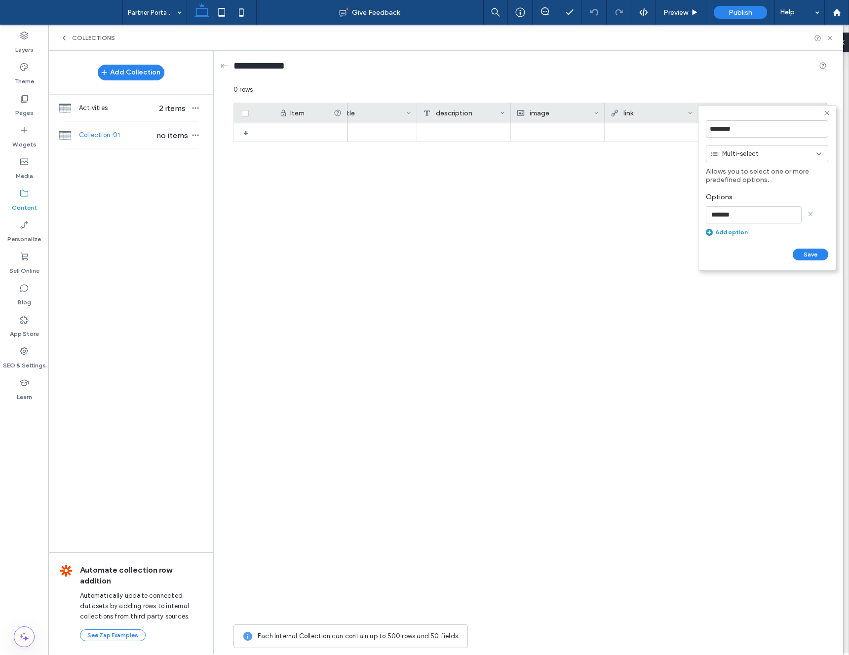
click at [732, 231] on div "Add option" at bounding box center [767, 231] width 122 height 7
click at [729, 235] on input at bounding box center [754, 236] width 96 height 17
type input "**********"
click at [722, 257] on div "Add option" at bounding box center [767, 254] width 122 height 7
click at [726, 261] on input at bounding box center [754, 259] width 96 height 17
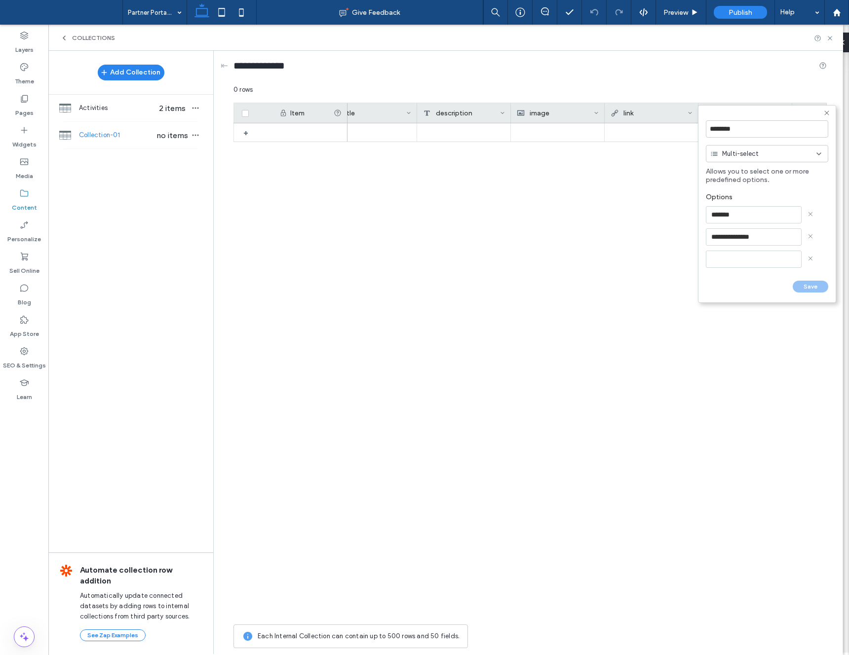
type input "*"
type input "**********"
click at [722, 275] on div "Add option" at bounding box center [767, 276] width 122 height 7
click at [727, 278] on input at bounding box center [754, 281] width 96 height 17
type input "**********"
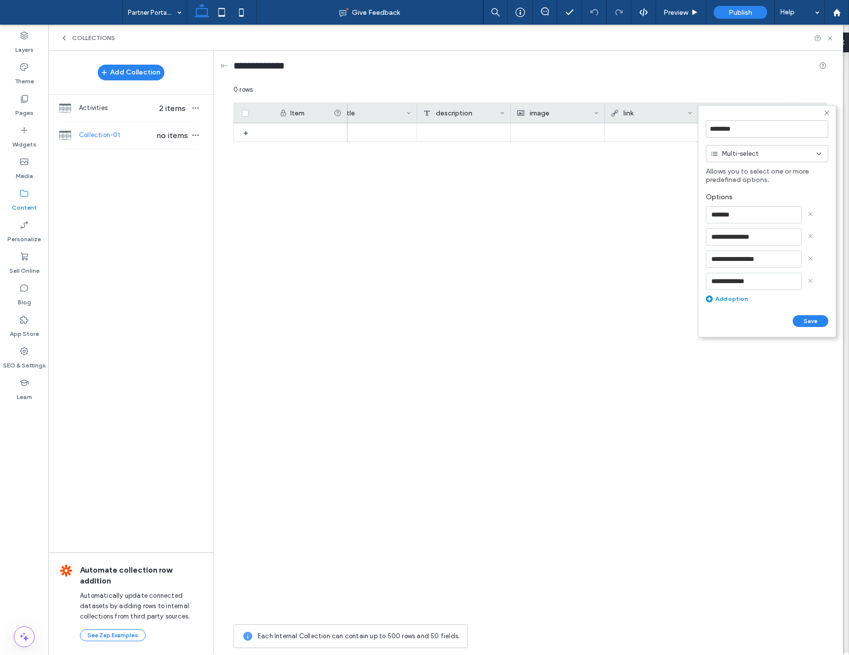
click at [798, 317] on button "Save" at bounding box center [810, 321] width 36 height 12
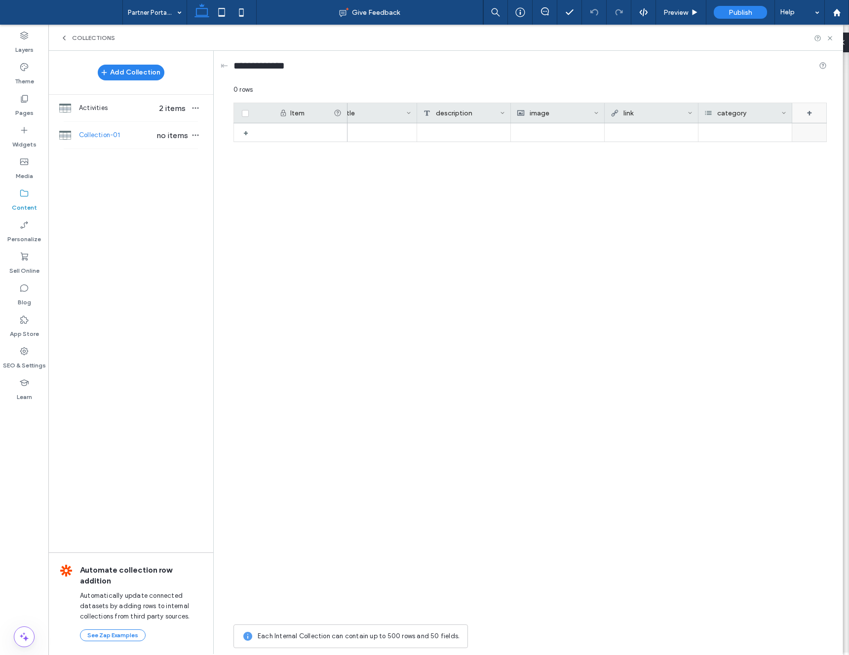
click at [809, 115] on div "+" at bounding box center [809, 113] width 35 height 20
drag, startPoint x: 738, startPoint y: 132, endPoint x: 705, endPoint y: 132, distance: 33.6
click at [705, 132] on input "*******" at bounding box center [756, 128] width 112 height 17
type input "****"
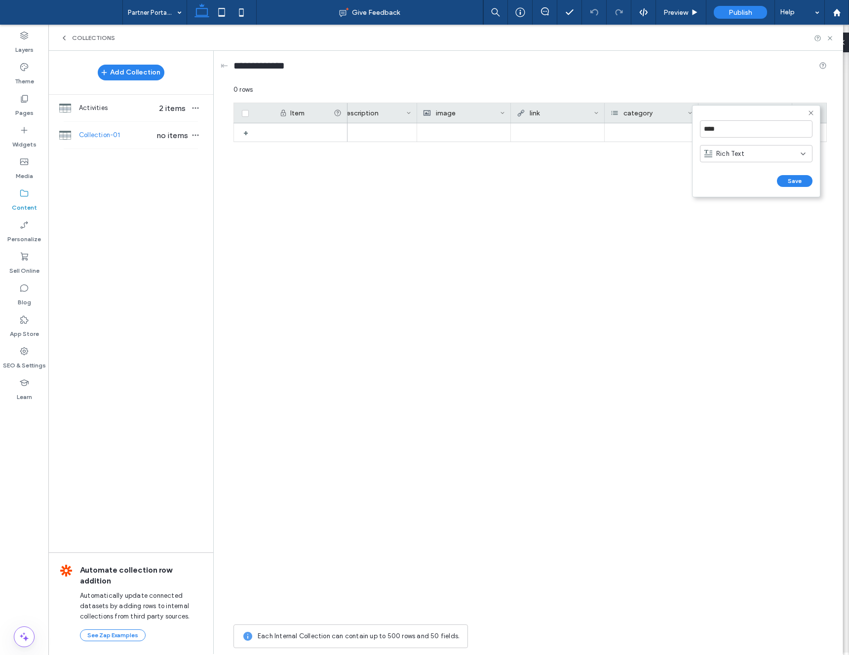
click at [740, 156] on span "Rich Text" at bounding box center [730, 154] width 28 height 10
click at [723, 232] on div "Multi-select" at bounding box center [756, 239] width 112 height 17
click at [721, 212] on div "Add option" at bounding box center [761, 214] width 122 height 7
click at [722, 208] on input at bounding box center [748, 214] width 96 height 17
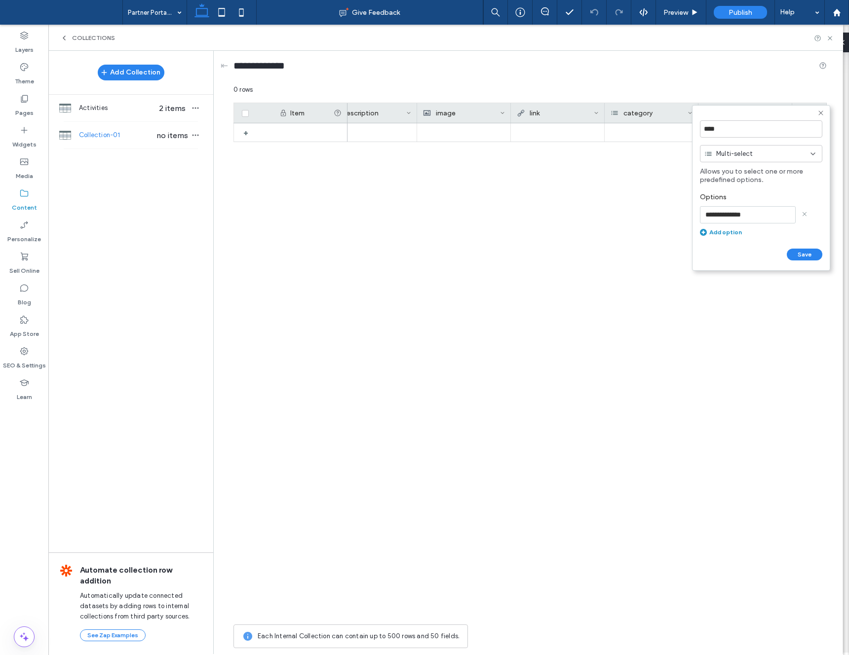
type input "**********"
click input "******" at bounding box center [711, 265] width 22 height 8
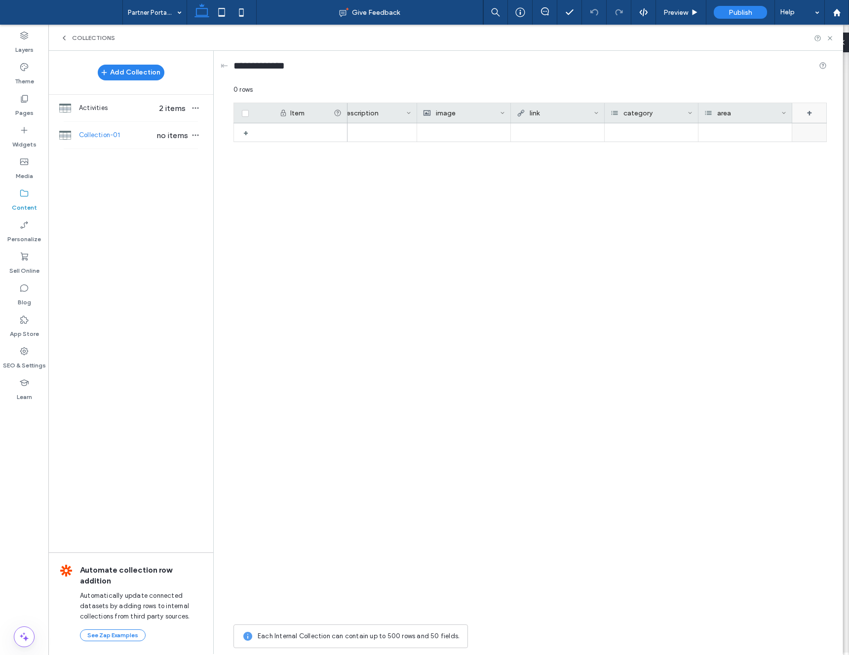
click at [800, 114] on div "+" at bounding box center [809, 113] width 35 height 20
drag, startPoint x: 728, startPoint y: 130, endPoint x: 704, endPoint y: 131, distance: 24.2
click at [704, 131] on input "*******" at bounding box center [756, 128] width 112 height 17
type input "*****"
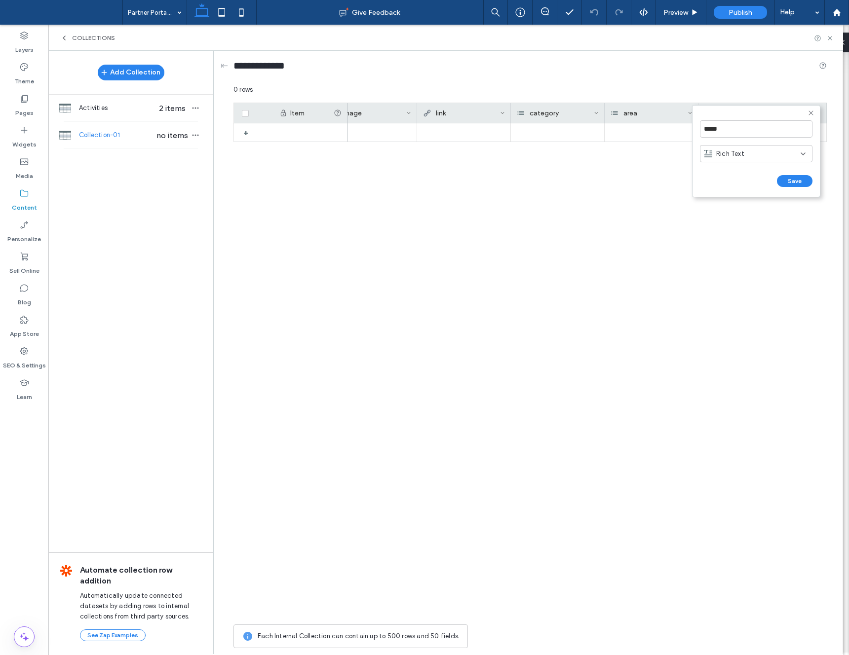
click at [758, 152] on div "Rich Text" at bounding box center [752, 154] width 96 height 10
click at [741, 238] on span "Multi-select" at bounding box center [734, 240] width 37 height 10
click at [729, 211] on div "Add option" at bounding box center [761, 214] width 122 height 7
click at [727, 213] on input at bounding box center [748, 214] width 96 height 17
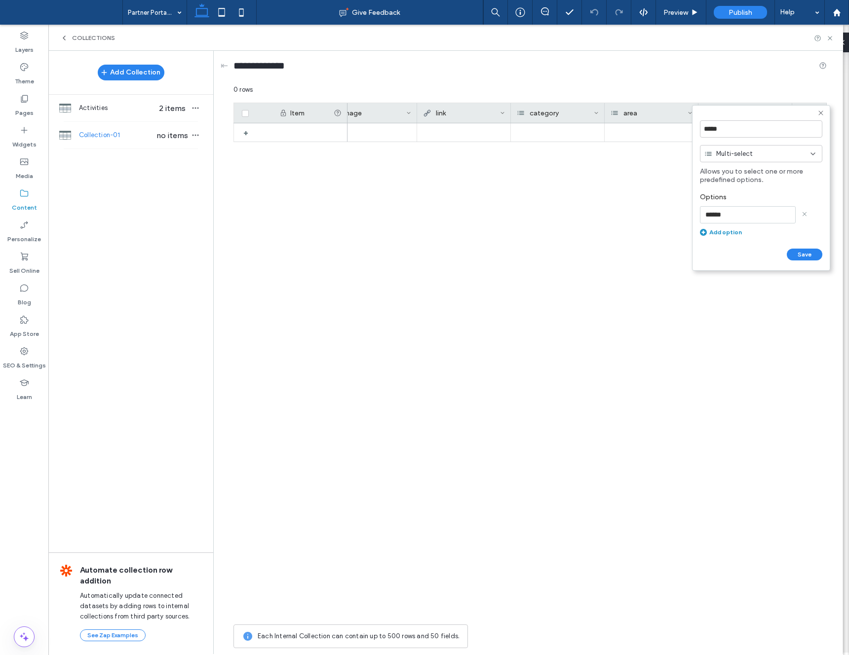
type input "*******"
click input "******" at bounding box center [711, 265] width 22 height 8
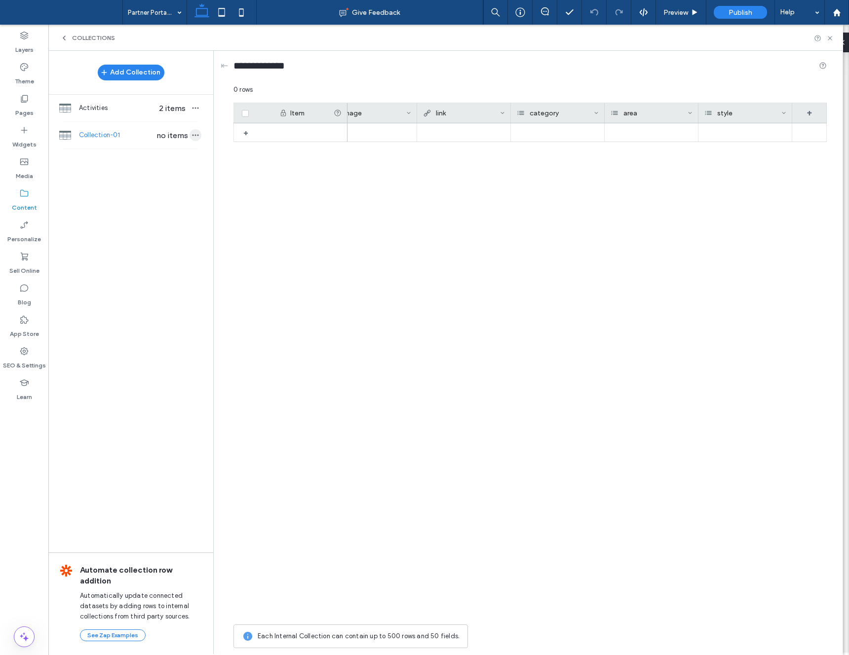
click at [191, 135] on icon "button" at bounding box center [195, 135] width 8 height 8
drag, startPoint x: 364, startPoint y: 244, endPoint x: 300, endPoint y: 195, distance: 80.3
click at [364, 244] on div at bounding box center [586, 371] width 479 height 496
click at [200, 135] on span "button" at bounding box center [195, 135] width 12 height 12
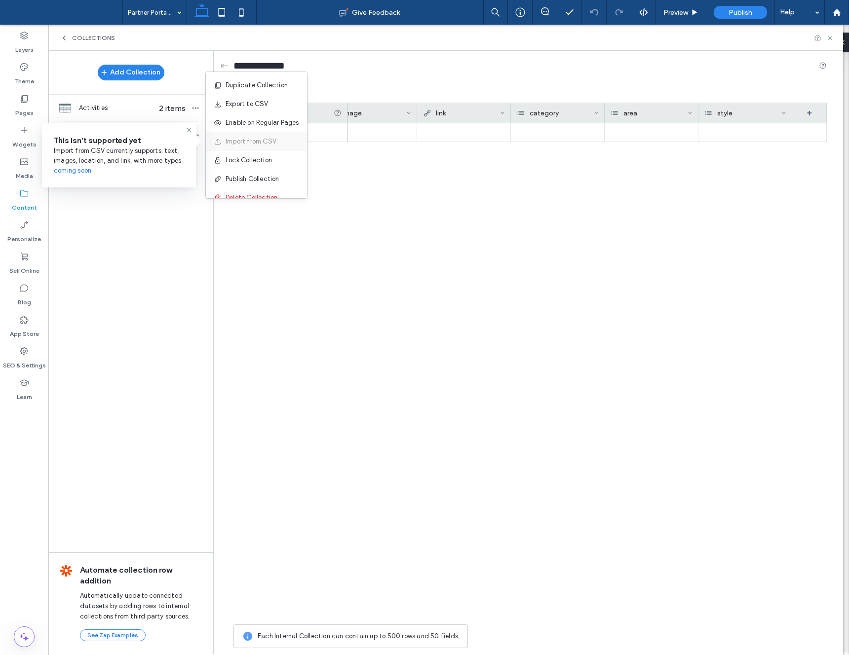
scroll to position [13, 0]
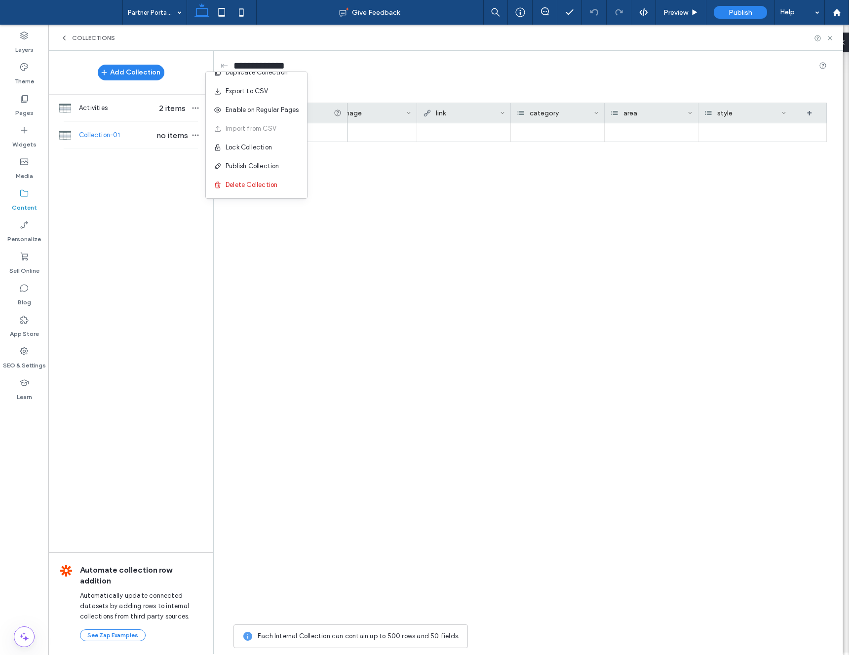
click at [354, 152] on div at bounding box center [586, 371] width 479 height 496
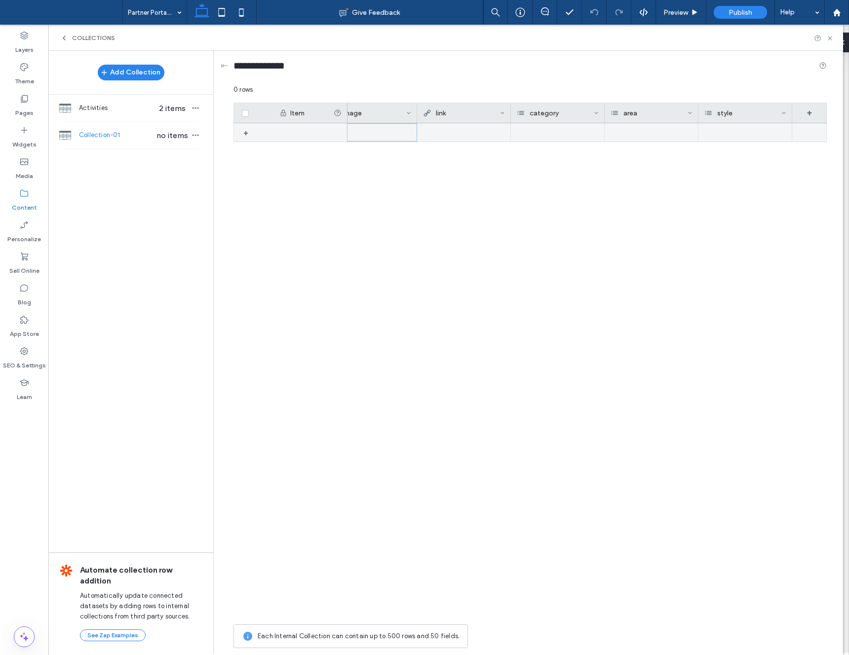
click at [363, 135] on div at bounding box center [370, 132] width 82 height 17
drag, startPoint x: 377, startPoint y: 133, endPoint x: 370, endPoint y: 134, distance: 6.9
click at [377, 133] on div at bounding box center [394, 132] width 94 height 19
click at [370, 134] on div at bounding box center [394, 132] width 94 height 19
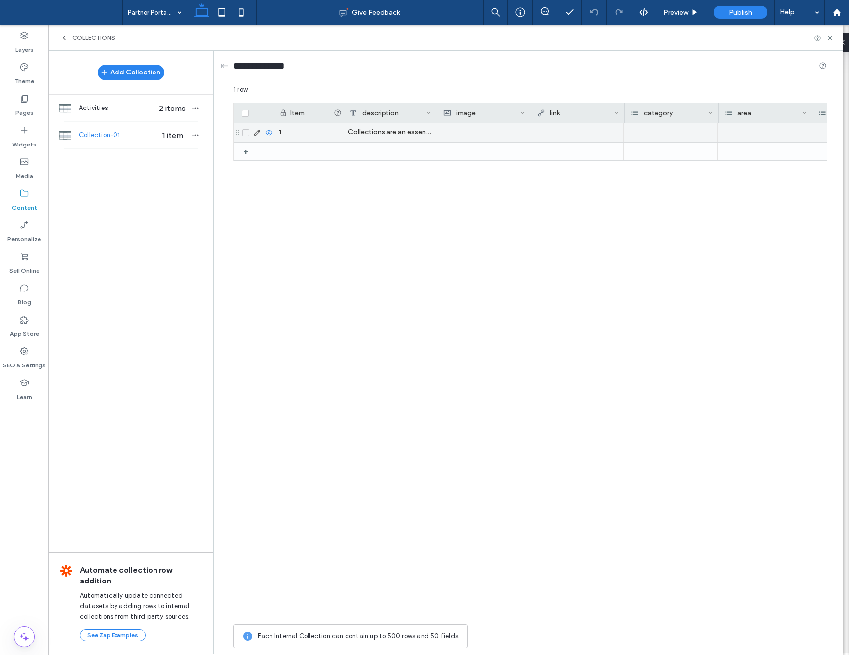
scroll to position [0, 98]
click at [455, 132] on div at bounding box center [484, 133] width 82 height 18
click at [459, 133] on div at bounding box center [484, 133] width 82 height 18
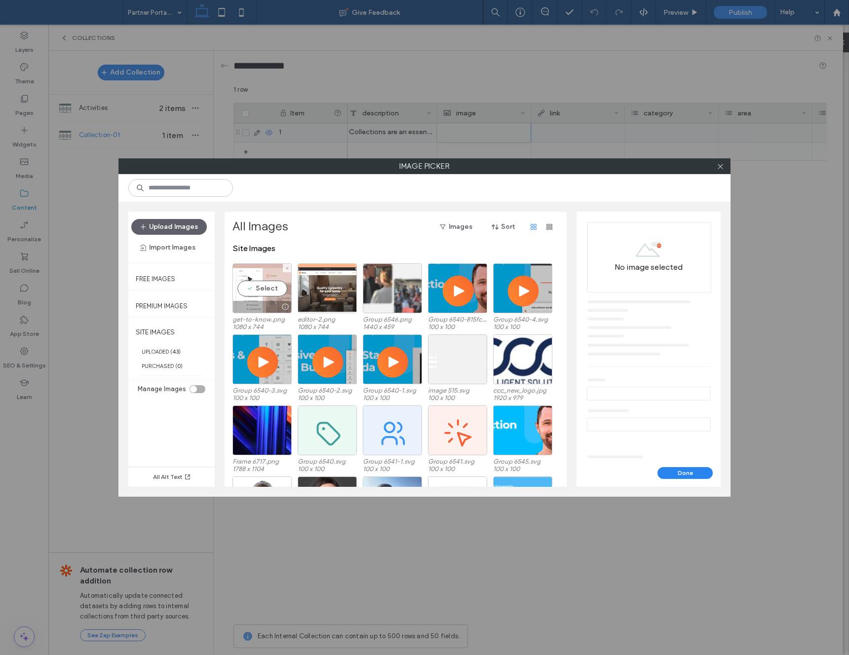
click at [256, 283] on div "Select" at bounding box center [261, 288] width 59 height 50
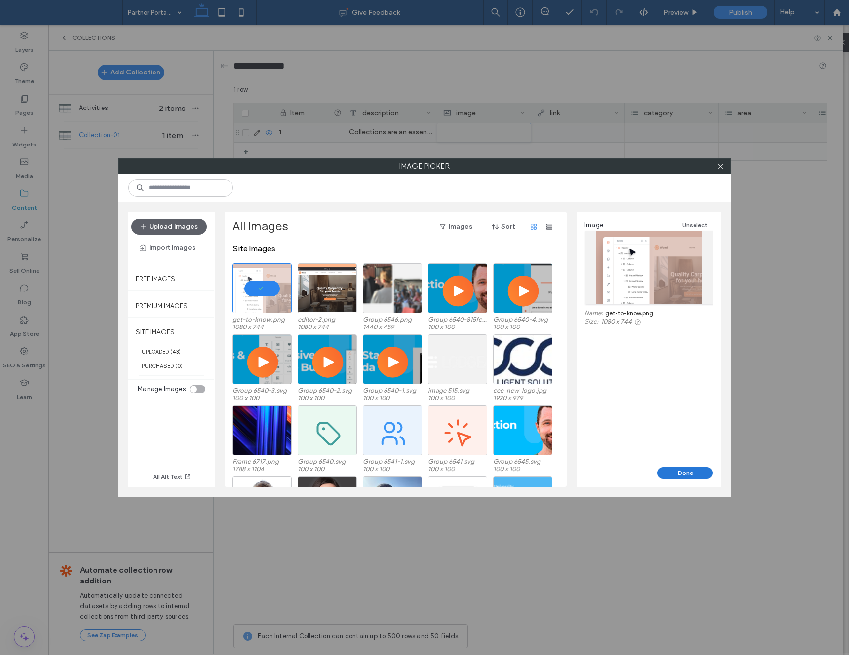
click at [678, 476] on button "Done" at bounding box center [684, 473] width 55 height 12
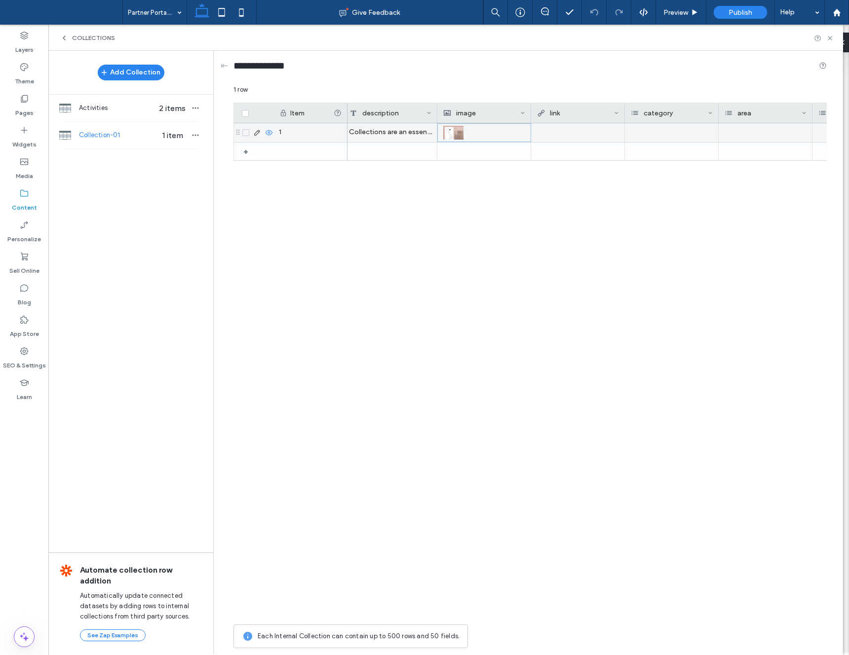
click at [548, 128] on div at bounding box center [577, 132] width 82 height 18
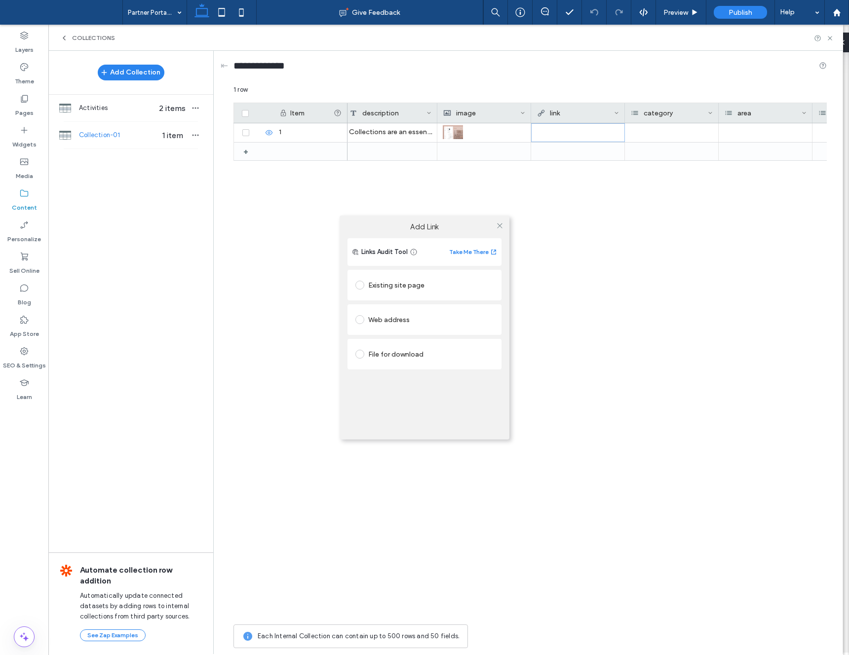
click at [401, 282] on div "Existing site page" at bounding box center [424, 285] width 138 height 16
click at [388, 348] on div "Web address" at bounding box center [424, 350] width 138 height 16
click at [393, 338] on input "url" at bounding box center [424, 339] width 138 height 13
type input "**********"
click at [496, 223] on icon at bounding box center [499, 225] width 7 height 7
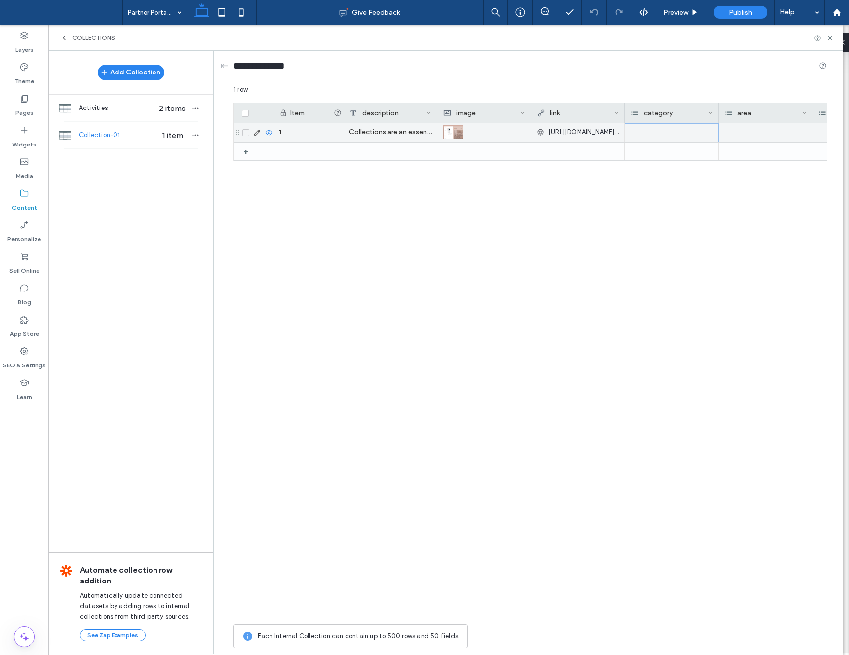
drag, startPoint x: 642, startPoint y: 129, endPoint x: 651, endPoint y: 127, distance: 9.0
click at [645, 129] on div at bounding box center [672, 132] width 94 height 19
click at [651, 127] on div at bounding box center [672, 132] width 94 height 19
click at [648, 130] on div at bounding box center [672, 132] width 94 height 19
click at [649, 128] on div at bounding box center [672, 132] width 94 height 19
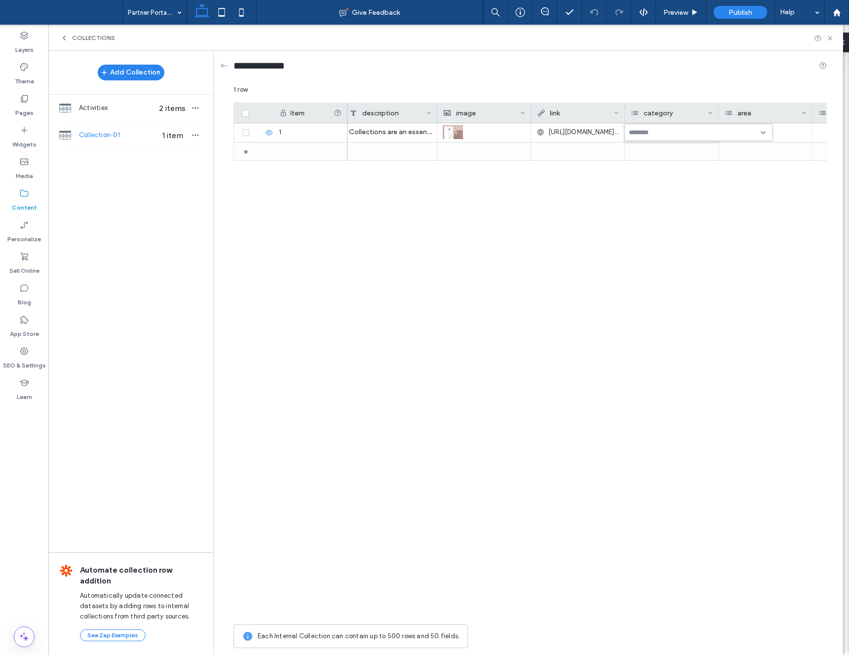
click at [648, 137] on div at bounding box center [698, 132] width 148 height 17
click at [655, 183] on span "University Course" at bounding box center [669, 185] width 52 height 10
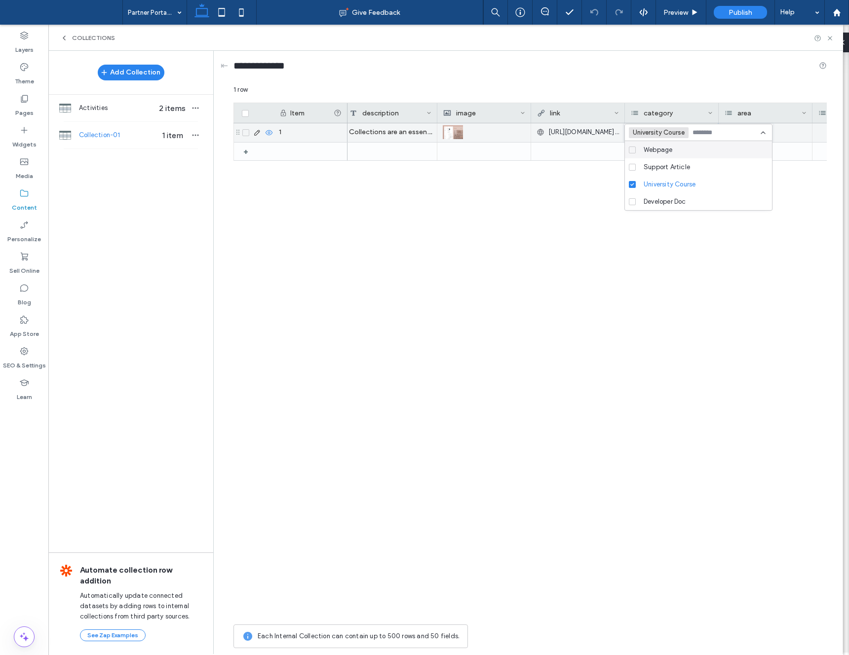
drag, startPoint x: 797, startPoint y: 133, endPoint x: 789, endPoint y: 133, distance: 7.9
click at [796, 133] on div at bounding box center [765, 132] width 94 height 19
click at [784, 133] on div at bounding box center [765, 132] width 94 height 19
click at [767, 132] on div at bounding box center [765, 132] width 94 height 19
click at [759, 132] on div at bounding box center [765, 132] width 94 height 19
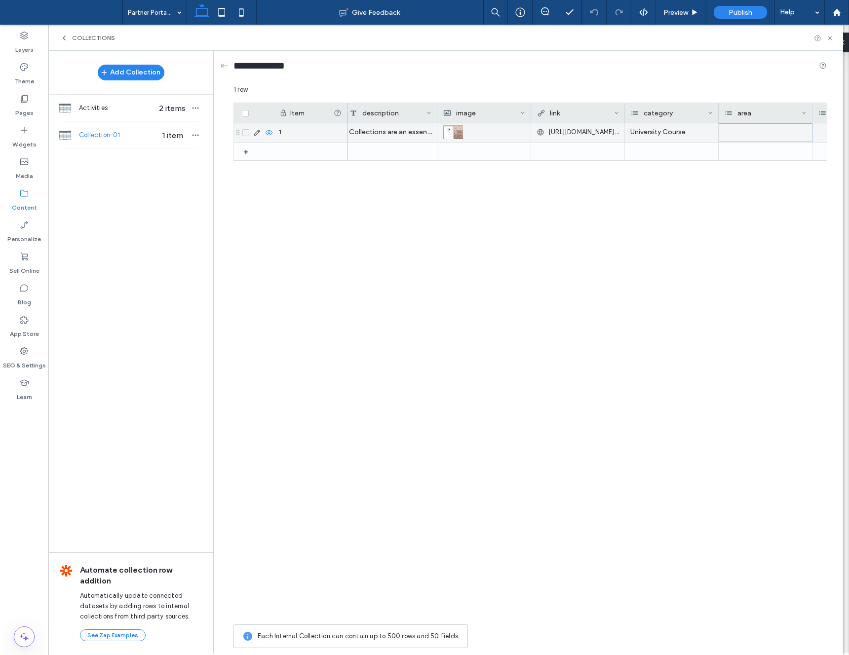
click at [759, 132] on div at bounding box center [765, 132] width 94 height 19
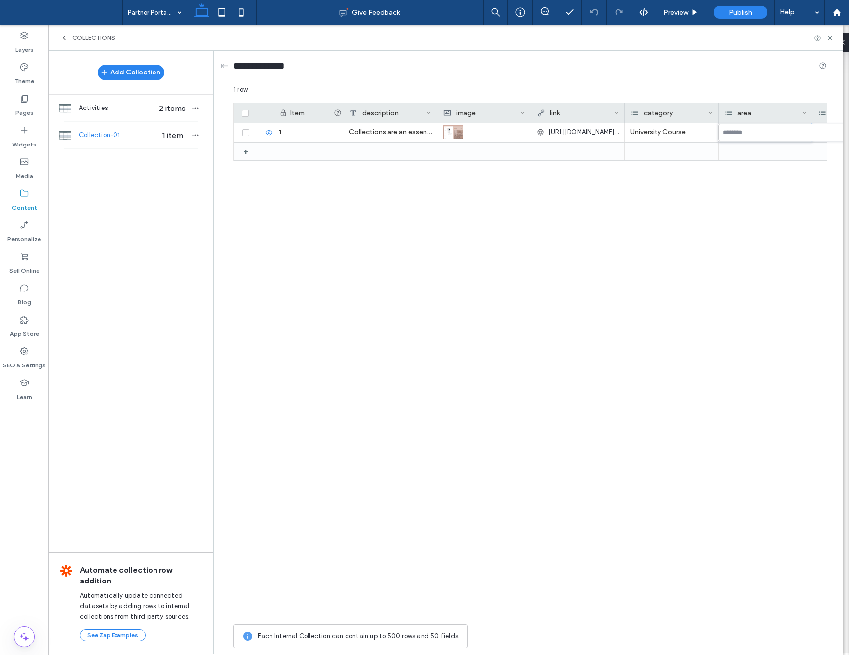
click at [740, 128] on div at bounding box center [792, 132] width 148 height 17
click at [732, 149] on span "Boost my growth" at bounding box center [745, 150] width 50 height 10
click at [765, 234] on div "Introducing Editor 2.0: Design with More Flexibility & more Collections are an …" at bounding box center [586, 371] width 479 height 496
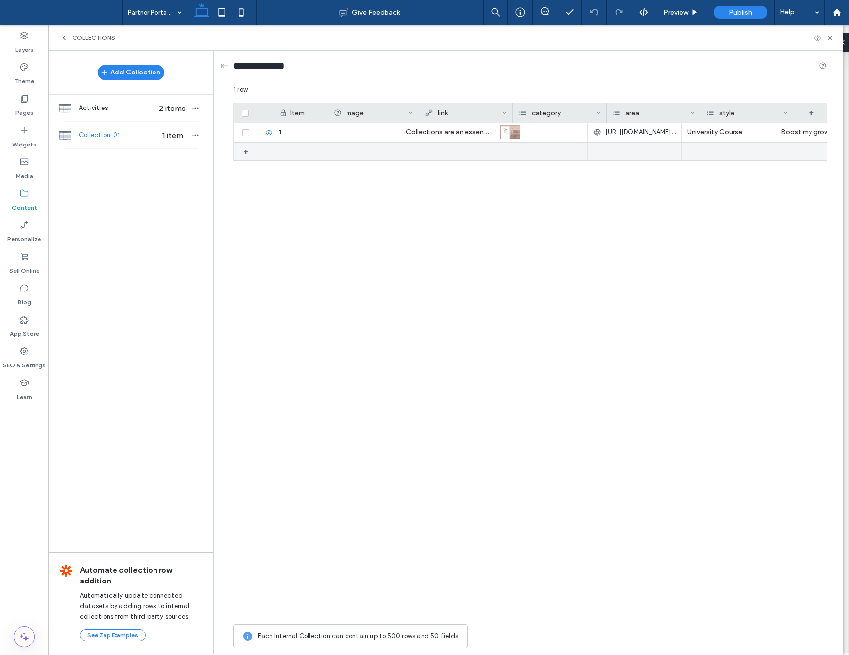
scroll to position [0, 0]
click at [196, 136] on icon "button" at bounding box center [195, 135] width 8 height 8
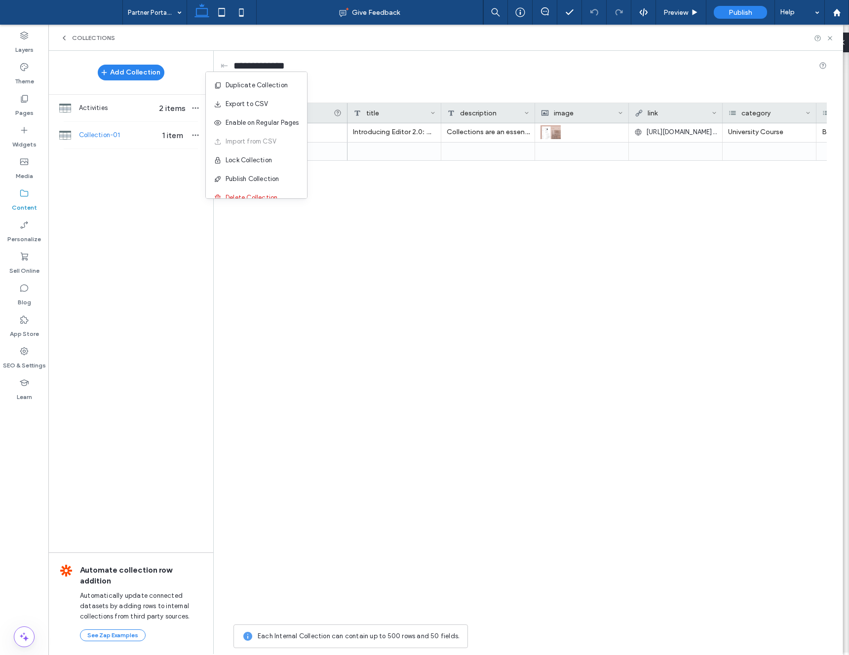
click at [115, 132] on span "Collection-01" at bounding box center [117, 135] width 76 height 10
click at [127, 136] on span "Collection-01" at bounding box center [117, 135] width 76 height 10
click at [195, 137] on icon "button" at bounding box center [195, 135] width 8 height 8
click at [127, 133] on span "Collection-01" at bounding box center [117, 135] width 76 height 10
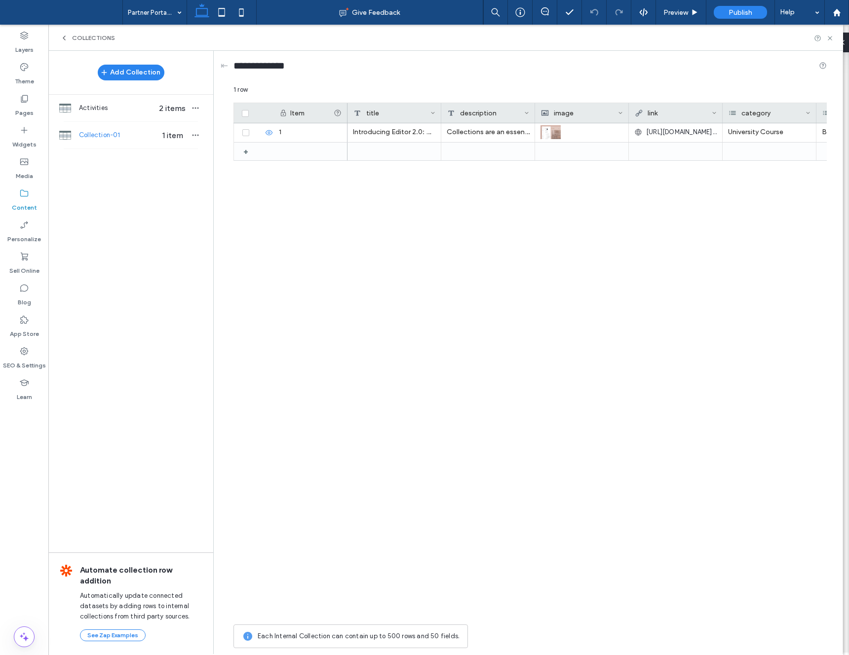
click at [92, 135] on span "Collection-01" at bounding box center [117, 135] width 76 height 10
click at [93, 134] on span "Collection-01" at bounding box center [117, 135] width 76 height 10
drag, startPoint x: 93, startPoint y: 134, endPoint x: 257, endPoint y: 94, distance: 168.5
click at [93, 134] on span "Collection-01" at bounding box center [117, 135] width 76 height 10
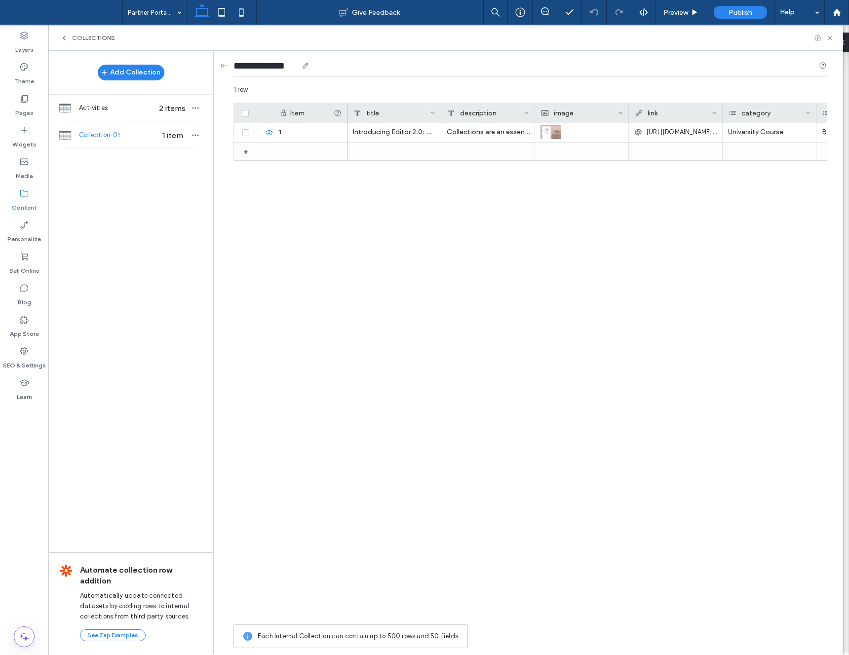
click at [282, 65] on input "**********" at bounding box center [265, 66] width 64 height 14
click at [296, 67] on input "**********" at bounding box center [265, 66] width 64 height 14
drag, startPoint x: 297, startPoint y: 66, endPoint x: 228, endPoint y: 65, distance: 68.1
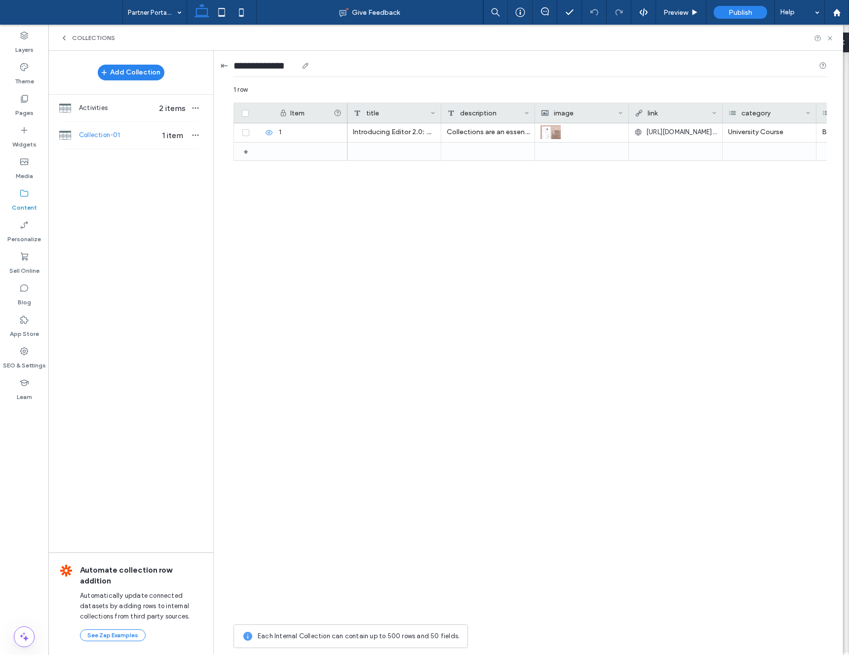
click at [228, 65] on div "**********" at bounding box center [531, 352] width 624 height 602
type input "**********"
click at [827, 39] on icon at bounding box center [829, 38] width 7 height 7
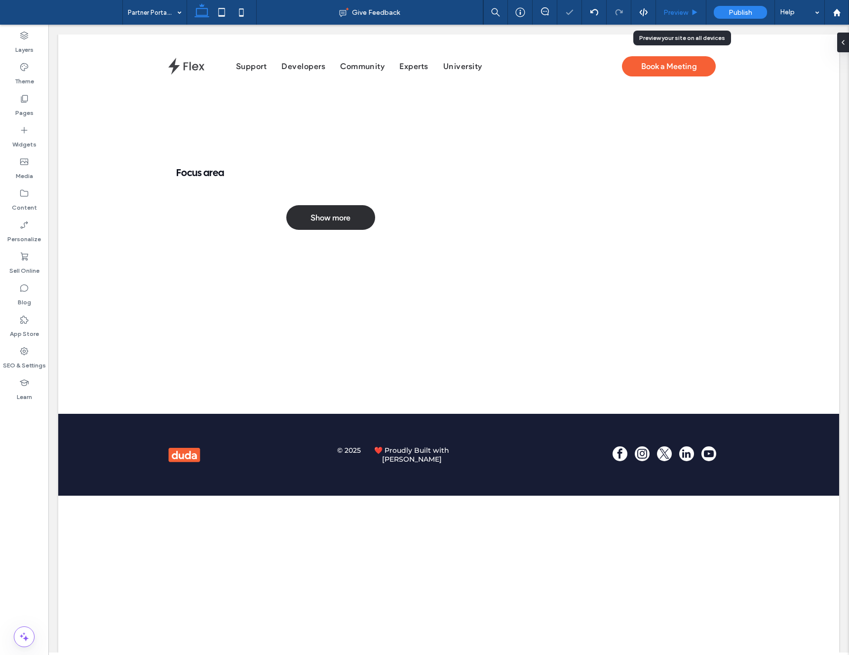
click at [677, 12] on span "Preview" at bounding box center [675, 12] width 25 height 8
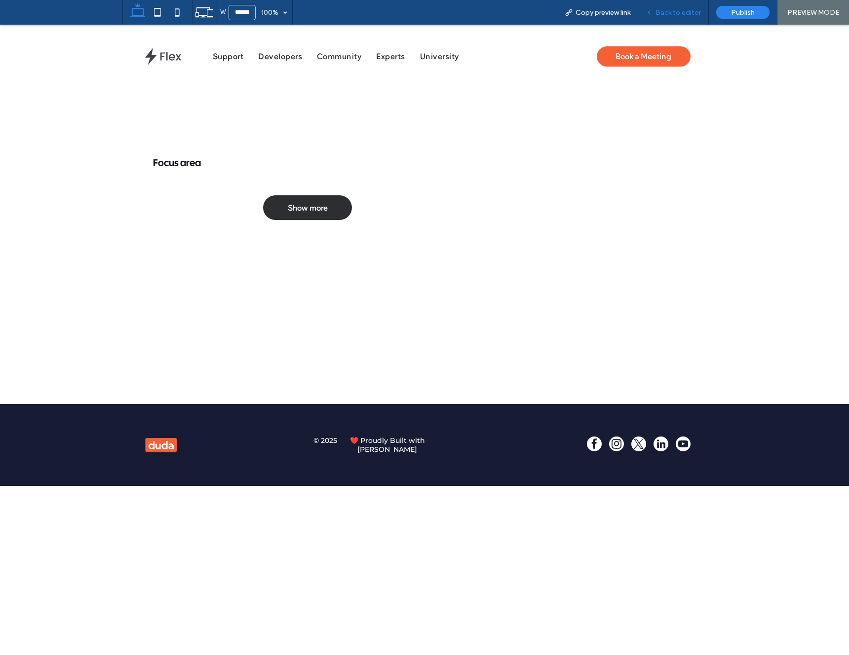
click at [672, 12] on span "Back to editor" at bounding box center [677, 12] width 45 height 8
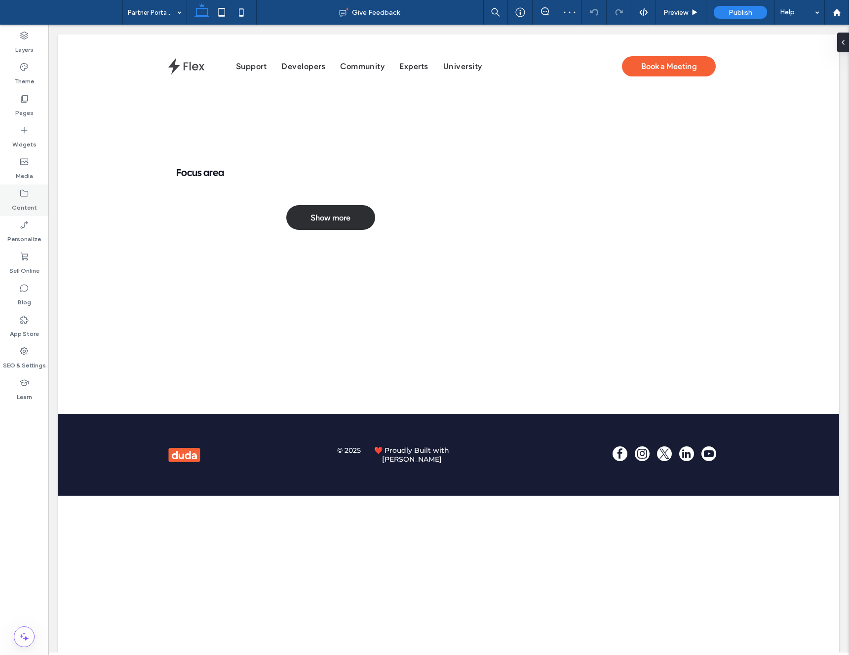
click at [31, 199] on label "Content" at bounding box center [24, 205] width 25 height 14
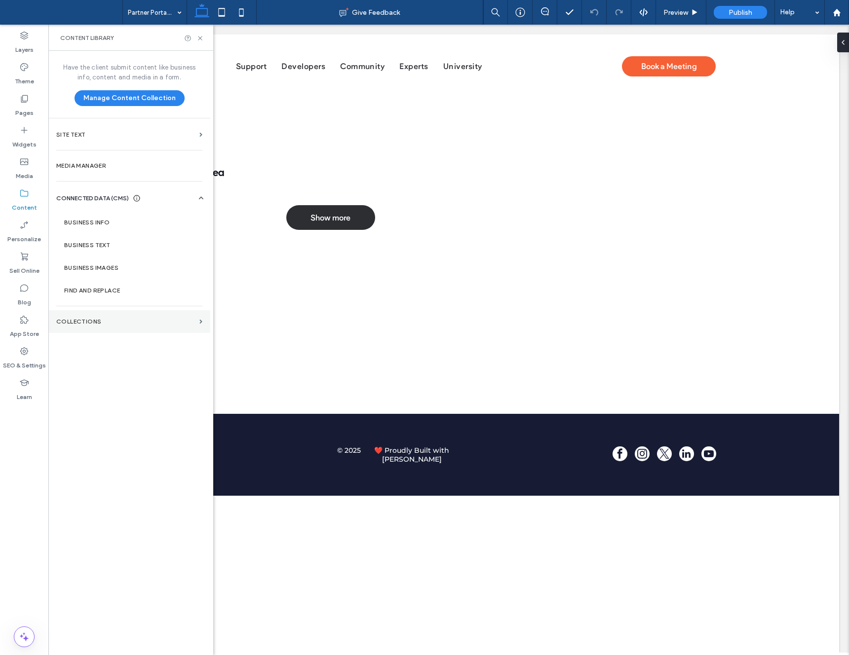
click at [151, 325] on section "Collections" at bounding box center [129, 321] width 162 height 23
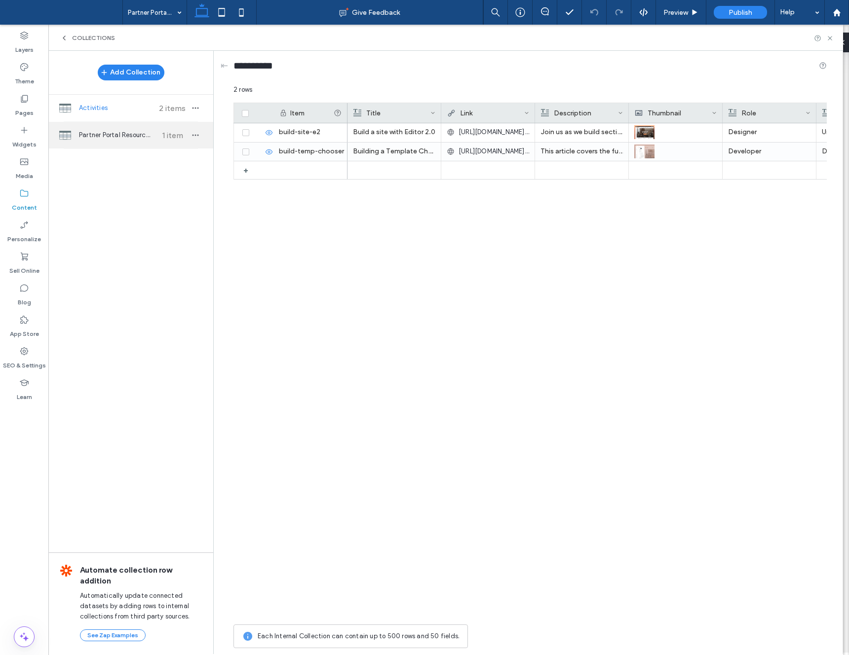
click at [138, 140] on span "Partner Portal Resource Center" at bounding box center [116, 135] width 74 height 10
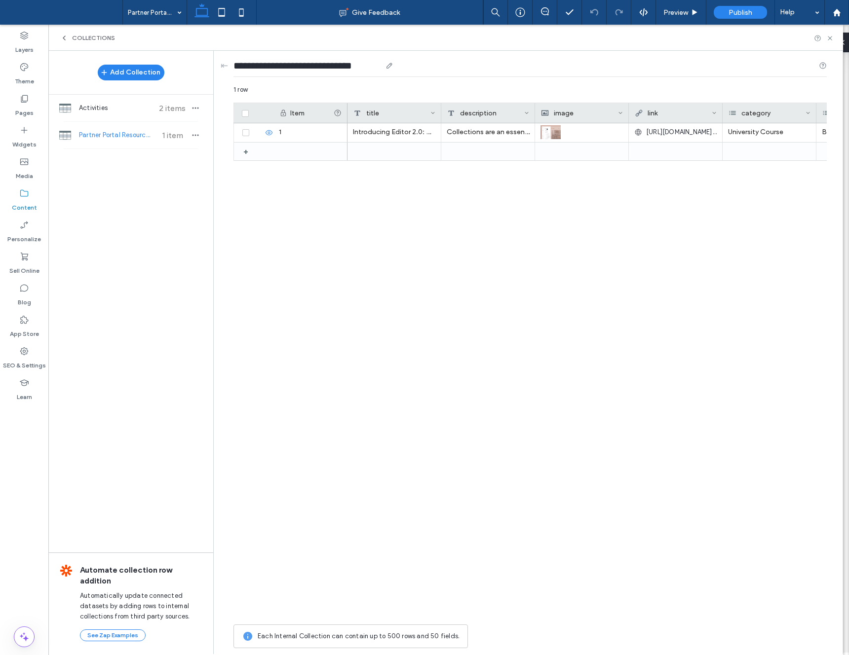
click at [315, 76] on div "**********" at bounding box center [529, 68] width 593 height 18
click at [392, 65] on use at bounding box center [388, 65] width 5 height 5
click at [357, 65] on input "**********" at bounding box center [307, 66] width 148 height 14
drag, startPoint x: 278, startPoint y: 66, endPoint x: 213, endPoint y: 66, distance: 65.6
click at [213, 66] on div "**********" at bounding box center [527, 352] width 629 height 603
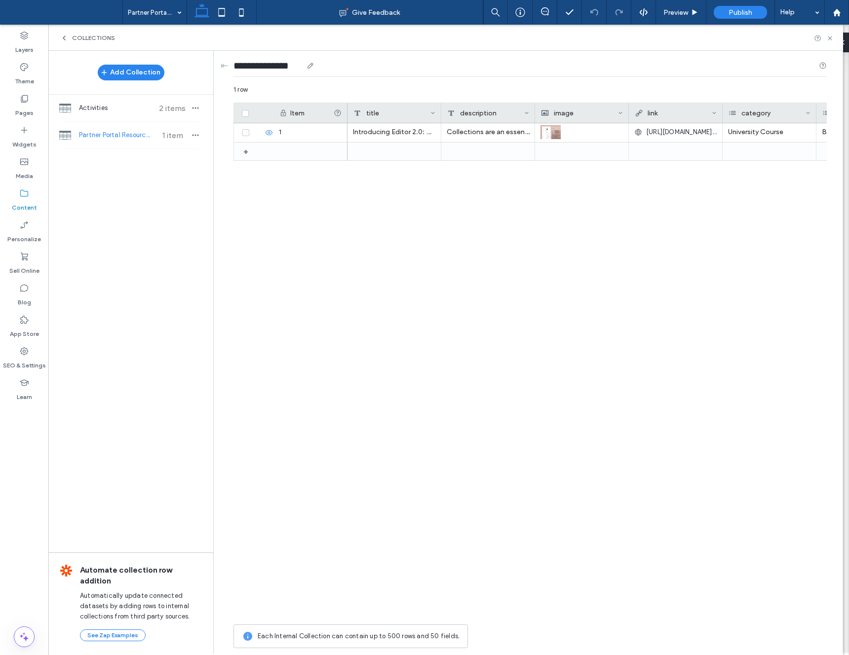
type input "**********"
drag, startPoint x: 549, startPoint y: 75, endPoint x: 846, endPoint y: 50, distance: 298.0
click at [566, 73] on div "**********" at bounding box center [529, 68] width 593 height 18
click at [828, 37] on icon at bounding box center [829, 38] width 7 height 7
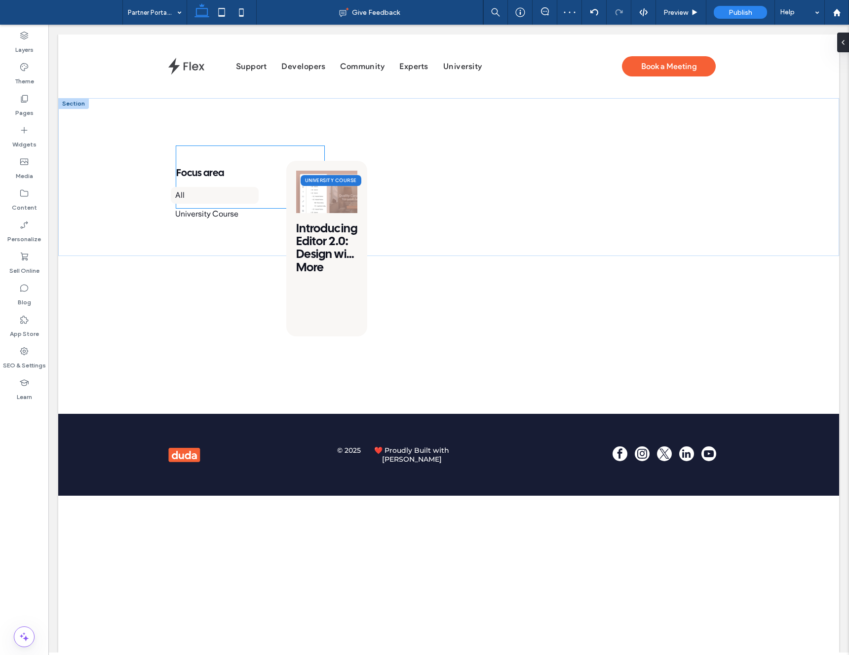
click at [260, 180] on div "Focus area All University Course Focus area All University Course" at bounding box center [231, 288] width 110 height 255
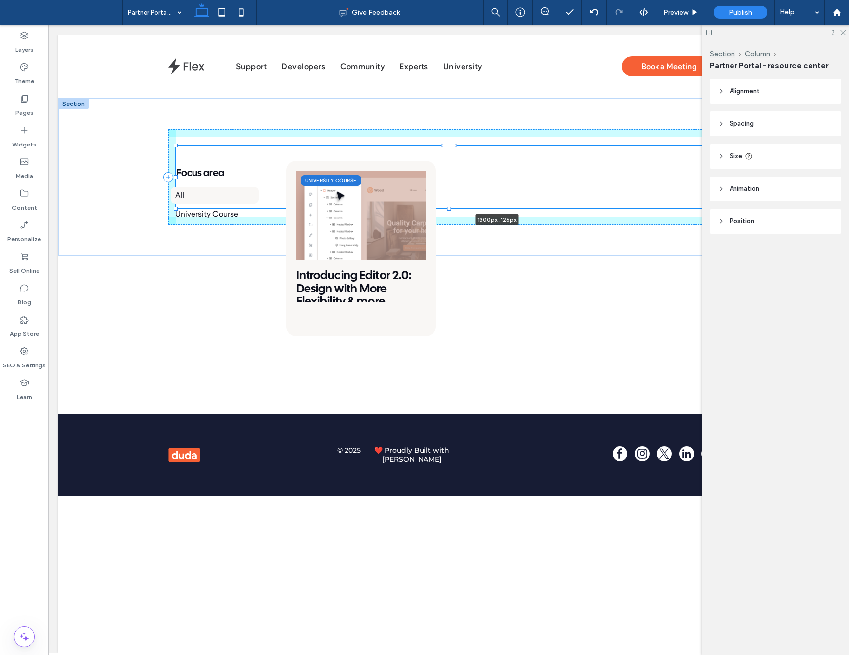
drag, startPoint x: 326, startPoint y: 177, endPoint x: 820, endPoint y: 190, distance: 494.1
click at [820, 190] on div "Focus area All University Course Focus area All University Course University Co…" at bounding box center [448, 177] width 781 height 158
type input "****"
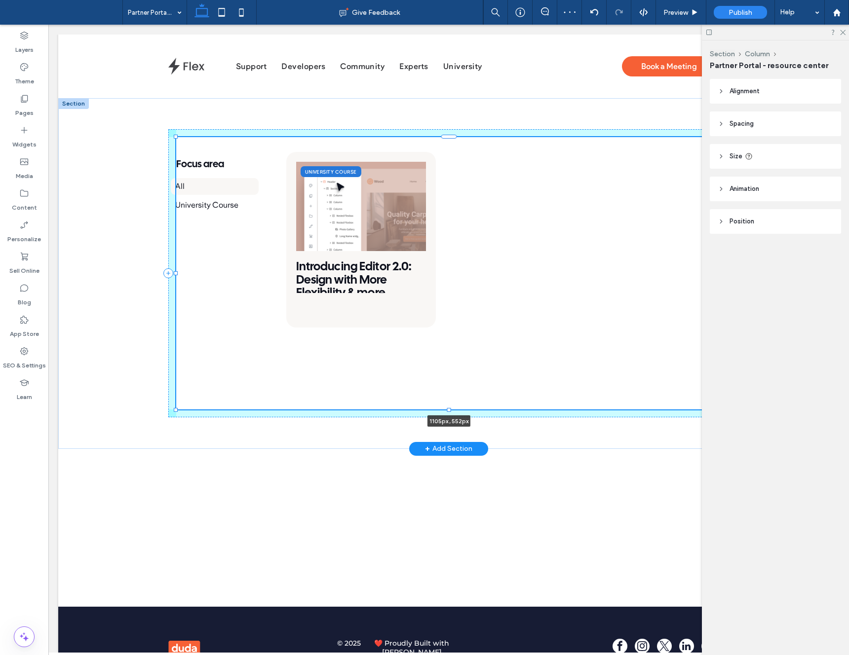
drag, startPoint x: 448, startPoint y: 207, endPoint x: 466, endPoint y: 307, distance: 101.7
click at [466, 307] on div "Focus area All University Course Focus area All University Course University Co…" at bounding box center [448, 273] width 592 height 351
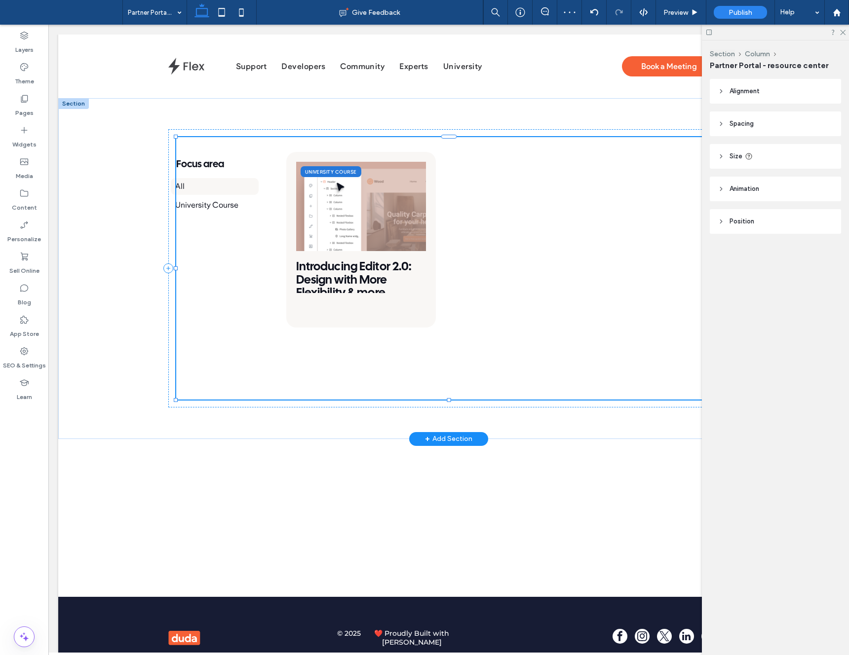
type input "***"
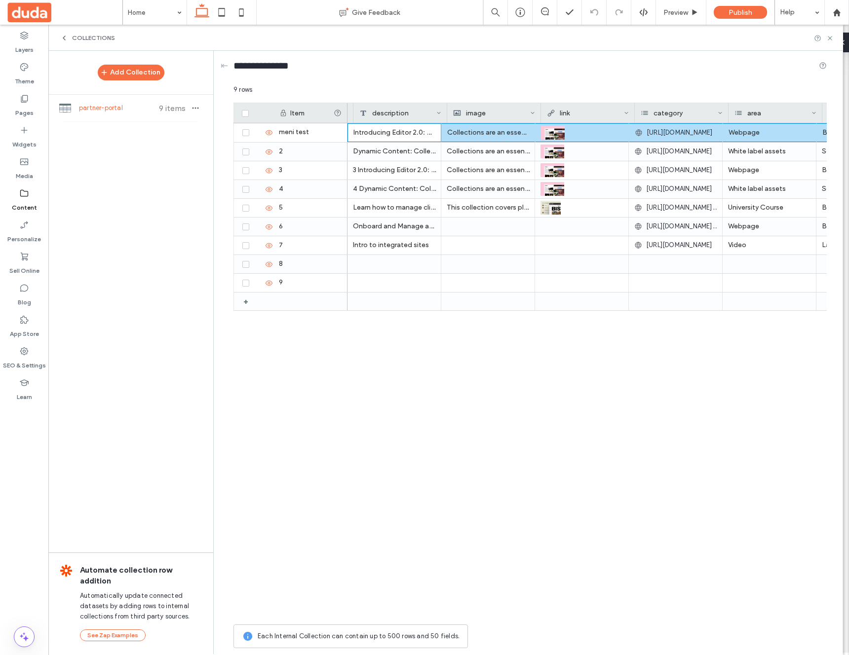
scroll to position [0, 88]
